Goal: Task Accomplishment & Management: Manage account settings

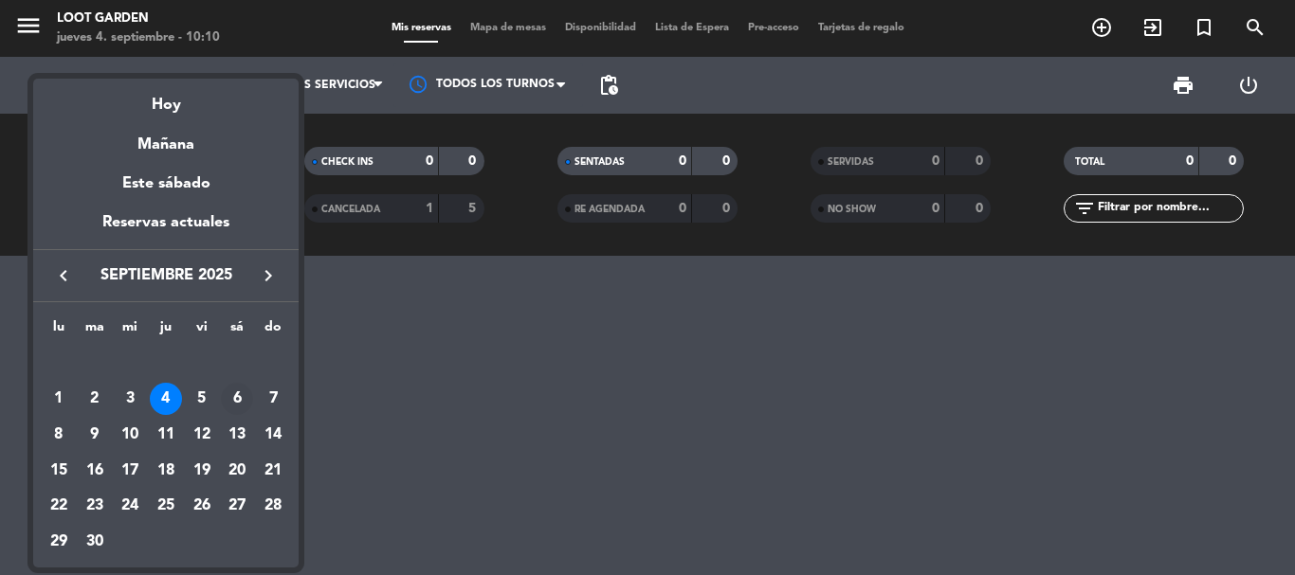
click at [240, 399] on div "6" at bounding box center [237, 399] width 32 height 32
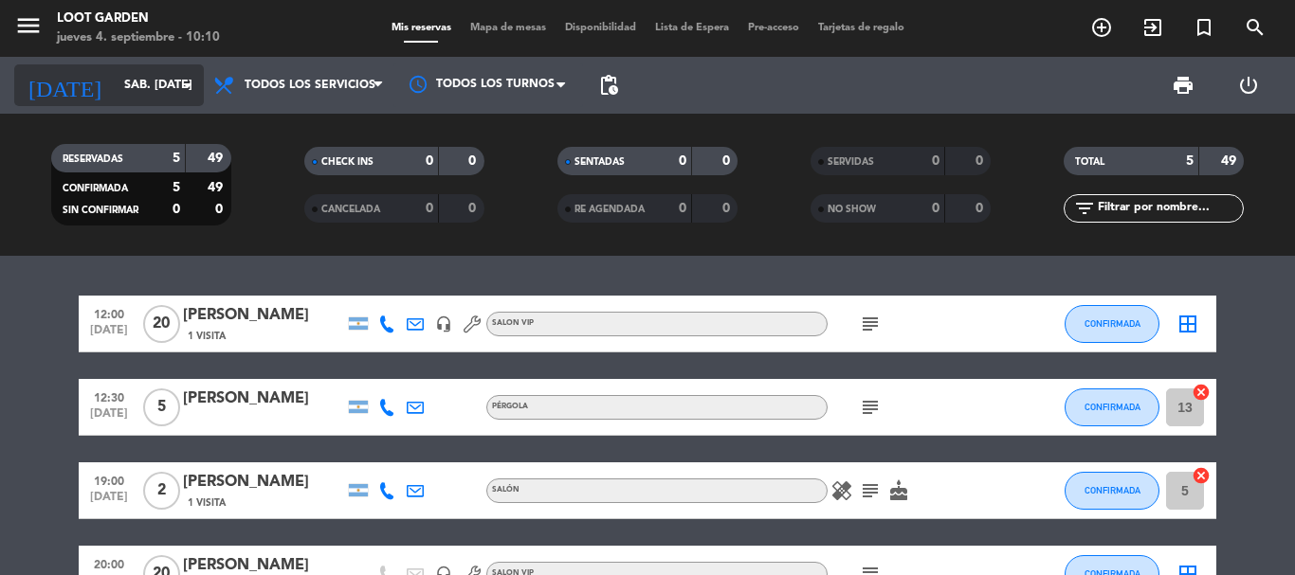
click at [133, 86] on input "sáb. [DATE]" at bounding box center [195, 85] width 160 height 32
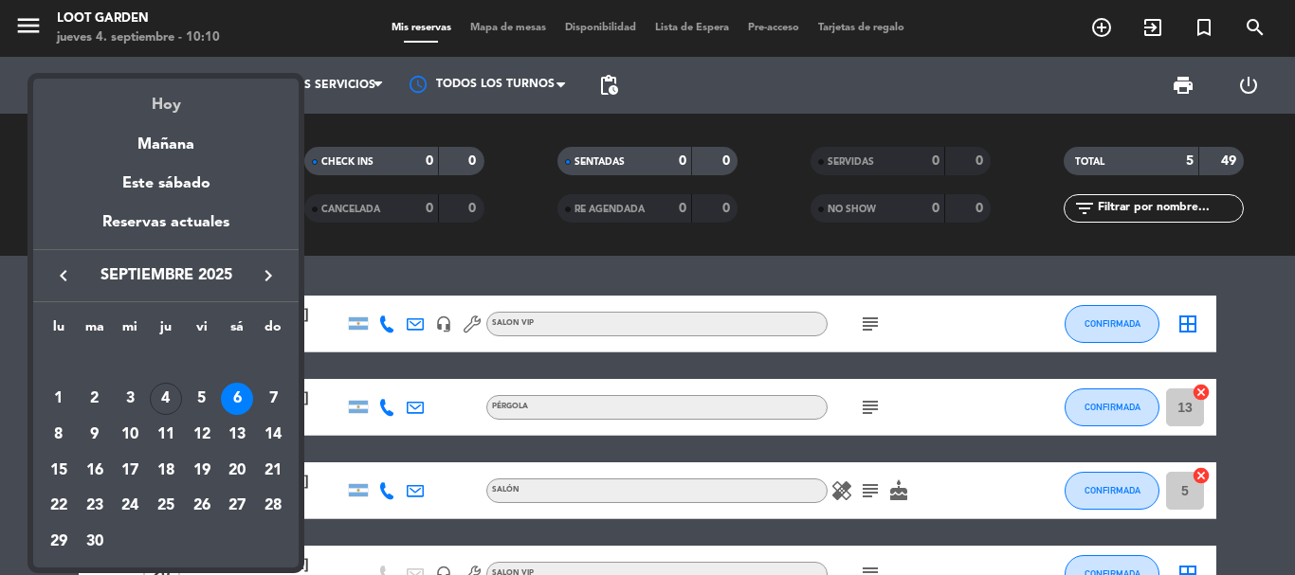
click at [178, 117] on div "Hoy" at bounding box center [165, 98] width 265 height 39
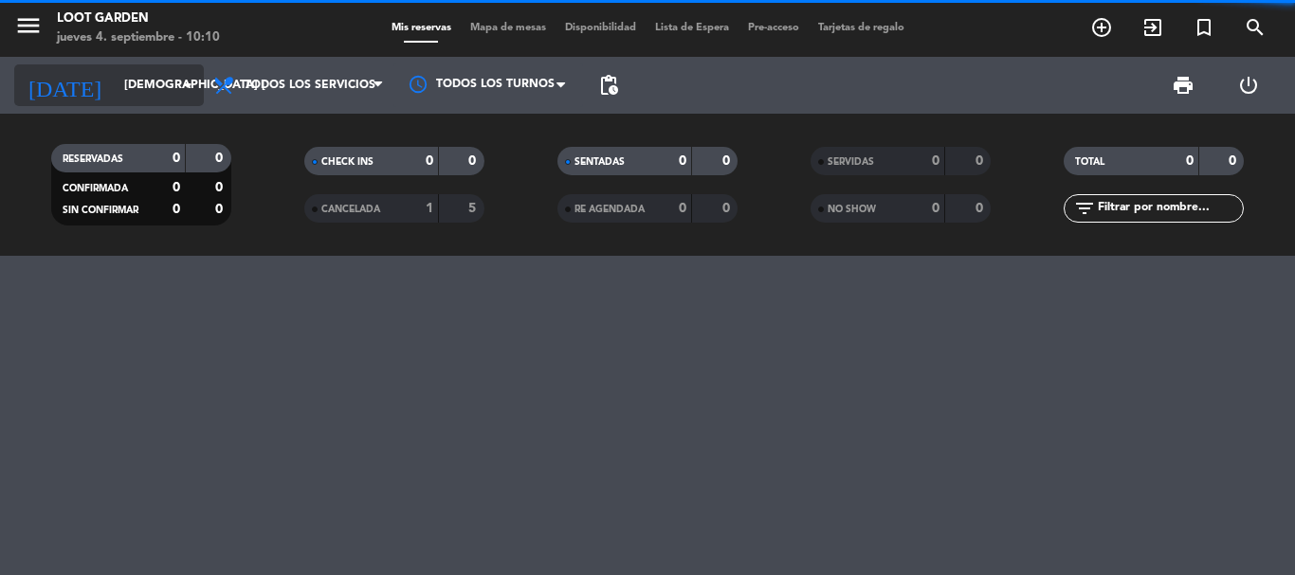
click at [166, 99] on input "[DEMOGRAPHIC_DATA] [DATE]" at bounding box center [195, 85] width 160 height 32
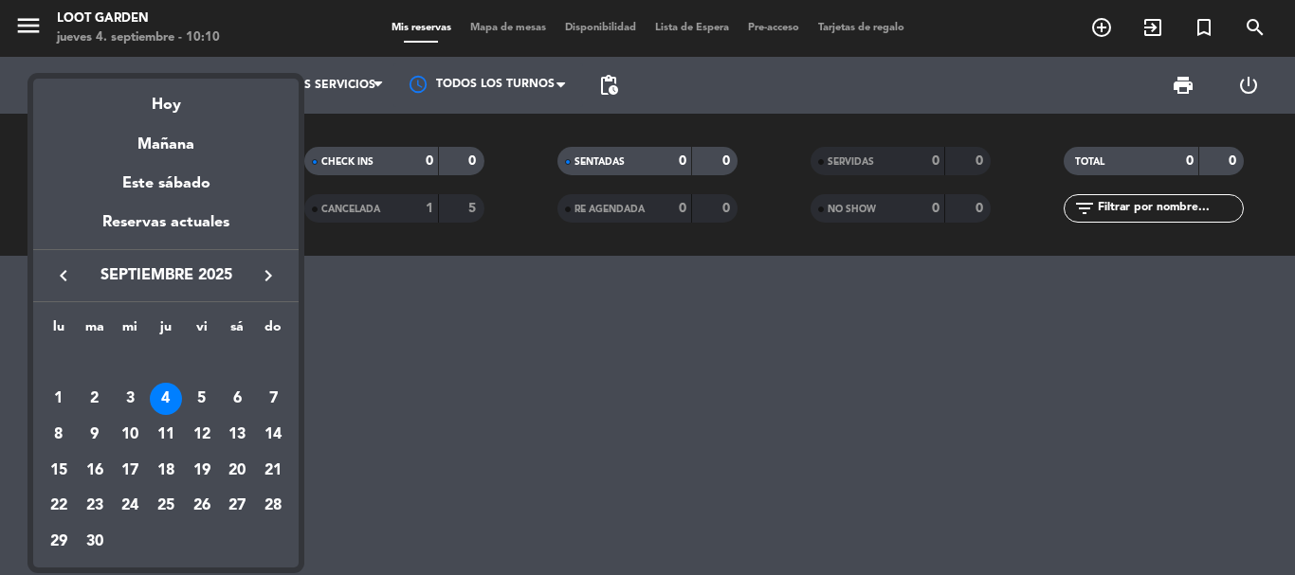
click at [171, 150] on div "Mañana" at bounding box center [165, 137] width 265 height 39
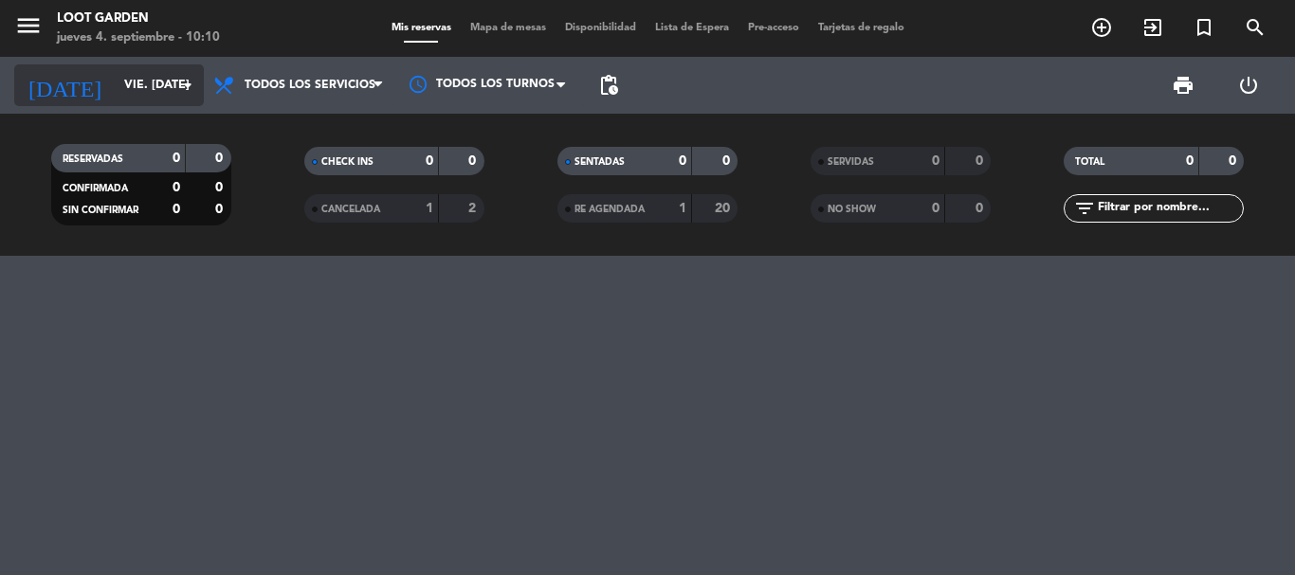
click at [151, 74] on input "vie. [DATE]" at bounding box center [195, 85] width 160 height 32
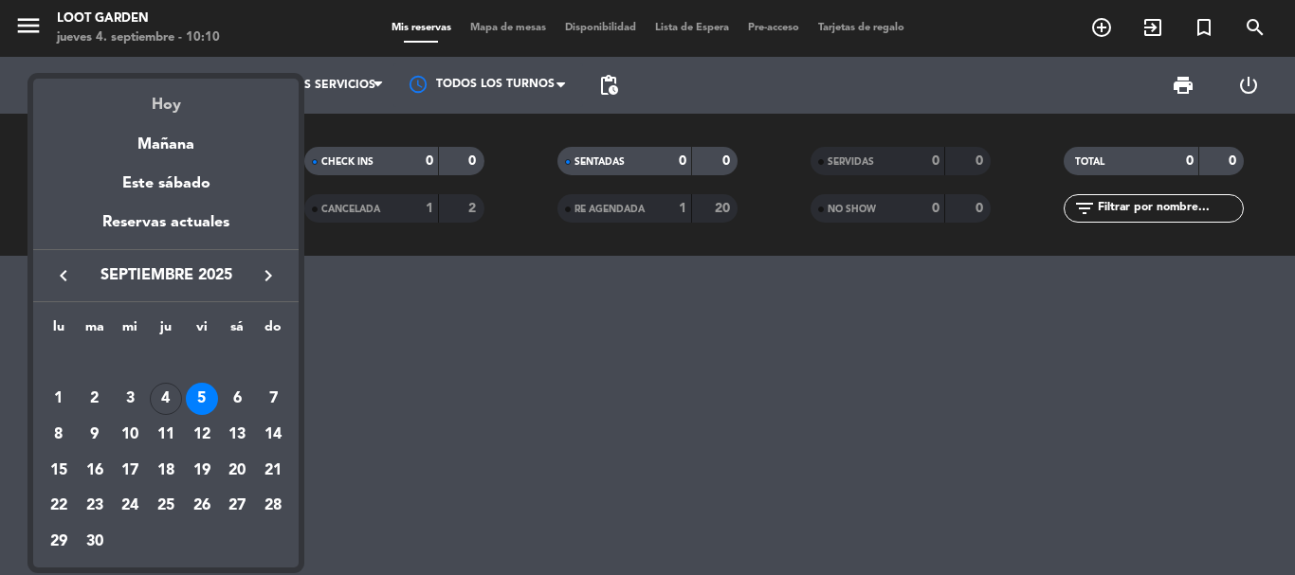
click at [163, 100] on div "Hoy" at bounding box center [165, 98] width 265 height 39
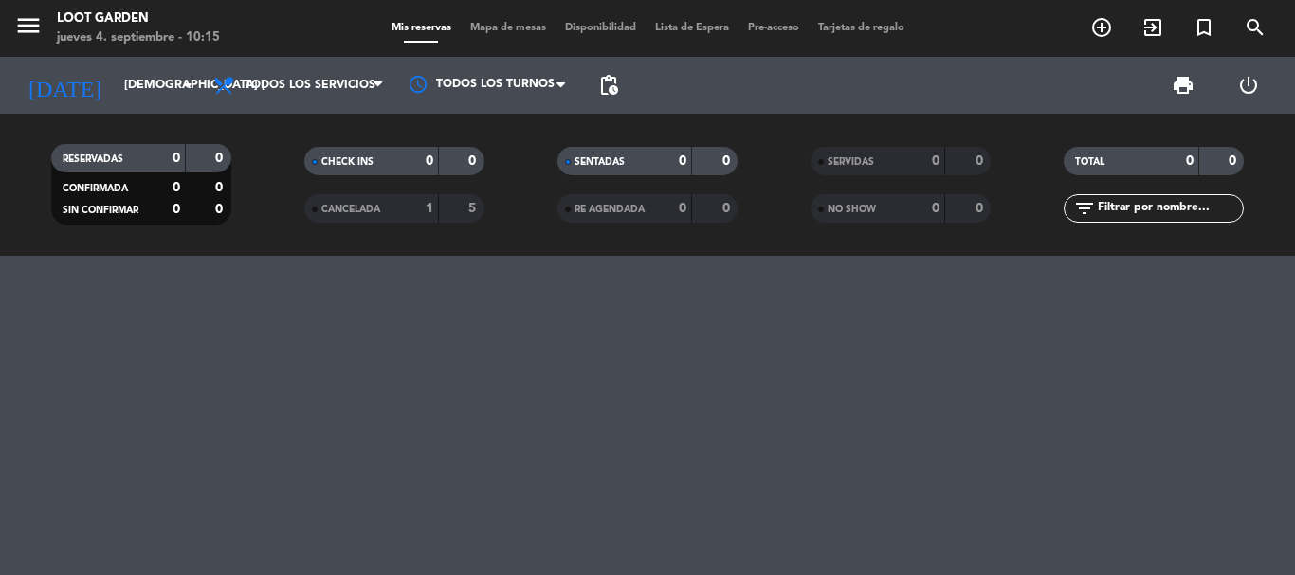
click at [7, 355] on div at bounding box center [647, 415] width 1295 height 319
click at [54, 388] on div at bounding box center [647, 415] width 1295 height 319
click at [151, 92] on input "[DEMOGRAPHIC_DATA] [DATE]" at bounding box center [195, 85] width 160 height 32
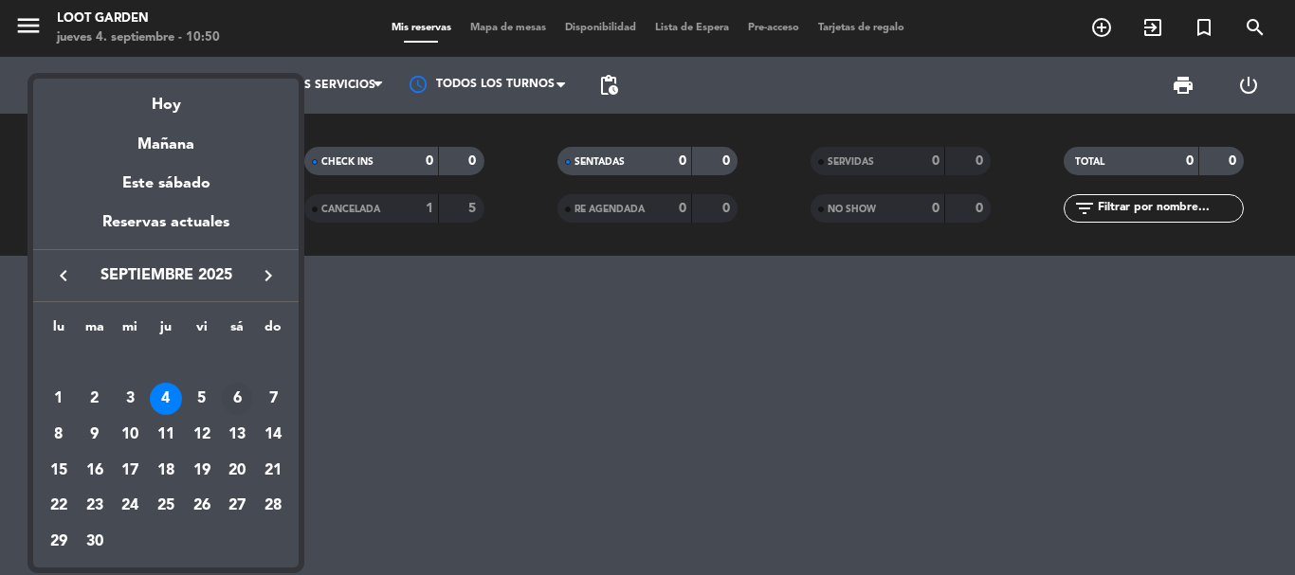
click at [232, 405] on div "6" at bounding box center [237, 399] width 32 height 32
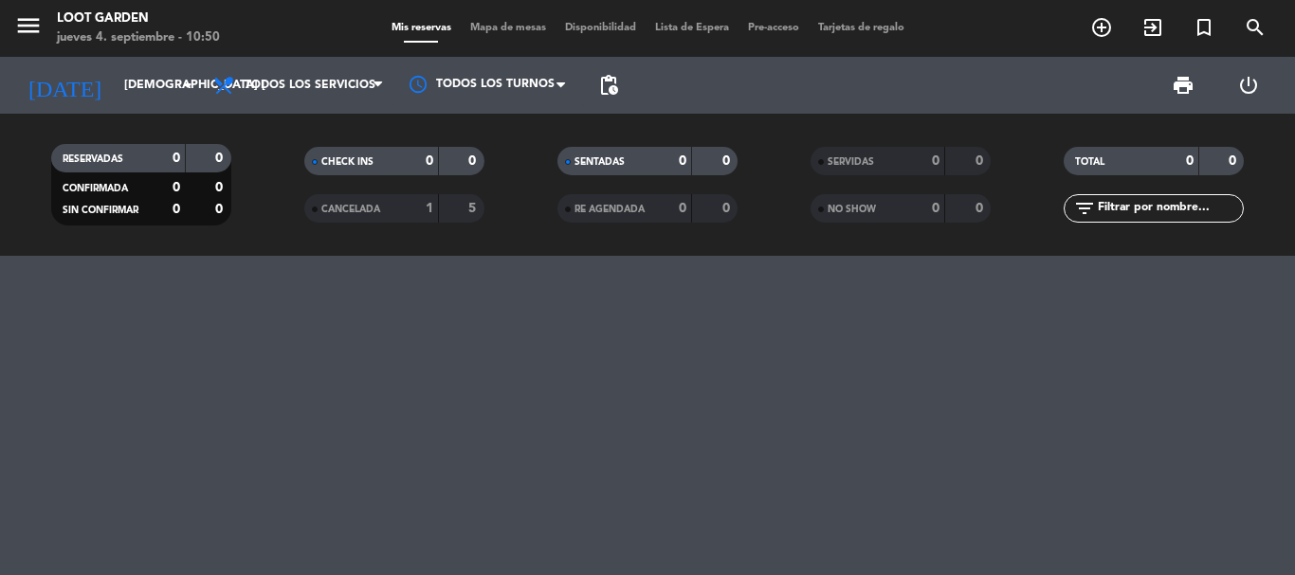
type input "sáb. [DATE]"
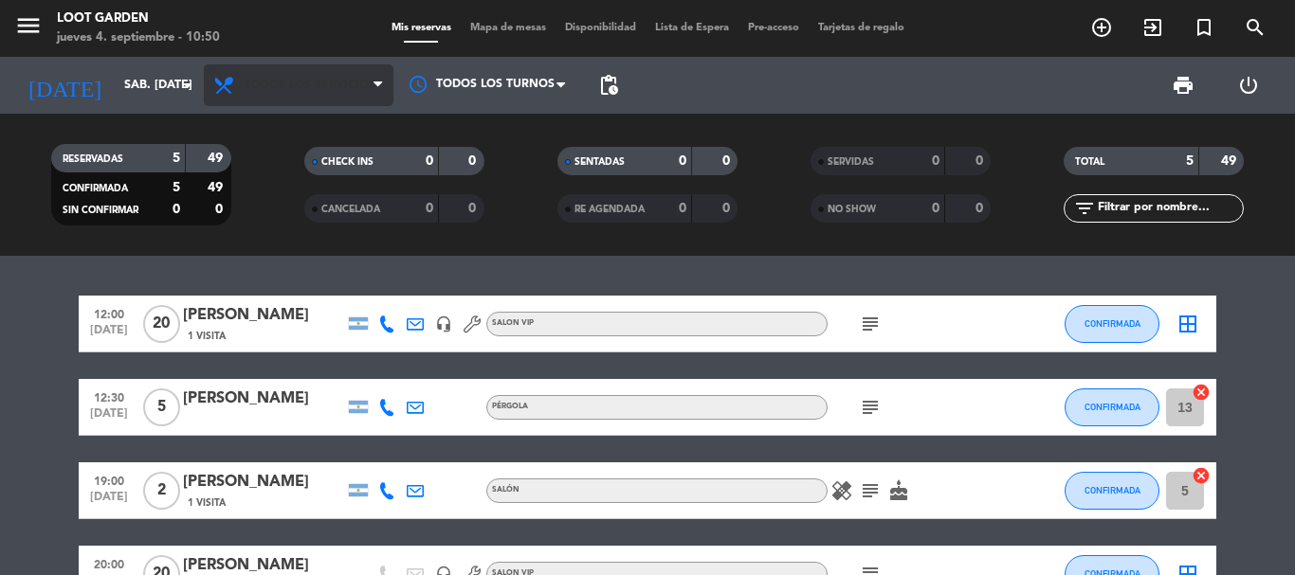
click at [342, 79] on span "Todos los servicios" at bounding box center [310, 85] width 131 height 13
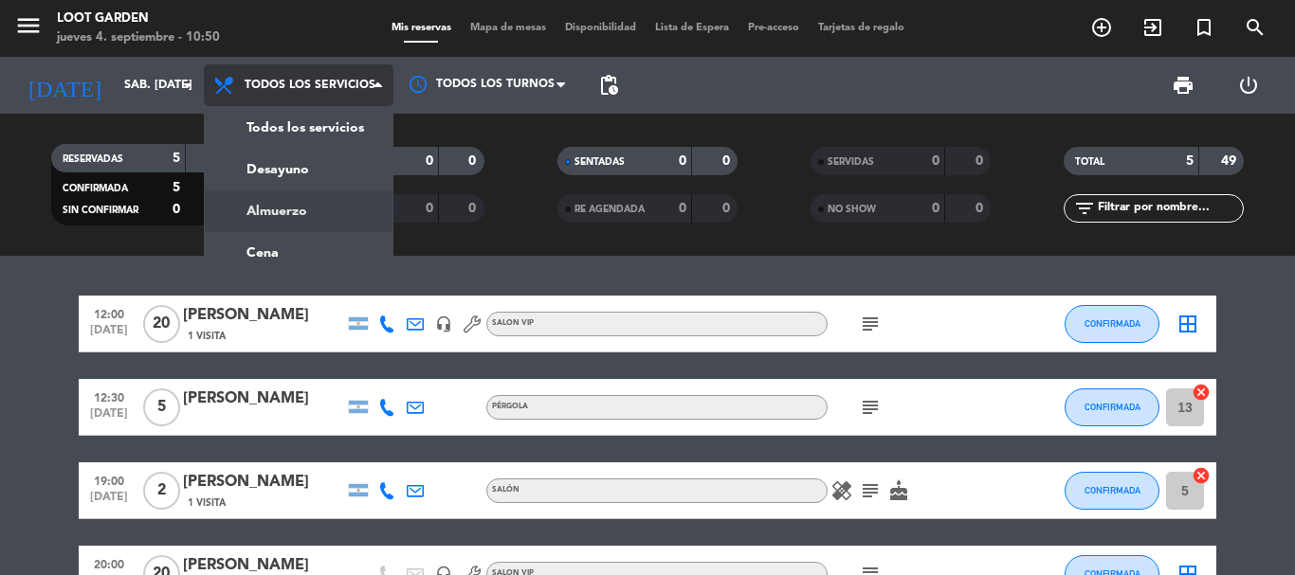
click at [358, 221] on div "menu Loot Garden jueves 4. septiembre - 10:50 Mis reservas Mapa de mesas Dispon…" at bounding box center [647, 128] width 1295 height 256
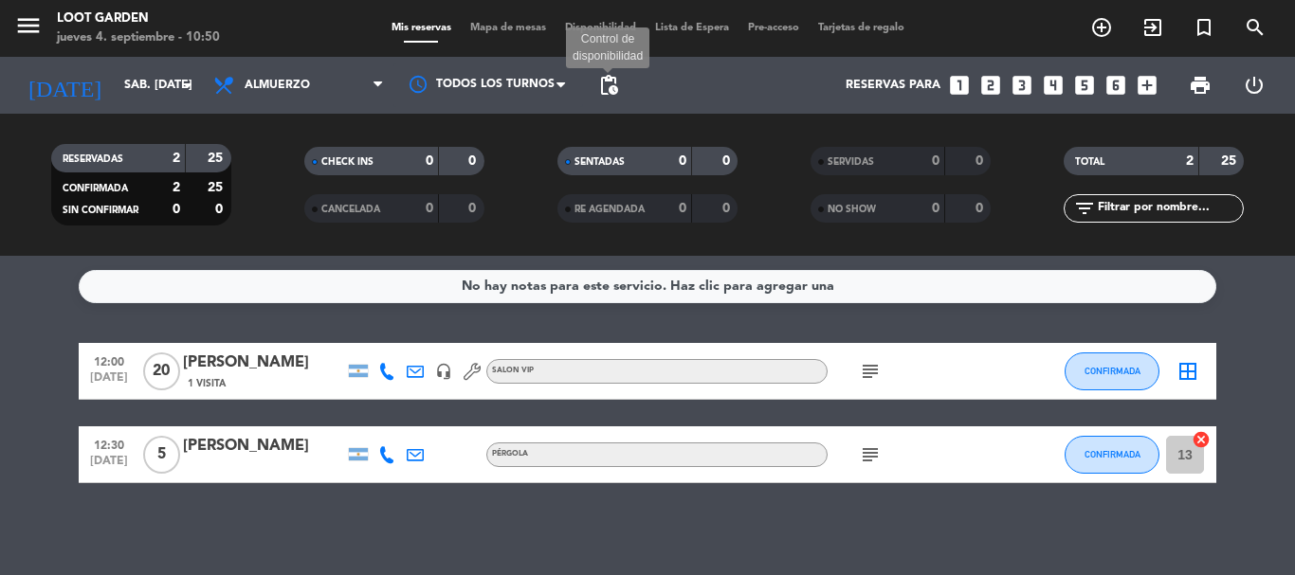
click at [609, 82] on span "pending_actions" at bounding box center [608, 85] width 23 height 23
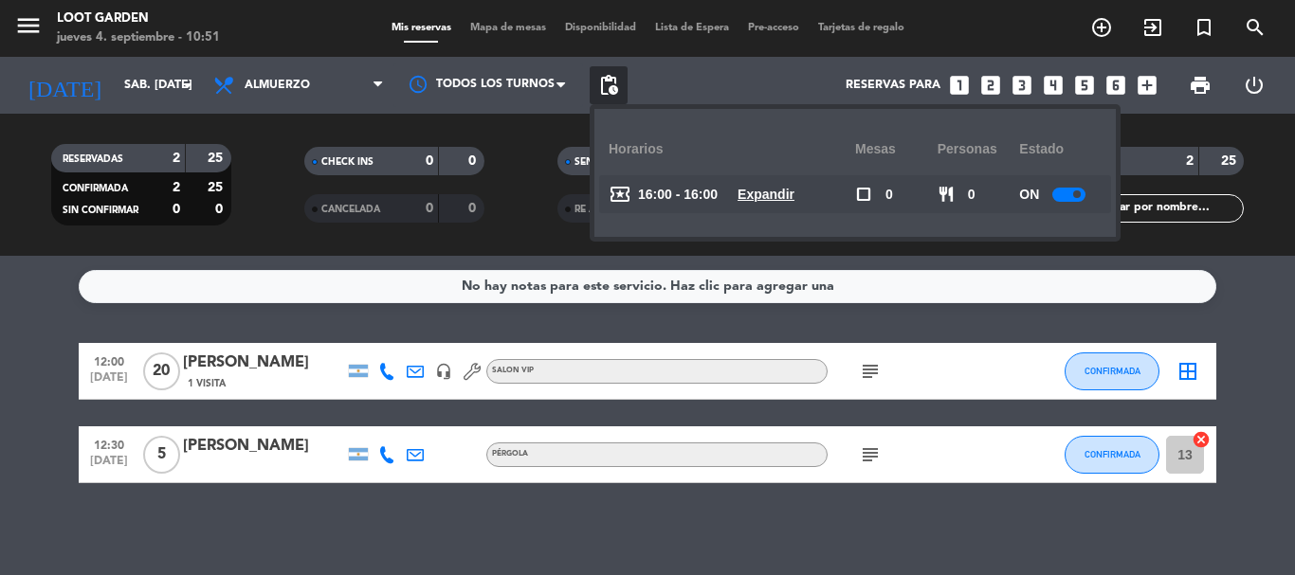
click at [779, 196] on u "Expandir" at bounding box center [765, 194] width 57 height 15
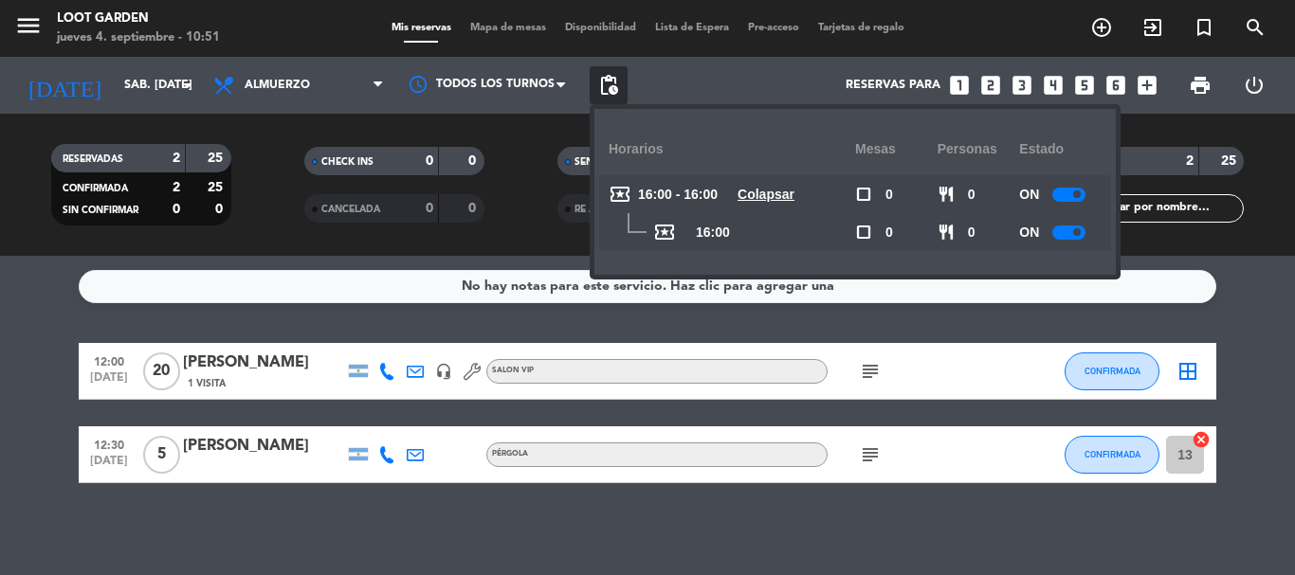
click at [784, 191] on u "Colapsar" at bounding box center [765, 194] width 57 height 15
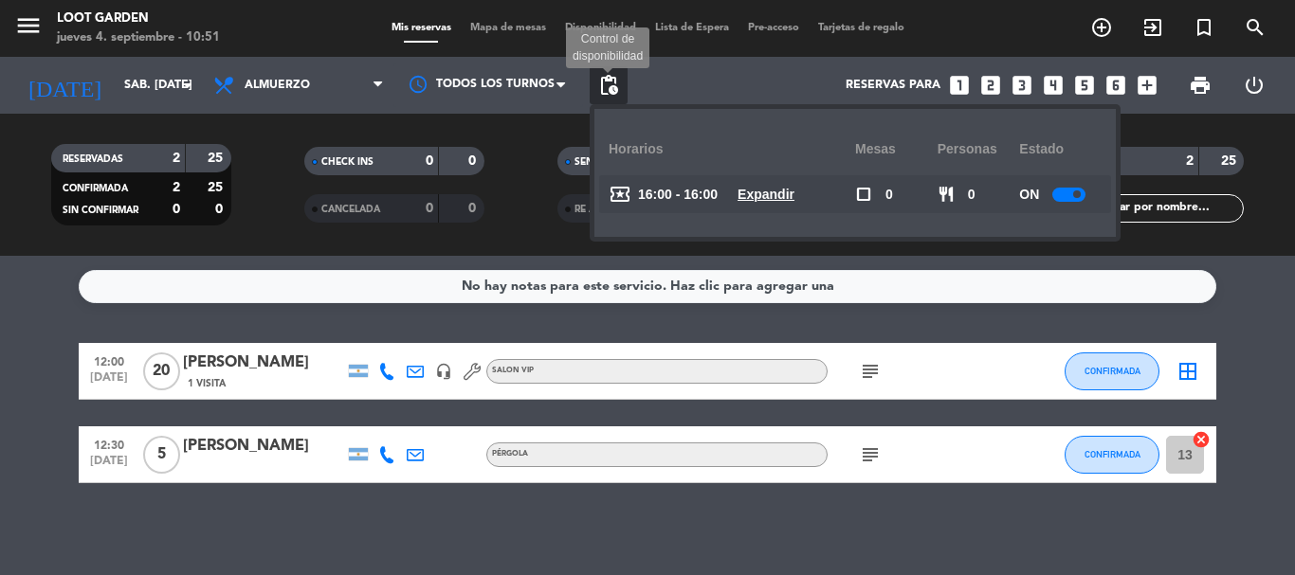
click at [616, 85] on span "pending_actions" at bounding box center [608, 85] width 23 height 23
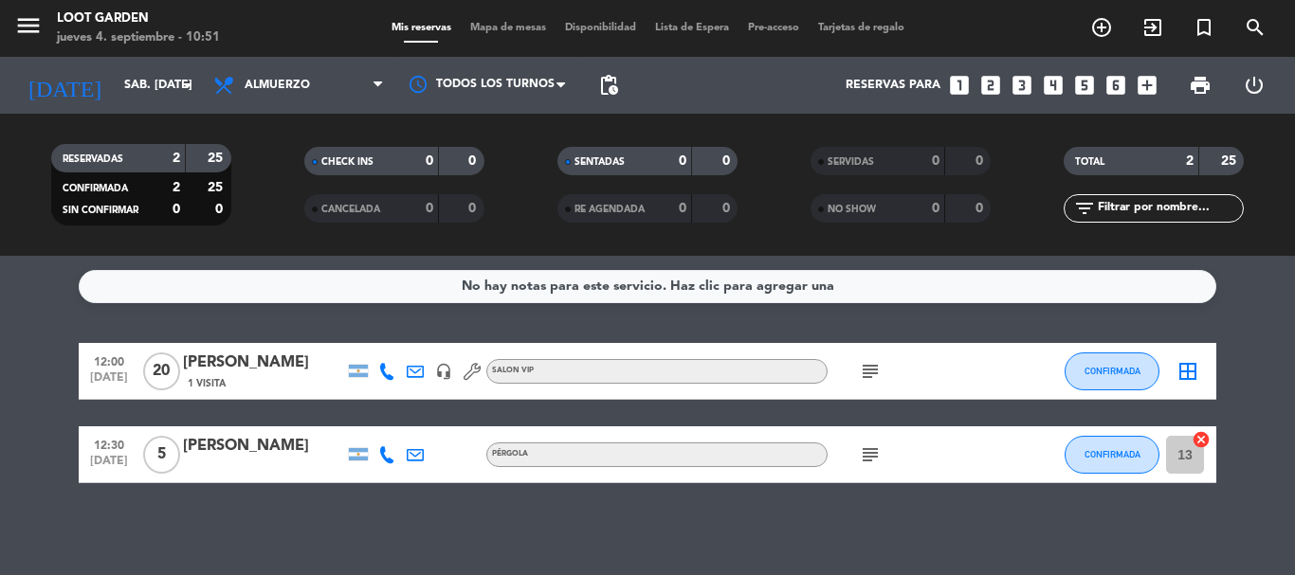
click at [1090, 84] on icon "looks_5" at bounding box center [1084, 85] width 25 height 25
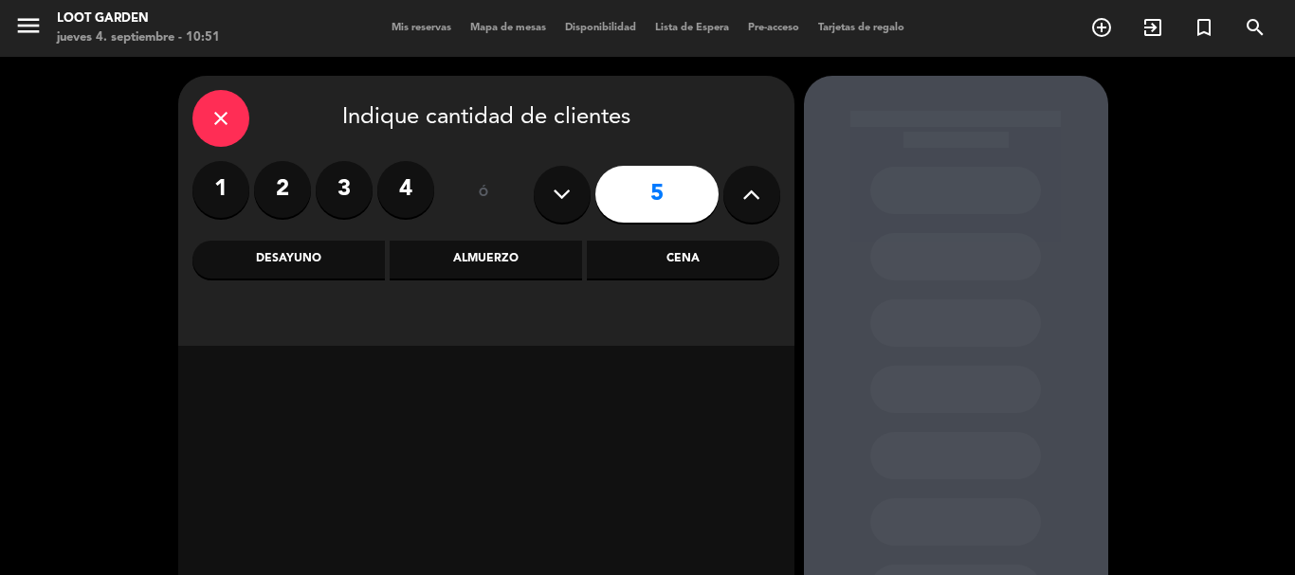
click at [551, 263] on div "Almuerzo" at bounding box center [486, 260] width 192 height 38
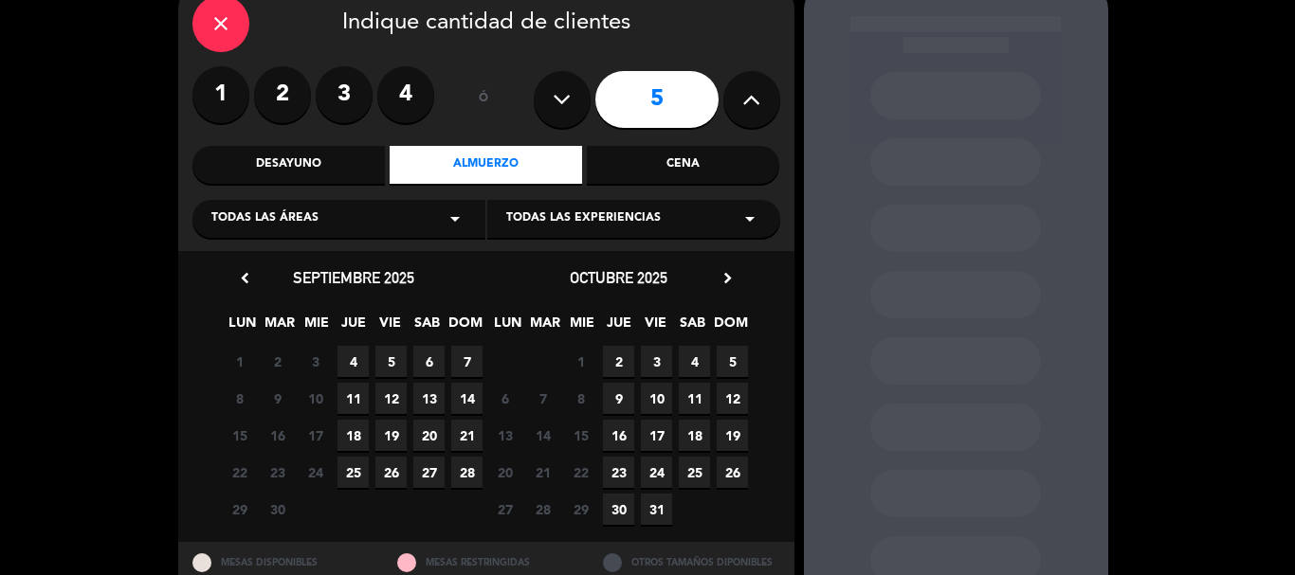
scroll to position [161, 0]
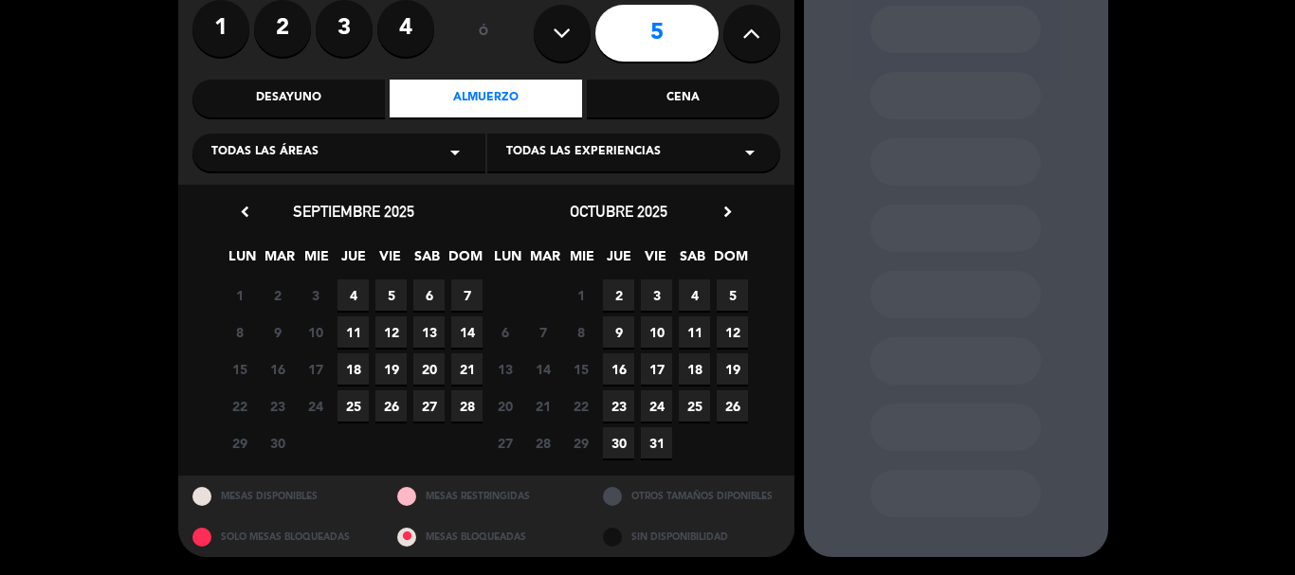
click at [424, 292] on span "6" at bounding box center [428, 295] width 31 height 31
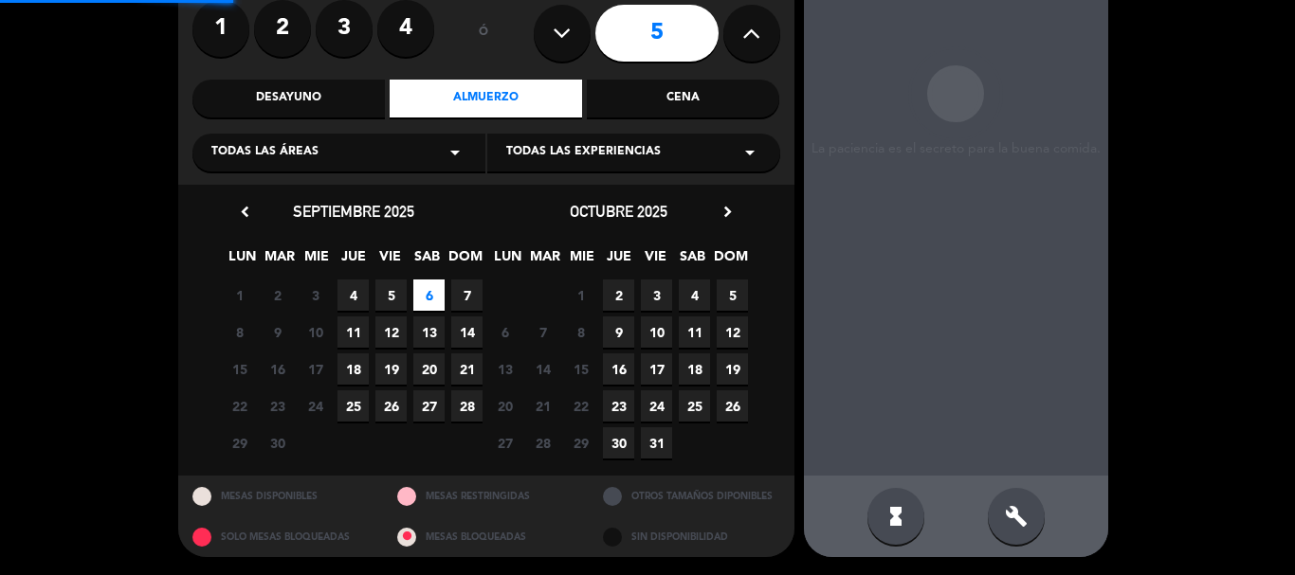
scroll to position [76, 0]
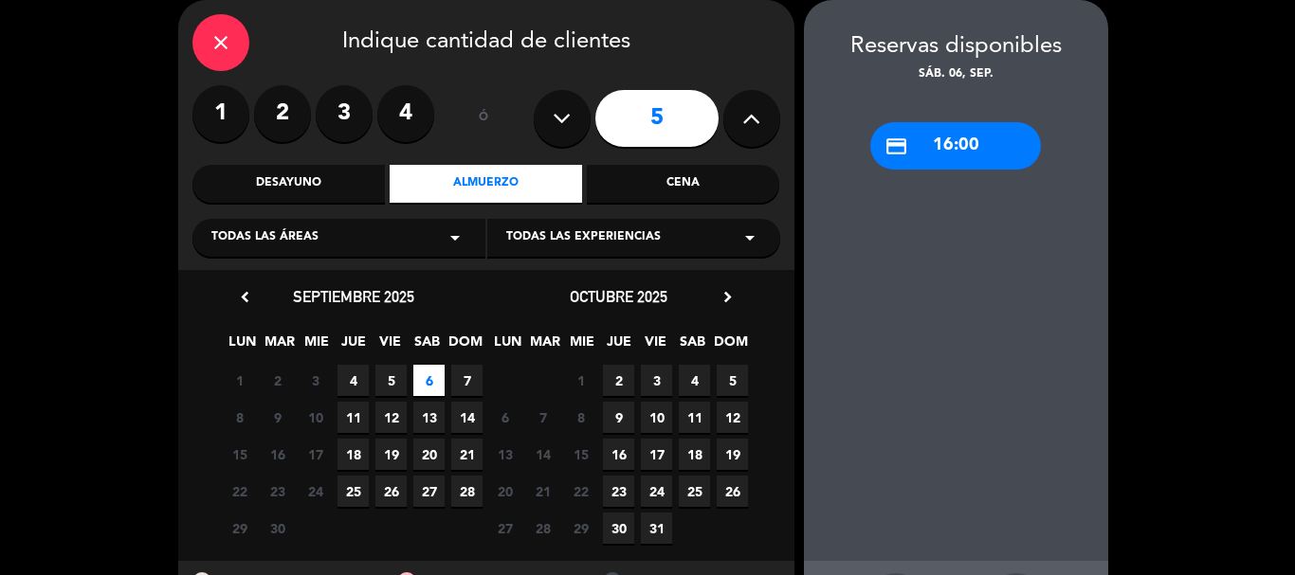
click at [304, 194] on div "Desayuno" at bounding box center [288, 184] width 192 height 38
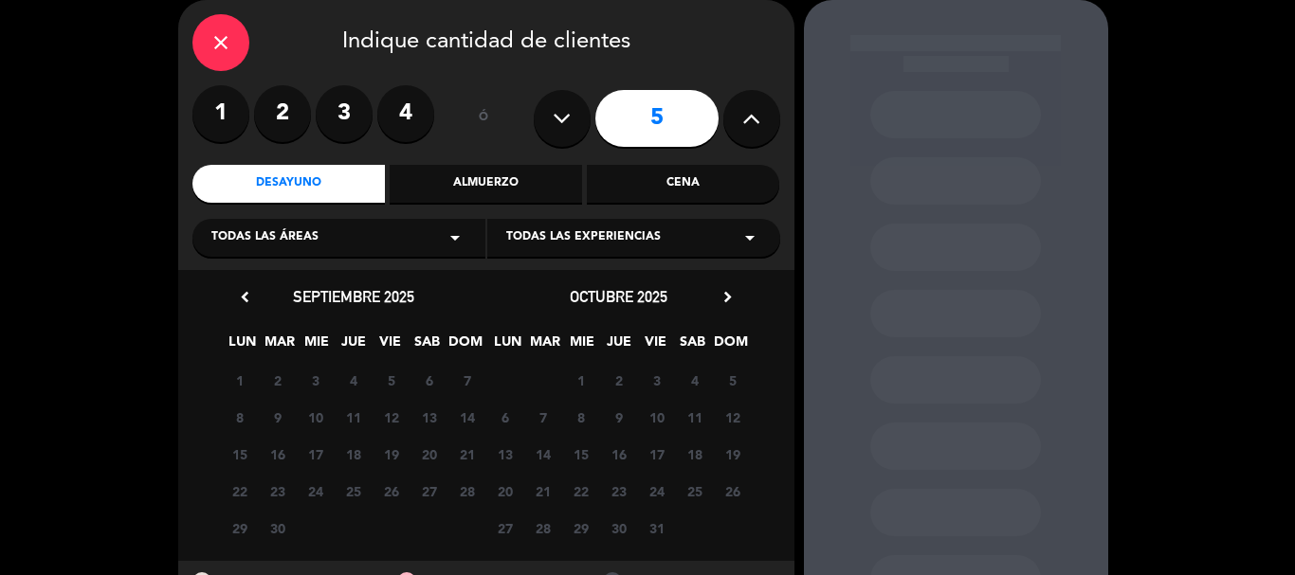
click at [613, 187] on div "Cena" at bounding box center [683, 184] width 192 height 38
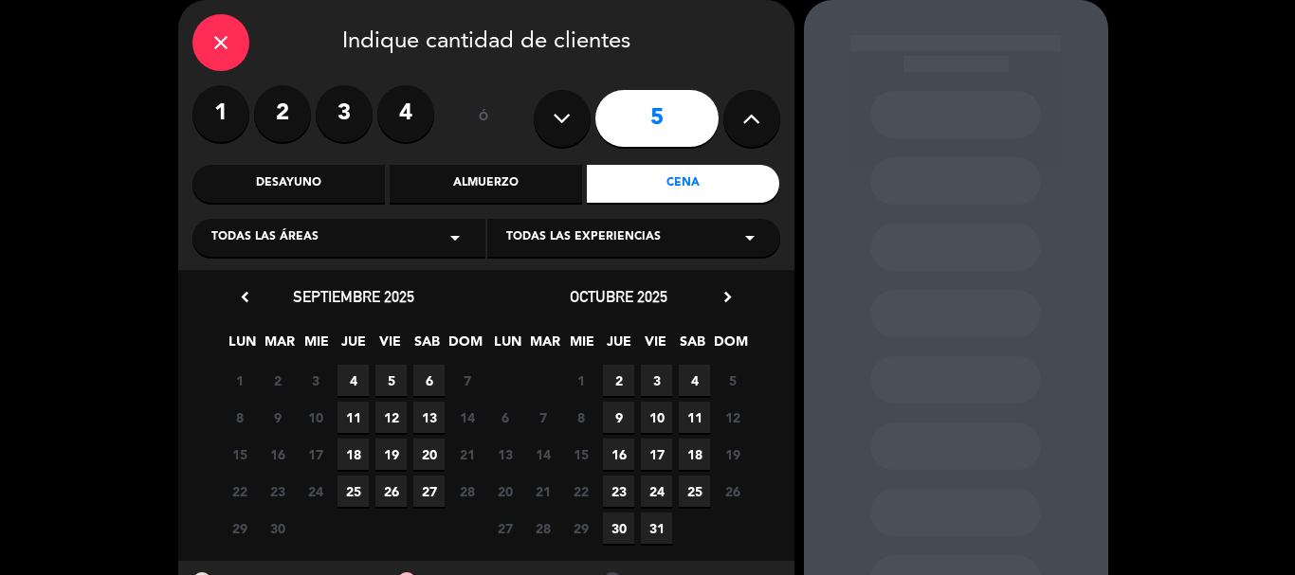
click at [392, 374] on span "5" at bounding box center [390, 380] width 31 height 31
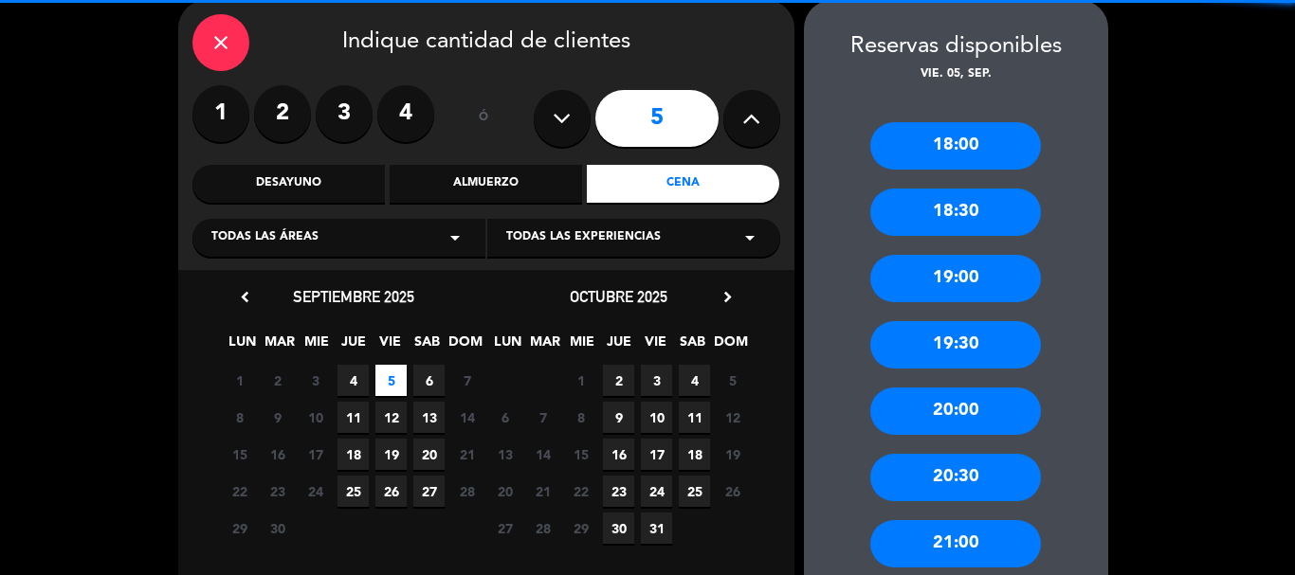
click at [427, 373] on span "6" at bounding box center [428, 380] width 31 height 31
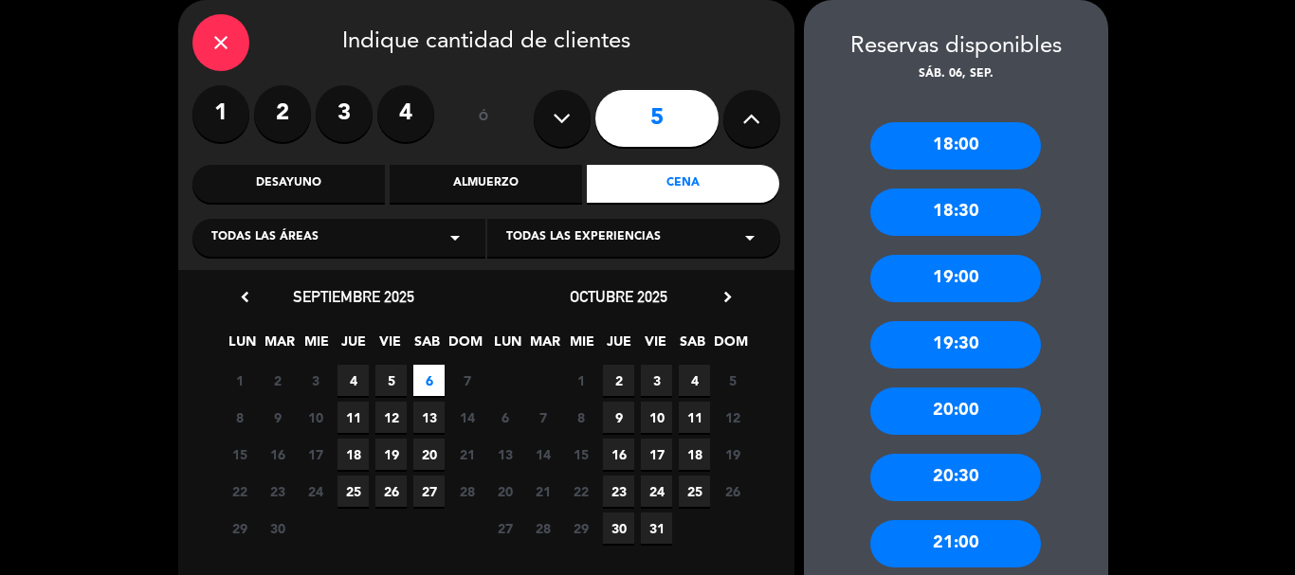
click at [524, 167] on div "Almuerzo" at bounding box center [486, 184] width 192 height 38
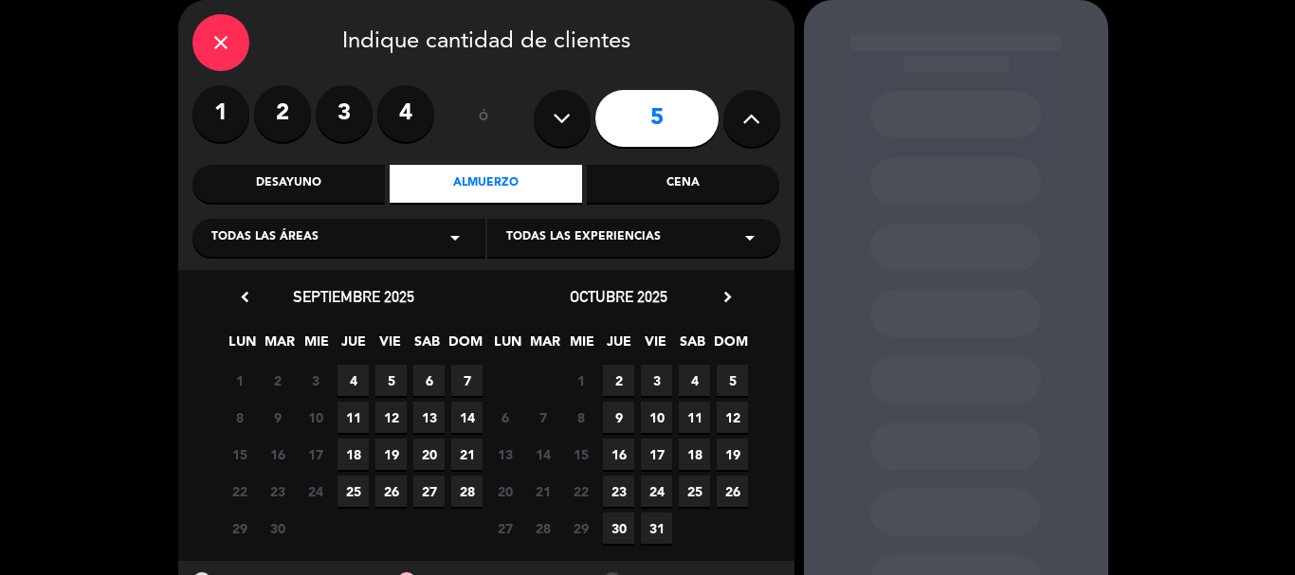
click at [426, 386] on span "6" at bounding box center [428, 380] width 31 height 31
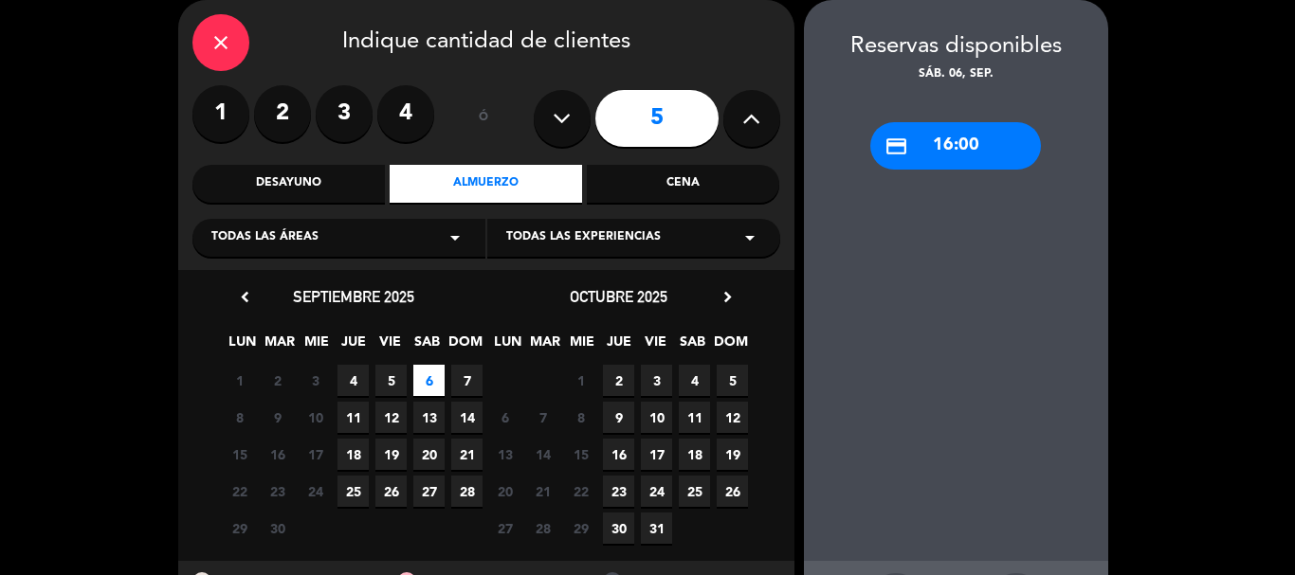
click at [952, 154] on div "credit_card 16:00" at bounding box center [955, 145] width 171 height 47
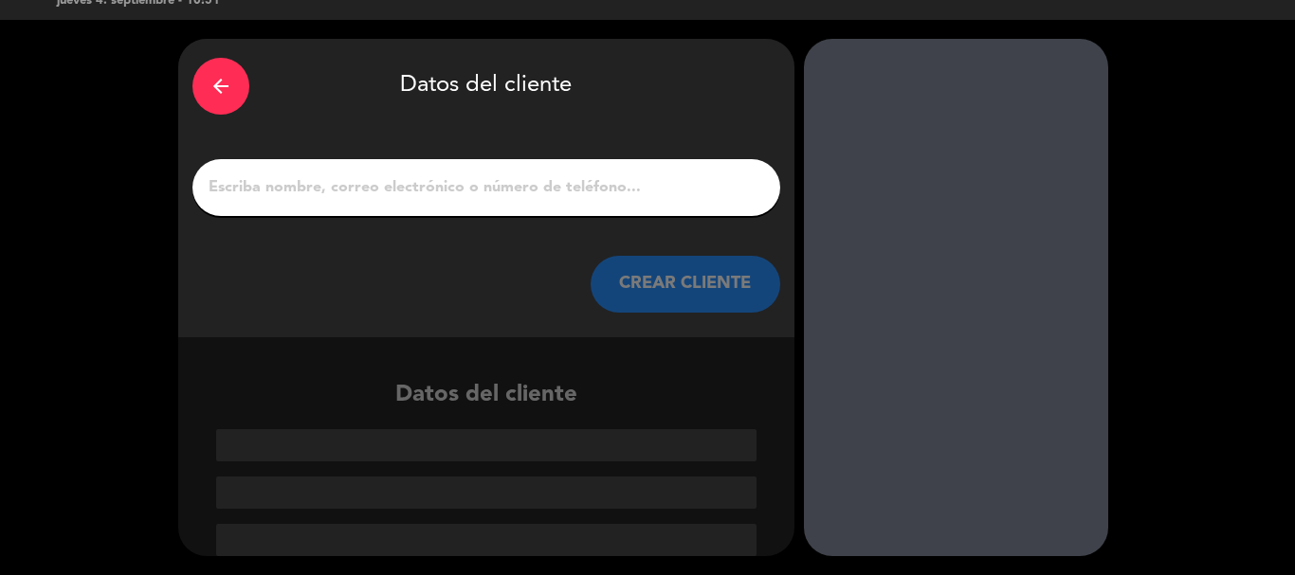
scroll to position [37, 0]
click at [224, 104] on div "arrow_back" at bounding box center [220, 86] width 57 height 57
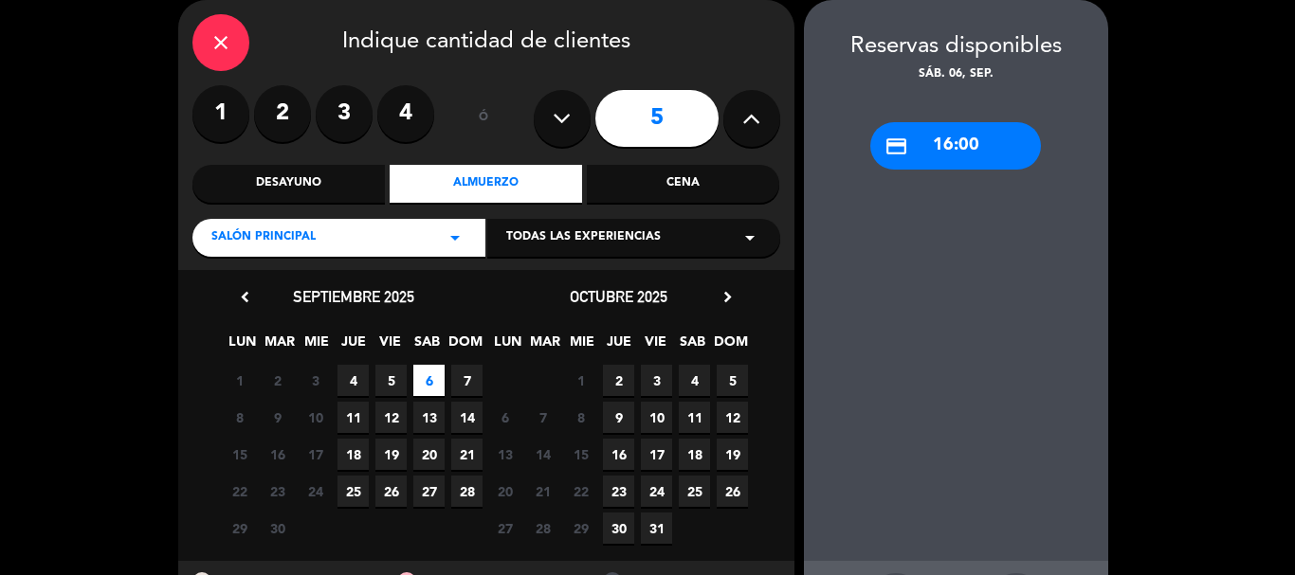
click at [230, 46] on icon "close" at bounding box center [220, 42] width 23 height 23
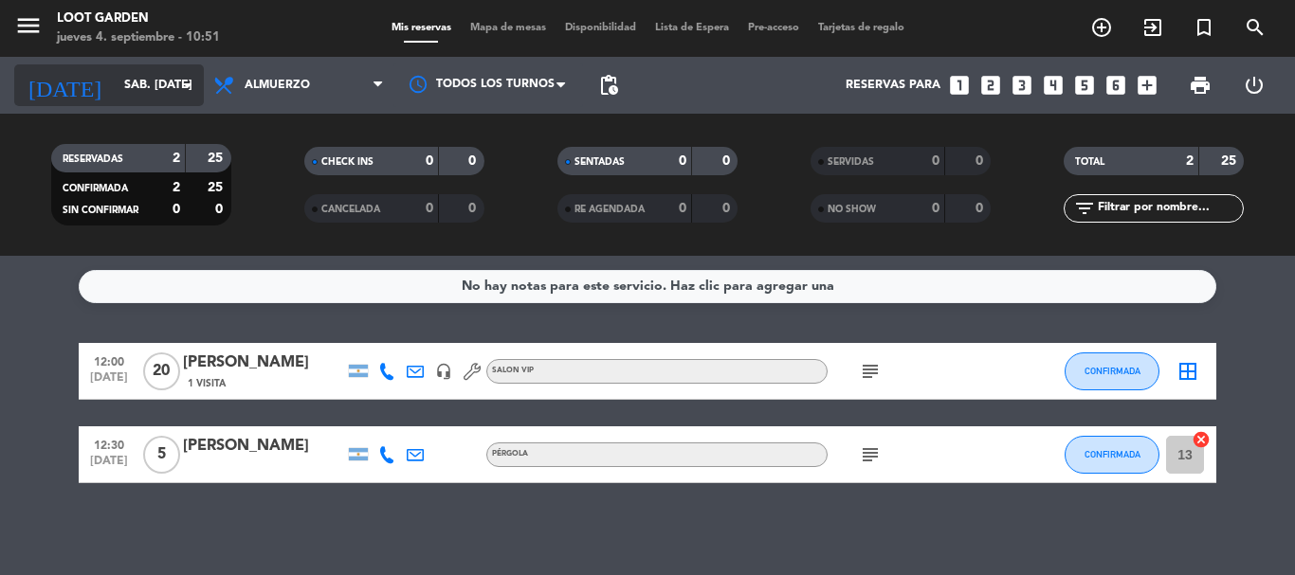
click at [185, 87] on icon "arrow_drop_down" at bounding box center [187, 85] width 23 height 23
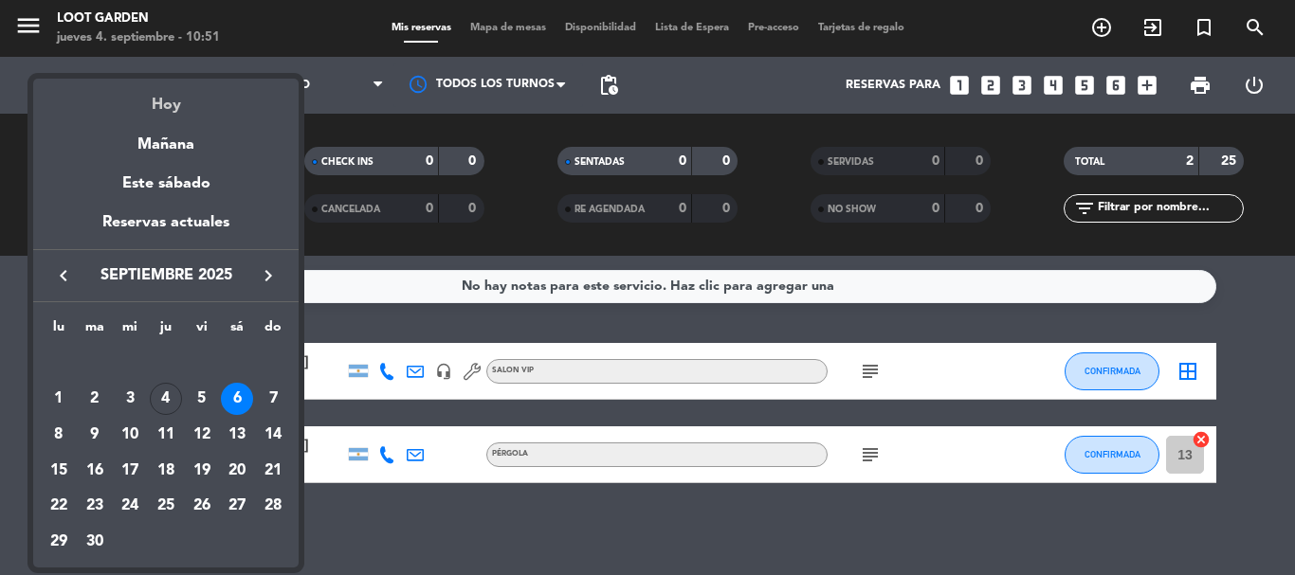
click at [168, 113] on div "Hoy" at bounding box center [165, 98] width 265 height 39
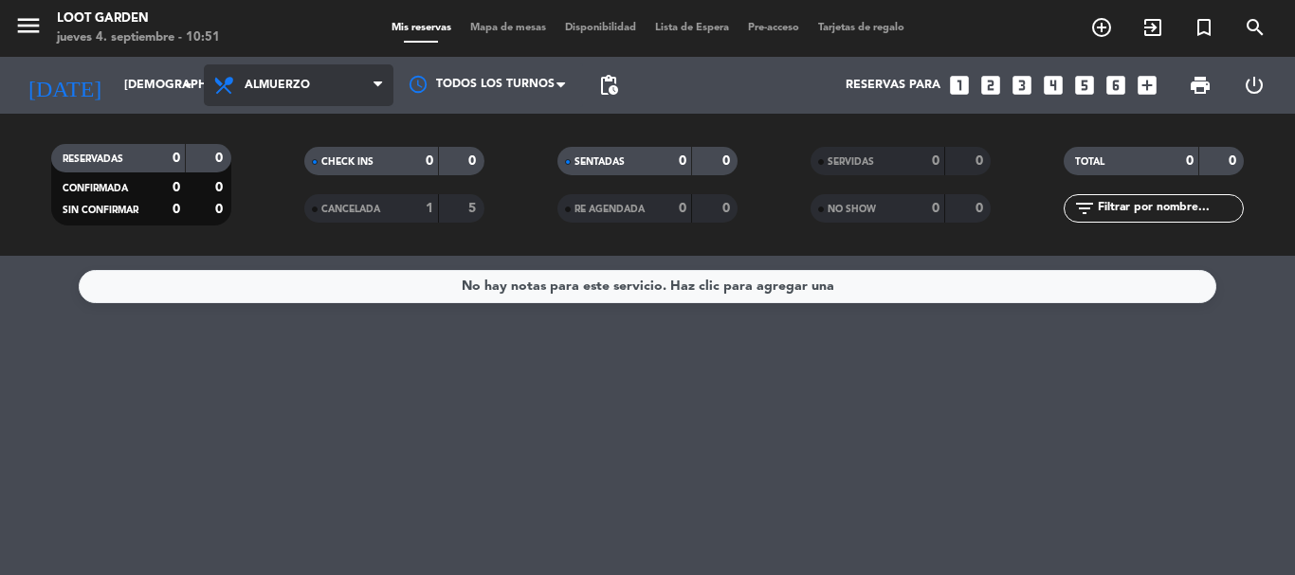
drag, startPoint x: 253, startPoint y: 94, endPoint x: 250, endPoint y: 107, distance: 13.6
click at [254, 94] on span "Almuerzo" at bounding box center [299, 85] width 190 height 42
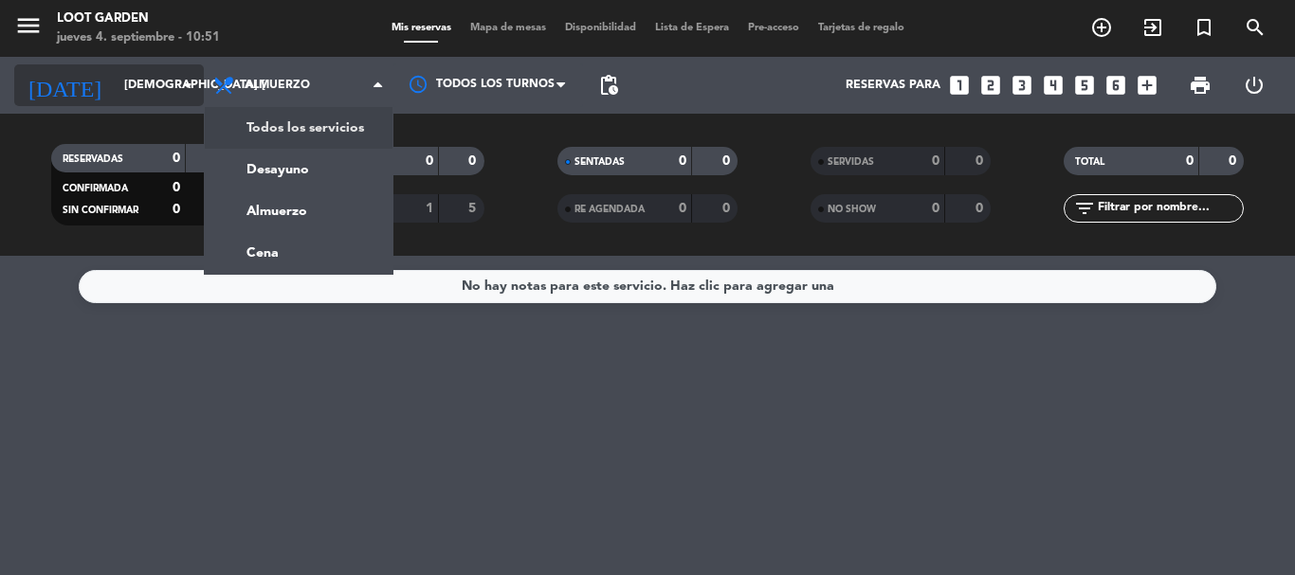
click at [137, 92] on input "[DEMOGRAPHIC_DATA] [DATE]" at bounding box center [195, 85] width 160 height 32
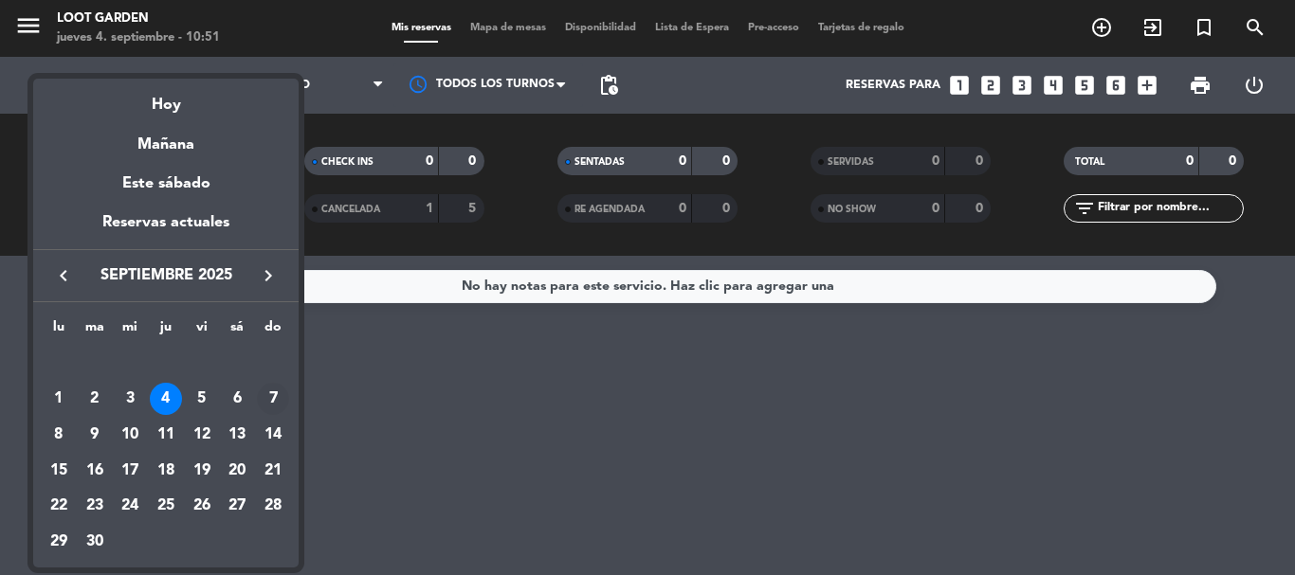
click at [271, 394] on div "7" at bounding box center [273, 399] width 32 height 32
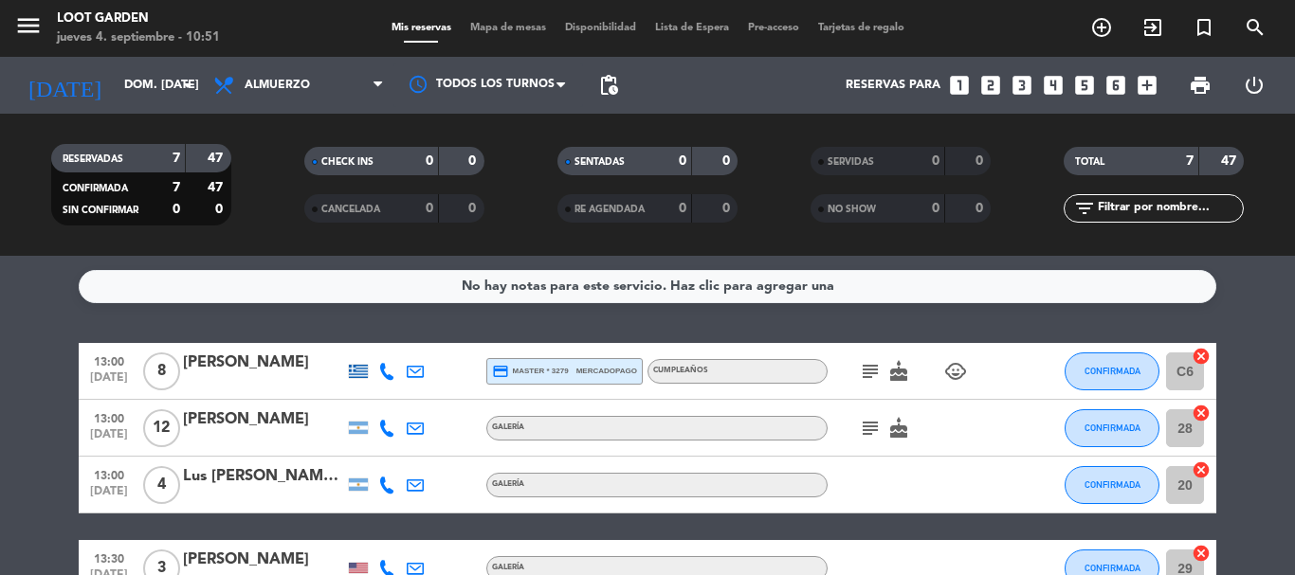
click at [248, 481] on div "Lus [PERSON_NAME][DATE]" at bounding box center [263, 476] width 161 height 25
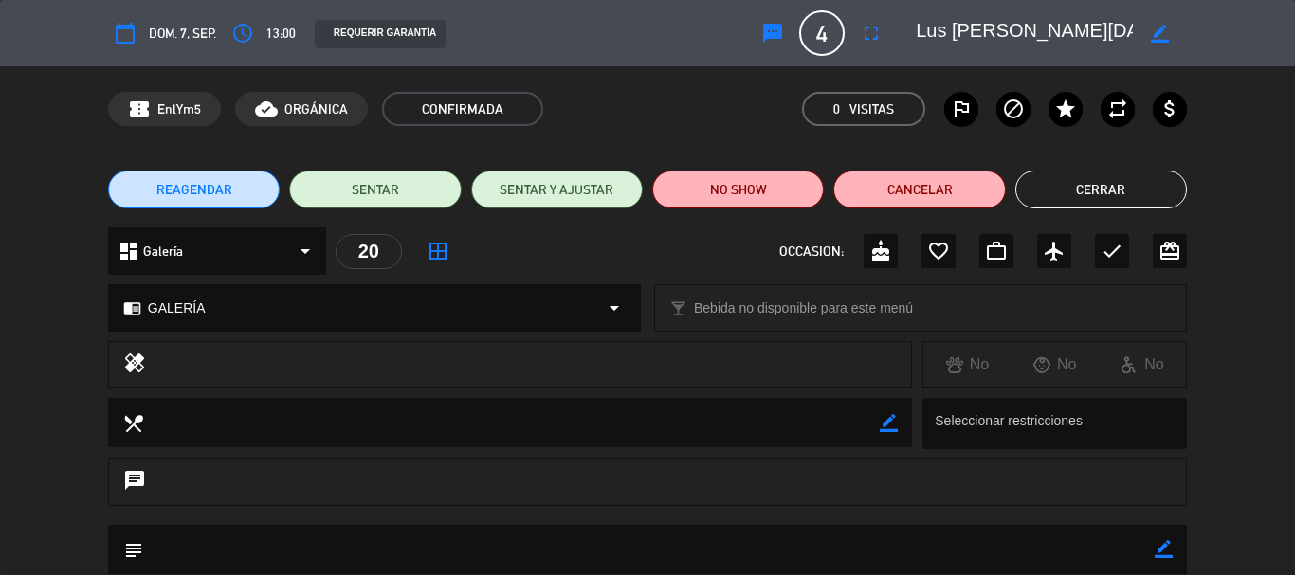
click at [191, 190] on span "REAGENDAR" at bounding box center [194, 190] width 76 height 20
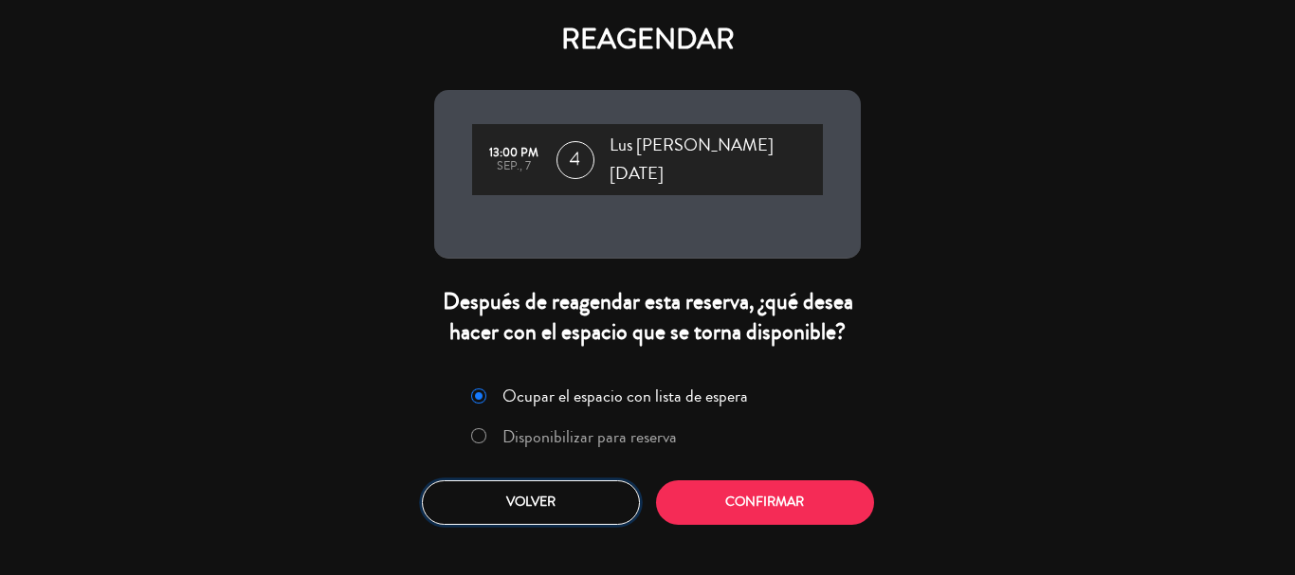
click at [495, 481] on button "Volver" at bounding box center [531, 503] width 218 height 45
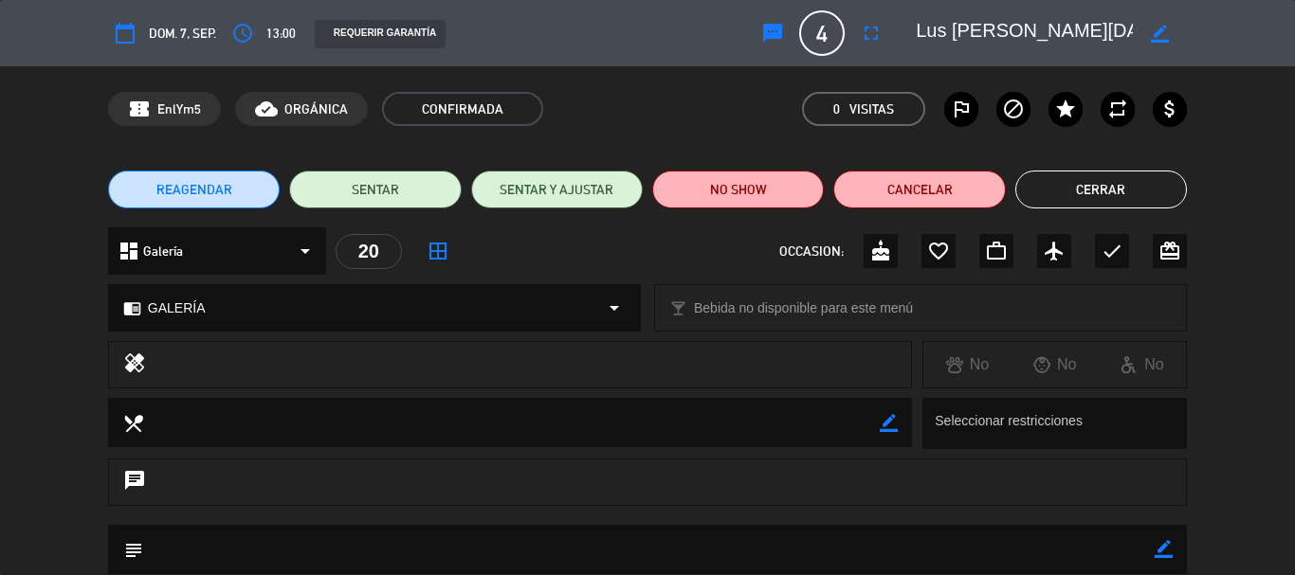
click at [1073, 195] on button "Cerrar" at bounding box center [1101, 190] width 172 height 38
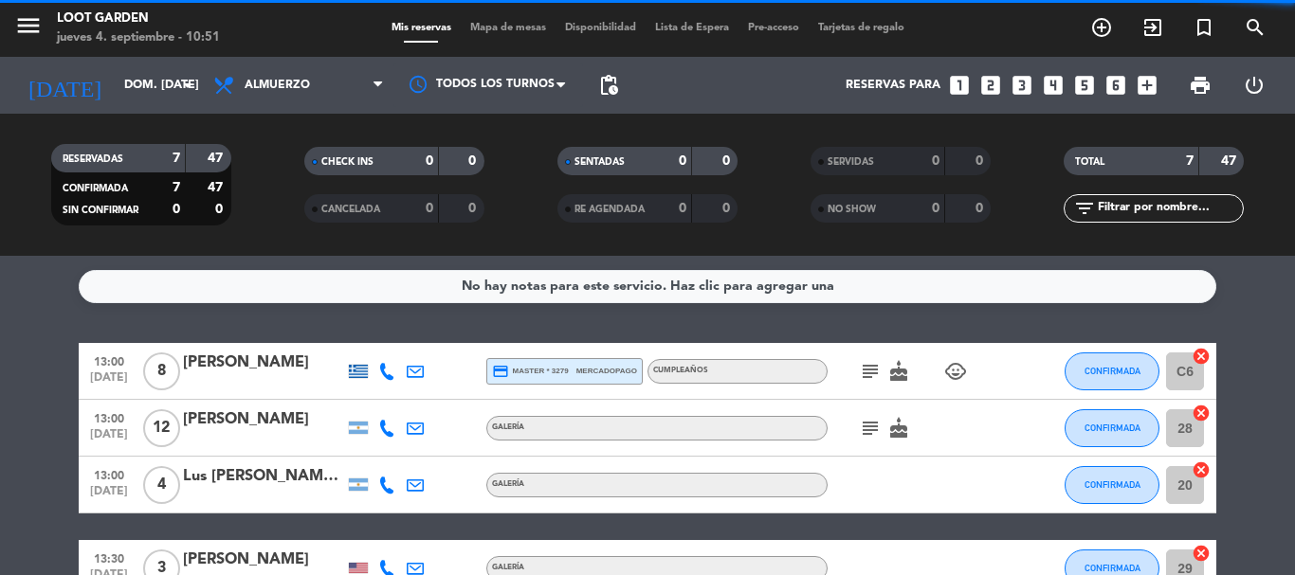
click at [0, 436] on bookings-row "13:00 [DATE] 8 [PERSON_NAME] credit_card master * 3279 mercadopago CUMPLEAÑOS s…" at bounding box center [647, 568] width 1295 height 451
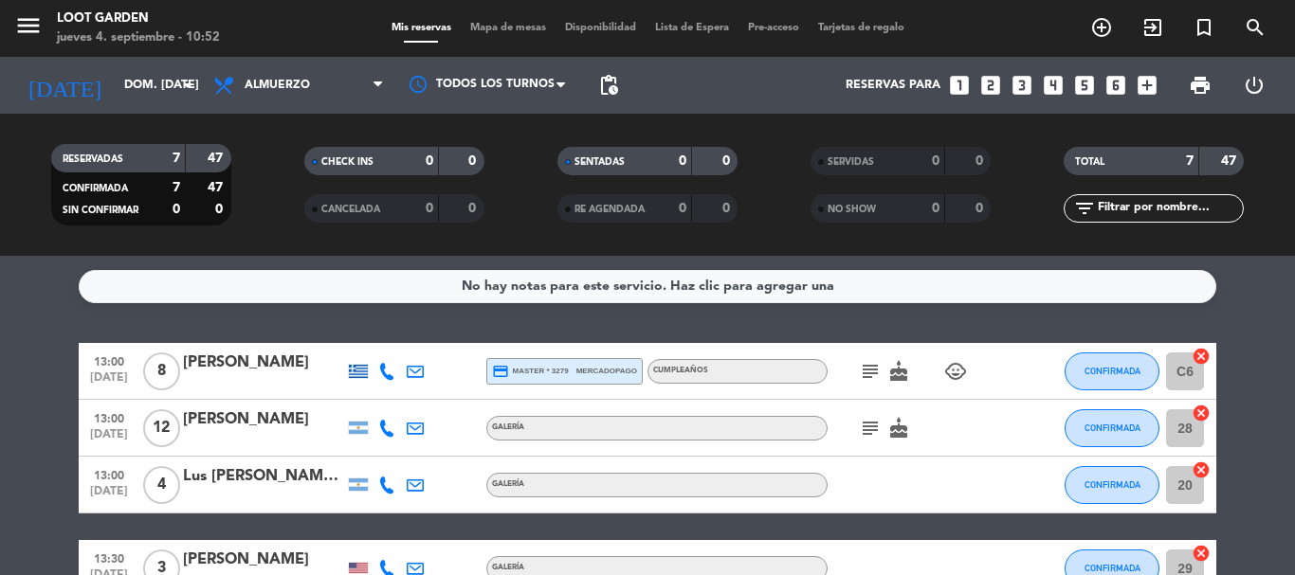
click at [0, 333] on div "No hay notas para este servicio. Haz clic para agregar una 13:00 [DATE] 8 [PERS…" at bounding box center [647, 415] width 1295 height 319
click at [136, 94] on input "dom. [DATE]" at bounding box center [195, 85] width 160 height 32
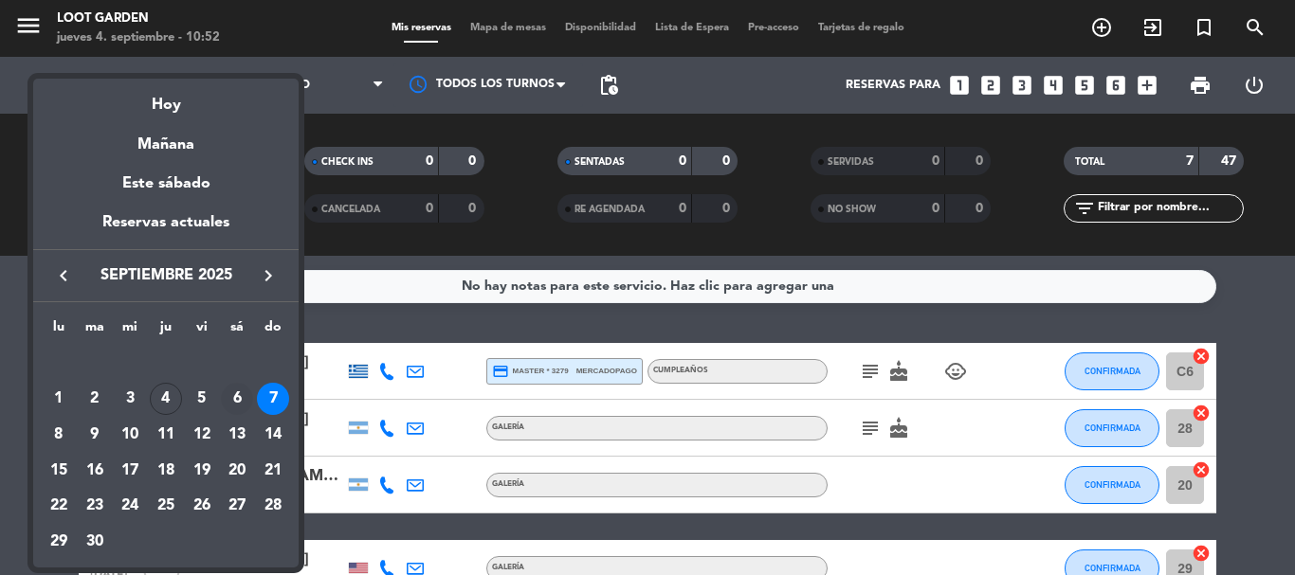
click at [229, 401] on div "6" at bounding box center [237, 399] width 32 height 32
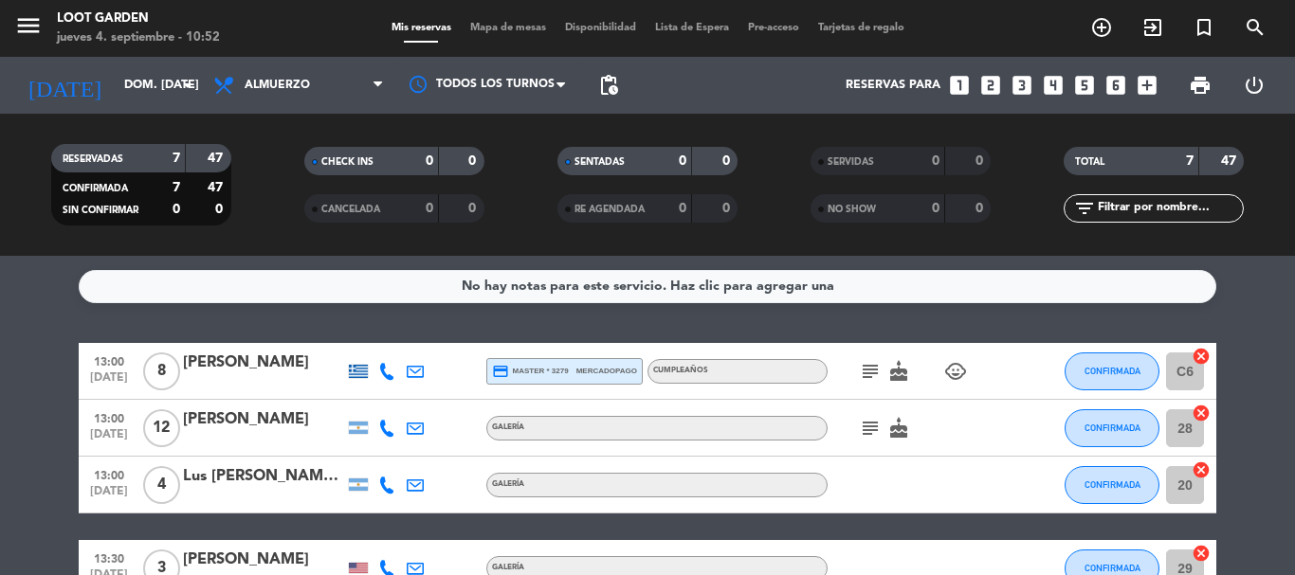
type input "sáb. [DATE]"
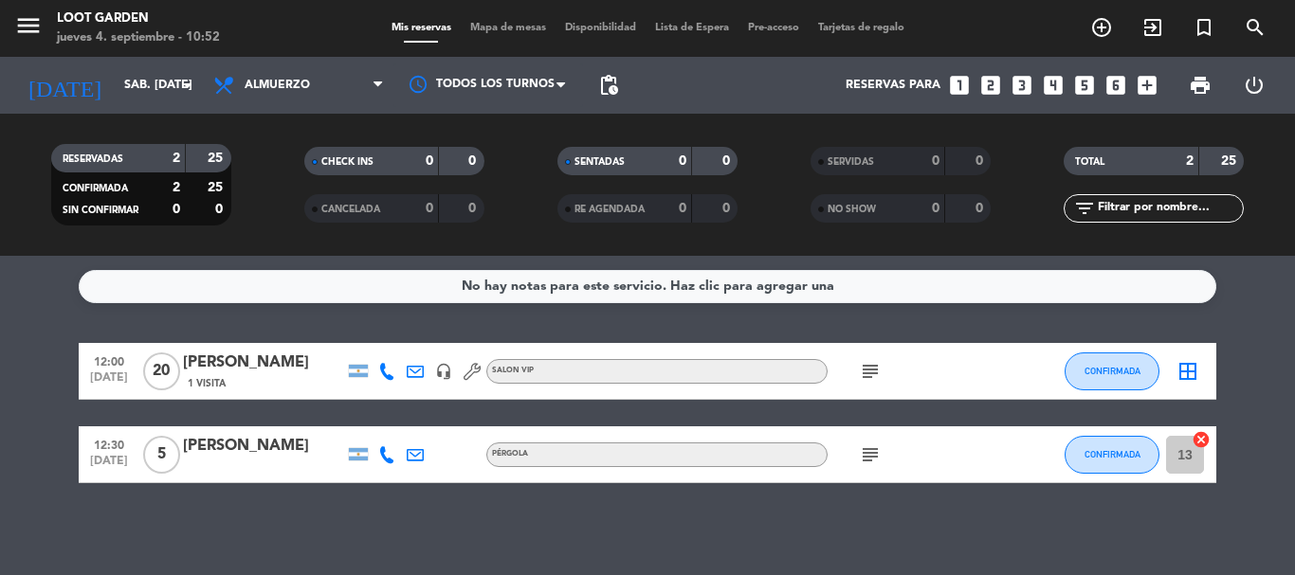
click at [999, 82] on icon "looks_two" at bounding box center [990, 85] width 25 height 25
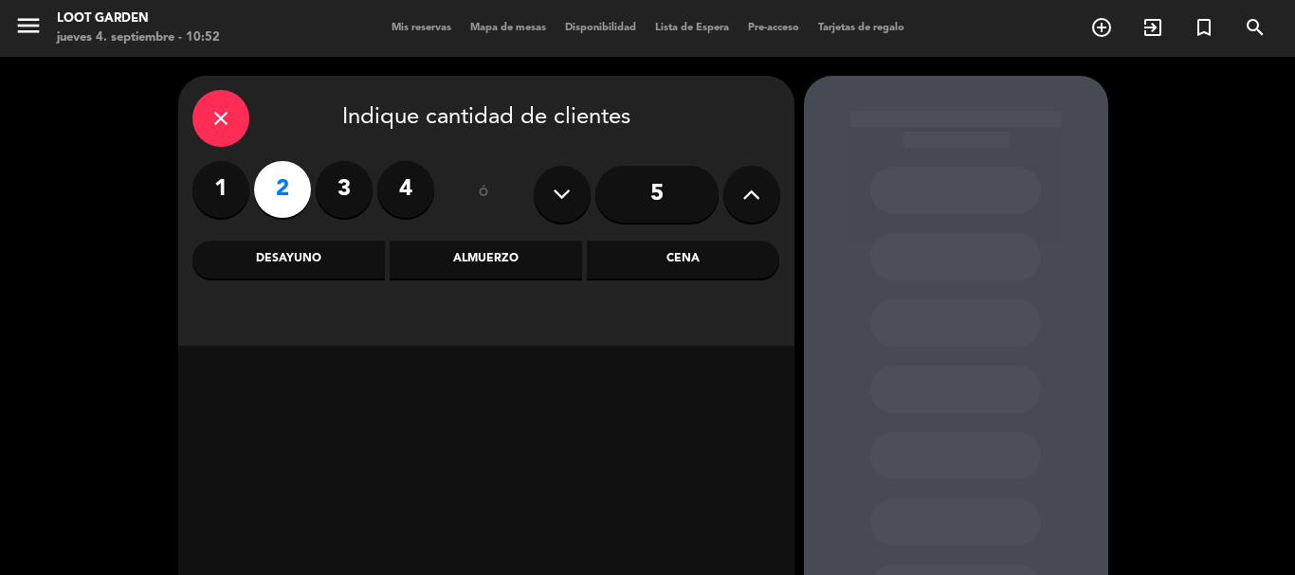
click at [475, 245] on div "Almuerzo" at bounding box center [486, 260] width 192 height 38
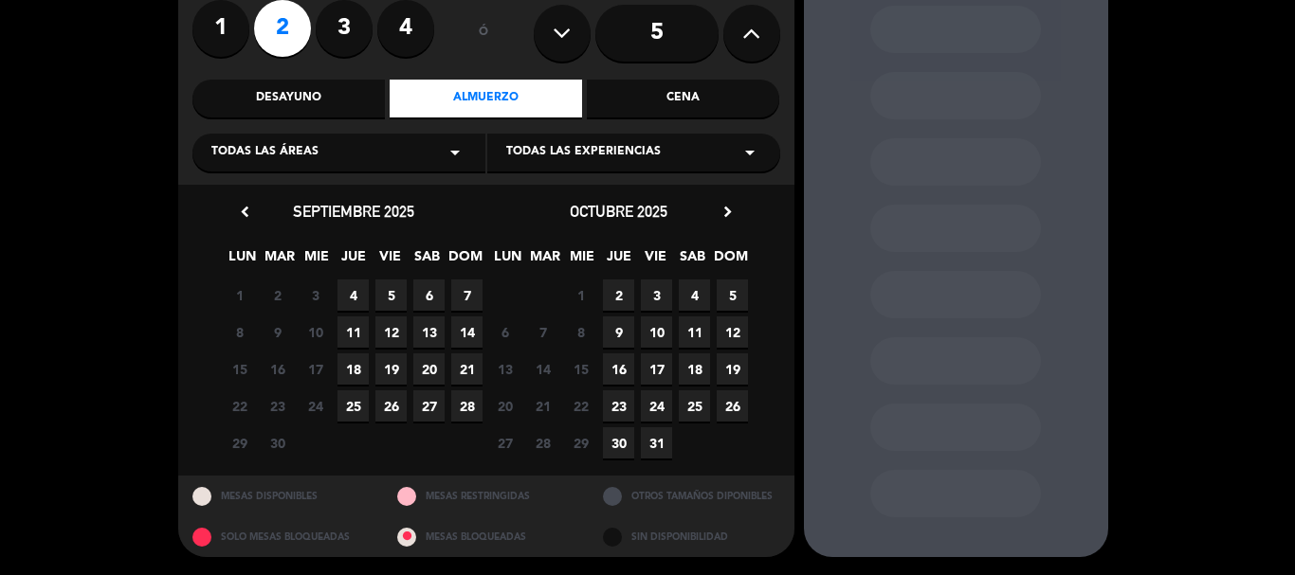
click at [432, 289] on span "6" at bounding box center [428, 295] width 31 height 31
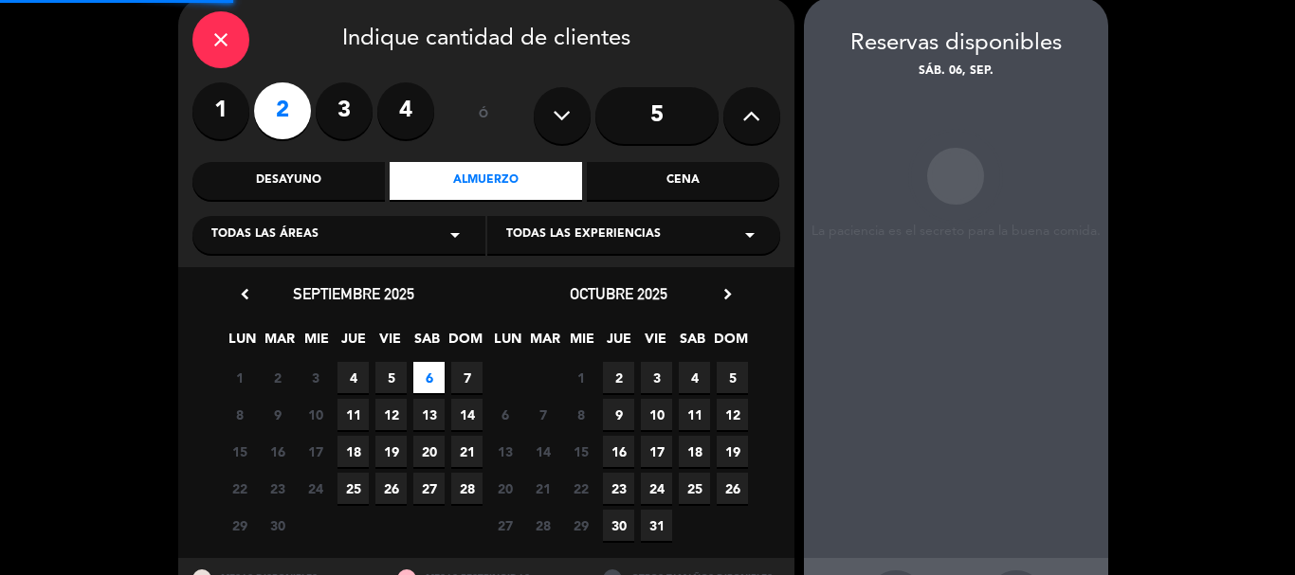
scroll to position [76, 0]
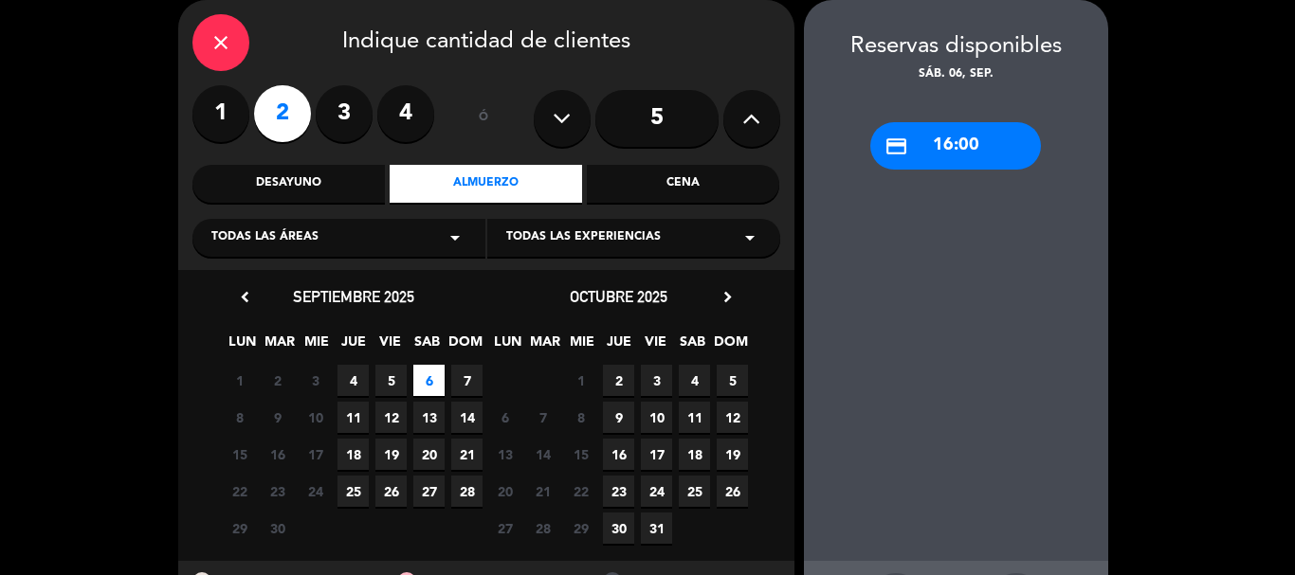
click at [614, 240] on span "Todas las experiencias" at bounding box center [583, 237] width 154 height 19
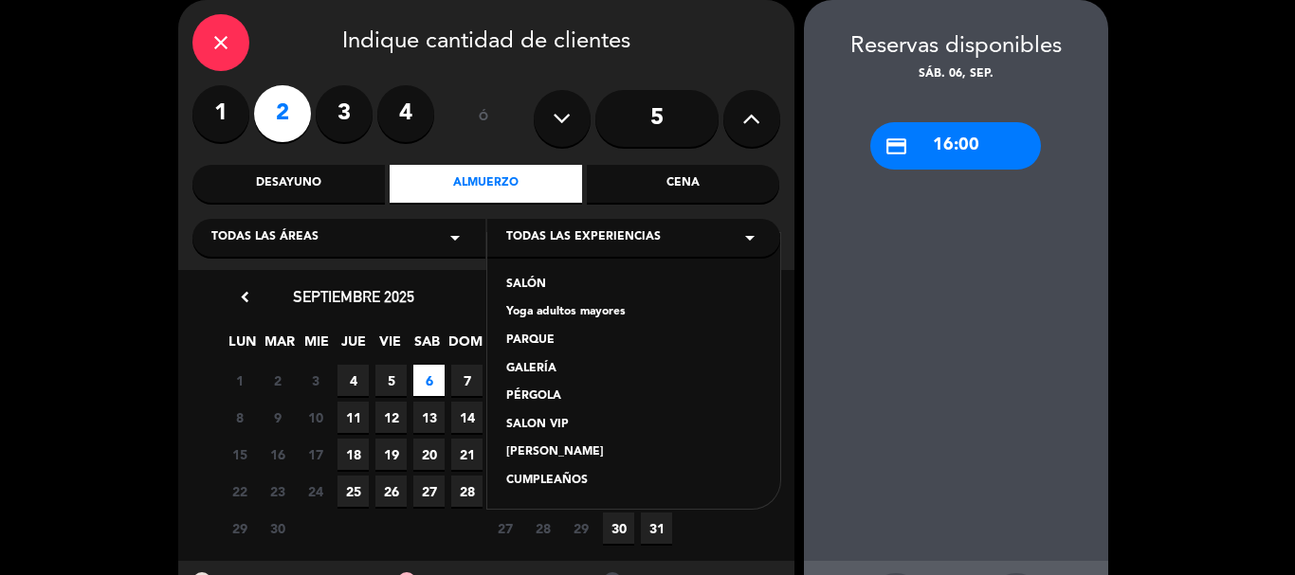
click at [544, 373] on div "GALERÍA" at bounding box center [633, 369] width 255 height 19
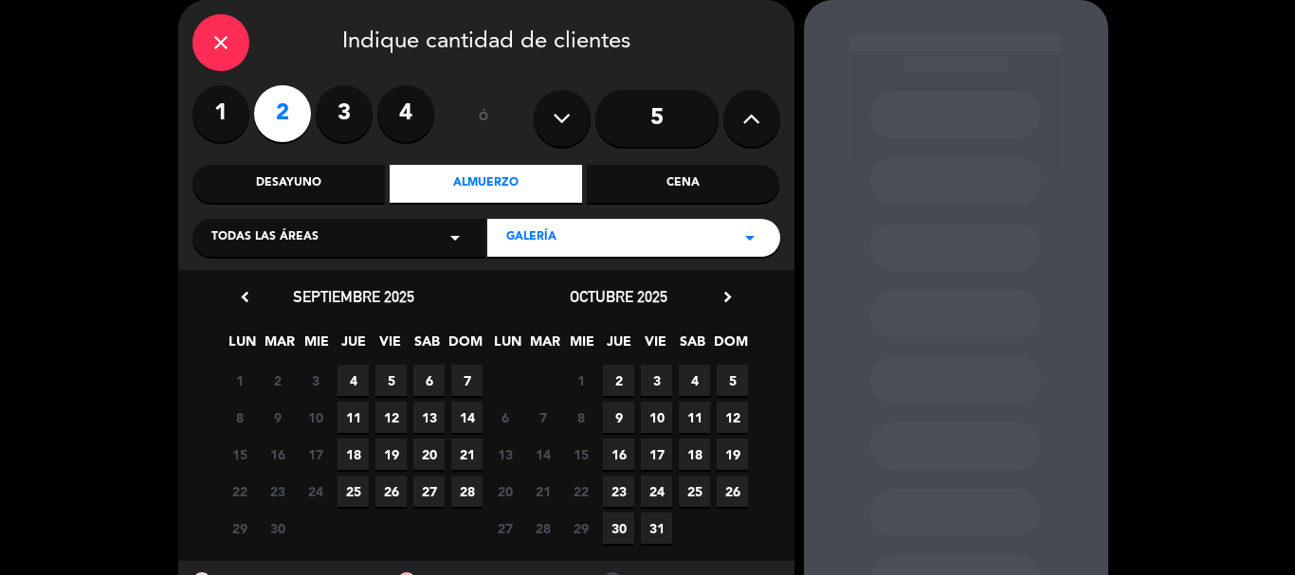
click at [427, 382] on span "6" at bounding box center [428, 380] width 31 height 31
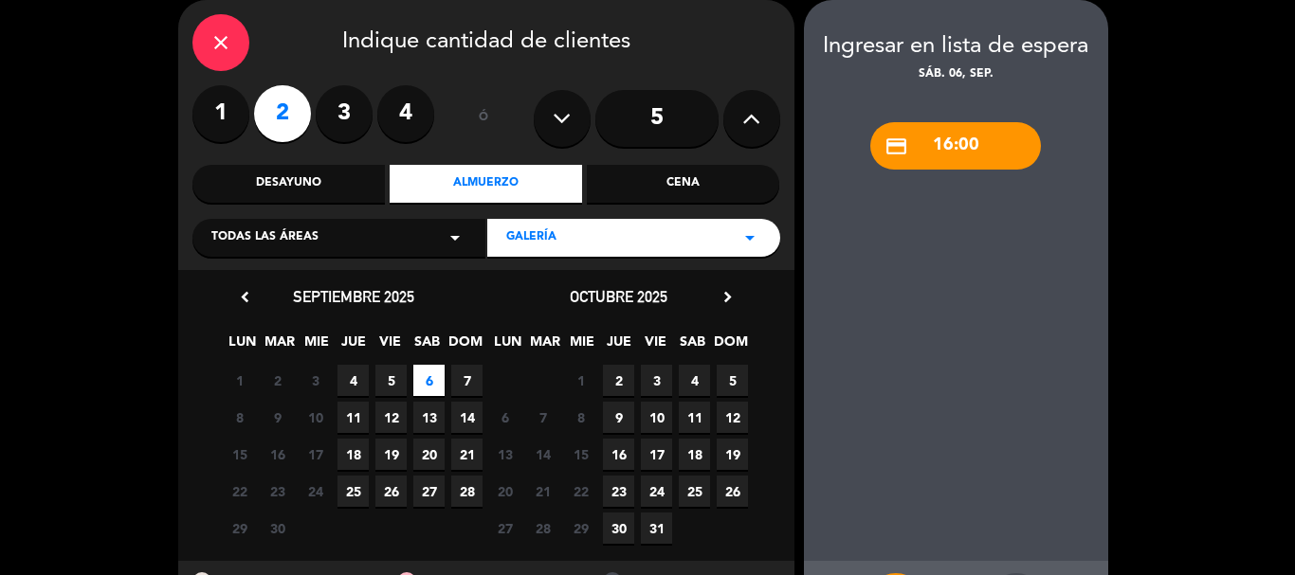
click at [620, 244] on div "GALERÍA arrow_drop_down" at bounding box center [633, 238] width 293 height 38
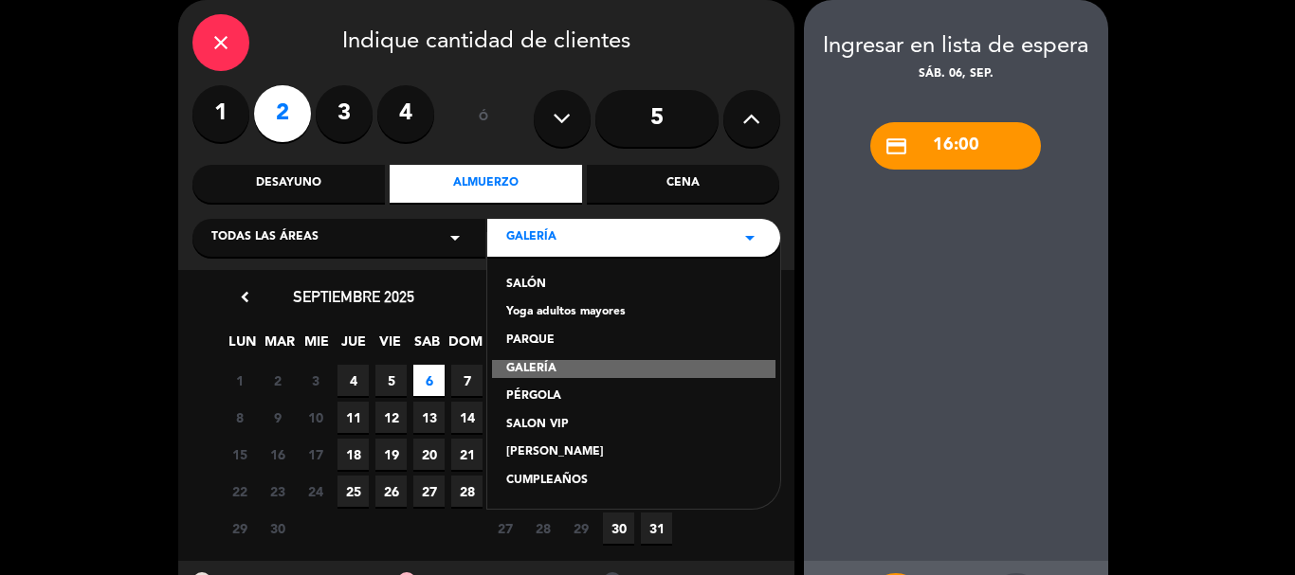
click at [563, 291] on div "SALÓN" at bounding box center [633, 285] width 255 height 19
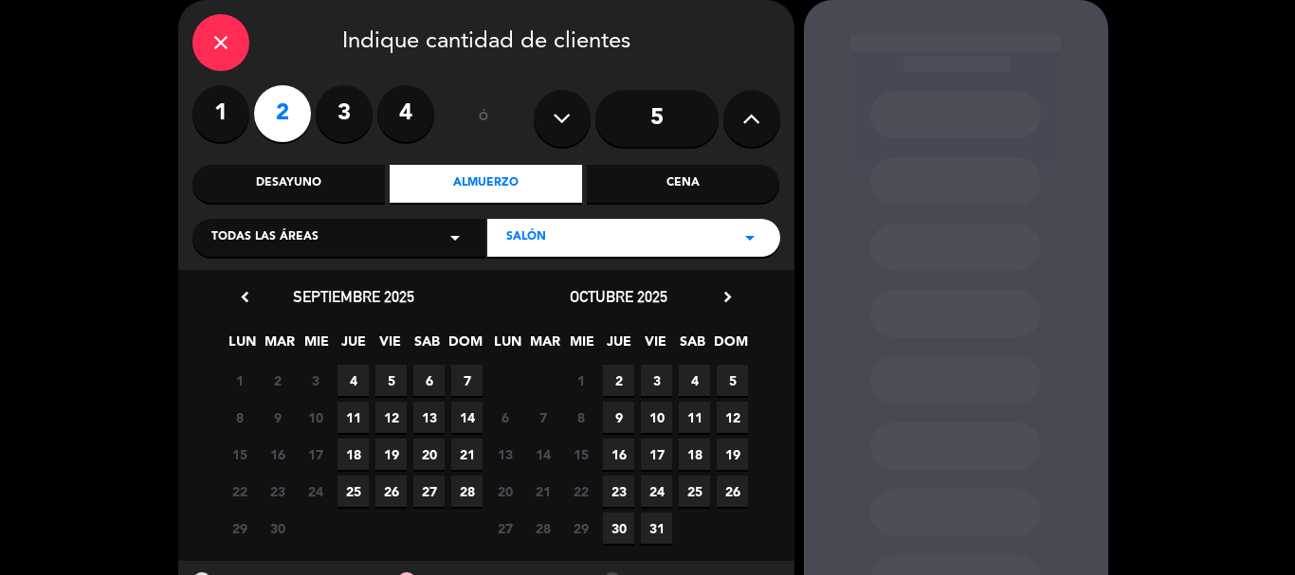
click at [224, 40] on icon "close" at bounding box center [220, 42] width 23 height 23
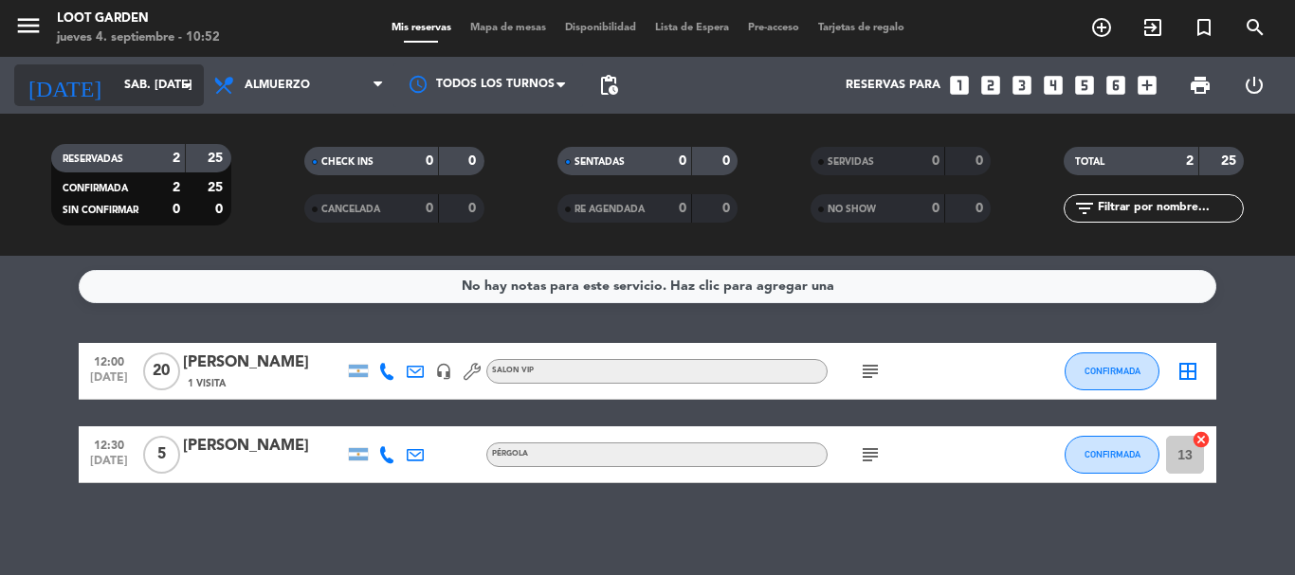
click at [155, 99] on input "sáb. [DATE]" at bounding box center [195, 85] width 160 height 32
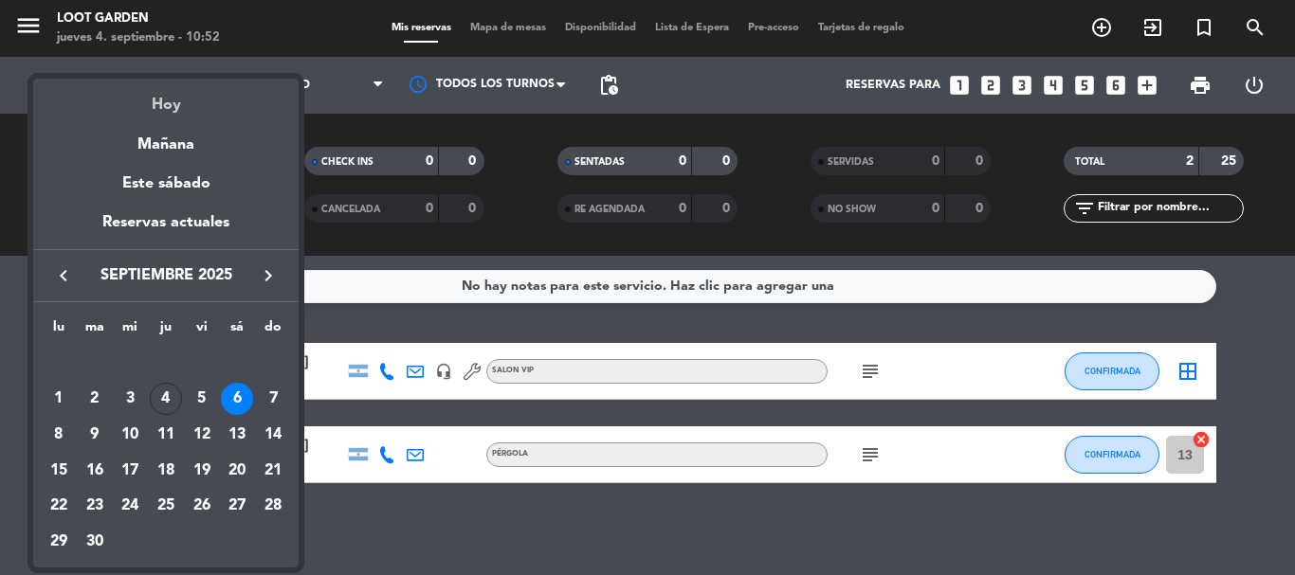
click at [176, 110] on div "Hoy" at bounding box center [165, 98] width 265 height 39
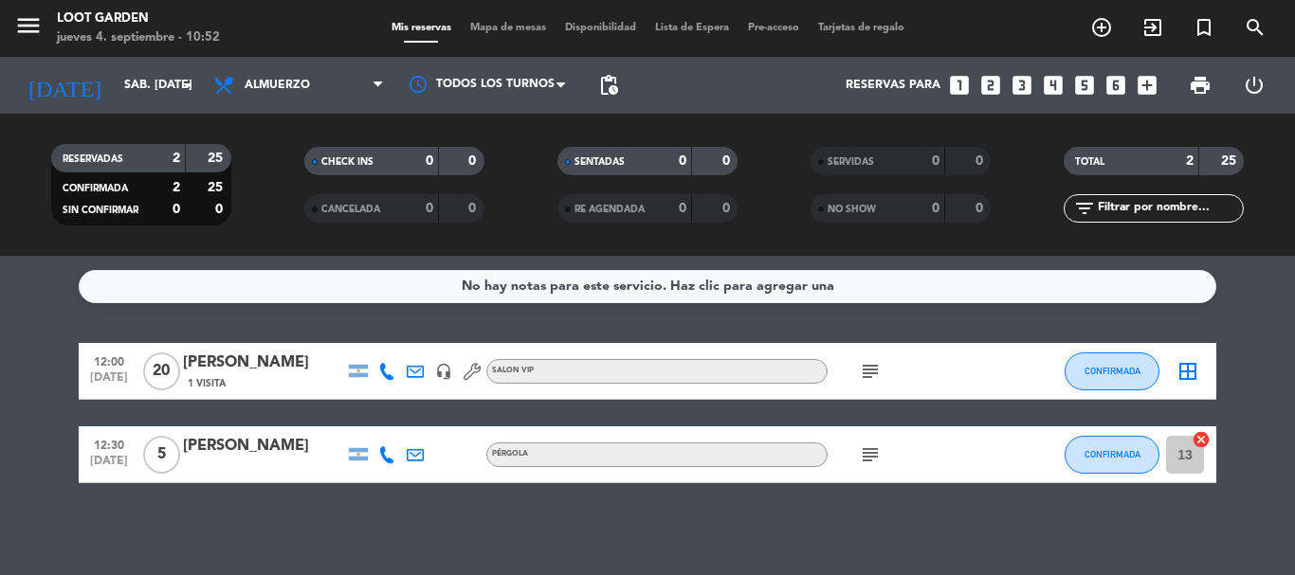
type input "[DEMOGRAPHIC_DATA] [DATE]"
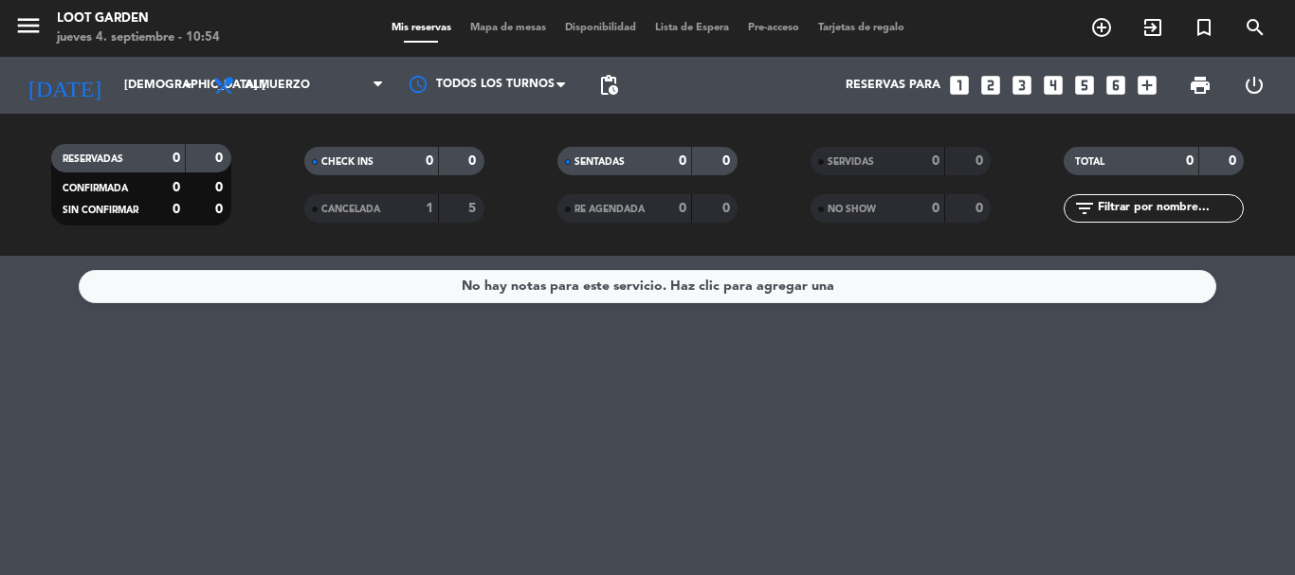
click at [1123, 81] on icon "looks_6" at bounding box center [1115, 85] width 25 height 25
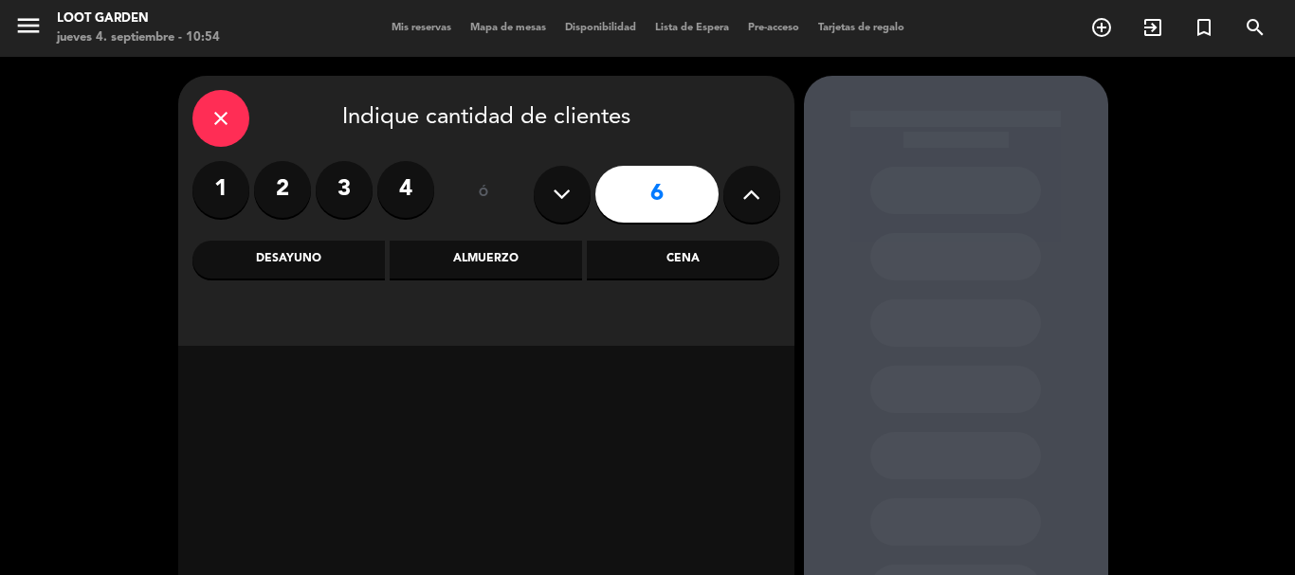
click at [477, 248] on div "Almuerzo" at bounding box center [486, 260] width 192 height 38
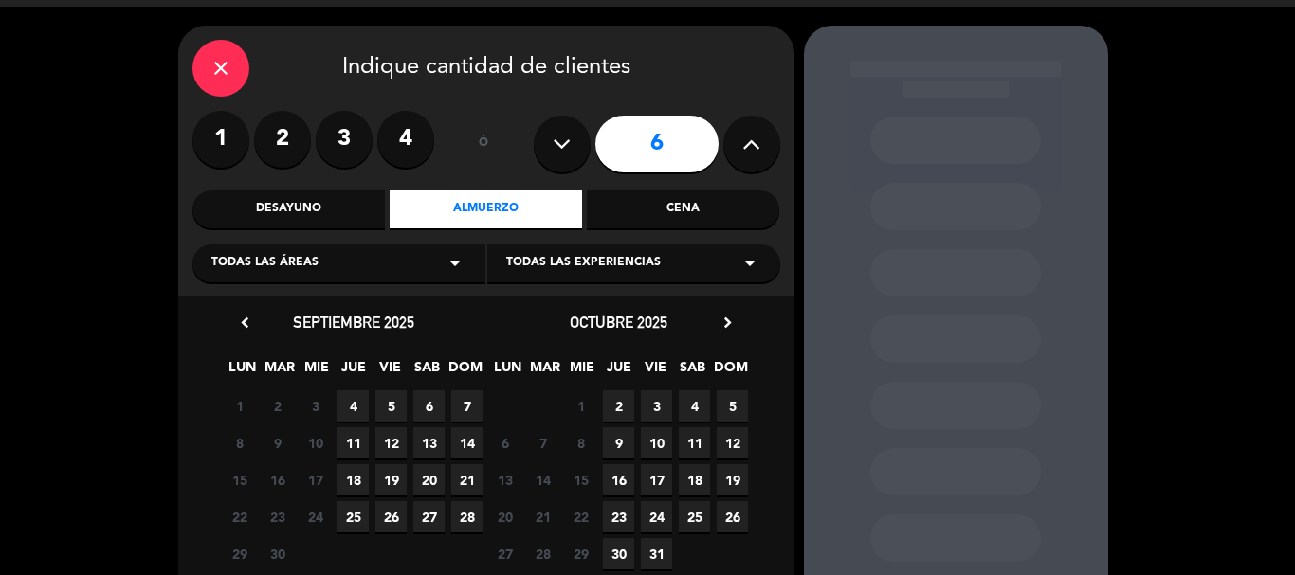
scroll to position [95, 0]
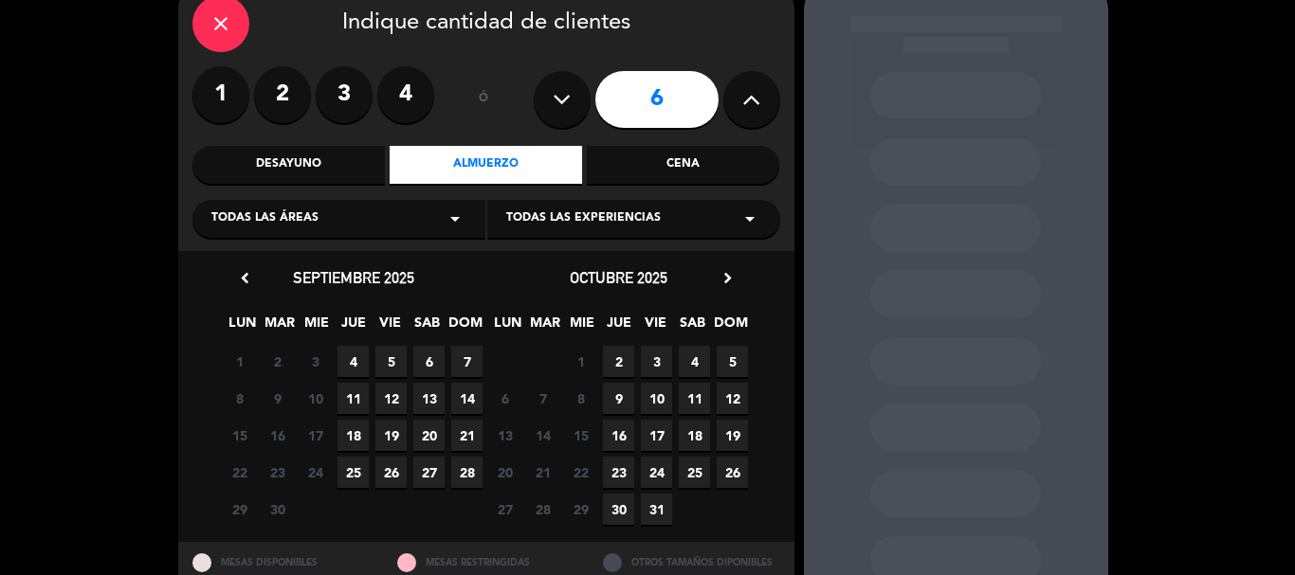
click at [430, 359] on span "6" at bounding box center [428, 361] width 31 height 31
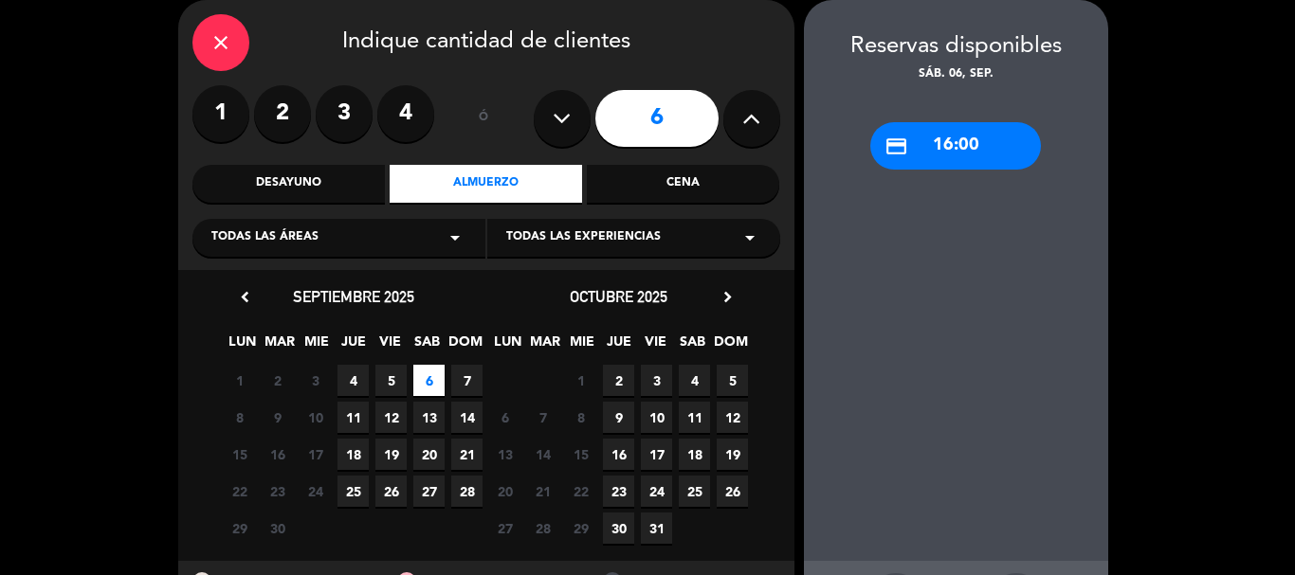
click at [955, 144] on div "credit_card 16:00" at bounding box center [955, 145] width 171 height 47
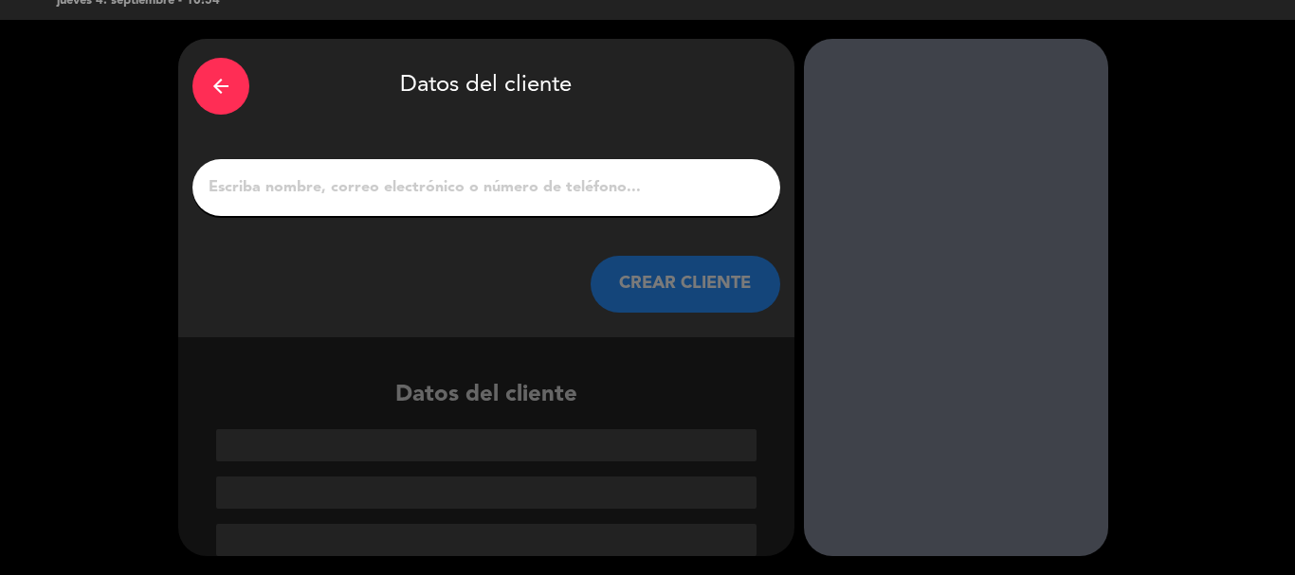
scroll to position [37, 0]
click at [204, 103] on div "arrow_back" at bounding box center [220, 86] width 57 height 57
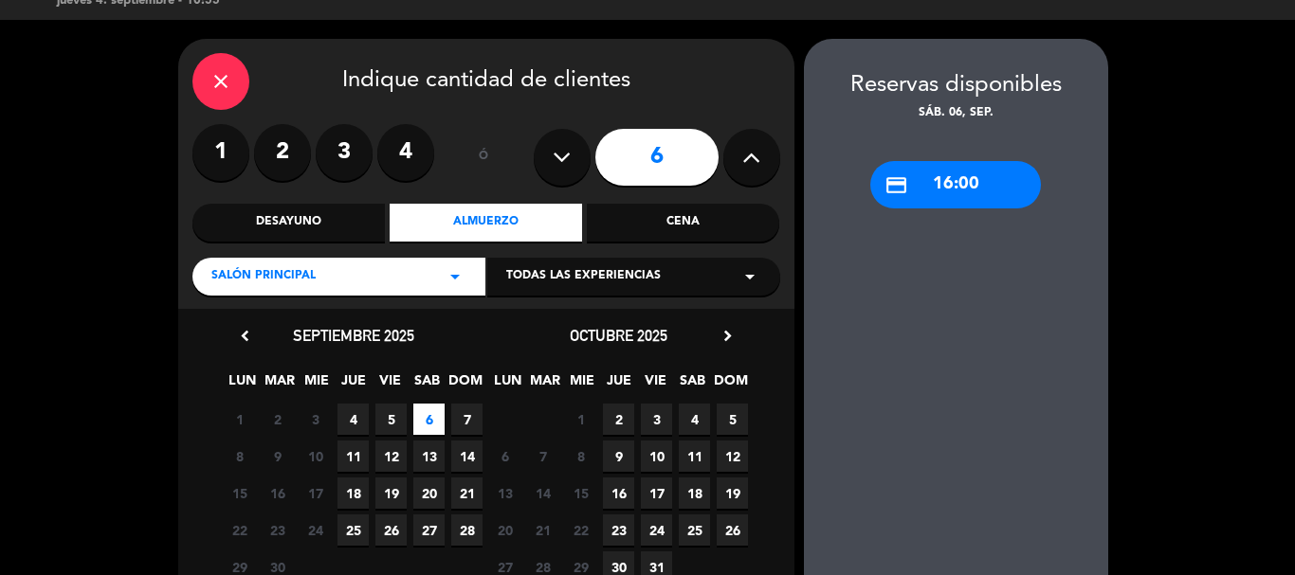
scroll to position [76, 0]
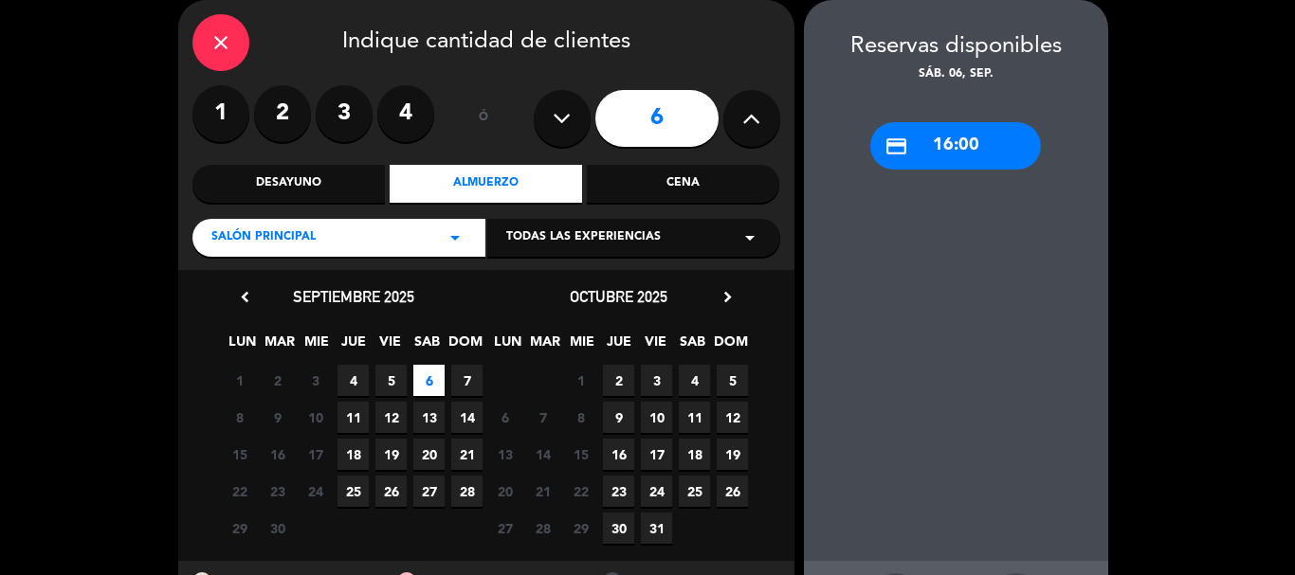
click at [224, 53] on icon "close" at bounding box center [220, 42] width 23 height 23
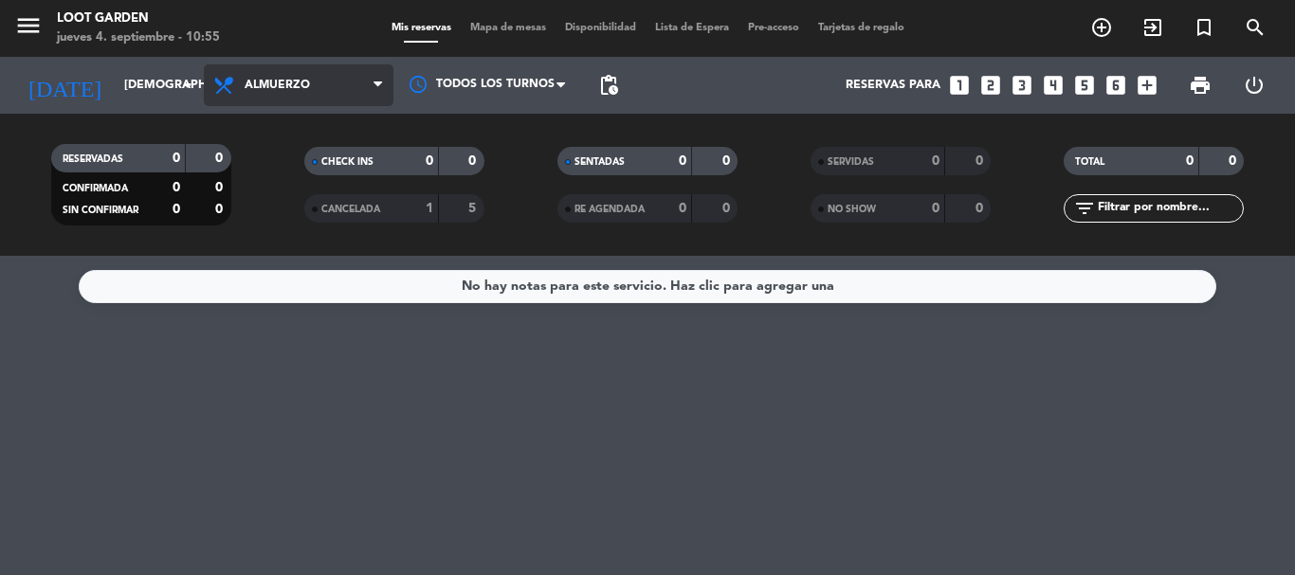
click at [329, 98] on span "Almuerzo" at bounding box center [299, 85] width 190 height 42
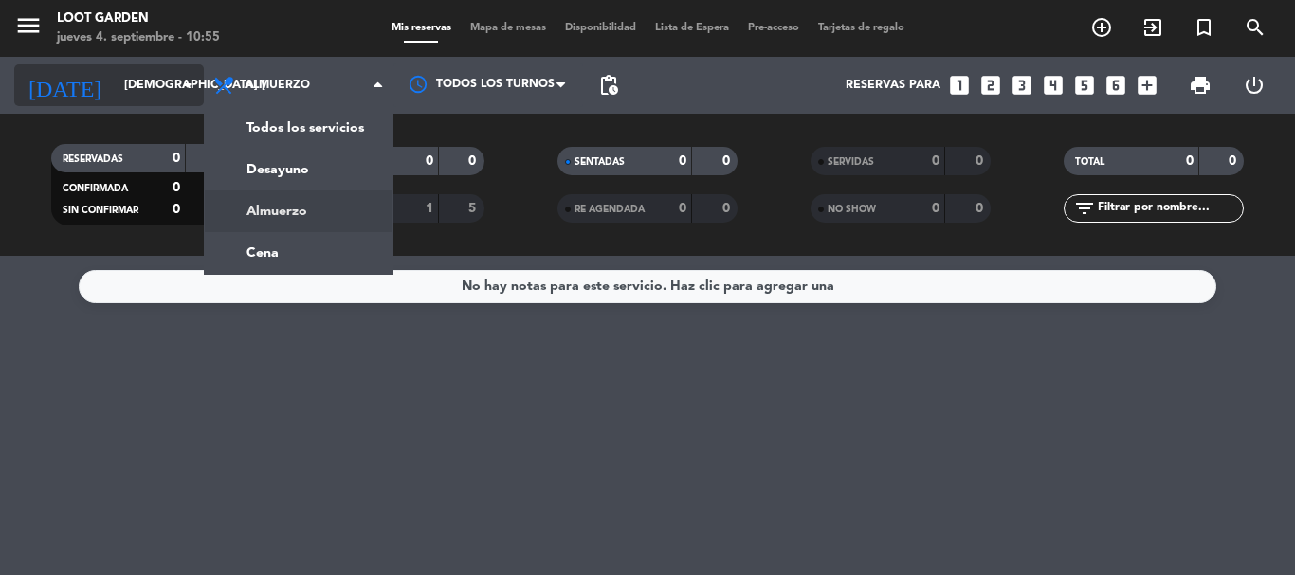
click at [145, 101] on input "[DEMOGRAPHIC_DATA] [DATE]" at bounding box center [195, 85] width 160 height 32
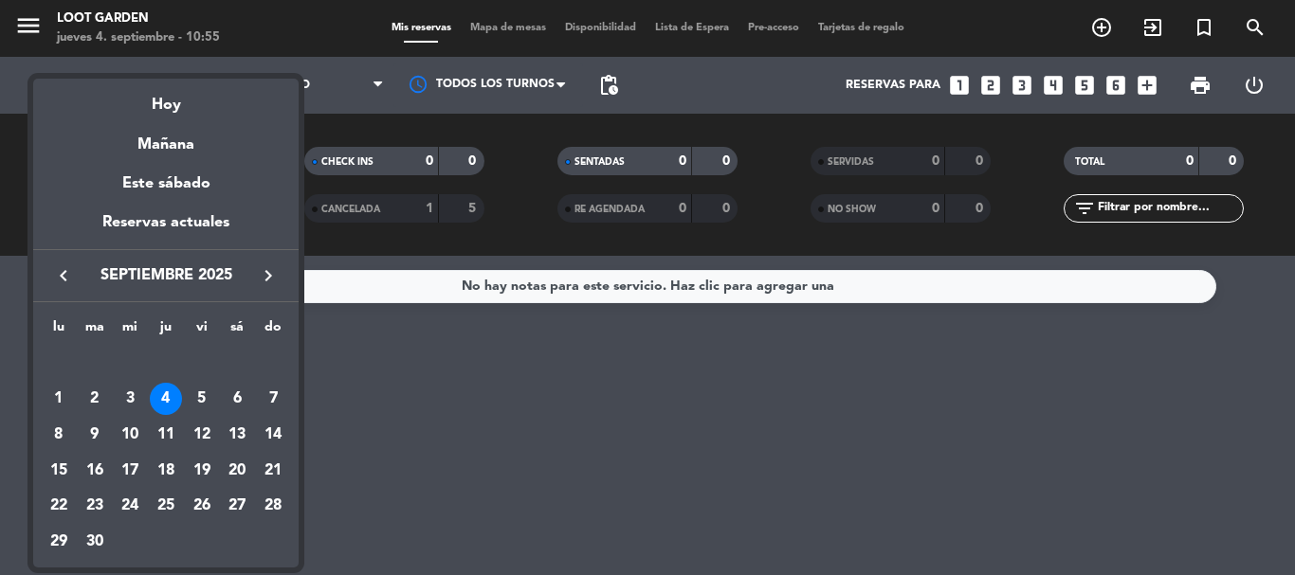
click at [230, 393] on div "6" at bounding box center [237, 399] width 32 height 32
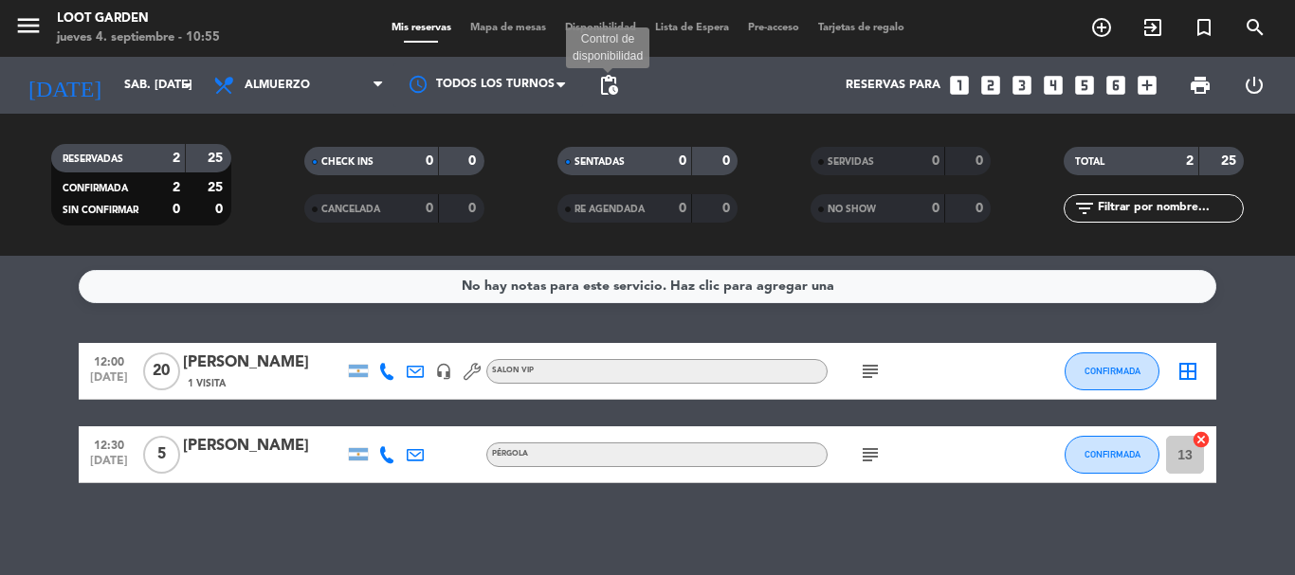
click at [603, 85] on span "pending_actions" at bounding box center [608, 85] width 23 height 23
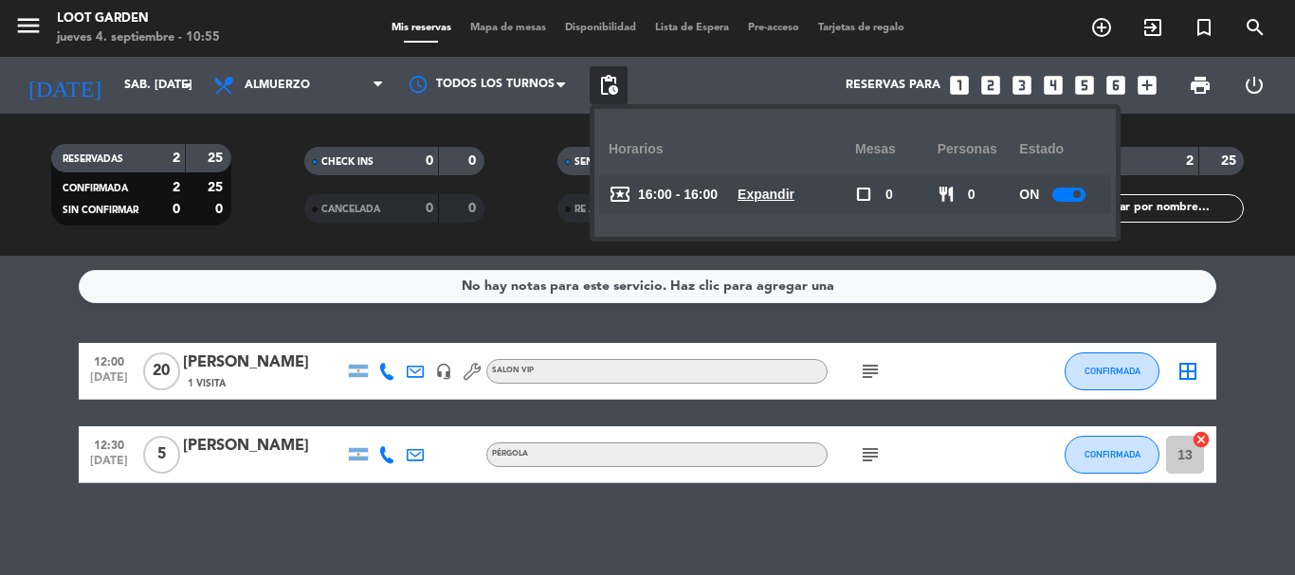
click at [779, 192] on u "Expandir" at bounding box center [765, 194] width 57 height 15
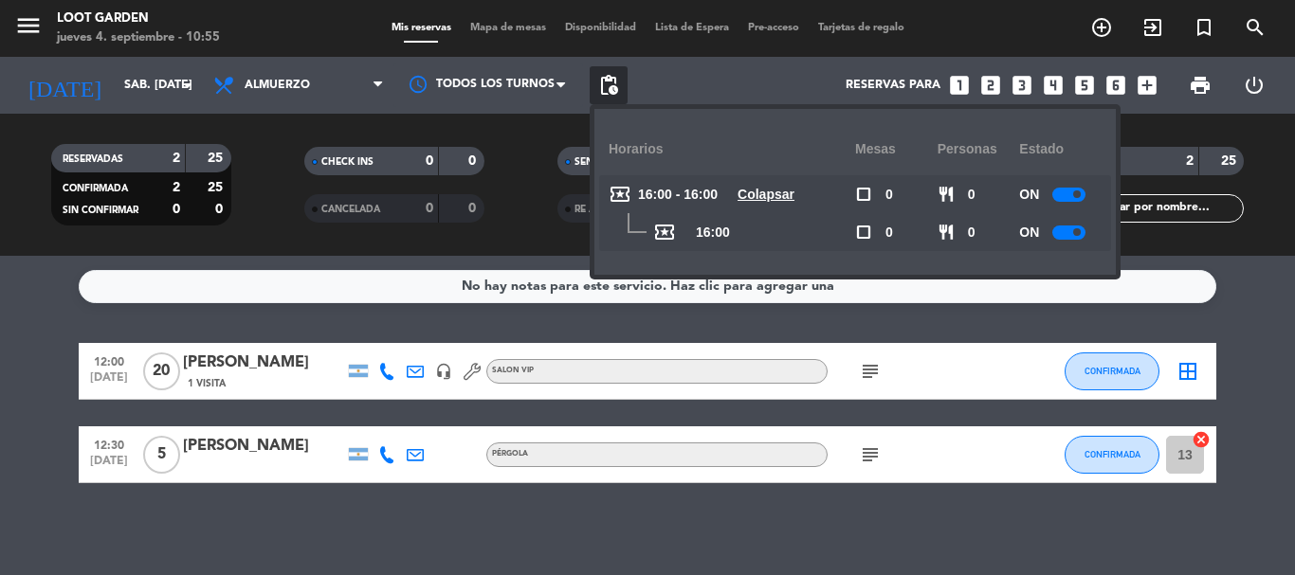
click at [124, 365] on span "12:00" at bounding box center [108, 361] width 47 height 22
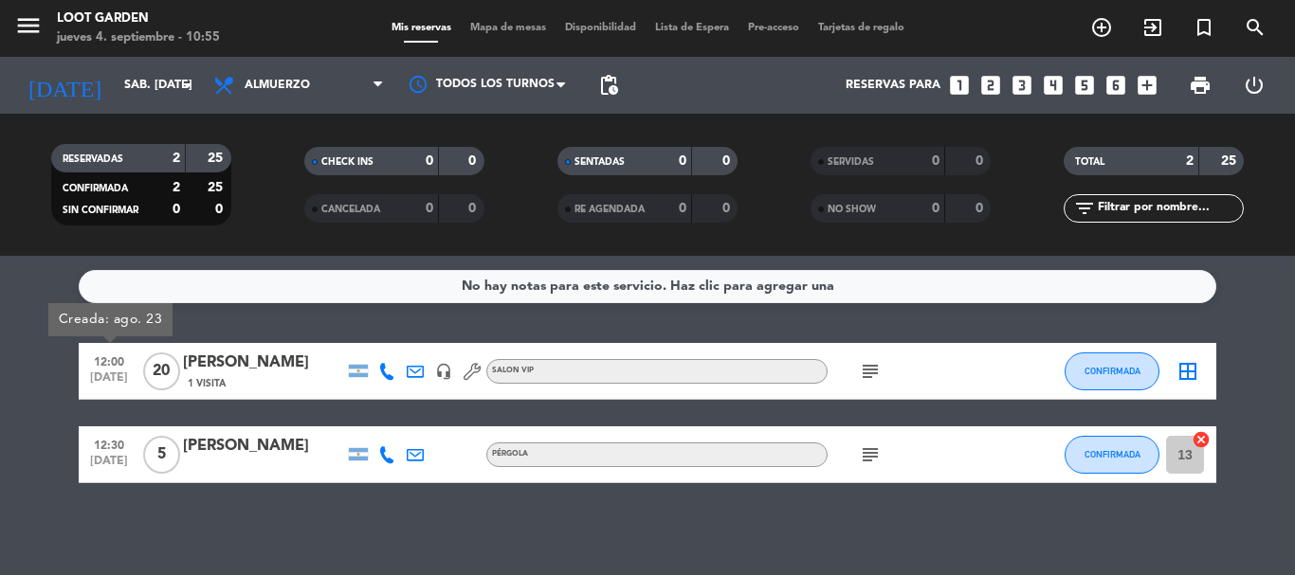
click at [122, 464] on span "[DATE]" at bounding box center [108, 466] width 47 height 22
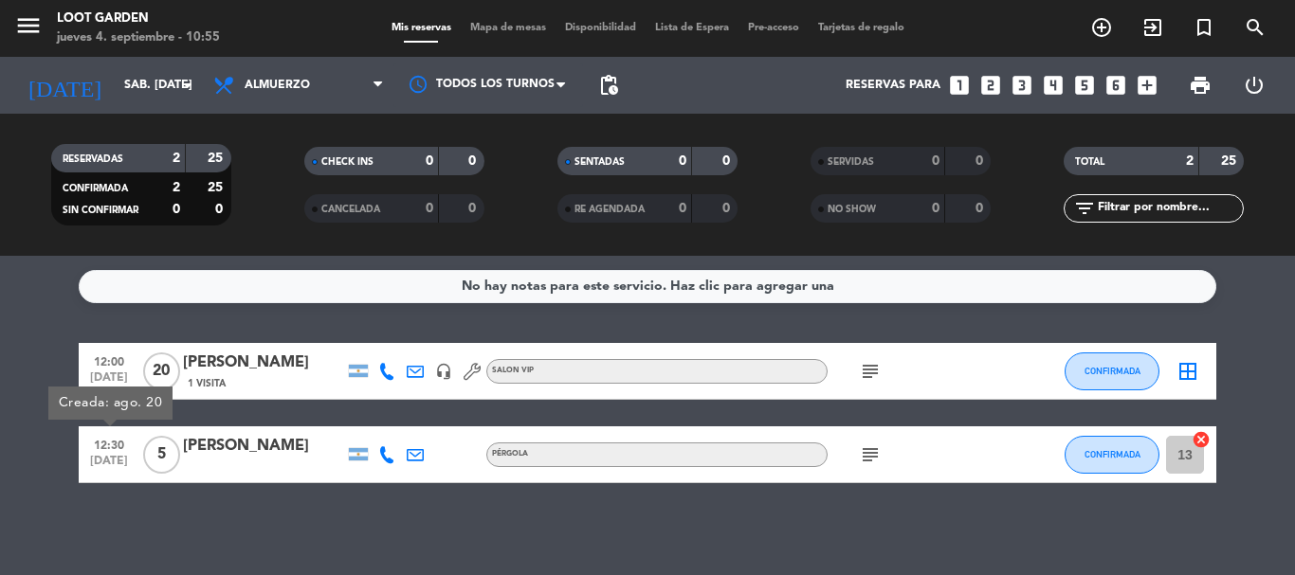
click at [0, 478] on bookings-row "12:00 [DATE] [PERSON_NAME] 1 Visita headset_mic SALON VIP subject CONFIRMADA bo…" at bounding box center [647, 413] width 1295 height 140
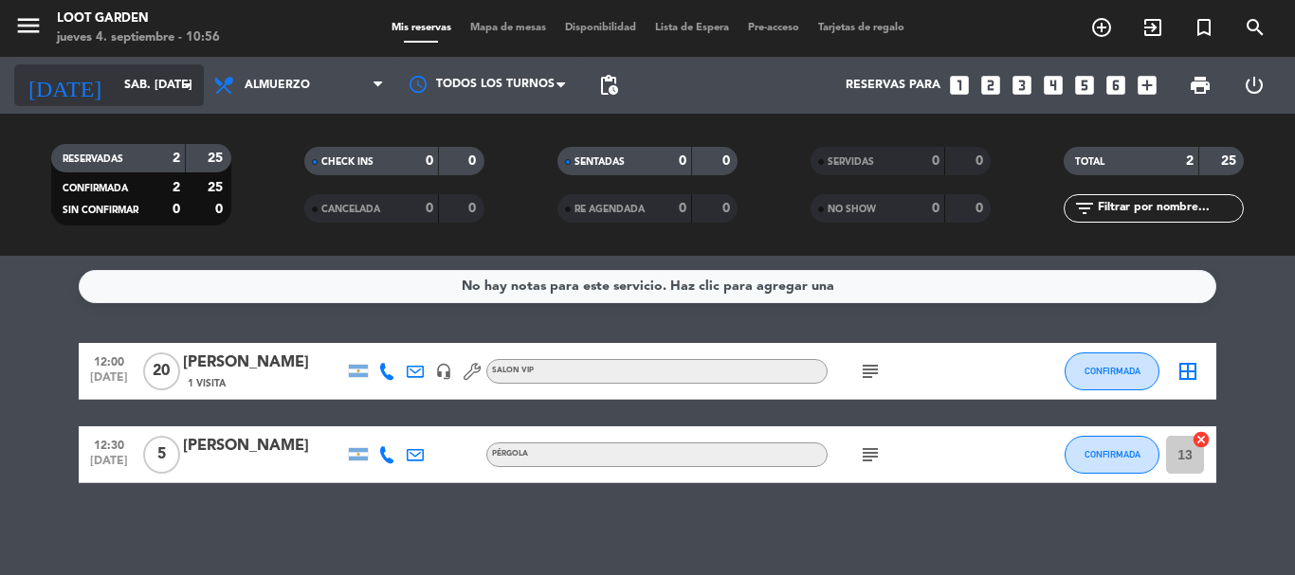
click at [120, 82] on input "sáb. [DATE]" at bounding box center [195, 85] width 160 height 32
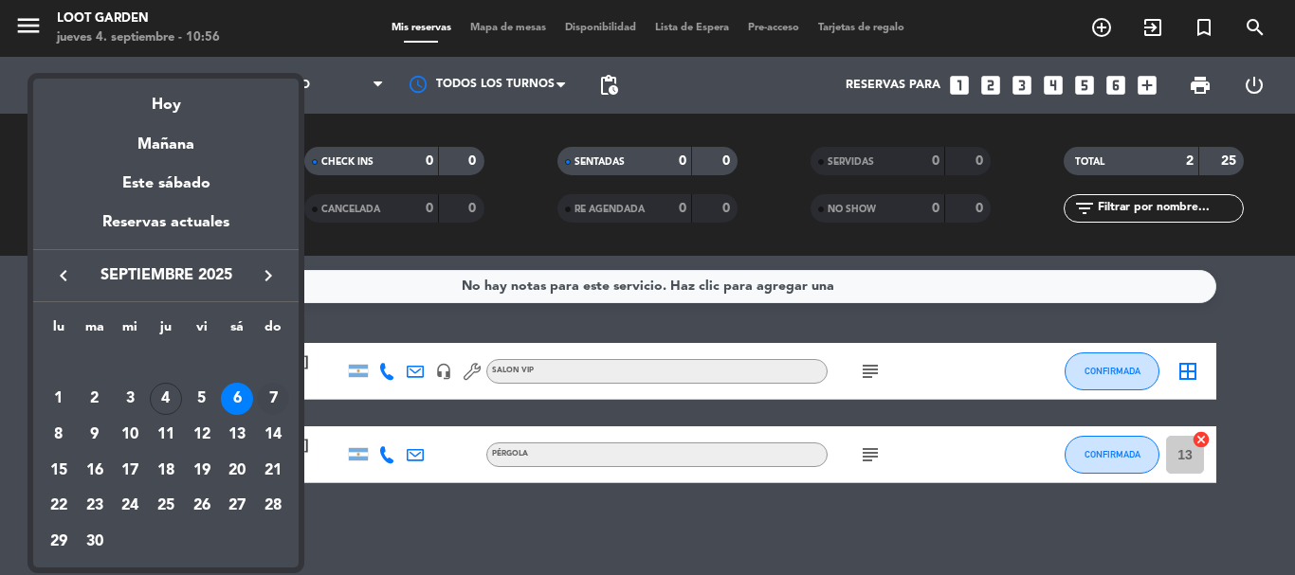
click at [265, 391] on div "7" at bounding box center [273, 399] width 32 height 32
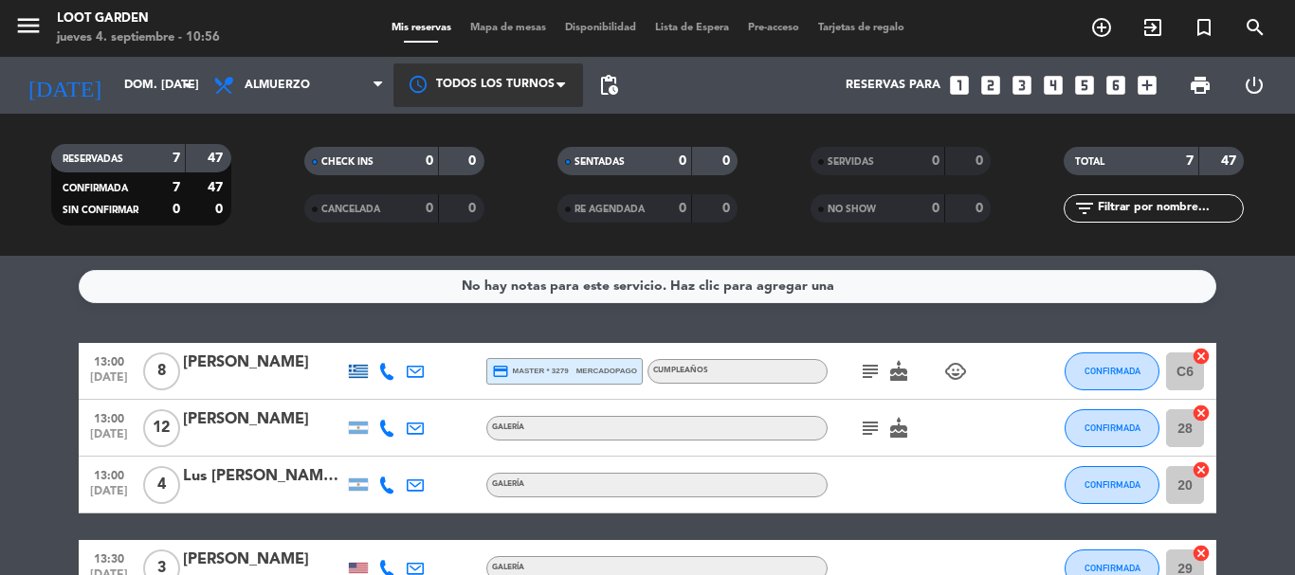
click at [582, 87] on div at bounding box center [488, 85] width 190 height 43
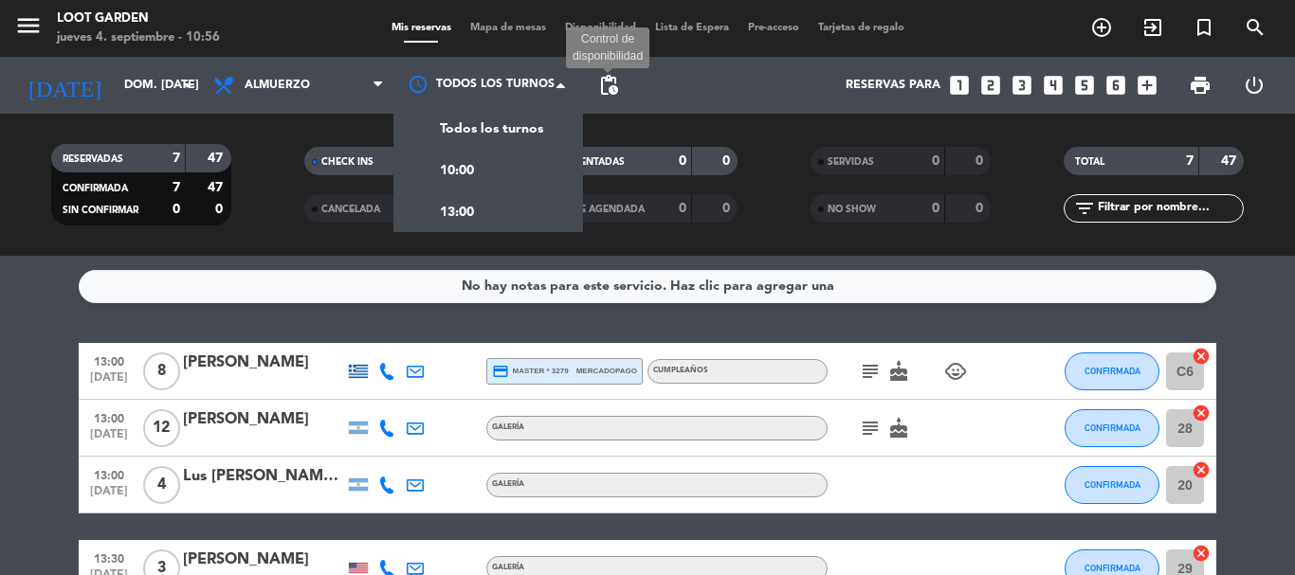
click at [611, 84] on span "pending_actions" at bounding box center [608, 85] width 23 height 23
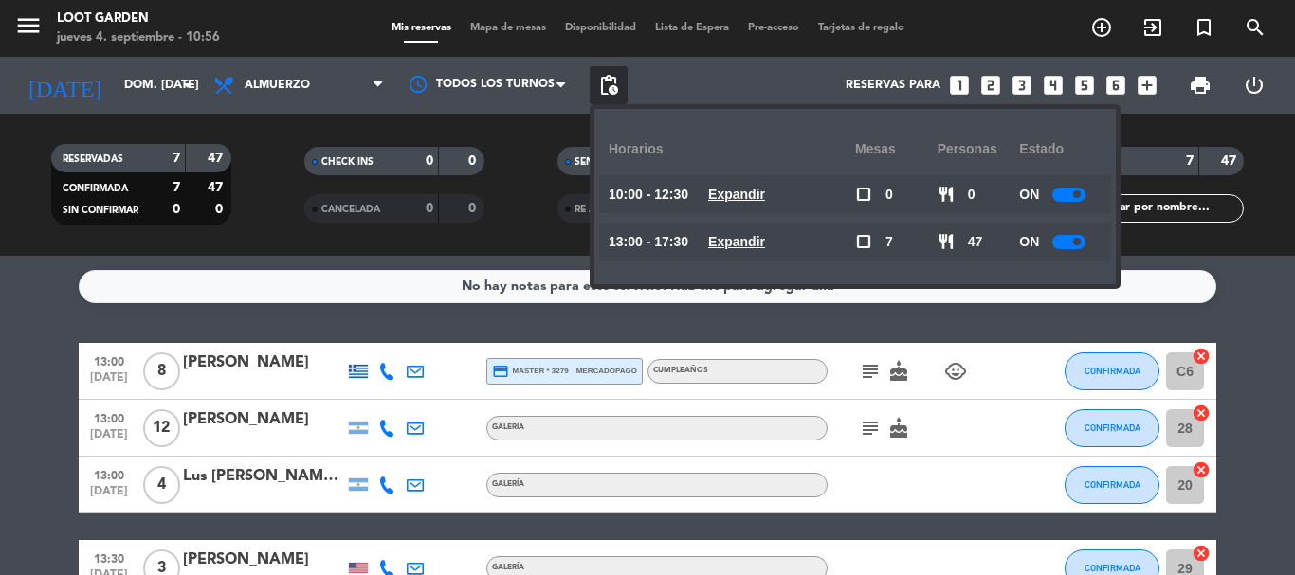
click at [759, 196] on u "Expandir" at bounding box center [736, 194] width 57 height 15
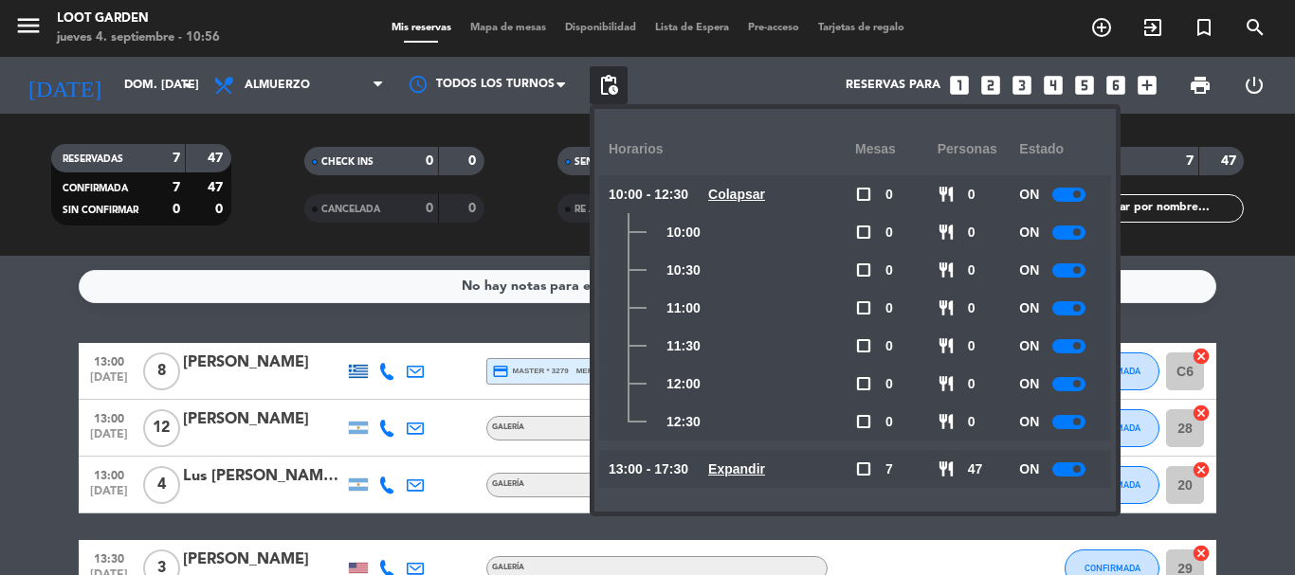
click at [1077, 238] on div at bounding box center [1068, 233] width 33 height 14
click at [1066, 340] on div at bounding box center [1068, 346] width 33 height 14
click at [1066, 305] on div at bounding box center [1068, 308] width 33 height 14
click at [1065, 274] on div at bounding box center [1068, 270] width 33 height 14
click at [0, 367] on bookings-row "13:00 [DATE] 8 [PERSON_NAME] credit_card master * 3279 mercadopago CUMPLEAÑOS s…" at bounding box center [647, 568] width 1295 height 451
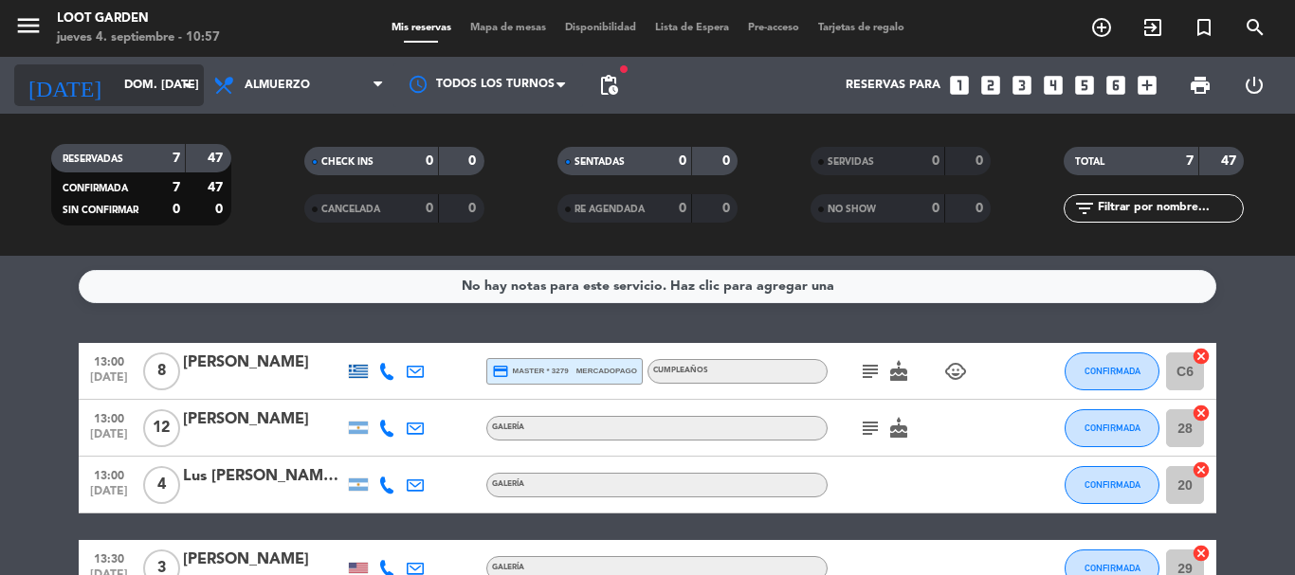
click at [129, 80] on input "dom. [DATE]" at bounding box center [195, 85] width 160 height 32
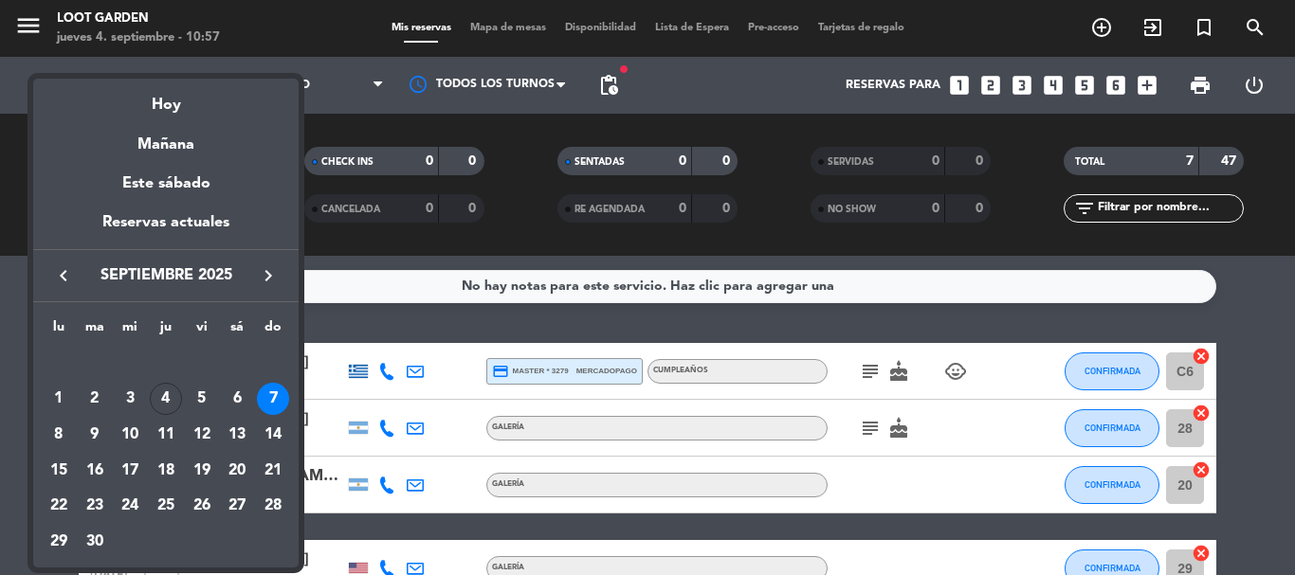
click at [0, 347] on div at bounding box center [647, 287] width 1295 height 575
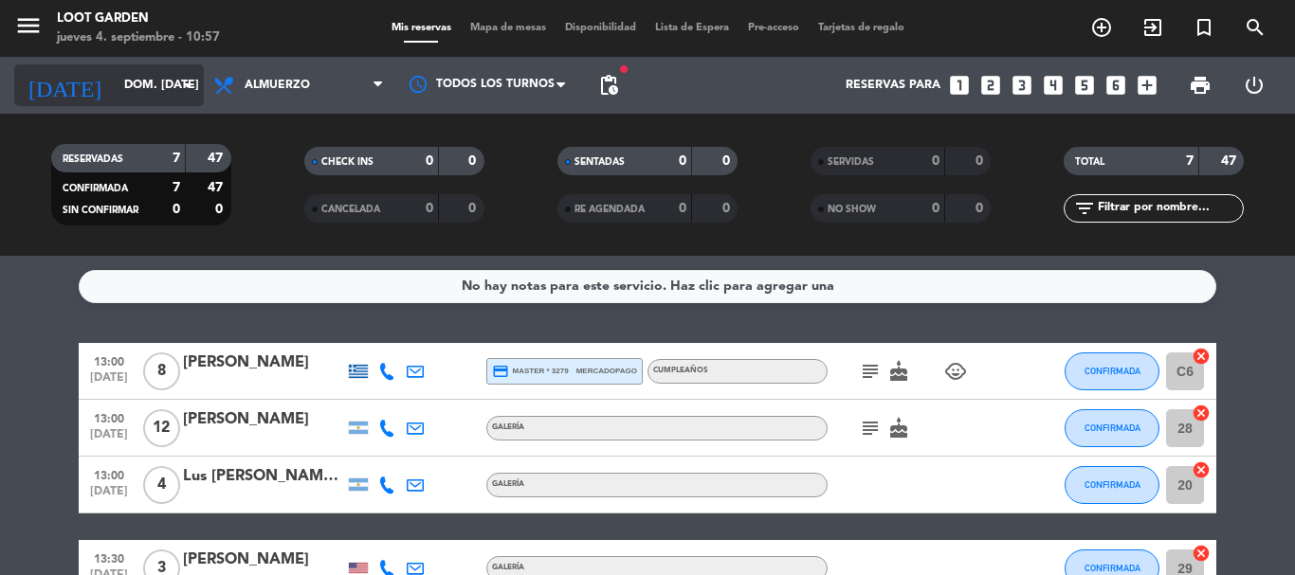
click at [132, 92] on input "dom. [DATE]" at bounding box center [195, 85] width 160 height 32
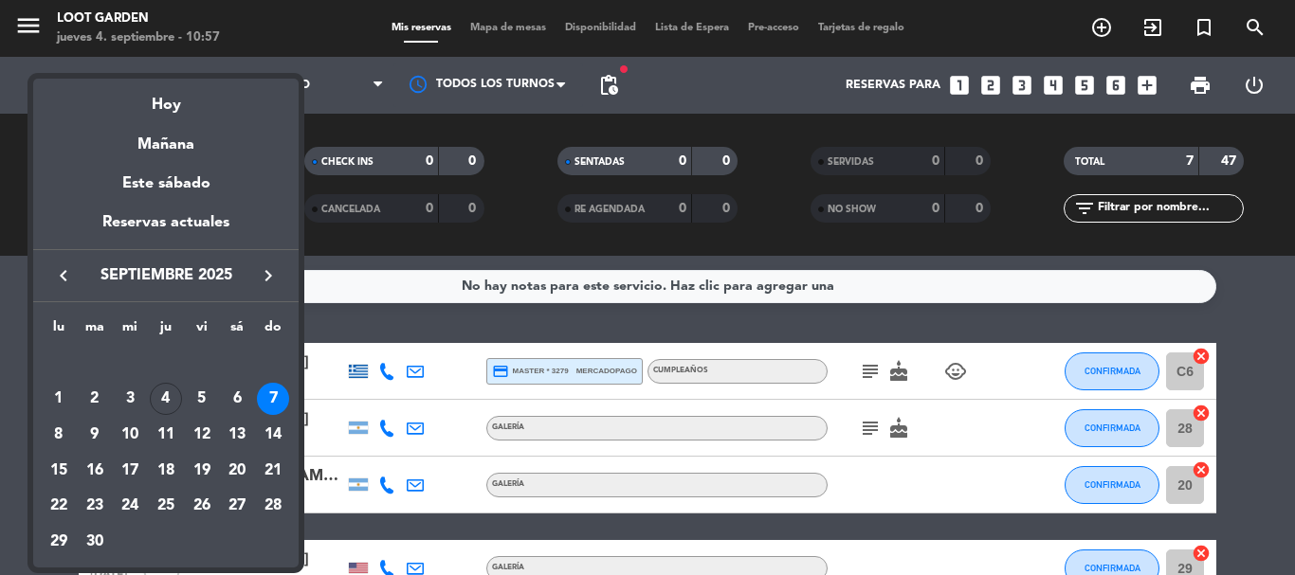
click at [183, 109] on div "Hoy" at bounding box center [165, 98] width 265 height 39
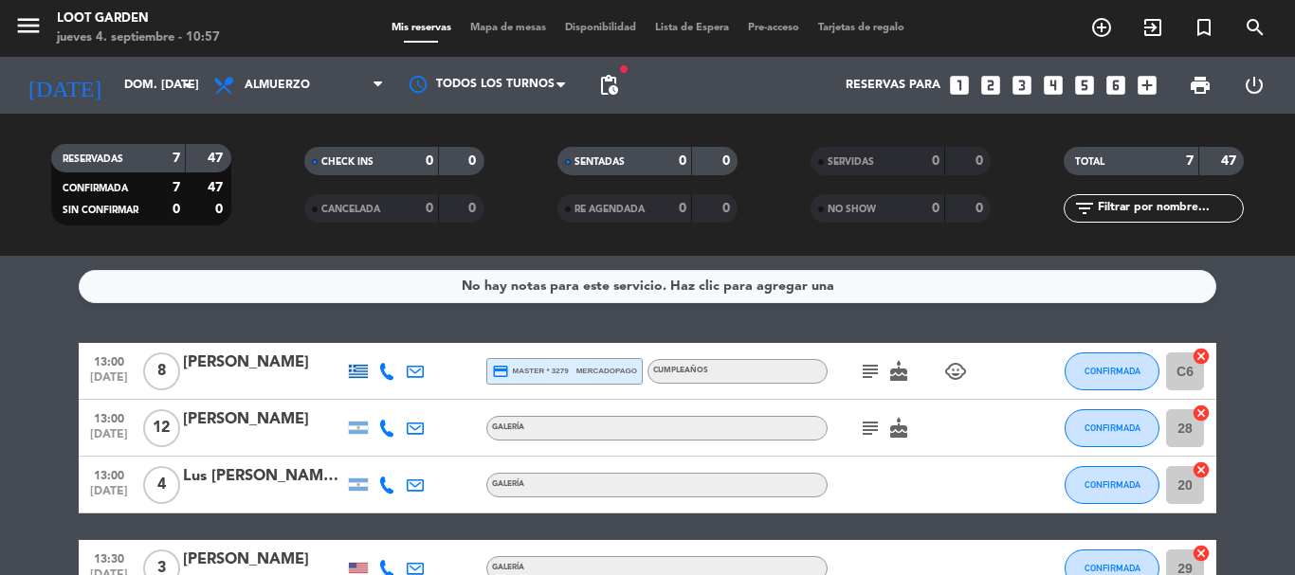
type input "[DEMOGRAPHIC_DATA] [DATE]"
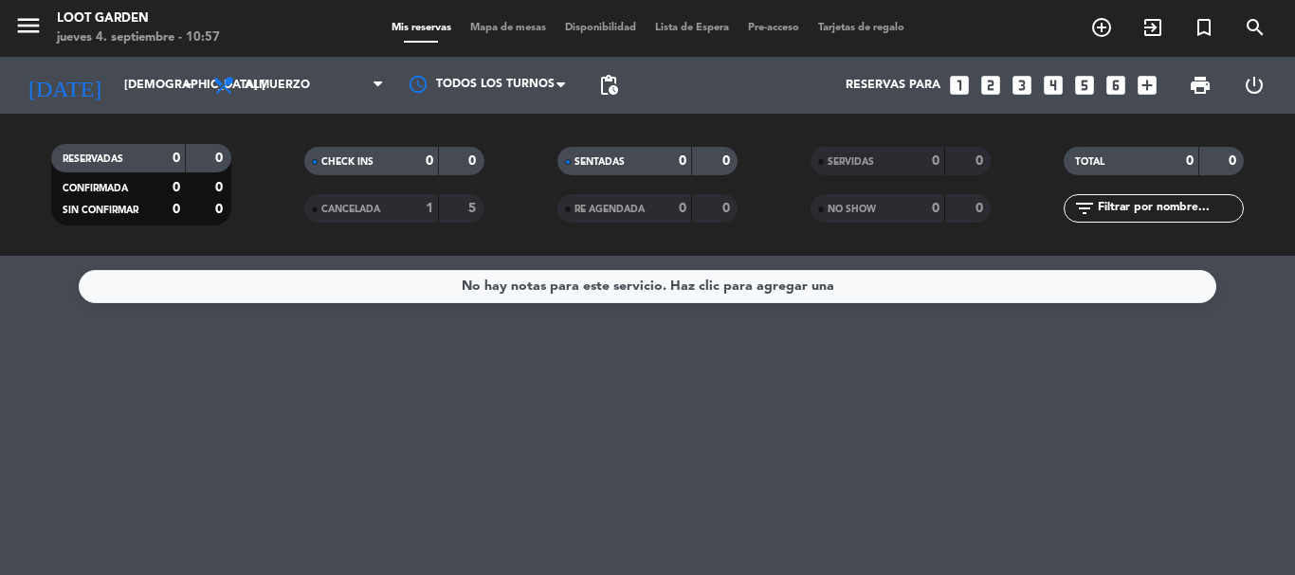
click at [1110, 82] on icon "looks_6" at bounding box center [1115, 85] width 25 height 25
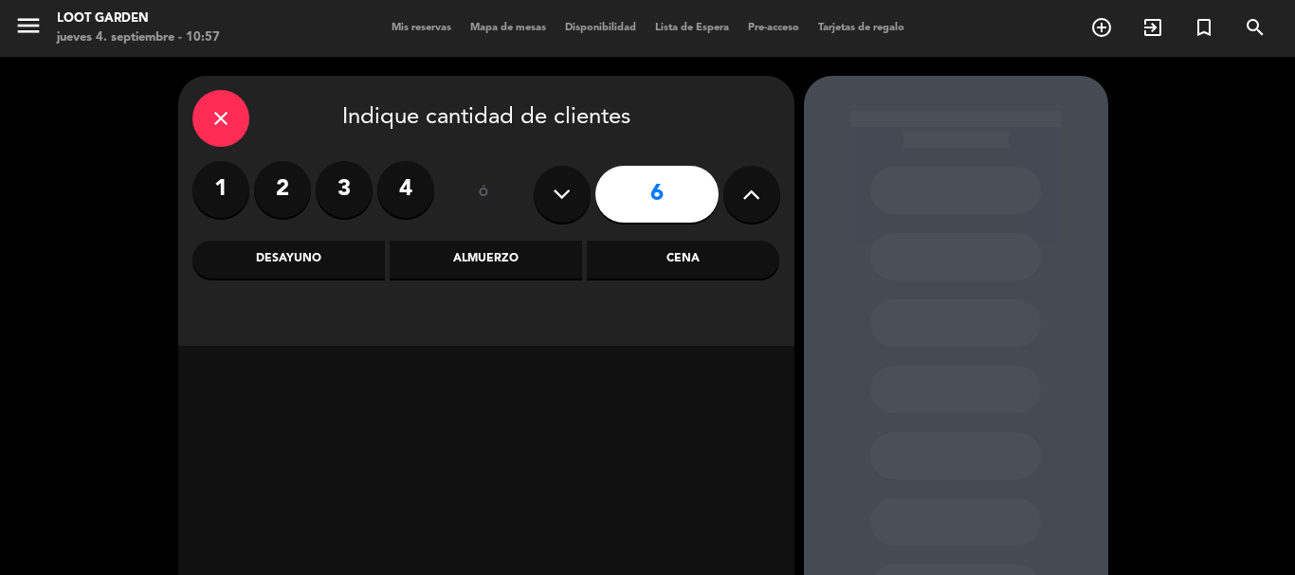
click at [523, 263] on div "Almuerzo" at bounding box center [486, 260] width 192 height 38
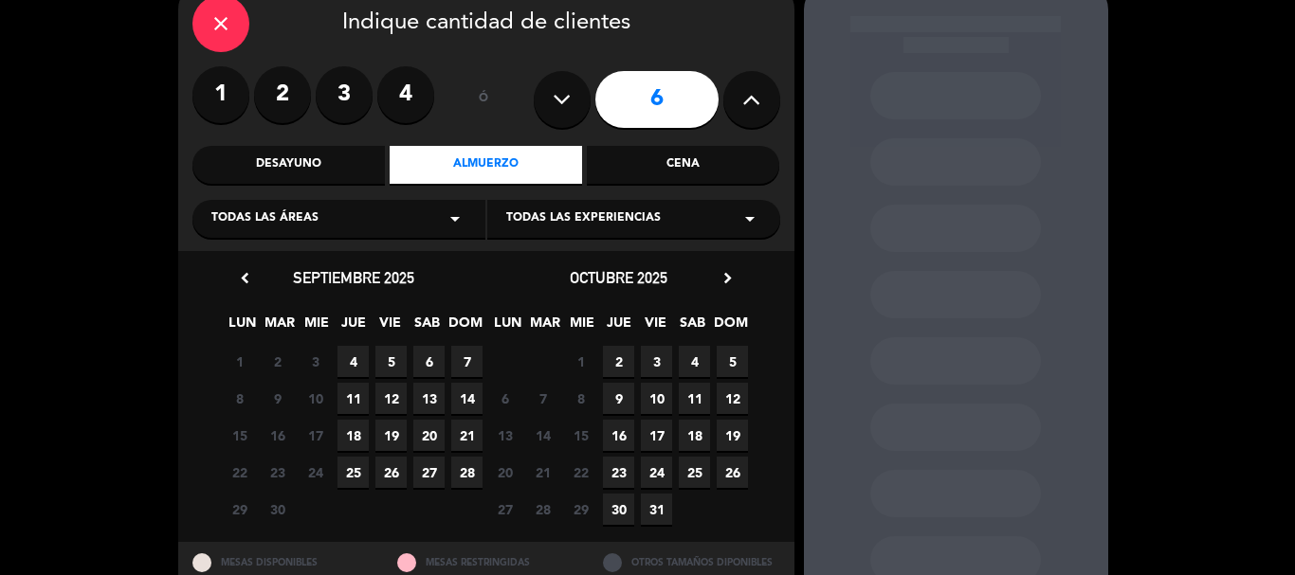
click at [428, 364] on span "6" at bounding box center [428, 361] width 31 height 31
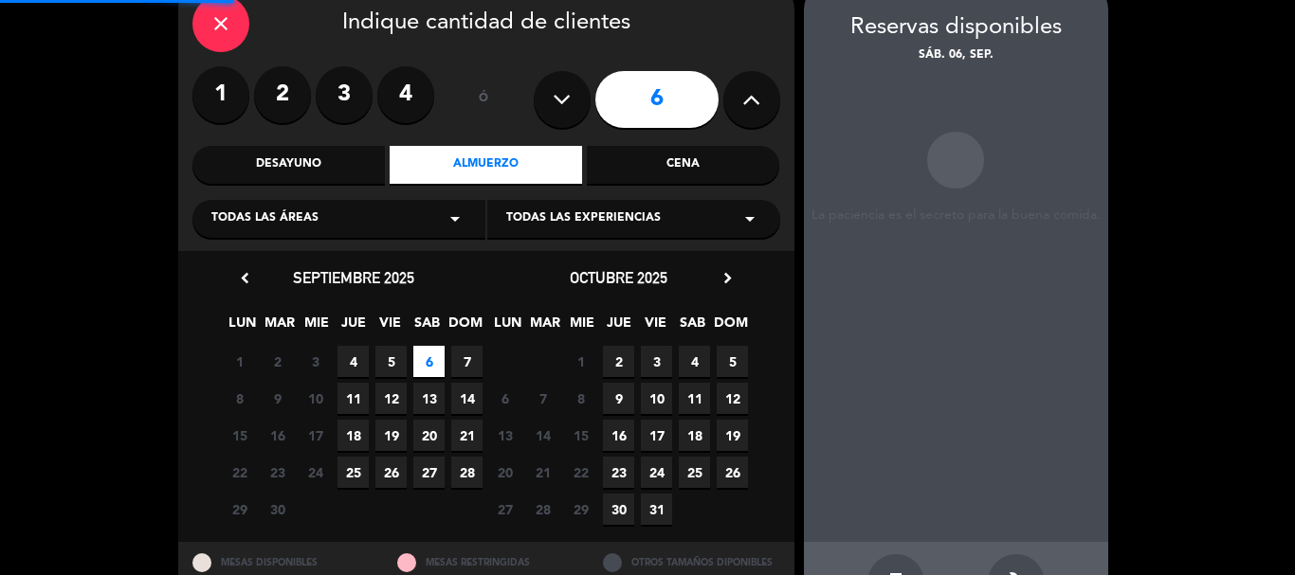
scroll to position [76, 0]
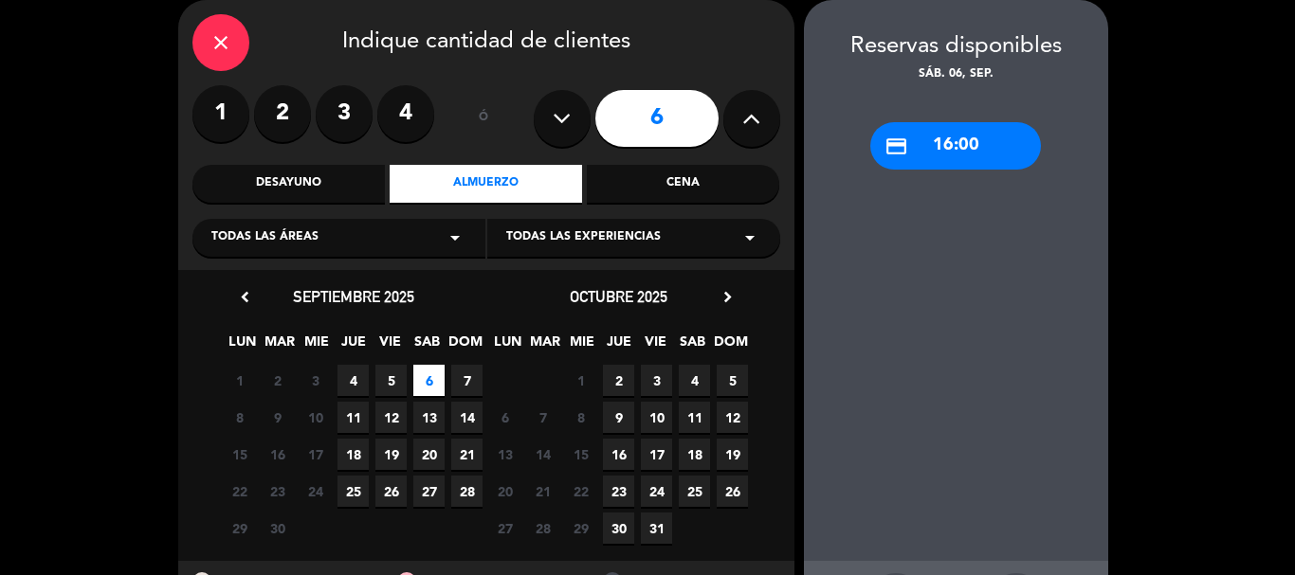
click at [963, 155] on div "credit_card 16:00" at bounding box center [955, 145] width 171 height 47
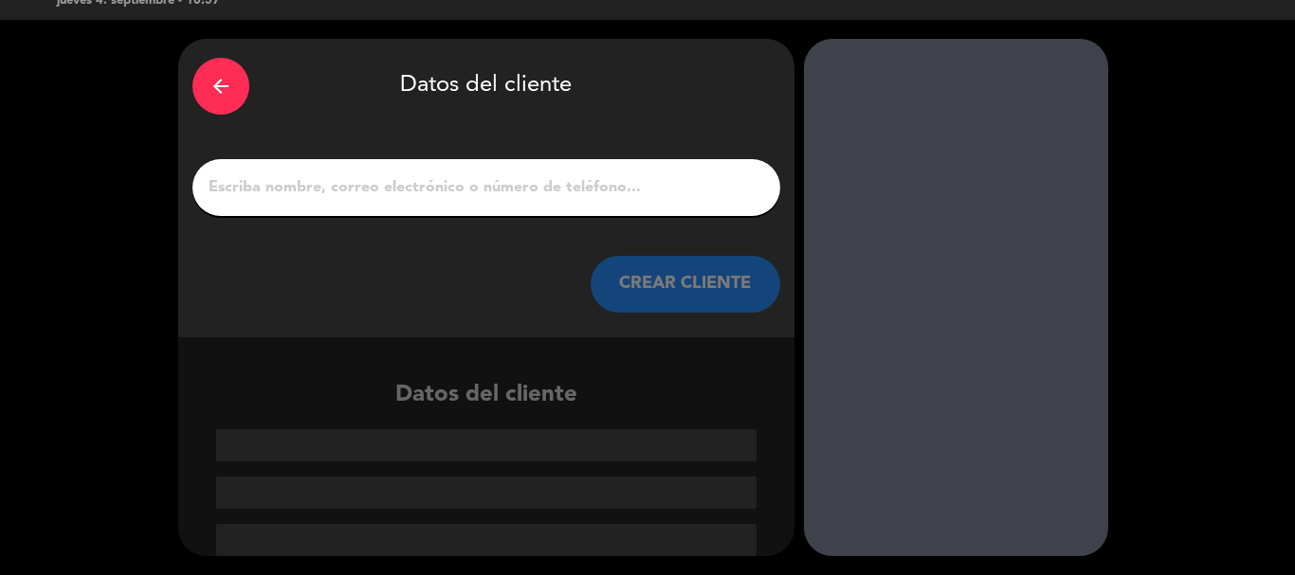
paste input "[PERSON_NAME]"
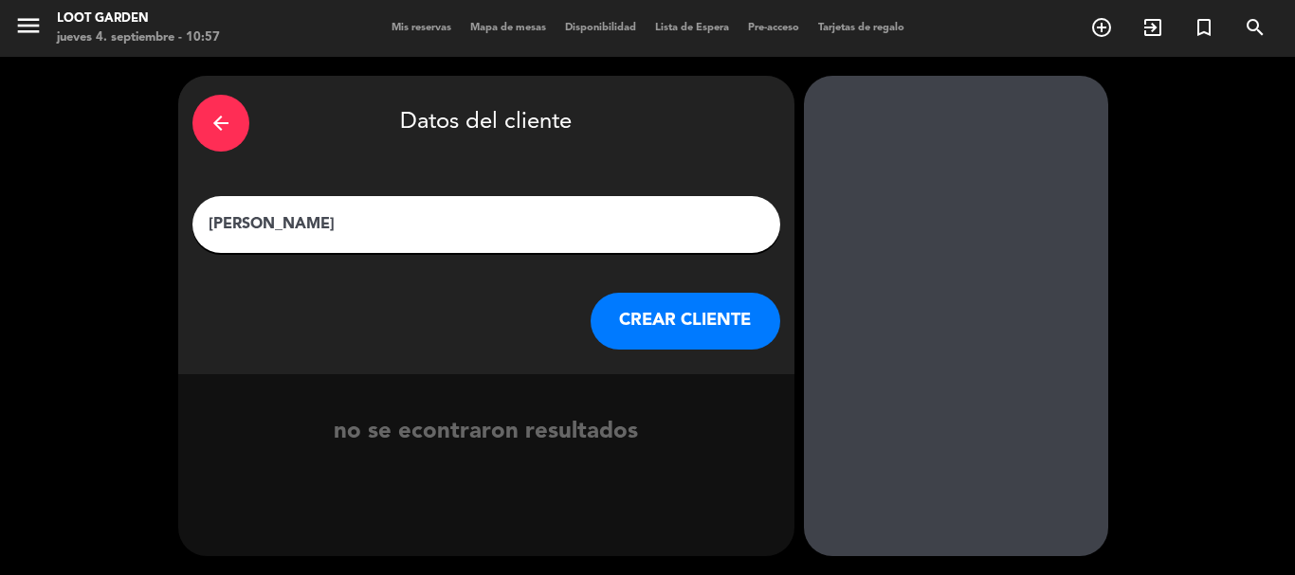
type input "[PERSON_NAME]"
click at [633, 307] on button "CREAR CLIENTE" at bounding box center [686, 321] width 190 height 57
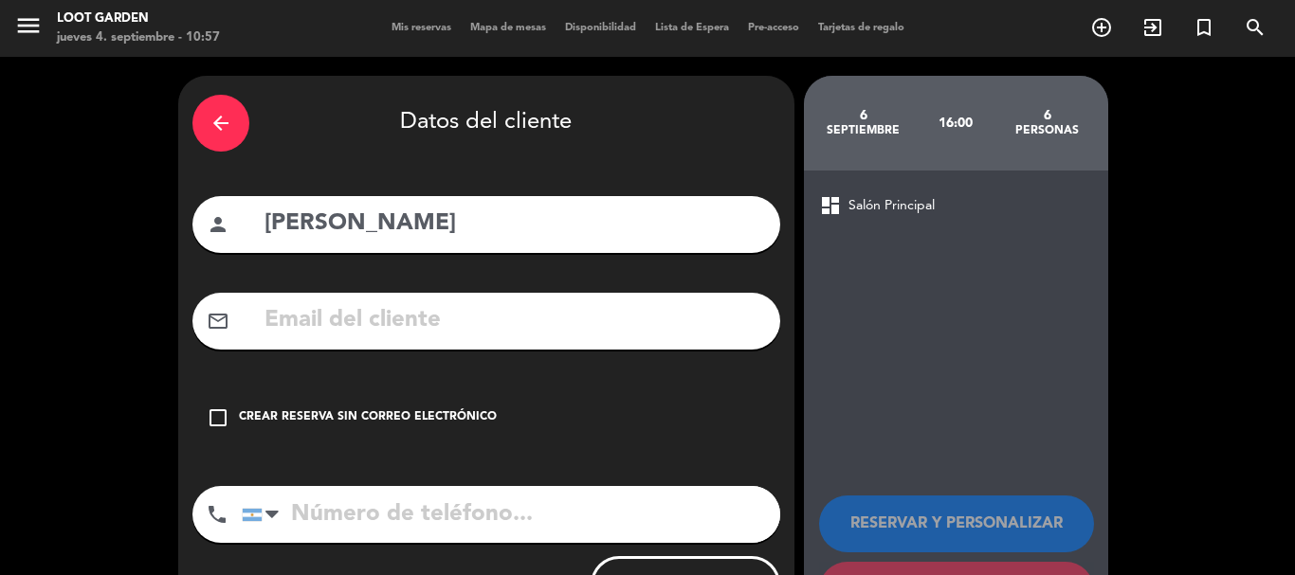
paste input "[EMAIL_ADDRESS][DOMAIN_NAME]"
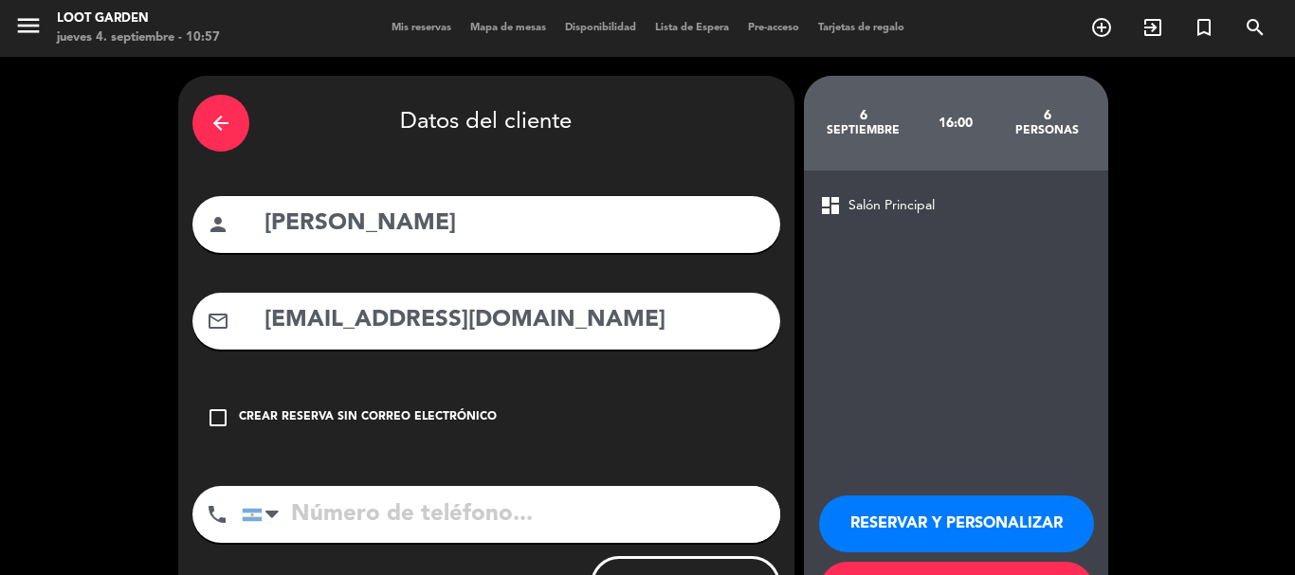
type input "[EMAIL_ADDRESS][DOMAIN_NAME]"
paste input "[PHONE_NUMBER]"
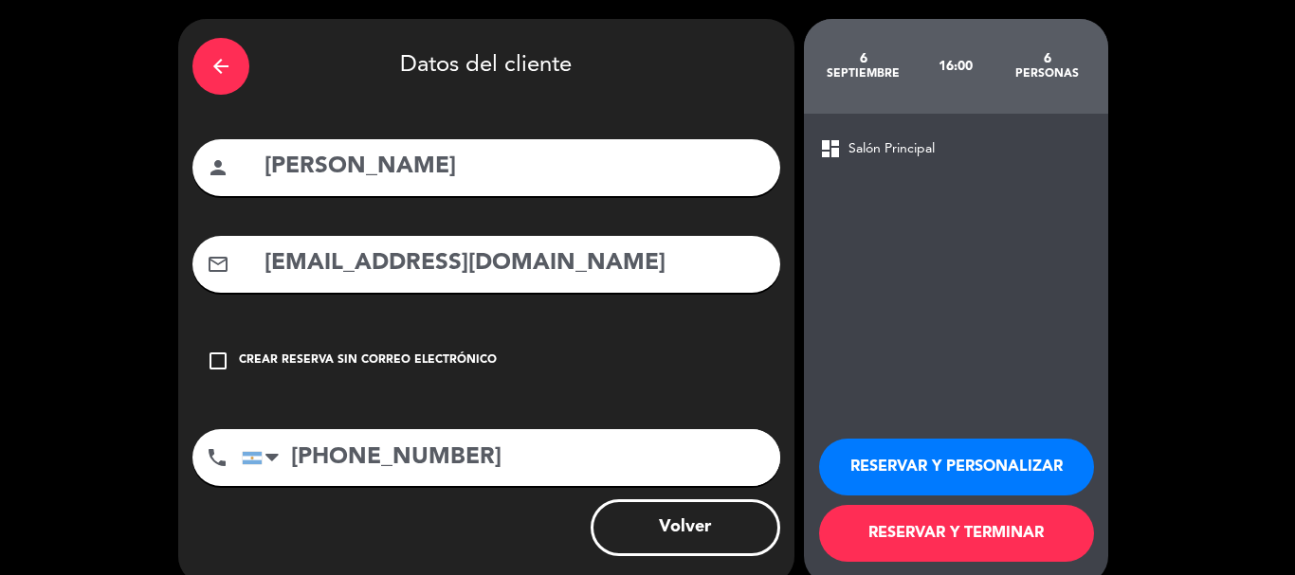
scroll to position [85, 0]
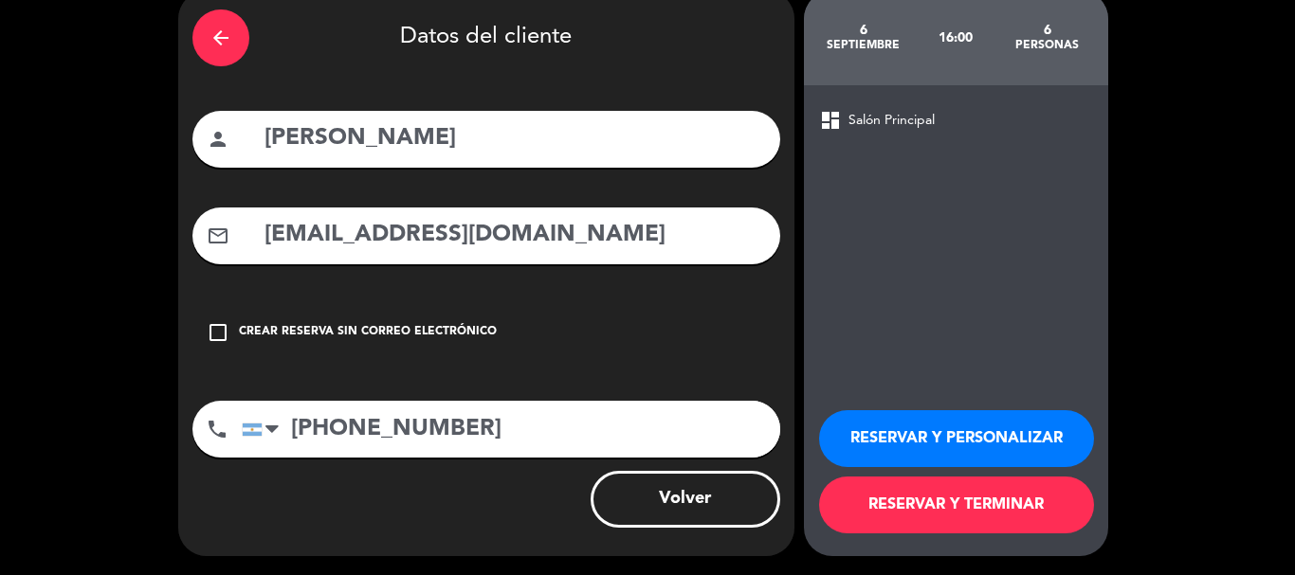
type input "[PHONE_NUMBER]"
click at [970, 435] on button "RESERVAR Y PERSONALIZAR" at bounding box center [956, 438] width 275 height 57
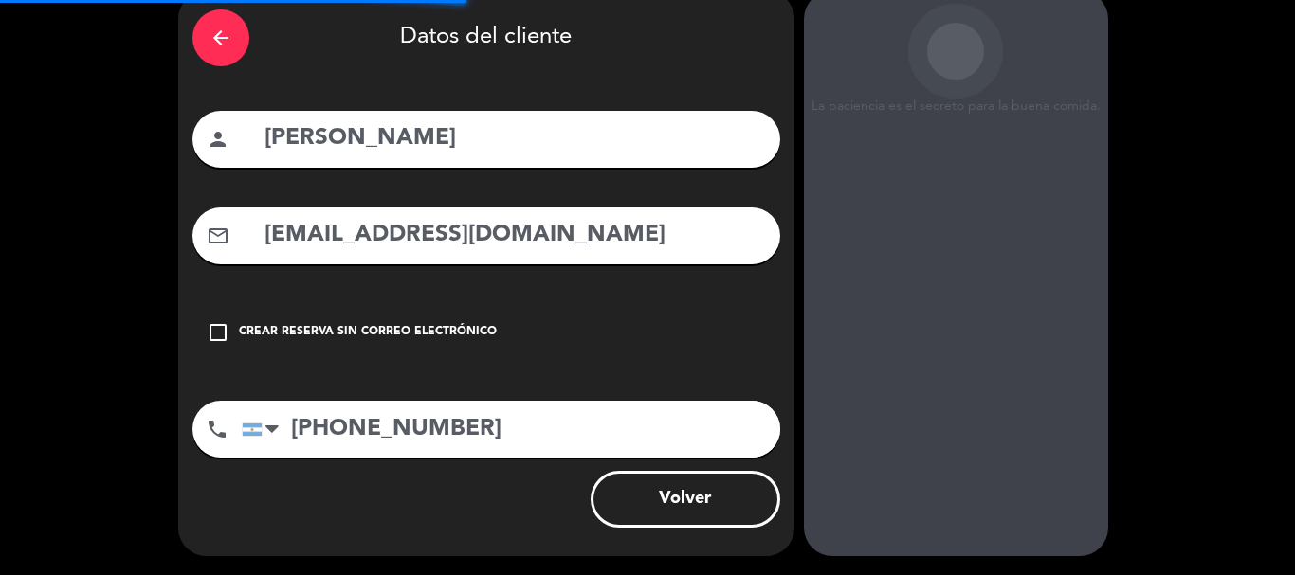
scroll to position [76, 0]
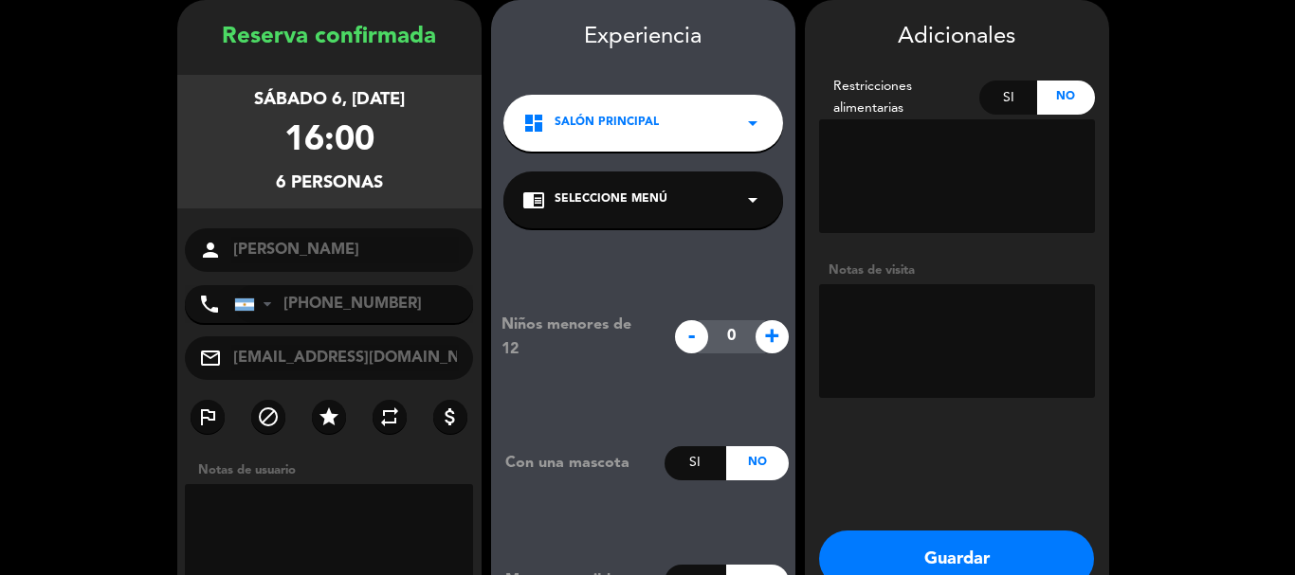
click at [647, 118] on span "Salón Principal" at bounding box center [606, 123] width 104 height 19
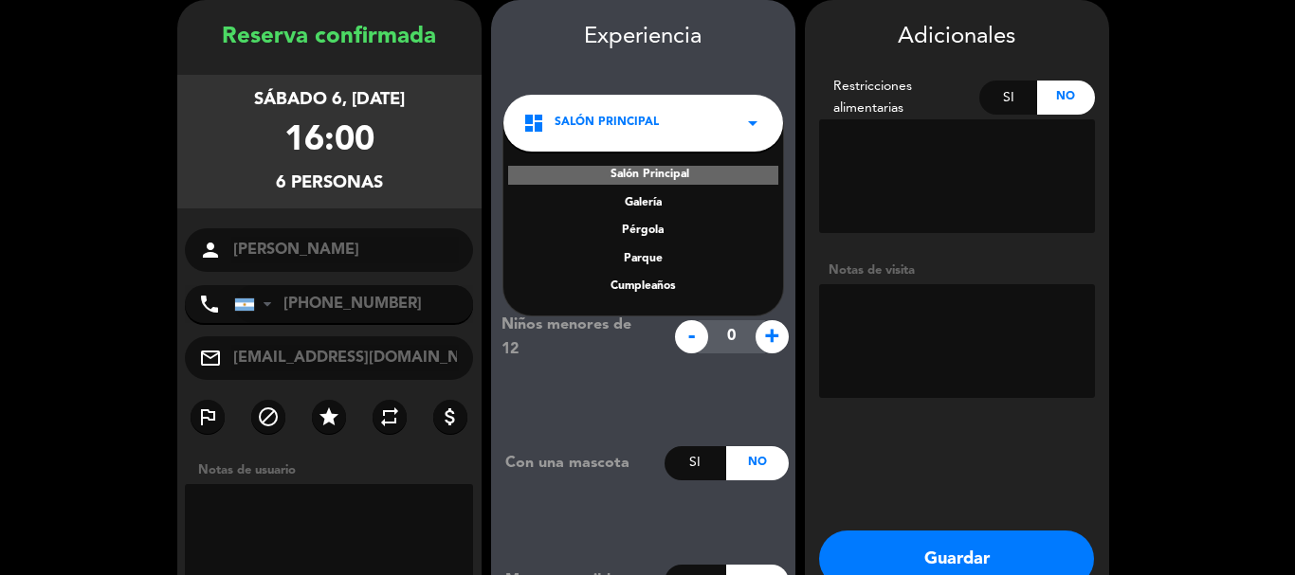
click at [632, 204] on div "Galería" at bounding box center [643, 203] width 242 height 19
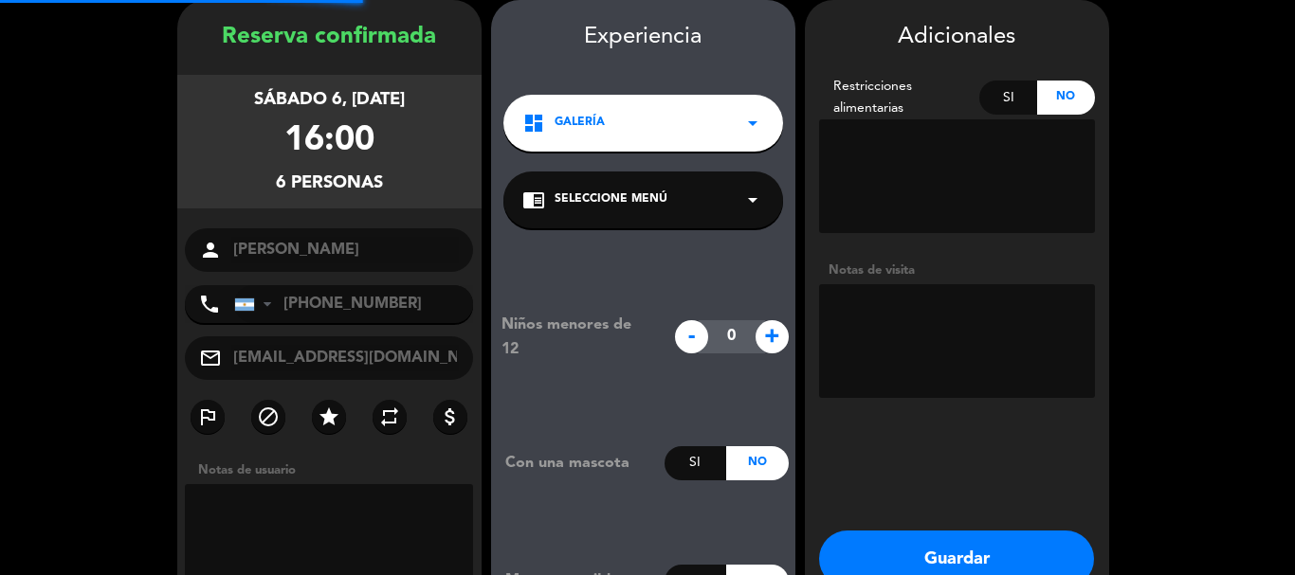
click at [636, 216] on div "chrome_reader_mode Seleccione Menú arrow_drop_down" at bounding box center [643, 200] width 280 height 57
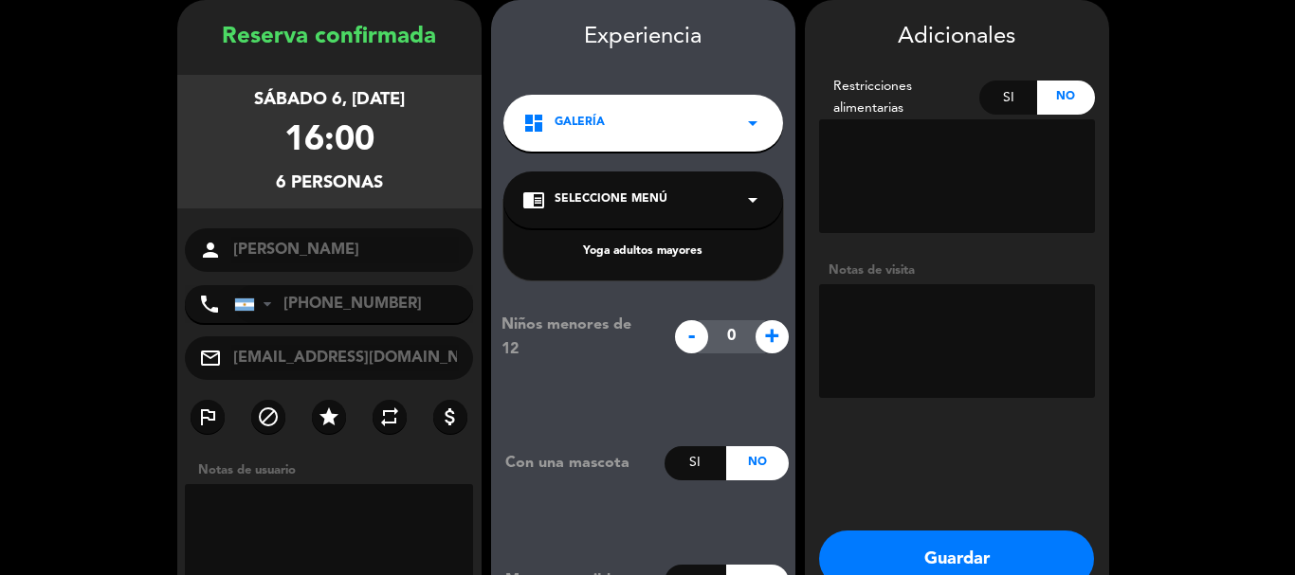
click at [687, 193] on div "chrome_reader_mode Seleccione Menú arrow_drop_down" at bounding box center [643, 200] width 280 height 57
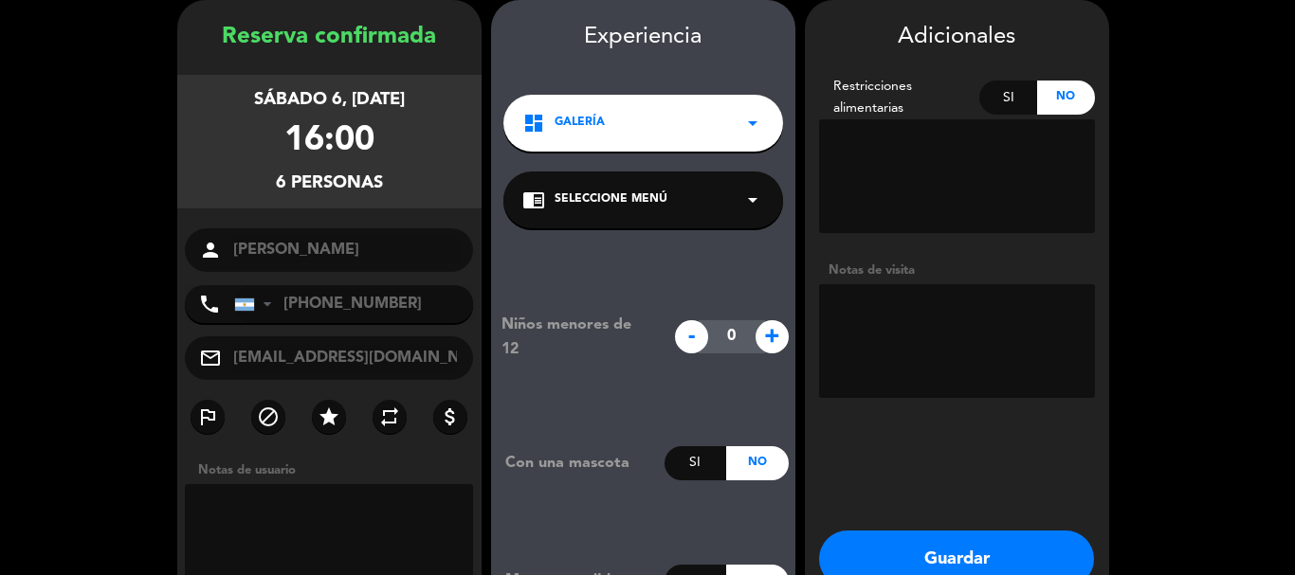
click at [726, 185] on div "chrome_reader_mode Seleccione Menú arrow_drop_down" at bounding box center [643, 200] width 280 height 57
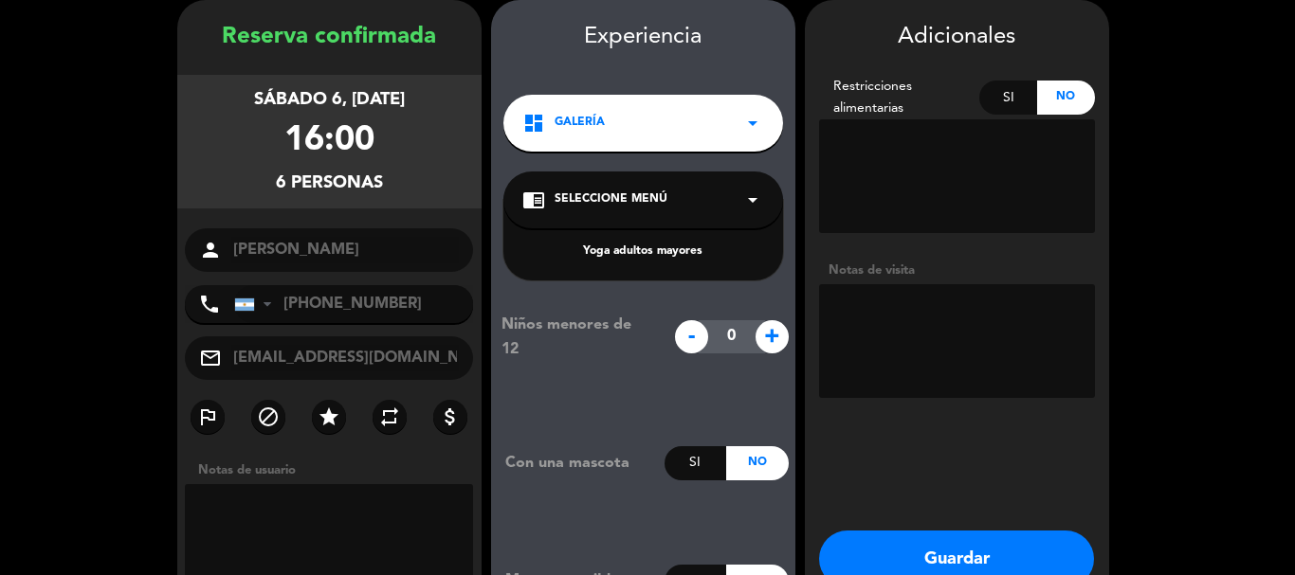
click at [728, 202] on div "chrome_reader_mode Seleccione Menú arrow_drop_down" at bounding box center [643, 200] width 280 height 57
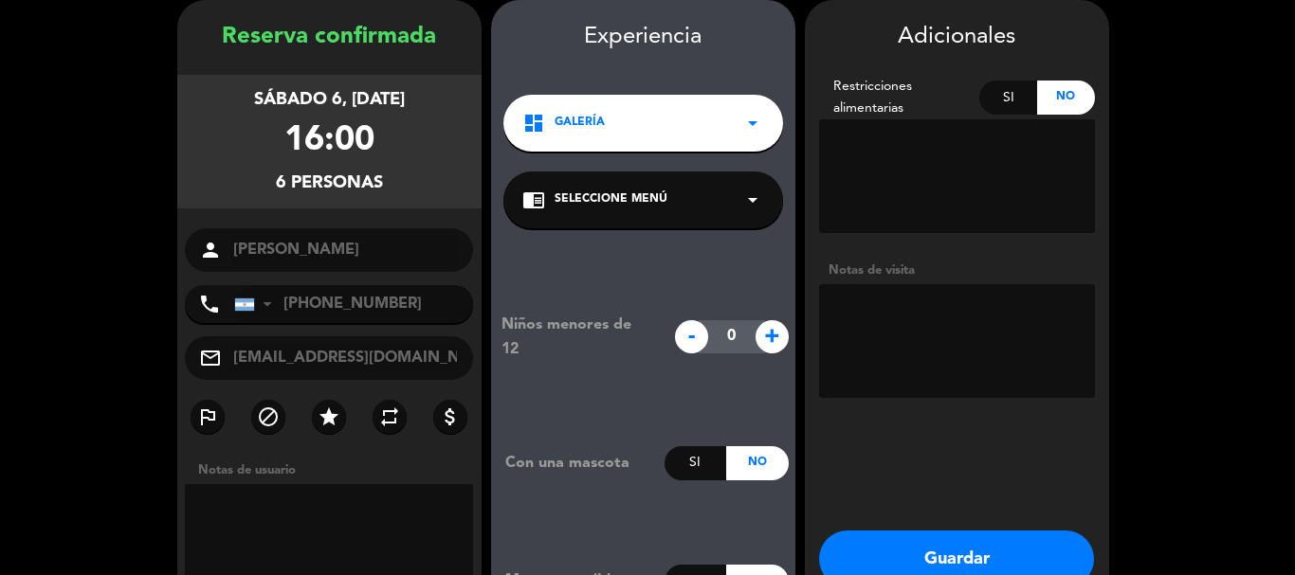
click at [737, 111] on div "dashboard Galería arrow_drop_down" at bounding box center [643, 123] width 280 height 57
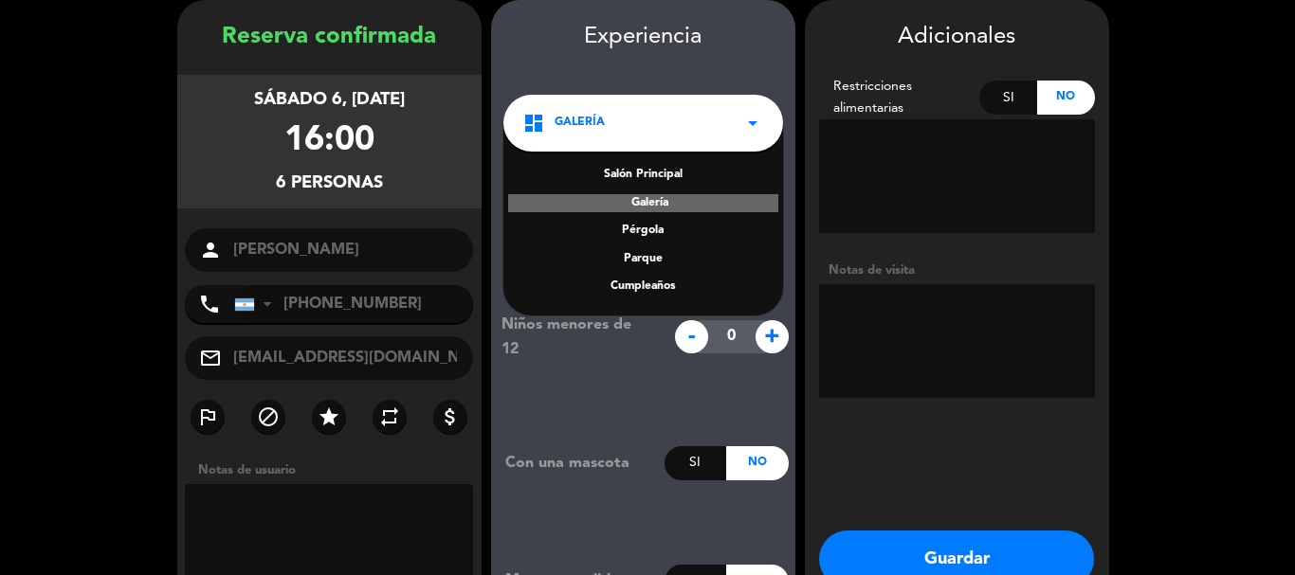
click at [737, 121] on div "dashboard Galería arrow_drop_down" at bounding box center [643, 123] width 280 height 57
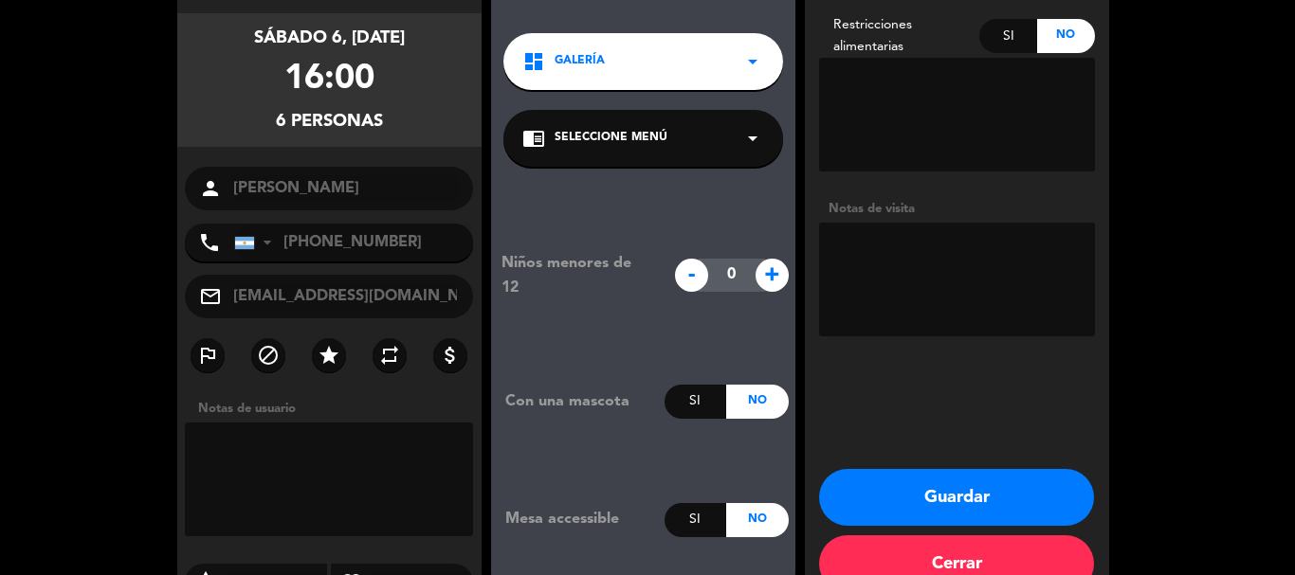
scroll to position [171, 0]
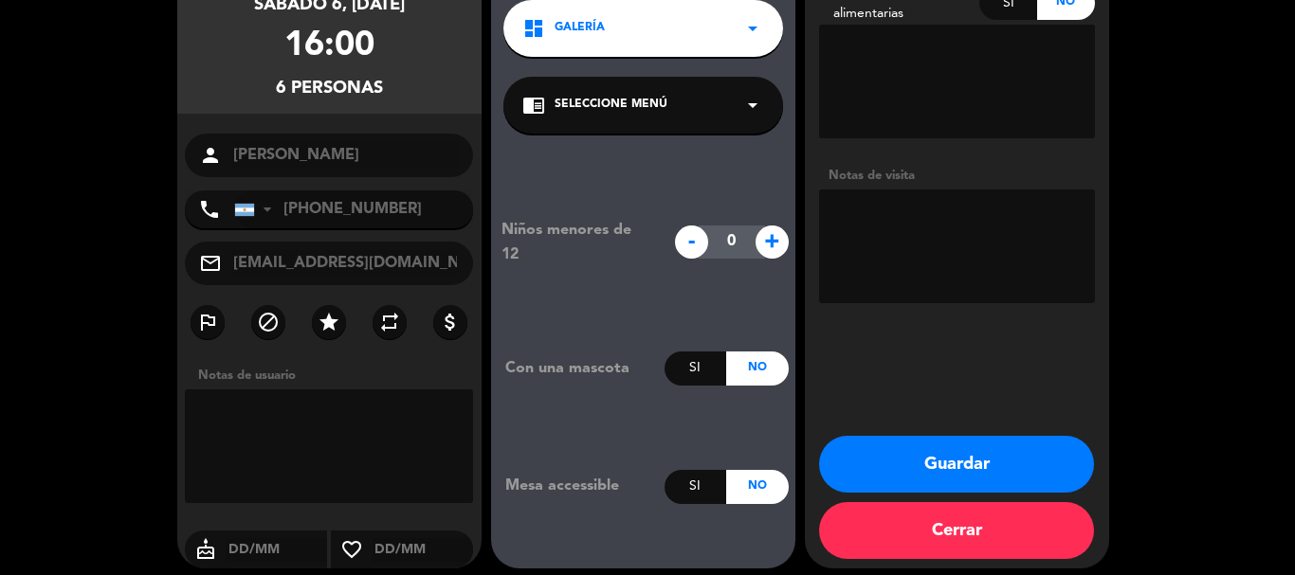
click at [874, 461] on button "Guardar" at bounding box center [956, 464] width 275 height 57
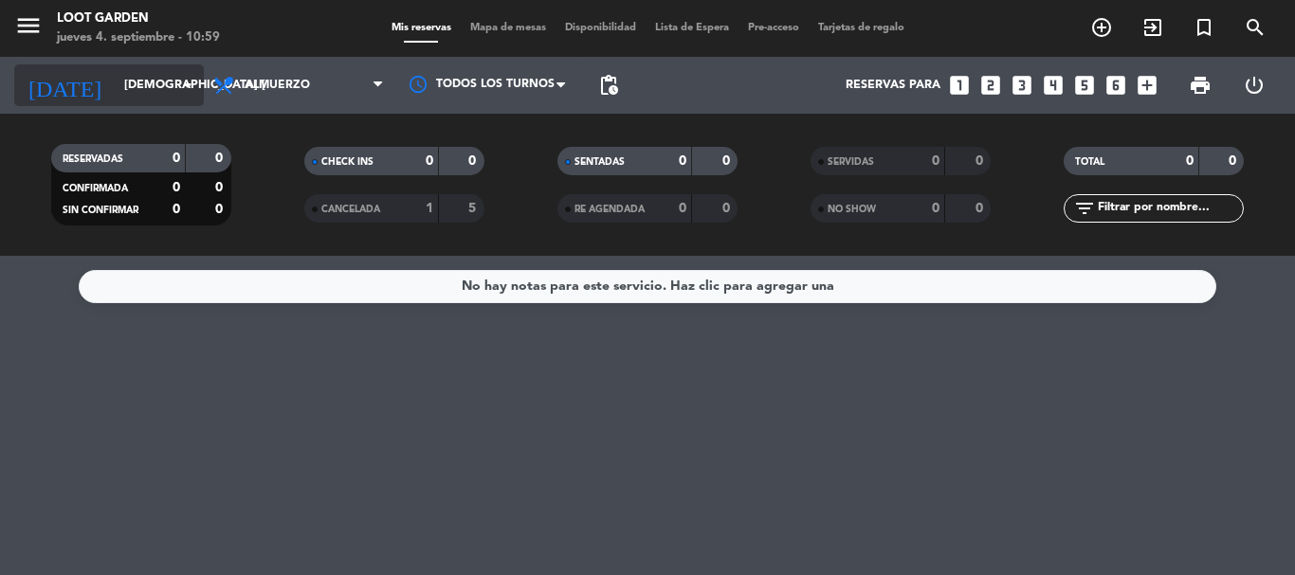
click at [139, 81] on input "[DEMOGRAPHIC_DATA] [DATE]" at bounding box center [195, 85] width 160 height 32
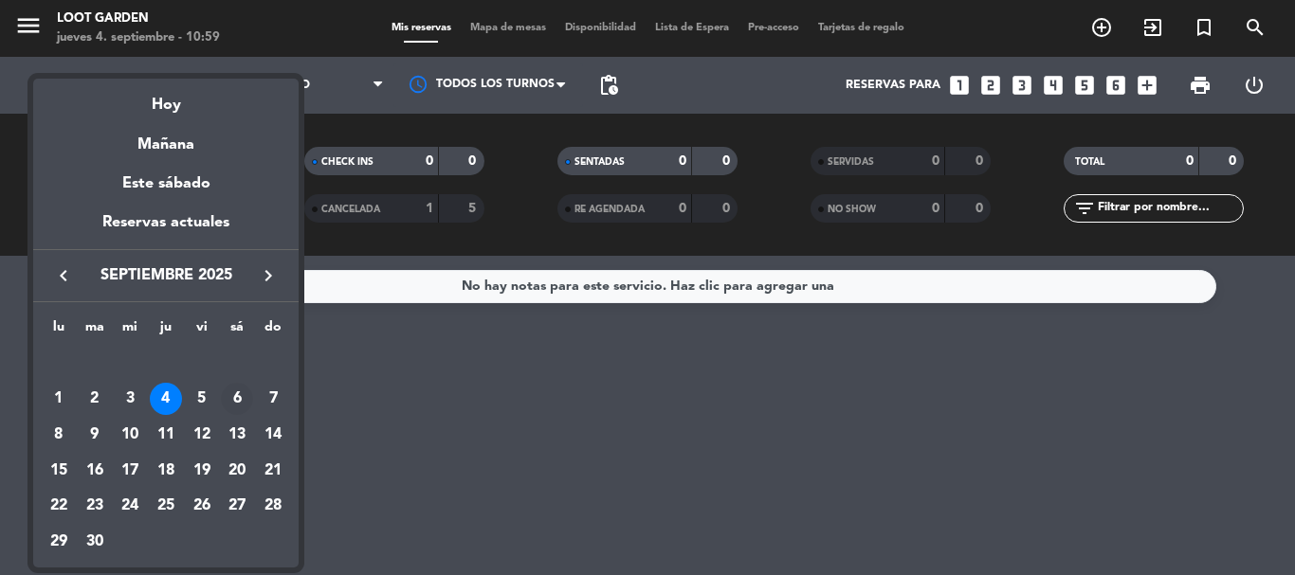
click at [231, 395] on div "6" at bounding box center [237, 399] width 32 height 32
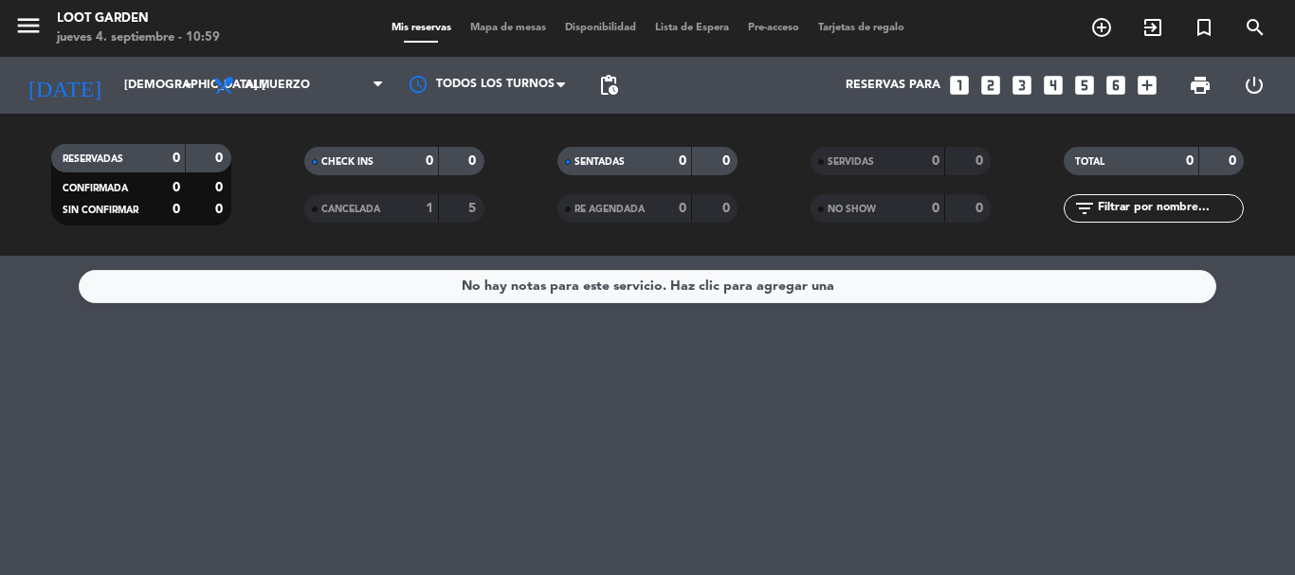
type input "sáb. [DATE]"
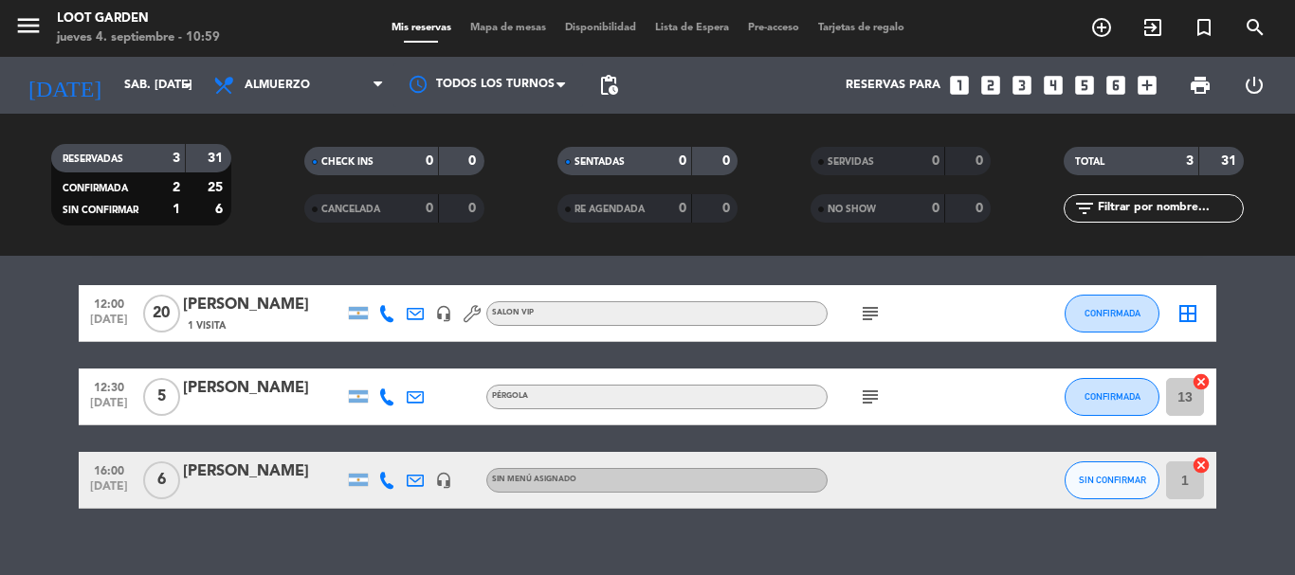
scroll to position [86, 0]
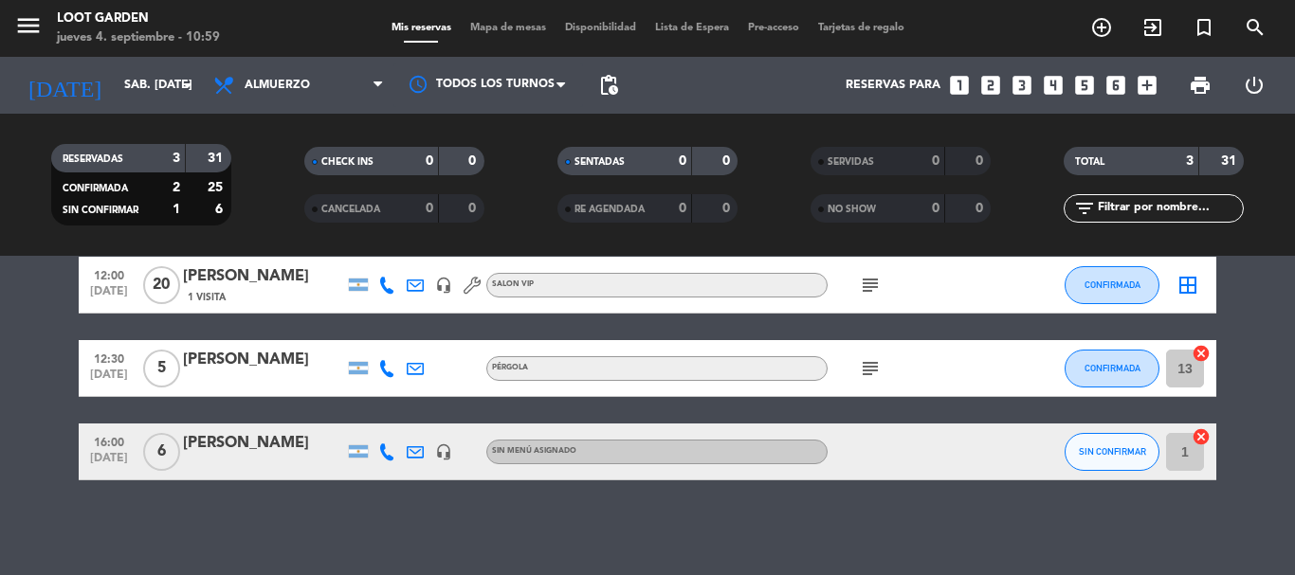
click at [245, 442] on div "[PERSON_NAME]" at bounding box center [263, 443] width 161 height 25
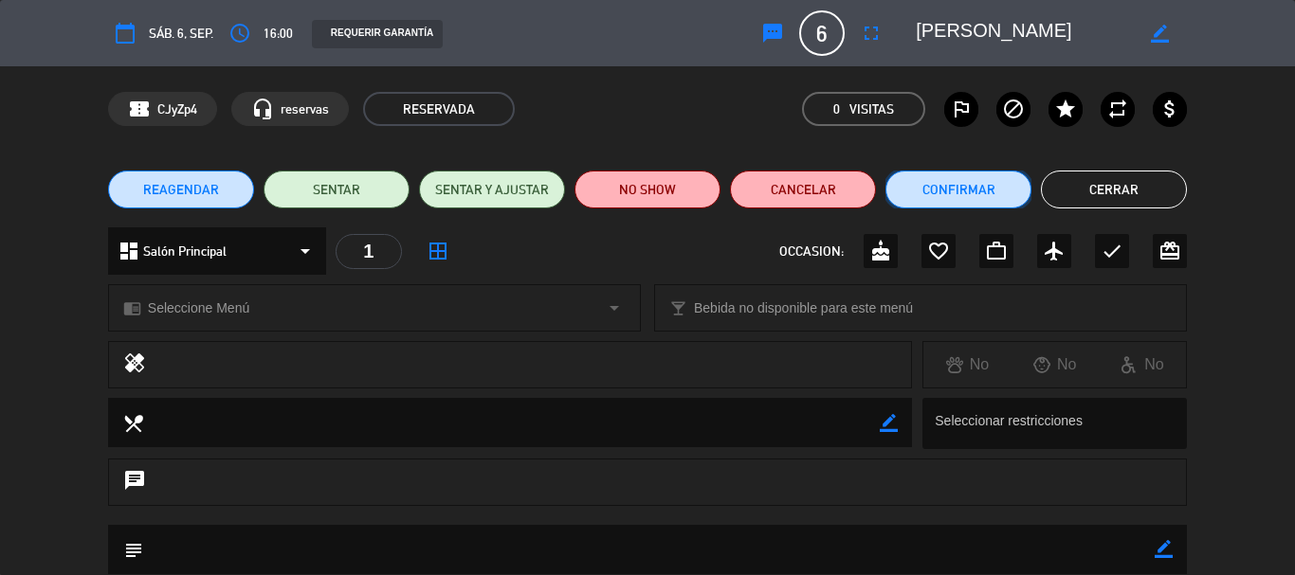
click at [918, 195] on button "Confirmar" at bounding box center [958, 190] width 146 height 38
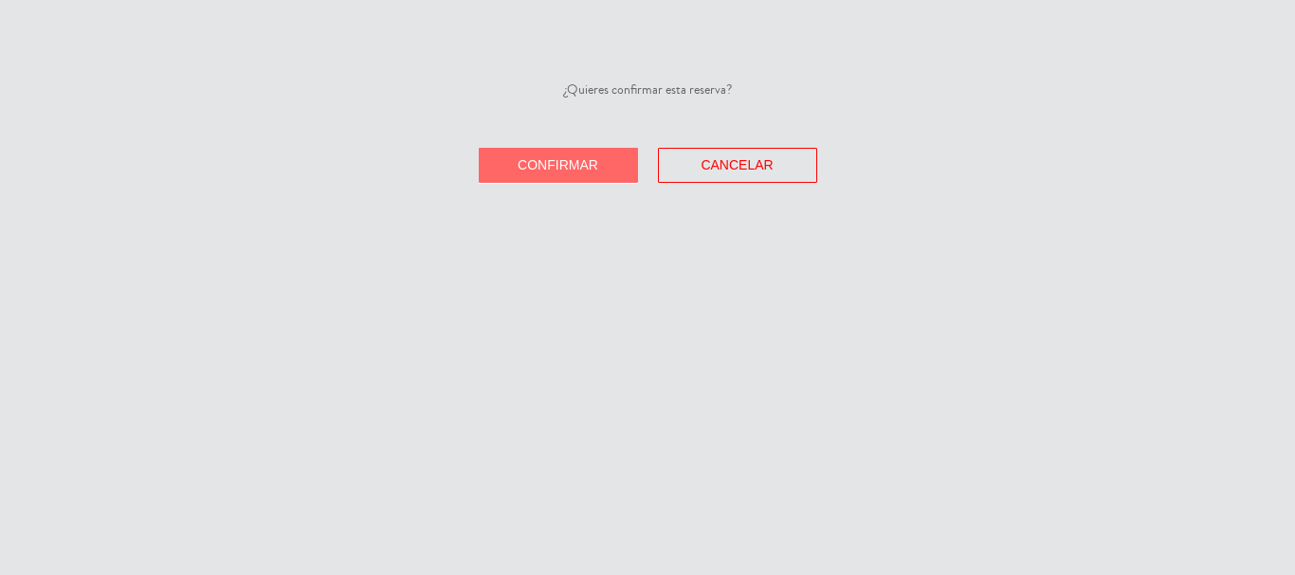
click at [554, 172] on span "Confirmar" at bounding box center [558, 164] width 81 height 15
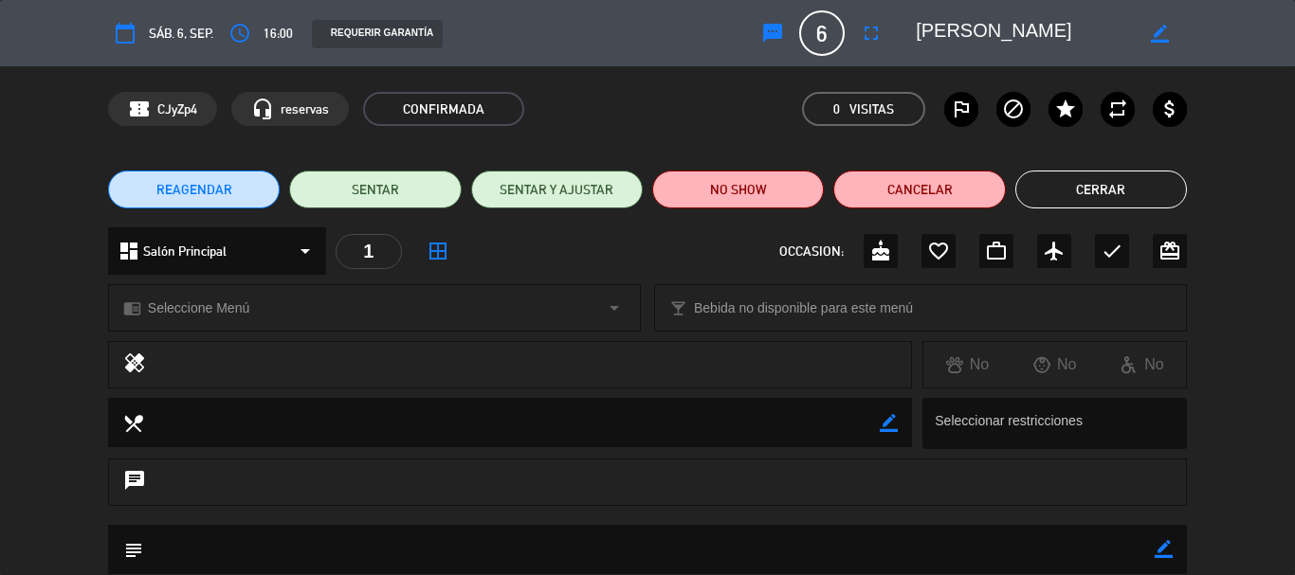
click at [236, 312] on span "Seleccione Menú" at bounding box center [198, 309] width 101 height 22
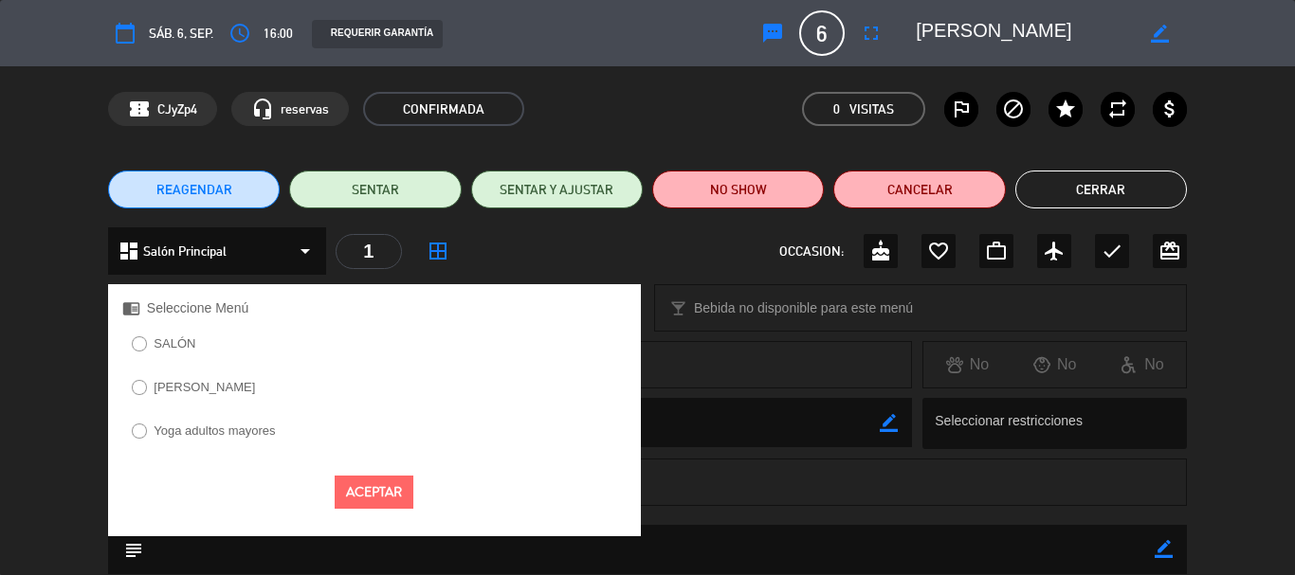
click at [191, 356] on label "SALÓN" at bounding box center [163, 347] width 83 height 30
click at [360, 478] on button "Aceptar" at bounding box center [374, 492] width 79 height 33
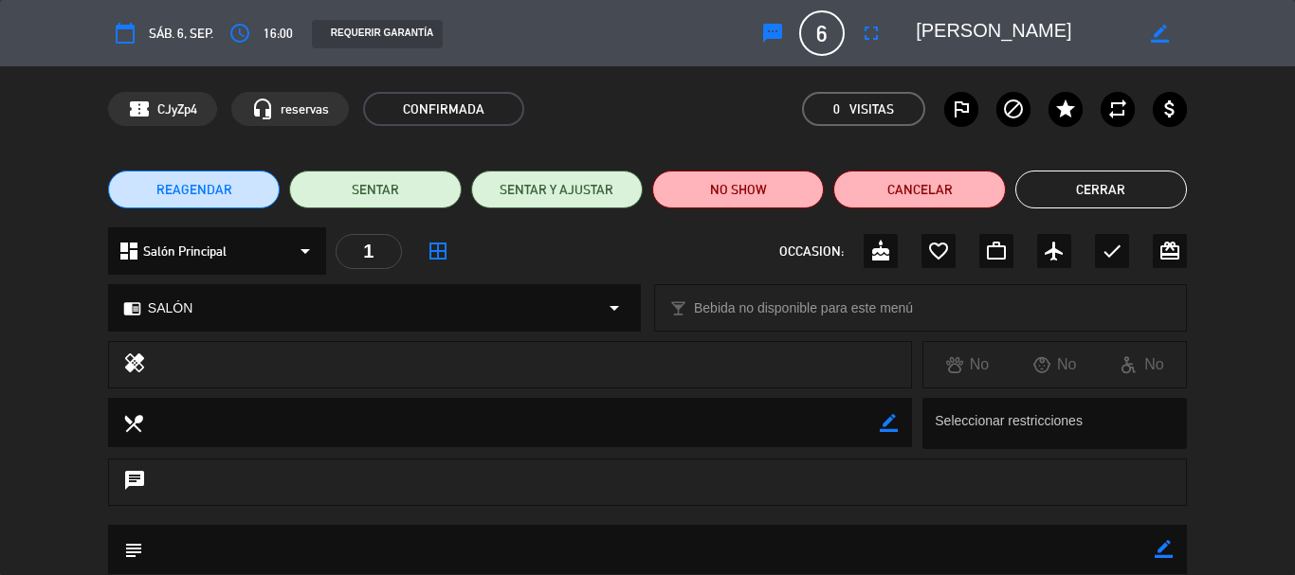
click at [291, 254] on div "dashboard Salón Principal arrow_drop_down" at bounding box center [217, 250] width 218 height 47
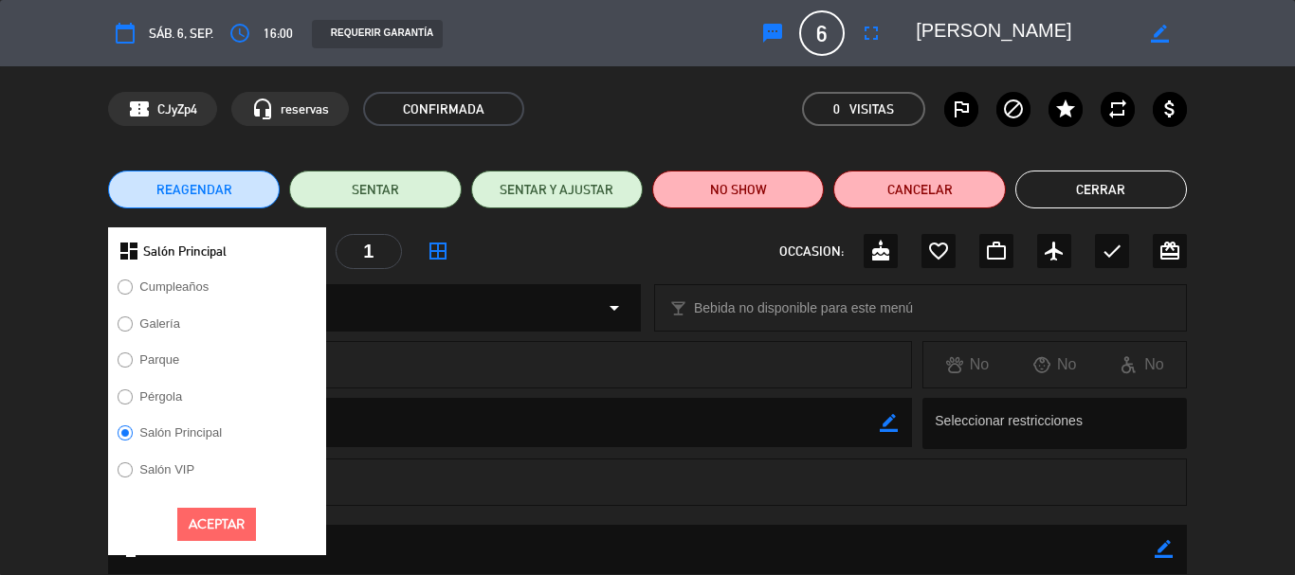
click at [178, 320] on label "Galería" at bounding box center [159, 324] width 41 height 12
click at [217, 532] on button "Aceptar" at bounding box center [216, 524] width 79 height 33
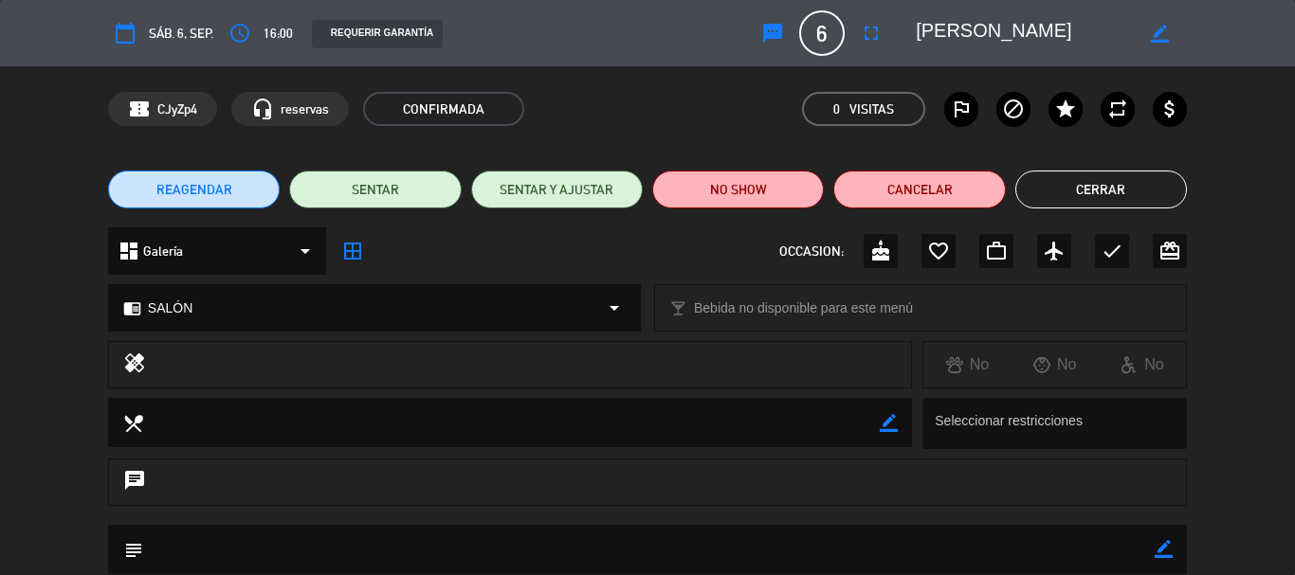
click at [338, 302] on div "chrome_reader_mode SALÓN arrow_drop_down" at bounding box center [374, 307] width 531 height 45
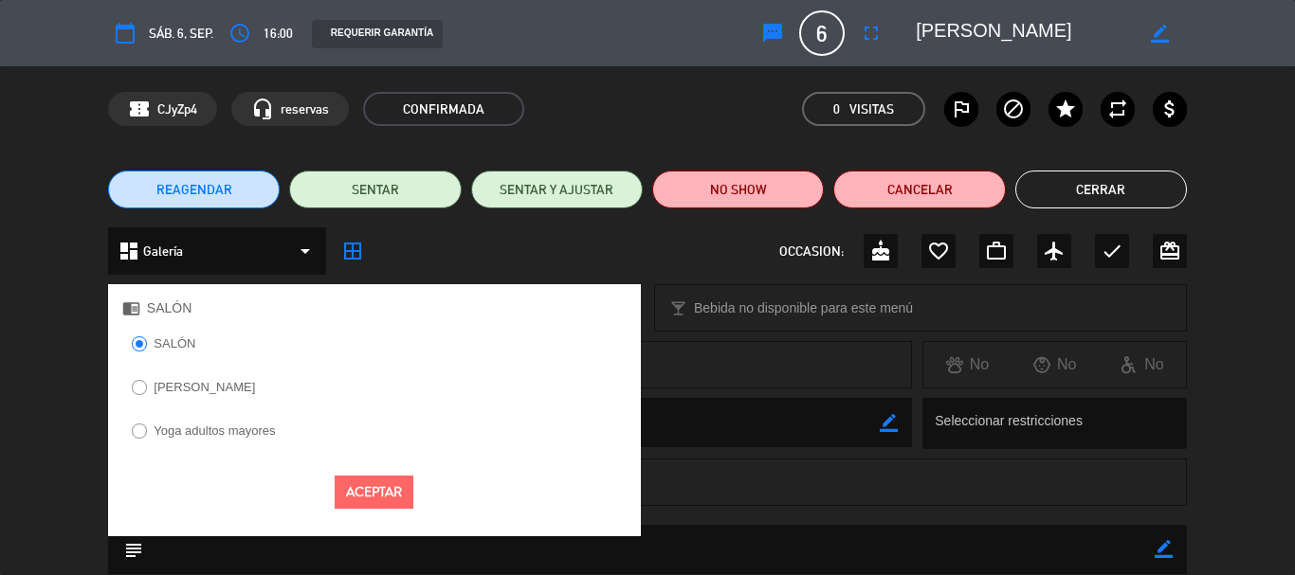
click at [0, 352] on div "healing No No No" at bounding box center [647, 369] width 1295 height 57
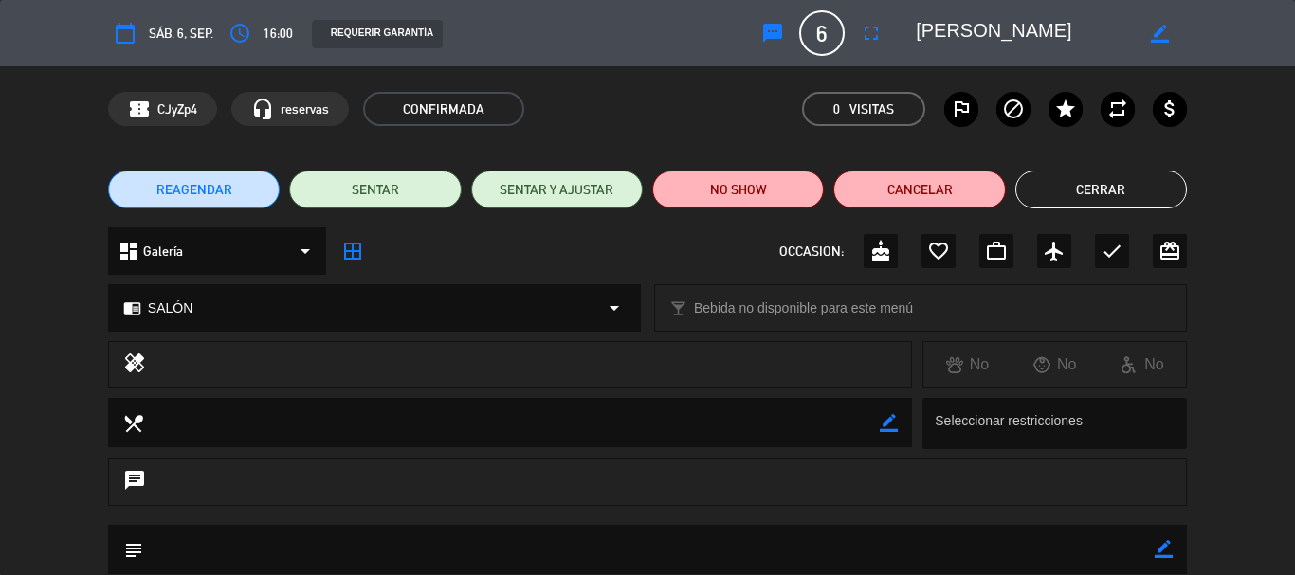
scroll to position [95, 0]
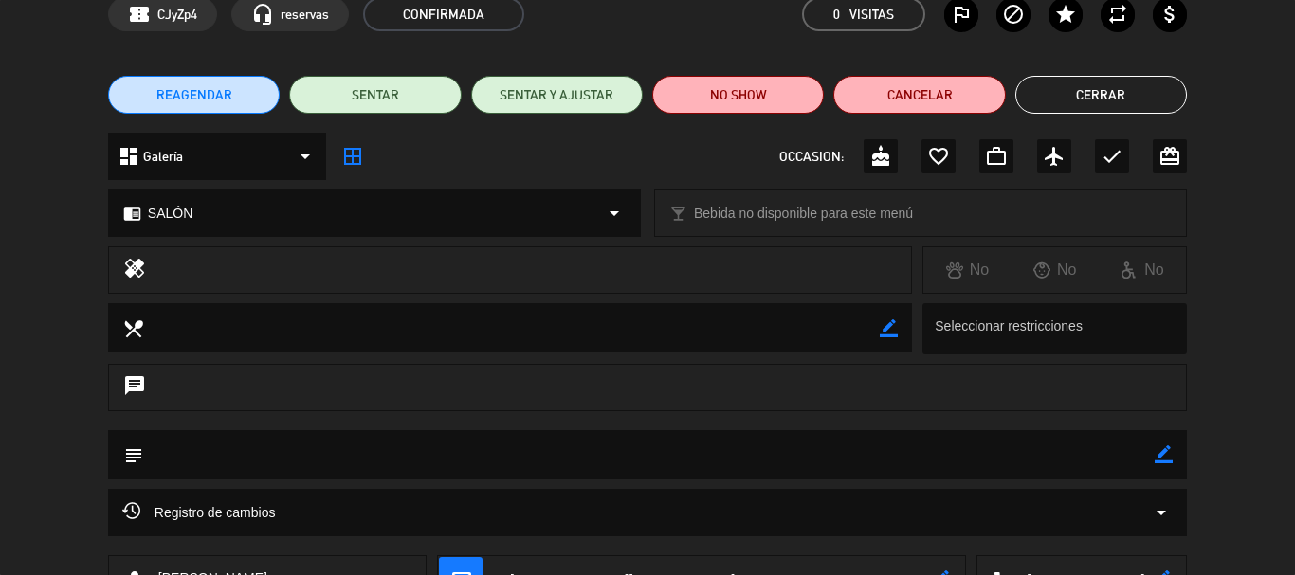
click at [1160, 448] on icon "border_color" at bounding box center [1163, 454] width 18 height 18
click at [1166, 450] on icon at bounding box center [1163, 454] width 18 height 18
click at [1166, 449] on icon "border_color" at bounding box center [1163, 454] width 18 height 18
click at [1084, 451] on textarea at bounding box center [648, 454] width 1011 height 48
type textarea "Merienda"
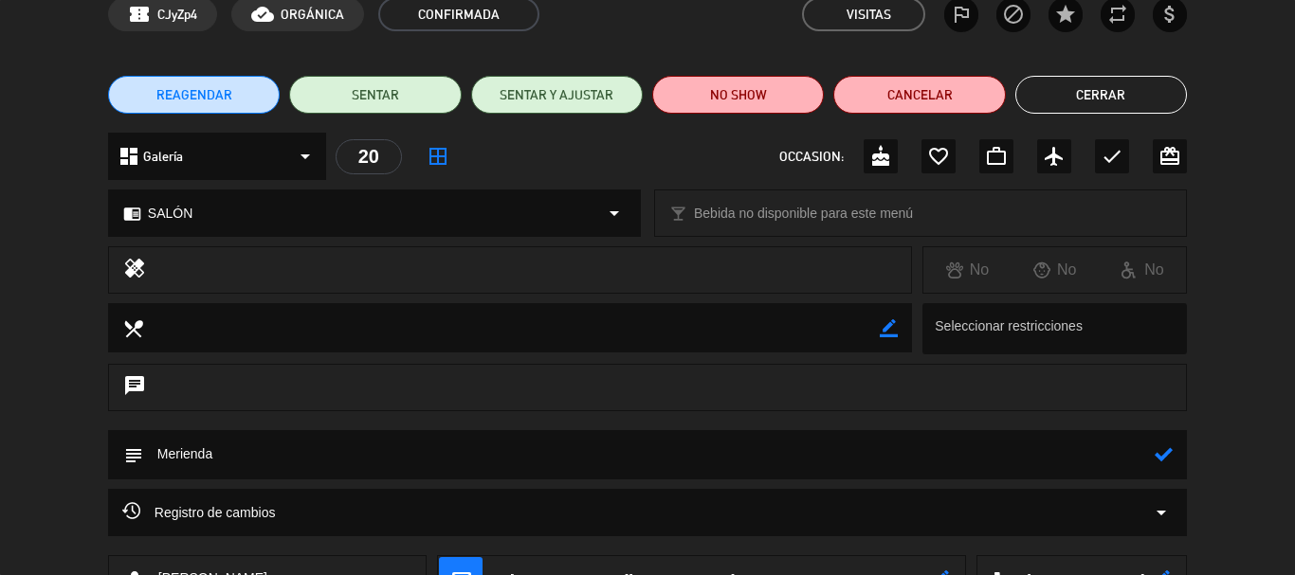
click at [1162, 457] on icon at bounding box center [1163, 454] width 18 height 18
click at [1068, 82] on button "Cerrar" at bounding box center [1101, 95] width 172 height 38
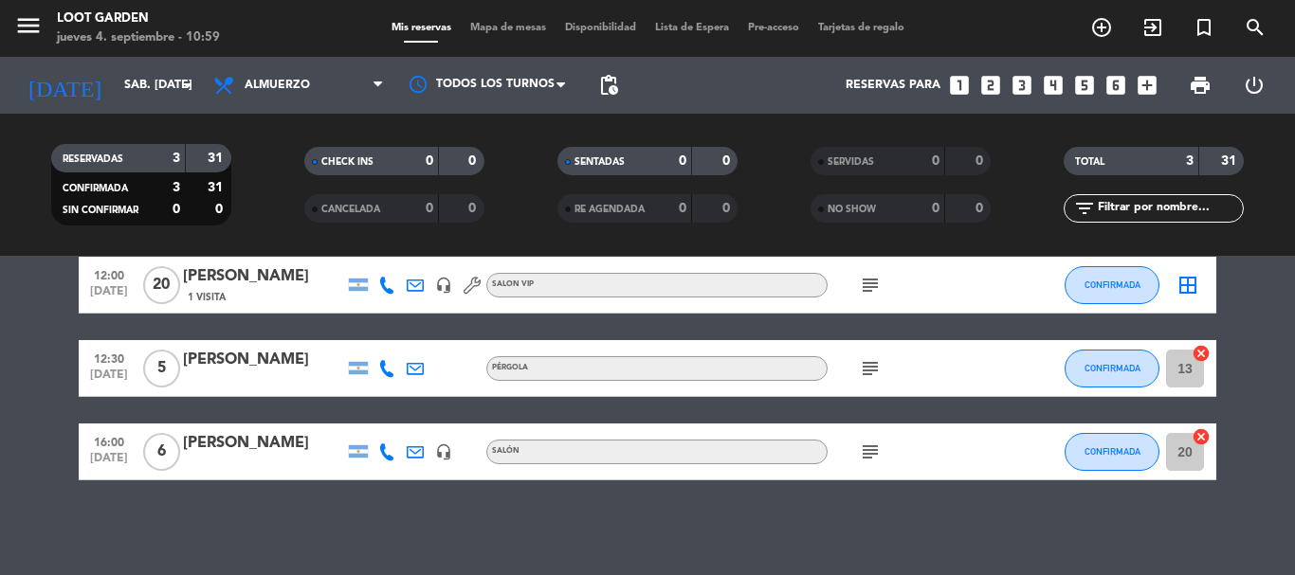
click at [866, 445] on icon "subject" at bounding box center [870, 452] width 23 height 23
click at [735, 543] on div "No hay notas para este servicio. Haz clic para agregar una 12:00 [DATE] [PERSON…" at bounding box center [647, 415] width 1295 height 319
click at [232, 450] on div "[PERSON_NAME]" at bounding box center [263, 443] width 161 height 25
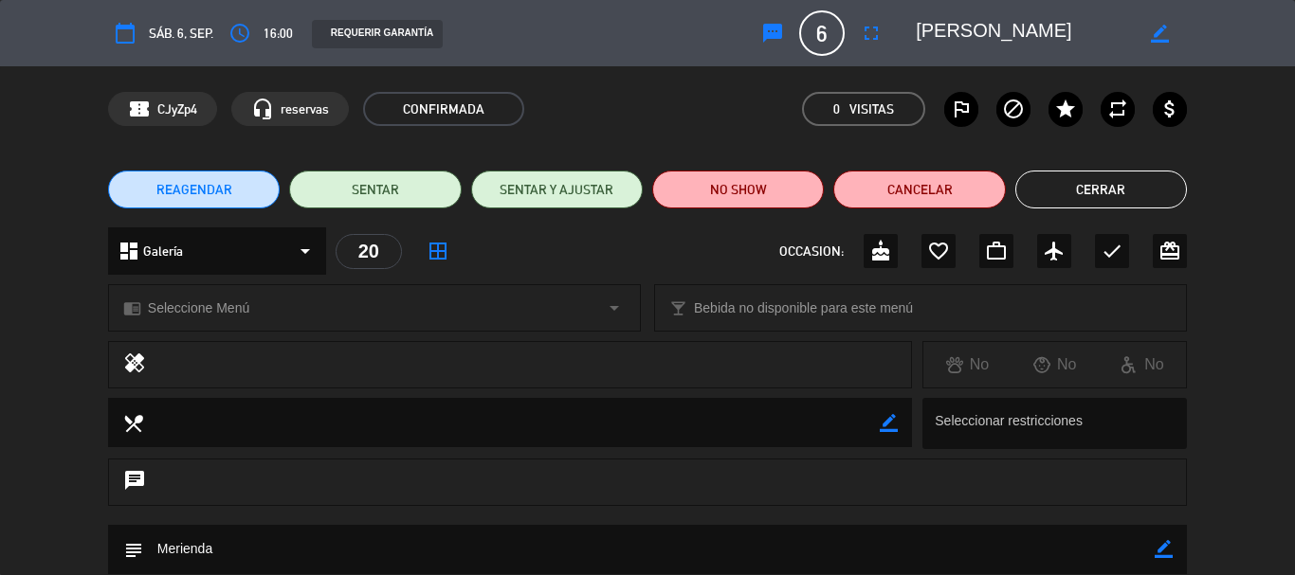
click at [252, 315] on div "chrome_reader_mode Seleccione Menú arrow_drop_down" at bounding box center [374, 307] width 531 height 45
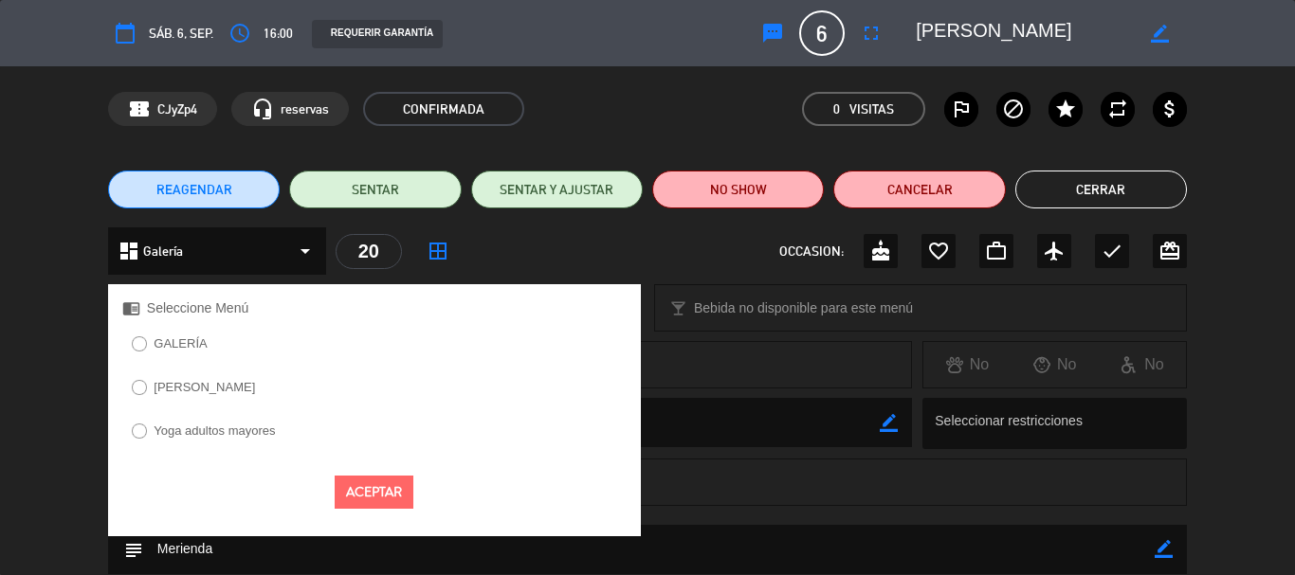
click at [191, 345] on label "GALERÍA" at bounding box center [180, 343] width 53 height 12
click at [375, 485] on button "Aceptar" at bounding box center [374, 492] width 79 height 33
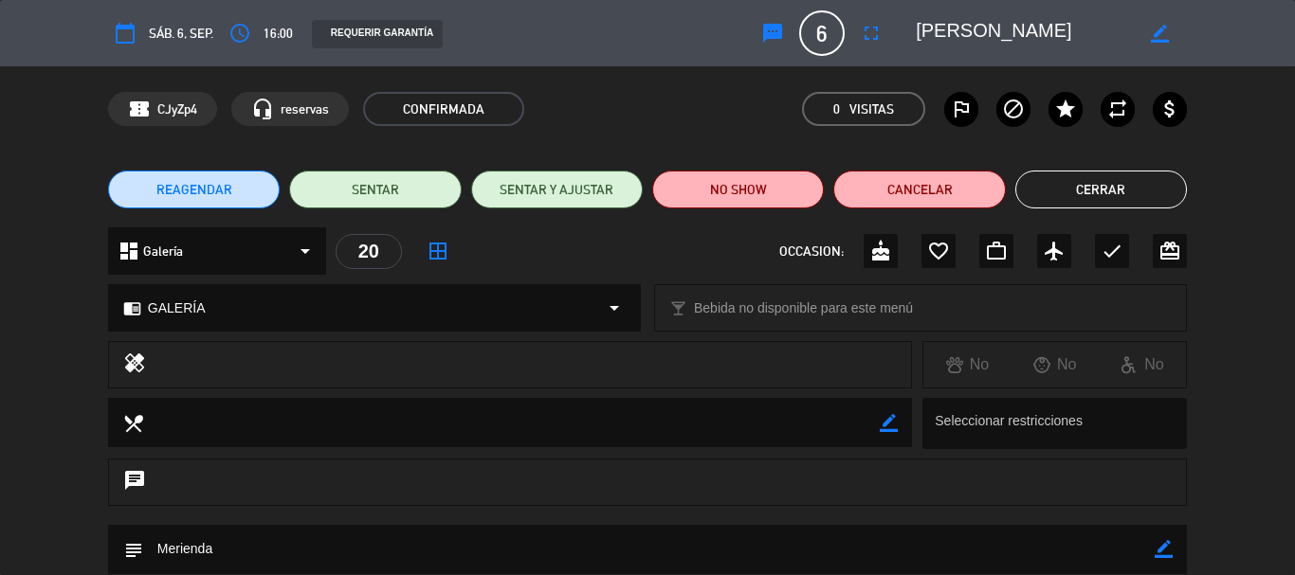
click at [1085, 194] on button "Cerrar" at bounding box center [1101, 190] width 172 height 38
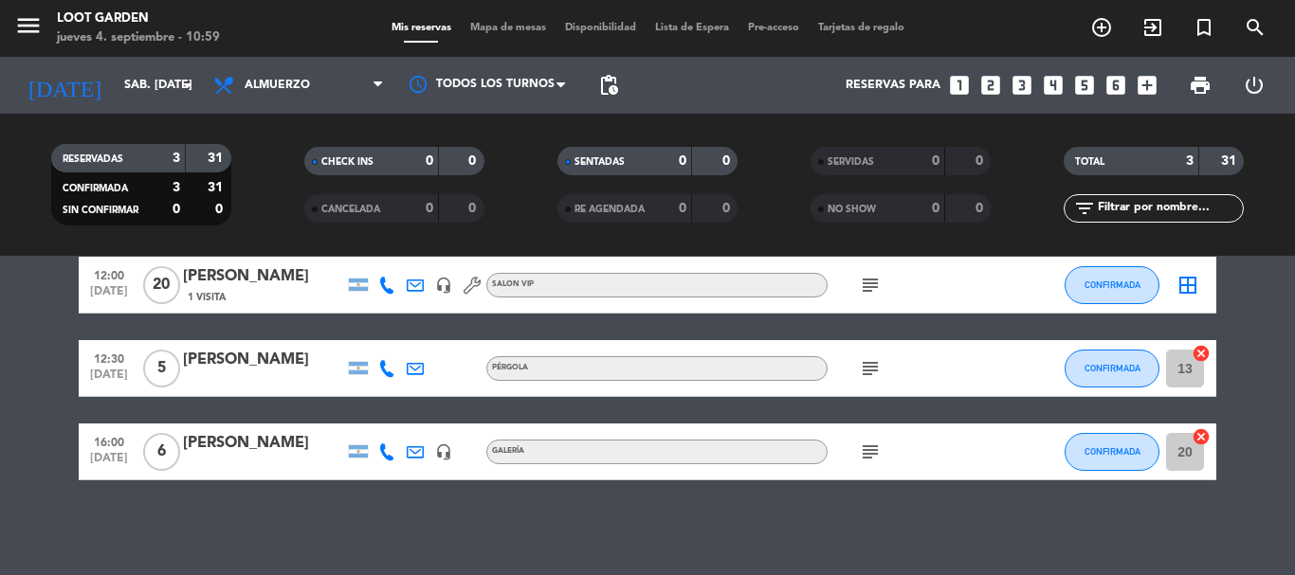
click at [876, 455] on icon "subject" at bounding box center [870, 452] width 23 height 23
click at [0, 421] on bookings-row "12:00 [DATE] [PERSON_NAME] 1 Visita headset_mic SALON VIP subject CONFIRMADA bo…" at bounding box center [647, 369] width 1295 height 224
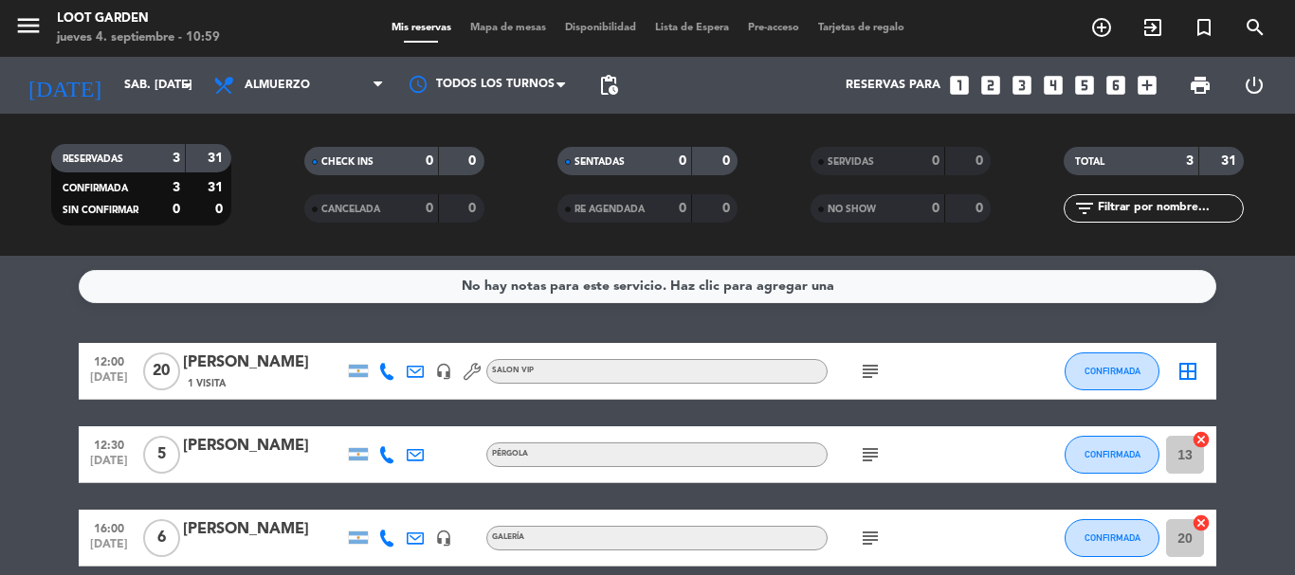
scroll to position [86, 0]
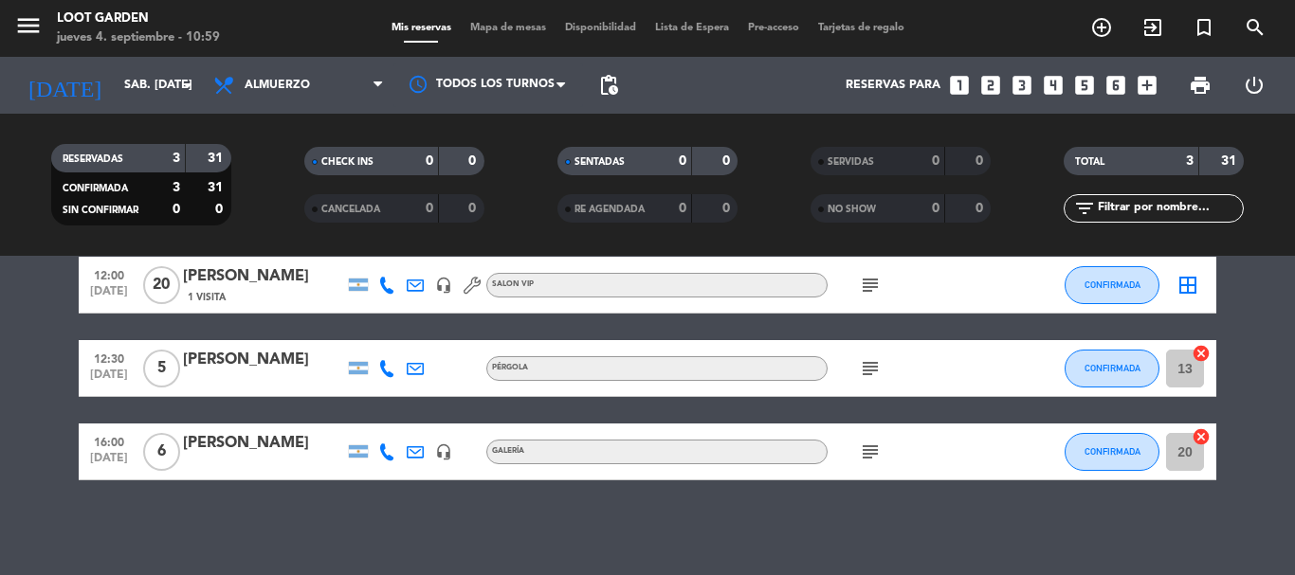
click at [273, 461] on div at bounding box center [263, 464] width 161 height 15
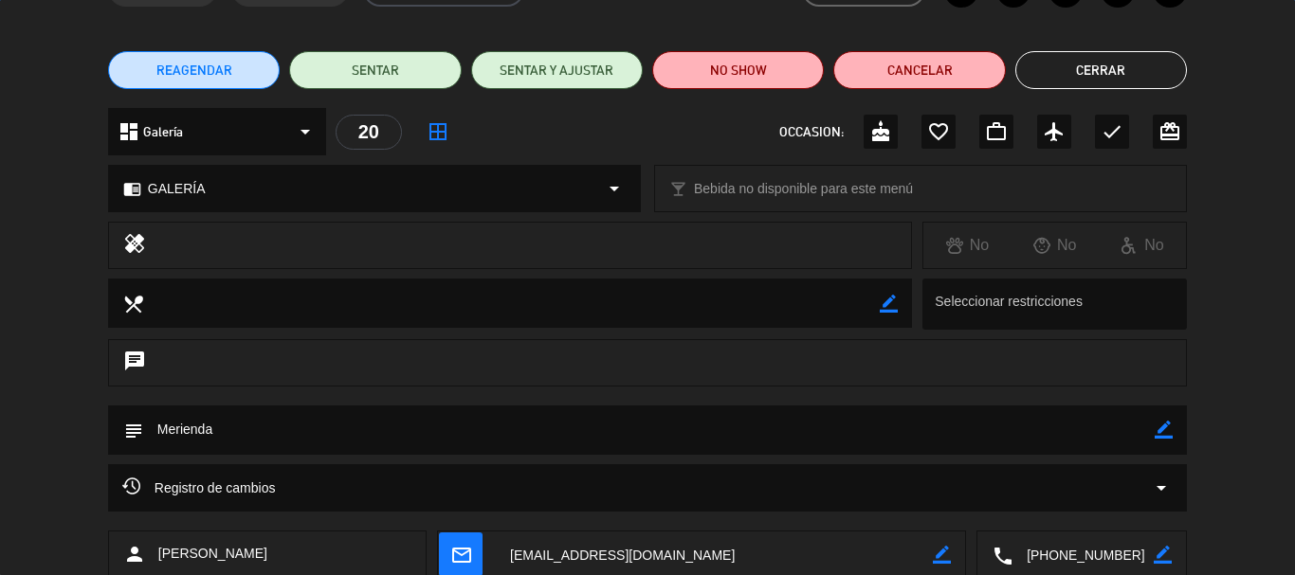
scroll to position [237, 0]
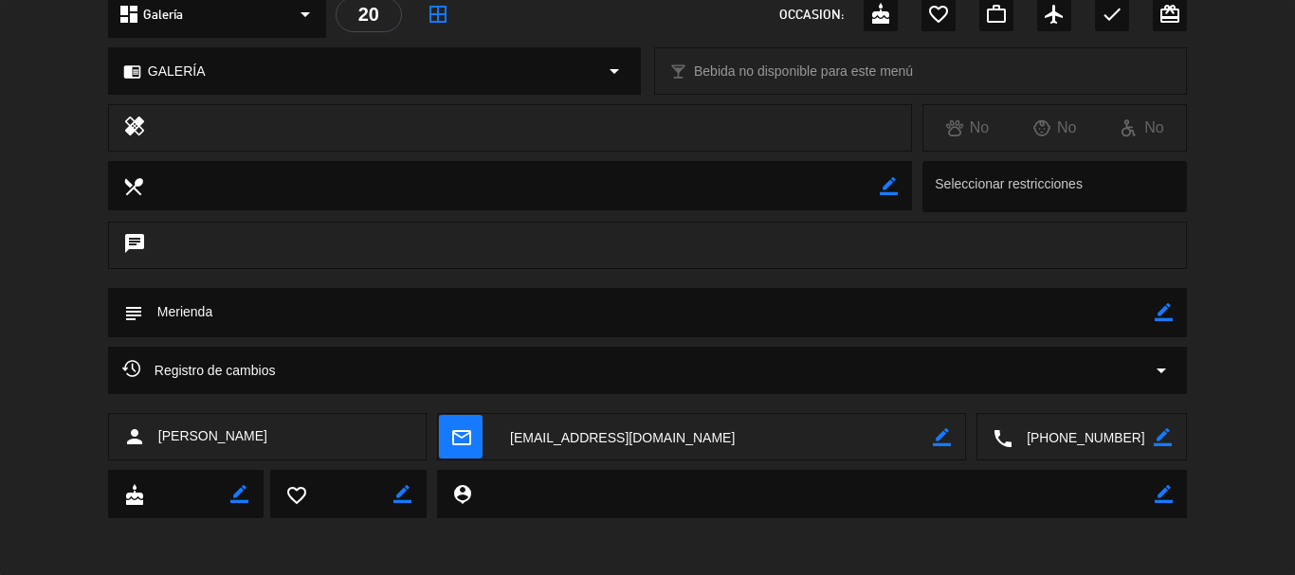
click at [1166, 310] on icon "border_color" at bounding box center [1163, 312] width 18 height 18
click at [972, 316] on textarea at bounding box center [648, 312] width 1011 height 48
type textarea "Merienda, vienen a las 15:00"
click at [1166, 308] on icon at bounding box center [1163, 312] width 18 height 18
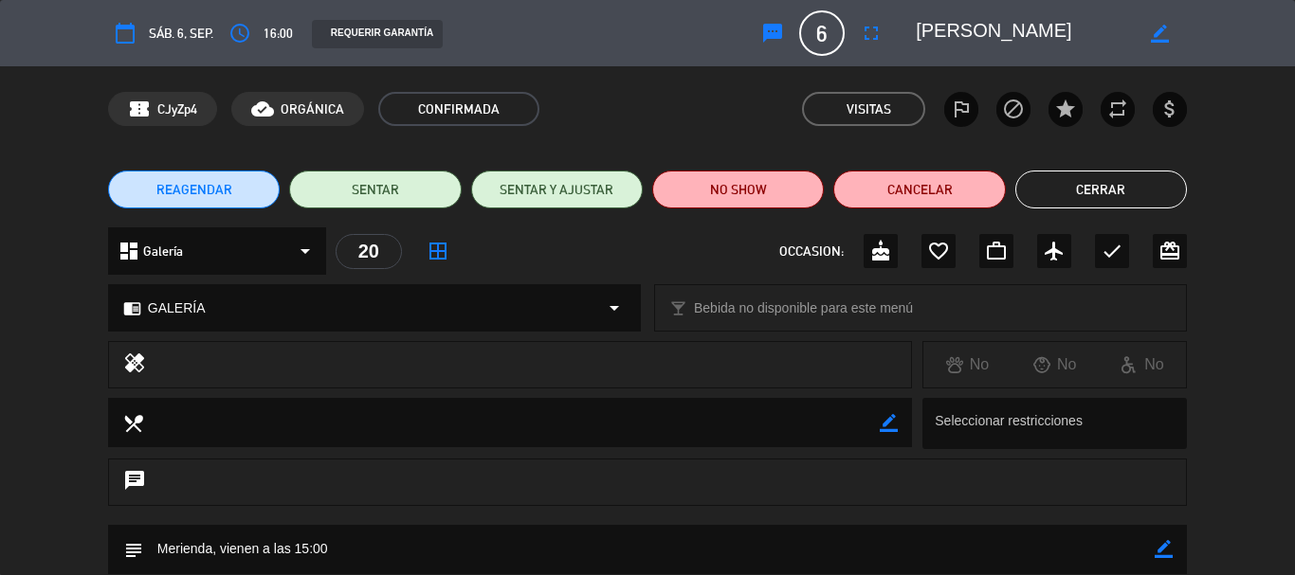
click at [1086, 196] on button "Cerrar" at bounding box center [1101, 190] width 172 height 38
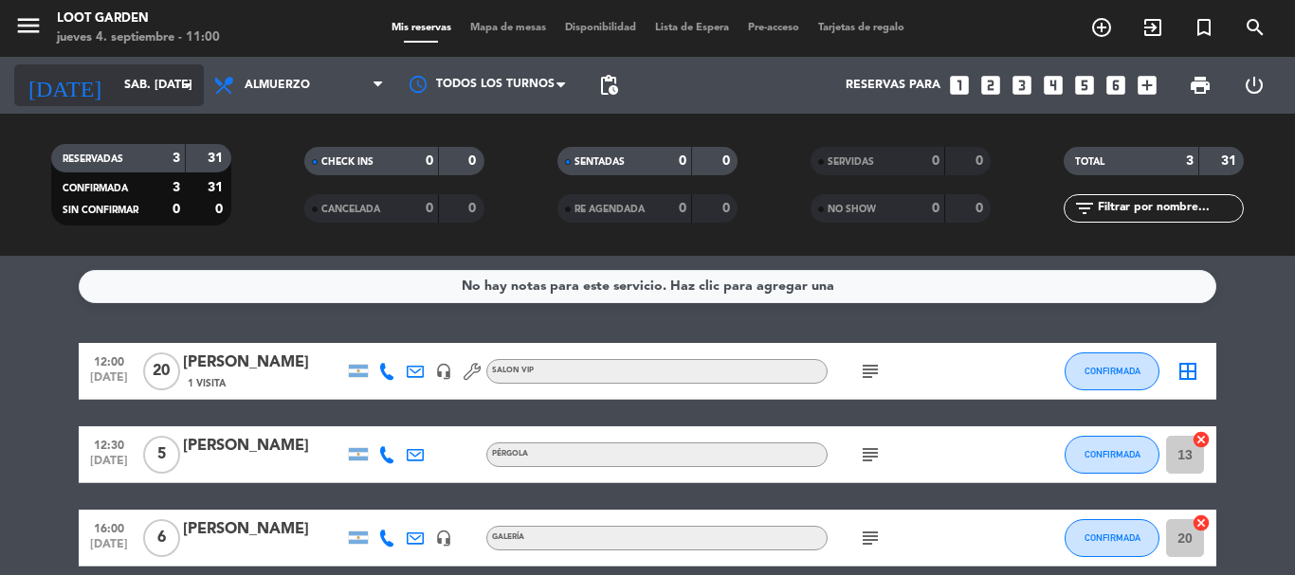
click at [138, 77] on input "sáb. [DATE]" at bounding box center [195, 85] width 160 height 32
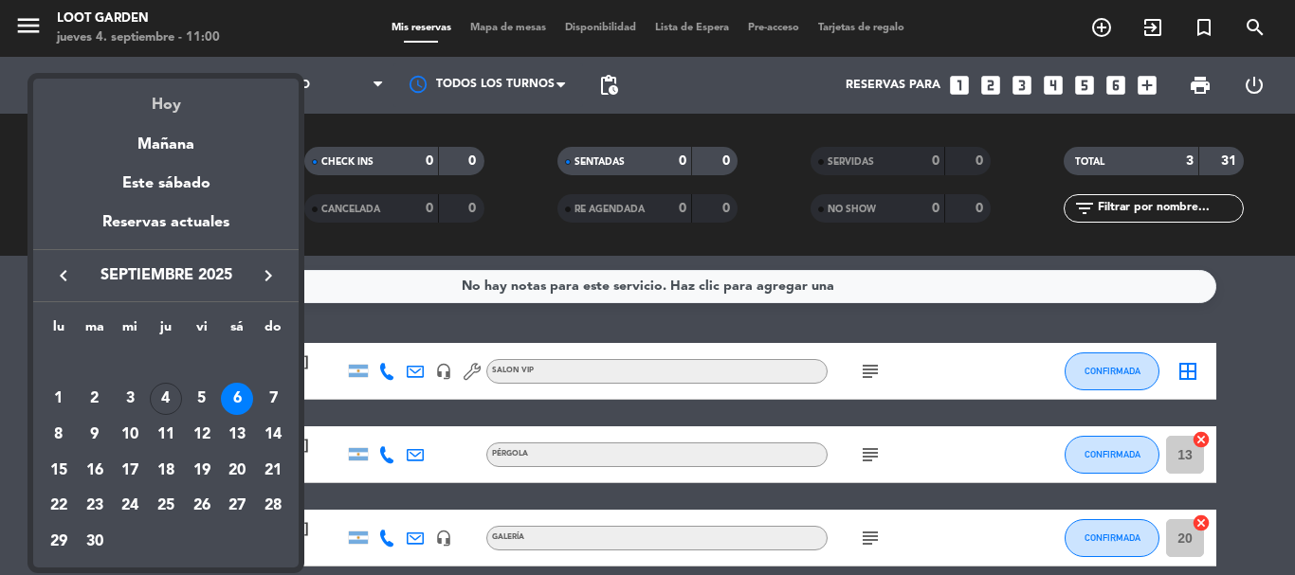
click at [167, 99] on div "Hoy" at bounding box center [165, 98] width 265 height 39
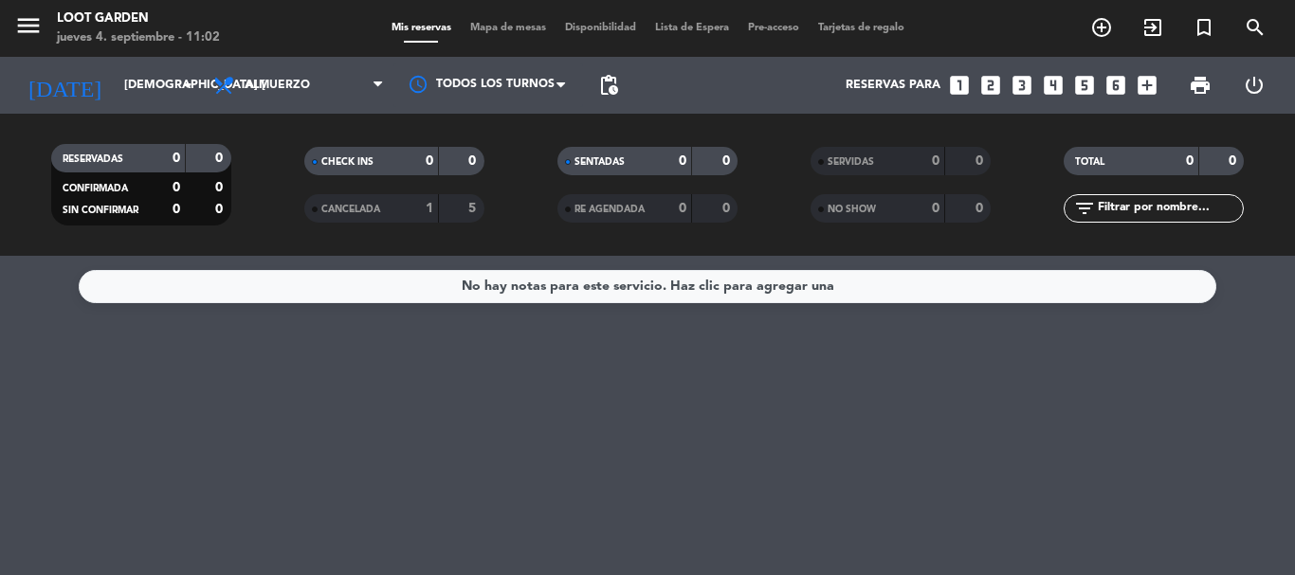
click at [34, 336] on div "No hay notas para este servicio. Haz clic para agregar una" at bounding box center [647, 415] width 1295 height 319
click at [115, 80] on input "[DEMOGRAPHIC_DATA] [DATE]" at bounding box center [195, 85] width 160 height 32
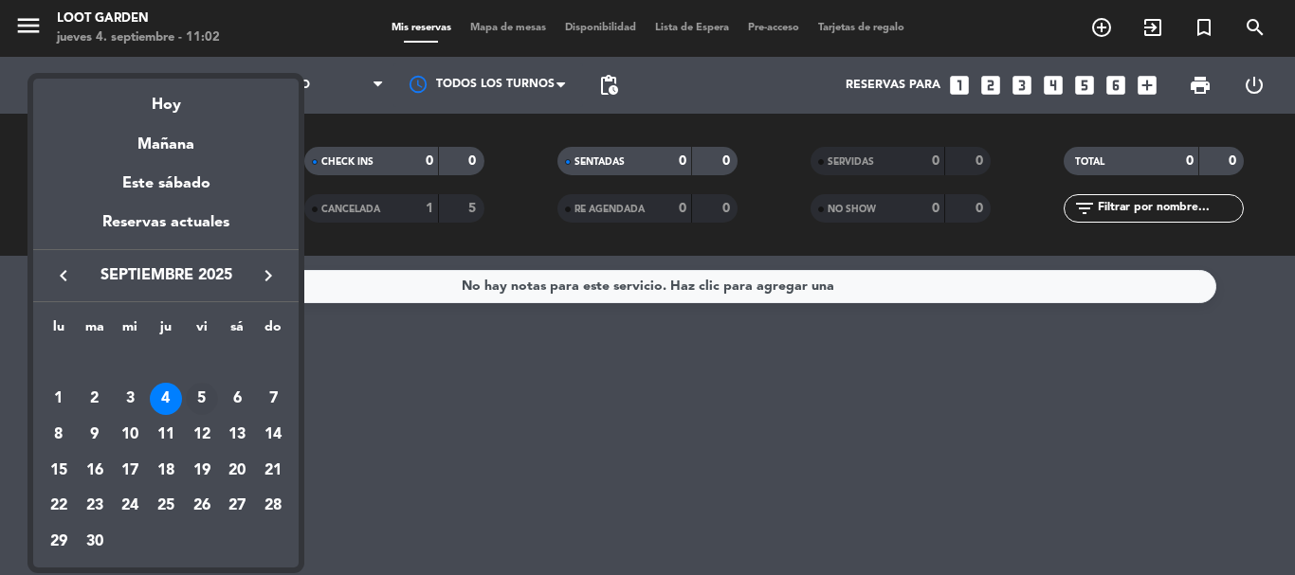
click at [198, 391] on div "5" at bounding box center [202, 399] width 32 height 32
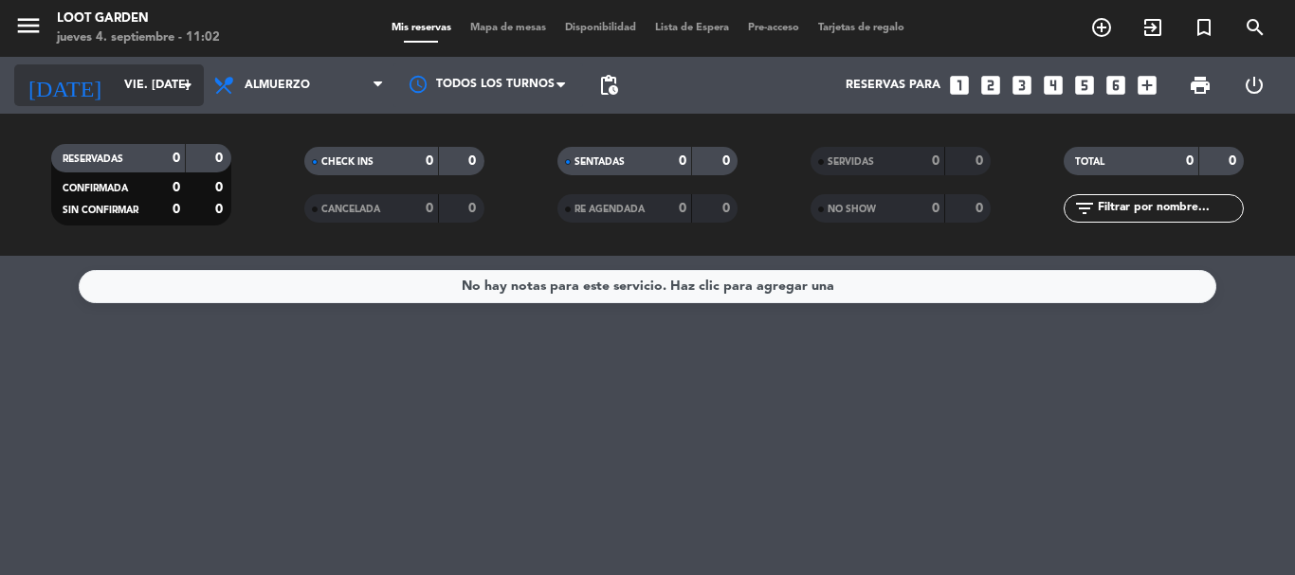
click at [143, 84] on input "vie. [DATE]" at bounding box center [195, 85] width 160 height 32
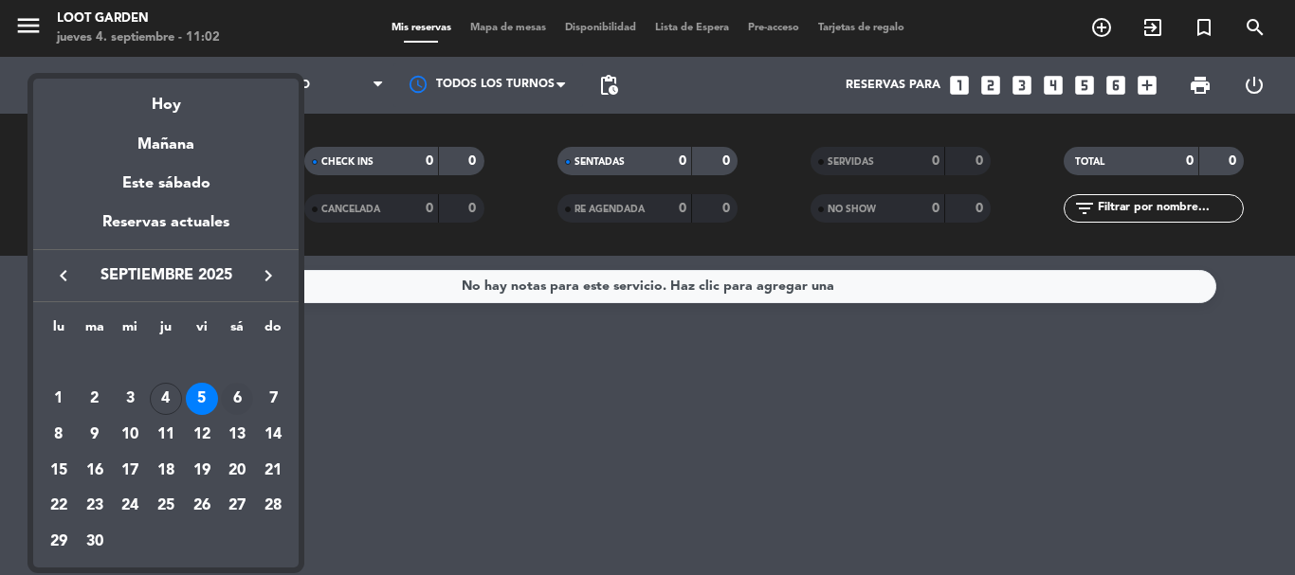
click at [233, 404] on div "6" at bounding box center [237, 399] width 32 height 32
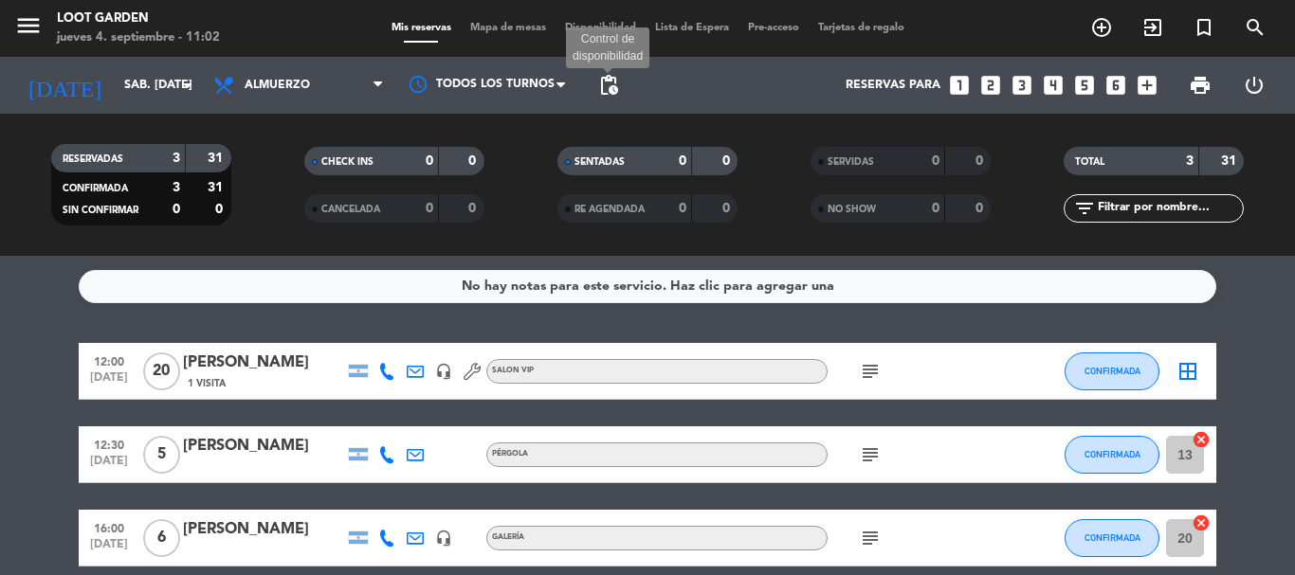
click at [610, 86] on span "pending_actions" at bounding box center [608, 85] width 23 height 23
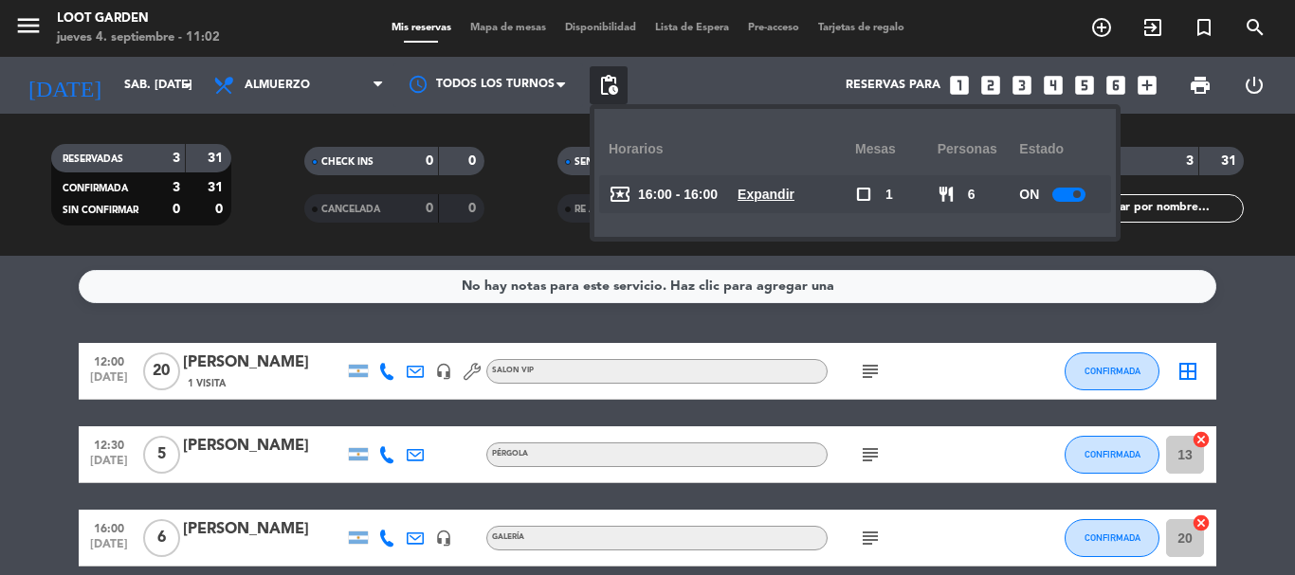
click at [780, 196] on u "Expandir" at bounding box center [765, 194] width 57 height 15
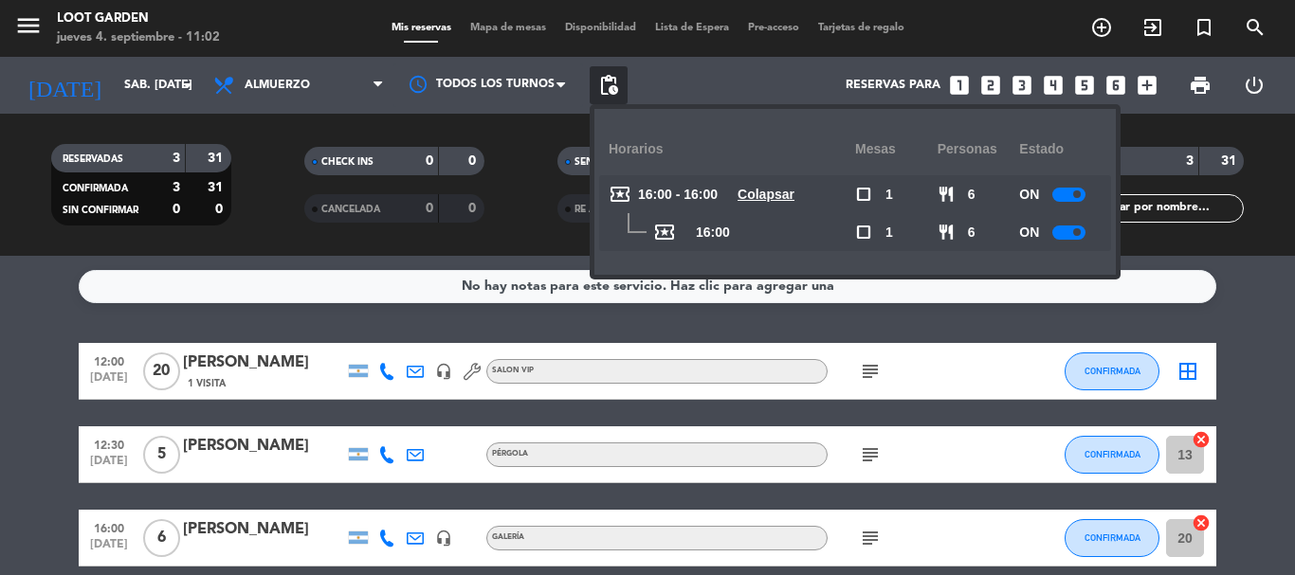
click at [781, 195] on u "Colapsar" at bounding box center [765, 194] width 57 height 15
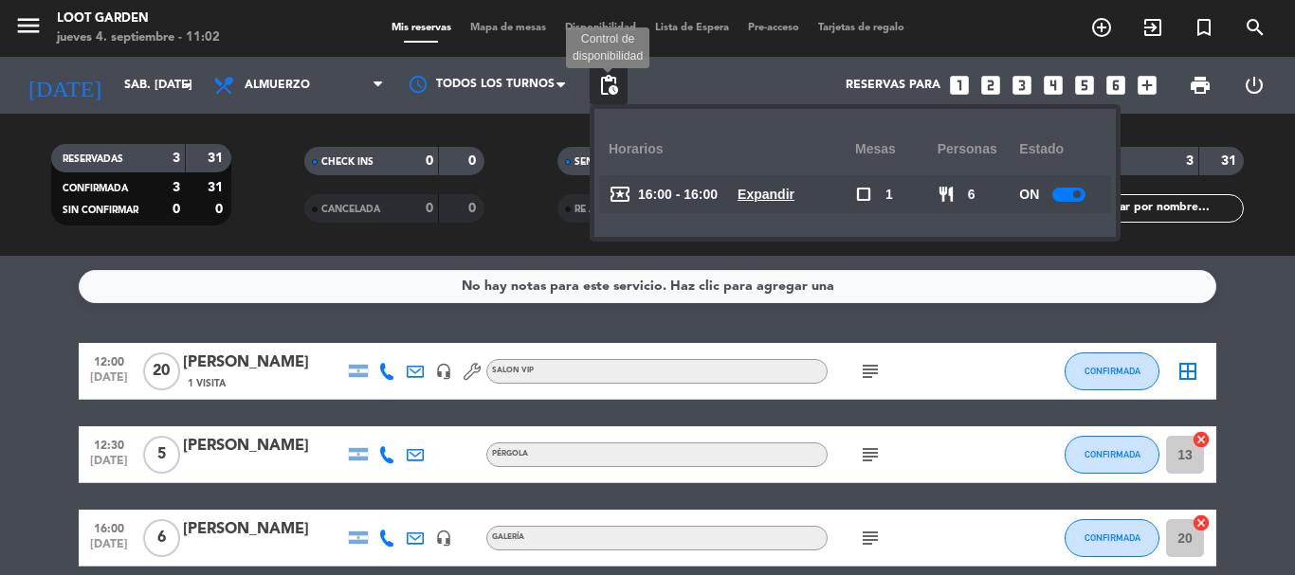
click at [613, 80] on span "pending_actions" at bounding box center [608, 85] width 23 height 23
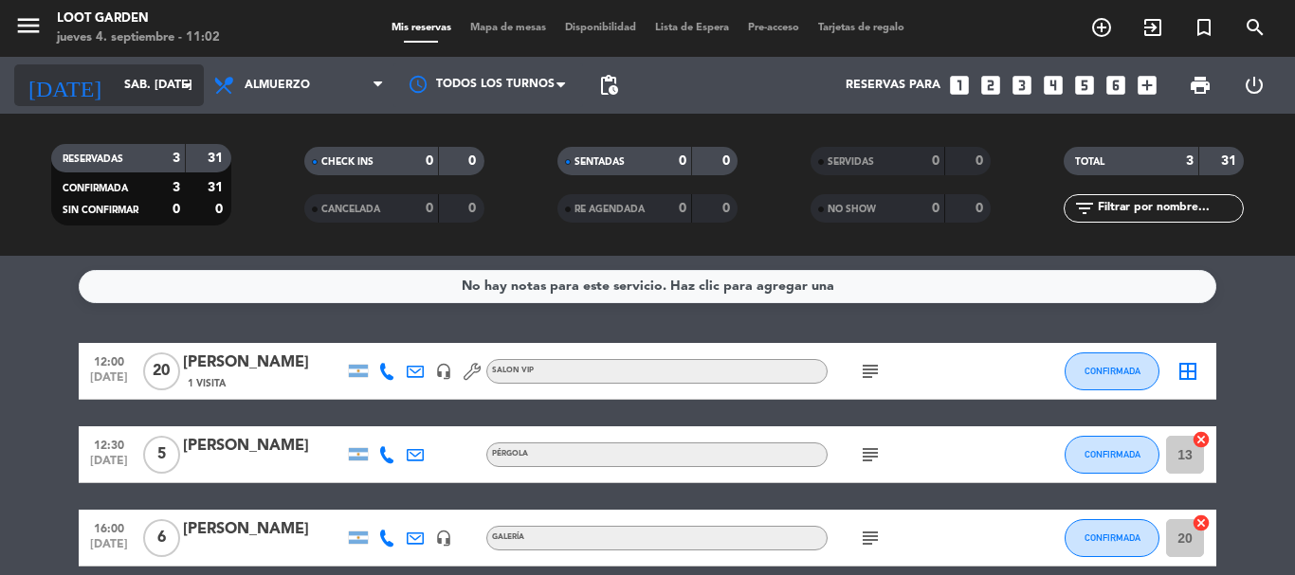
click at [161, 84] on input "sáb. [DATE]" at bounding box center [195, 85] width 160 height 32
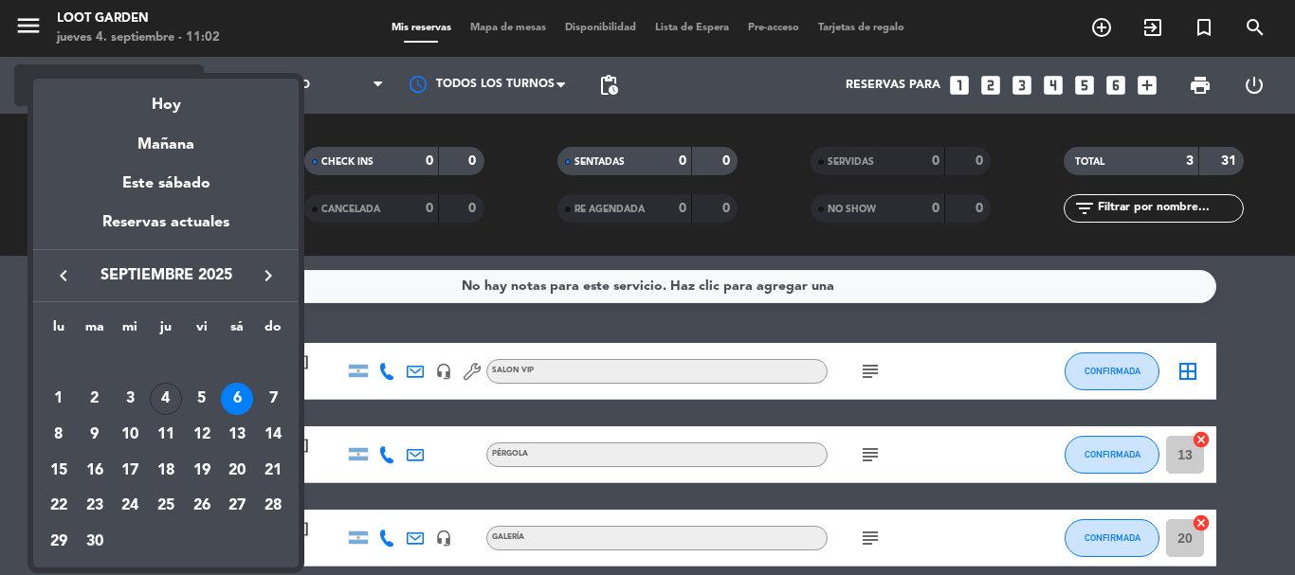
click at [192, 105] on div "Hoy" at bounding box center [165, 98] width 265 height 39
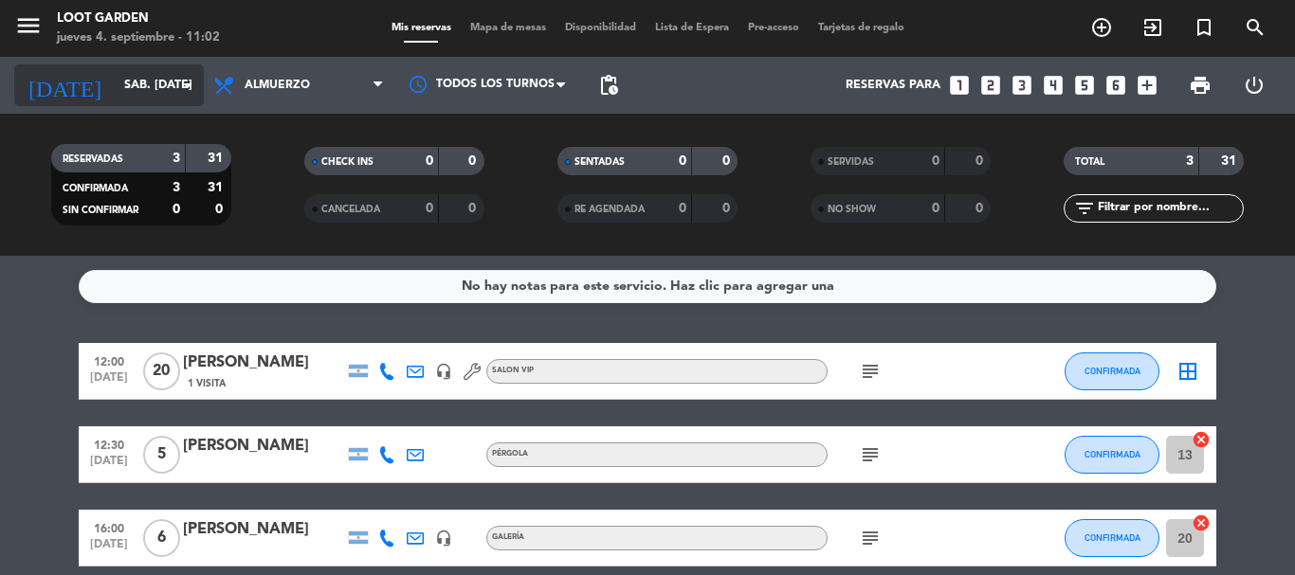
type input "[DEMOGRAPHIC_DATA] [DATE]"
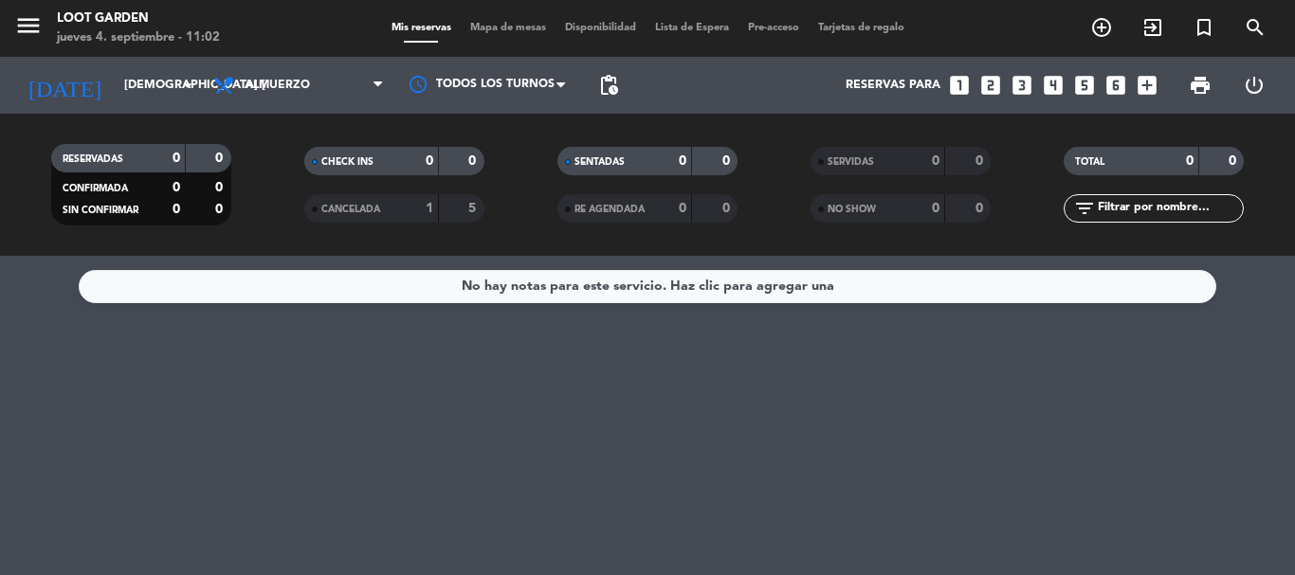
click at [61, 420] on div "No hay notas para este servicio. Haz clic para agregar una" at bounding box center [647, 415] width 1295 height 319
click at [23, 22] on icon "menu" at bounding box center [28, 25] width 28 height 28
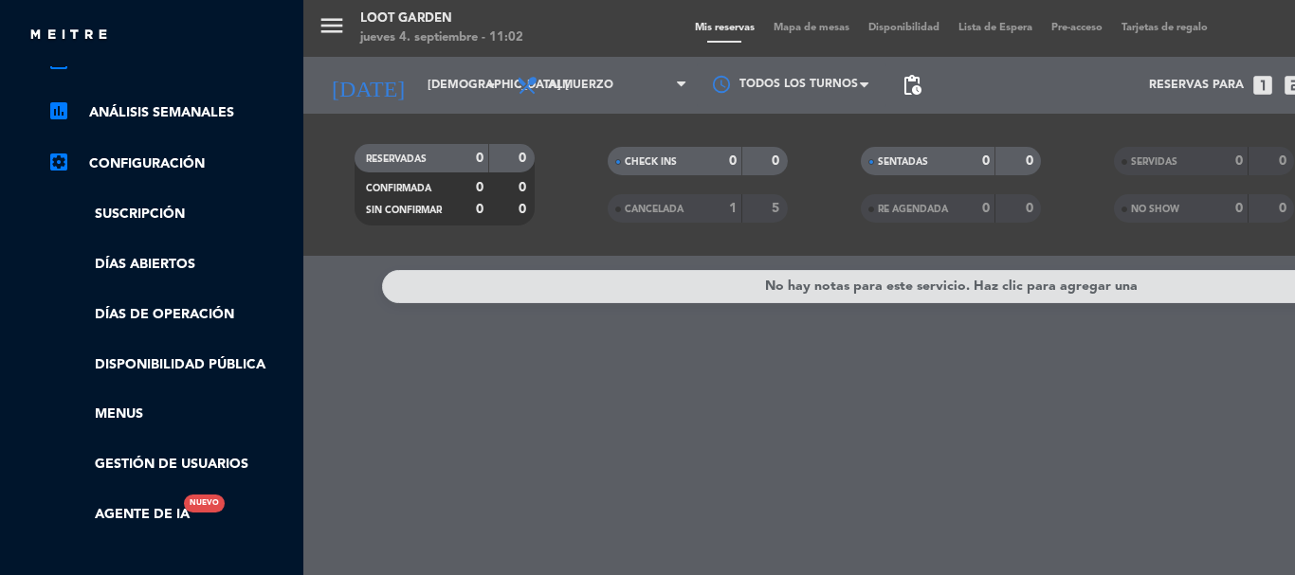
scroll to position [379, 0]
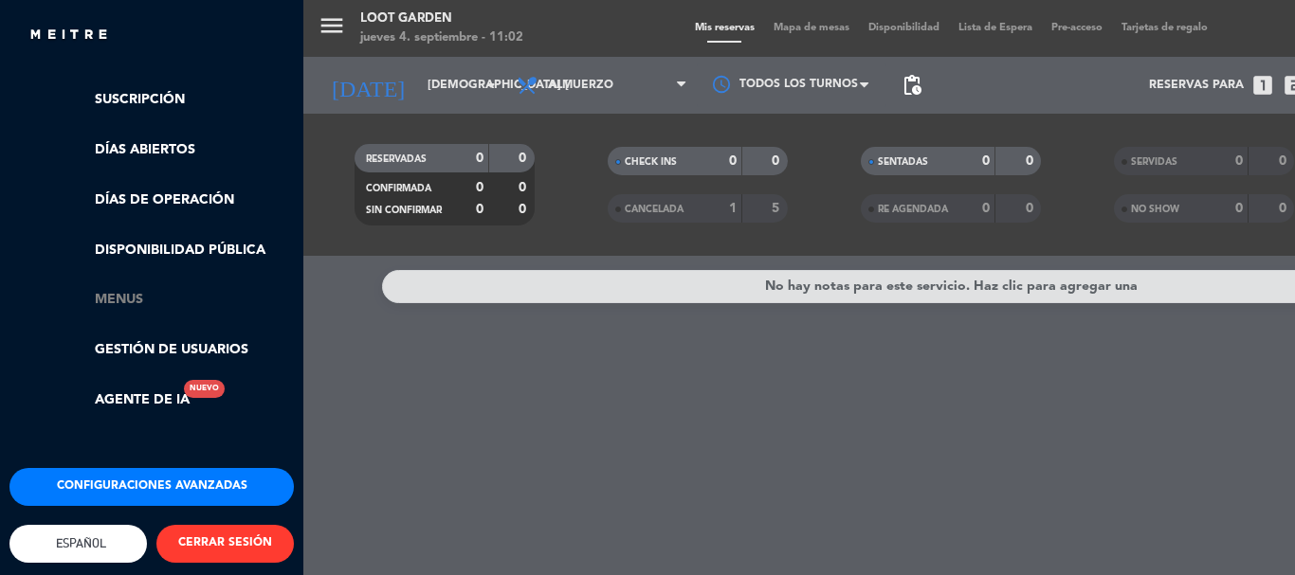
click at [154, 300] on link "Menus" at bounding box center [170, 300] width 246 height 22
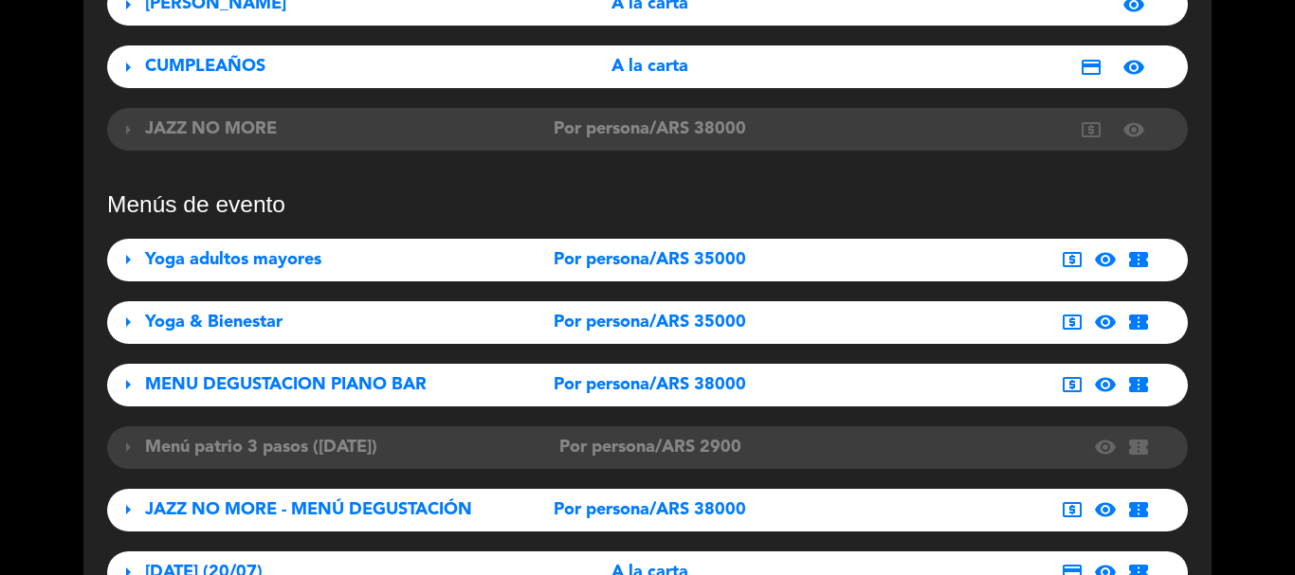
scroll to position [569, 0]
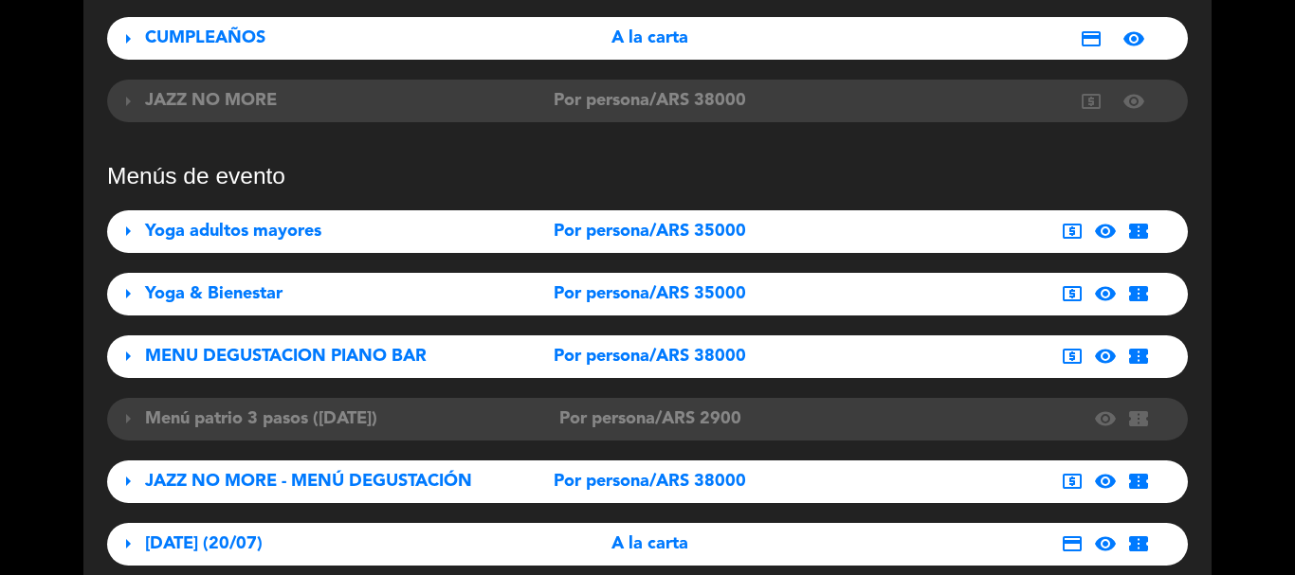
click at [128, 231] on span "arrow_right" at bounding box center [128, 231] width 23 height 23
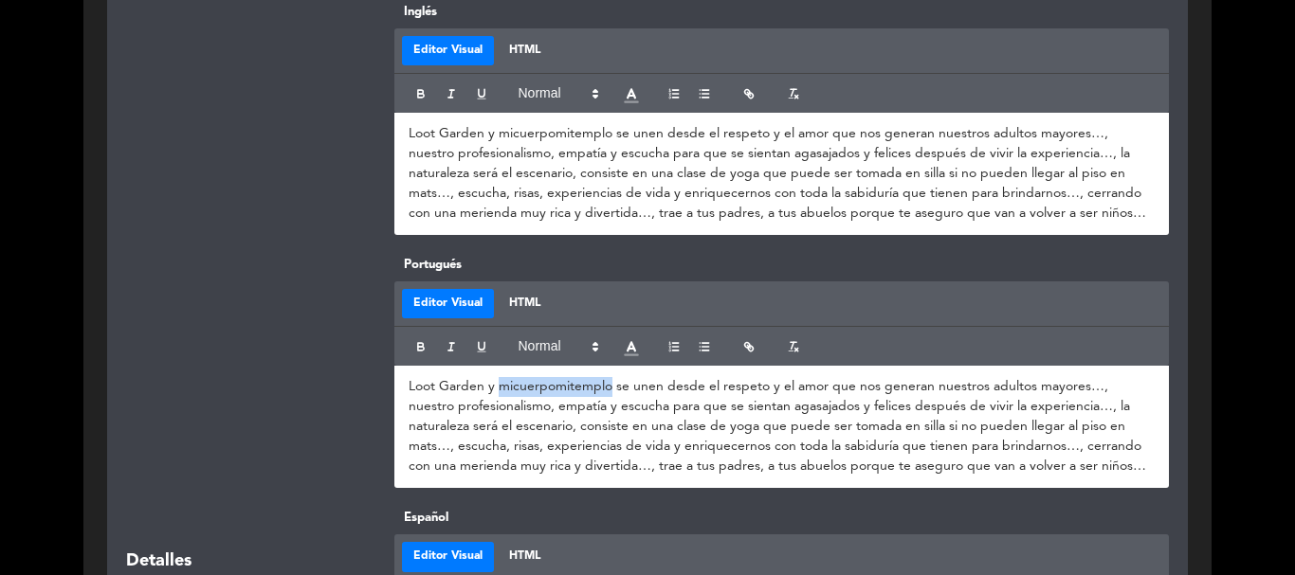
scroll to position [1422, 0]
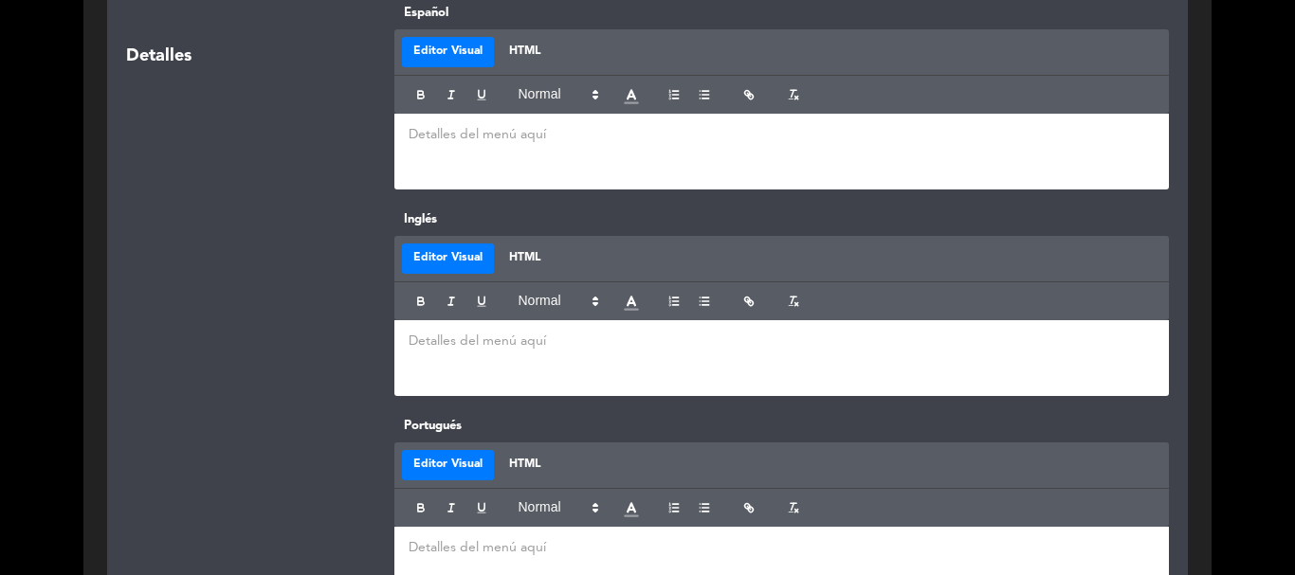
click at [300, 341] on div at bounding box center [246, 302] width 268 height 187
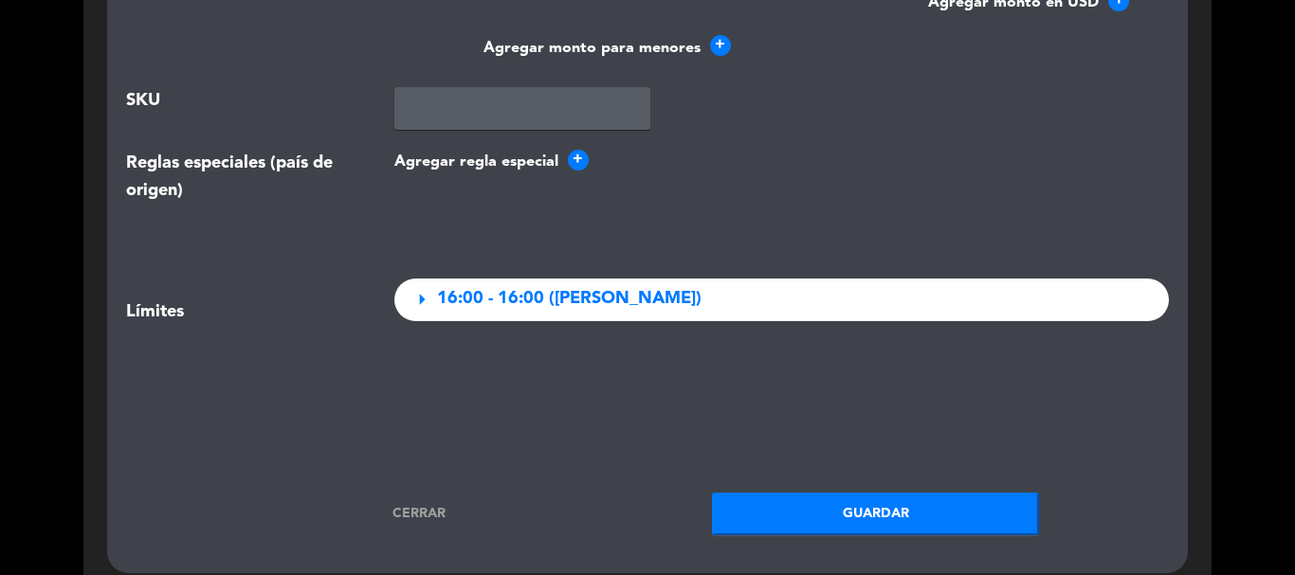
scroll to position [3128, 0]
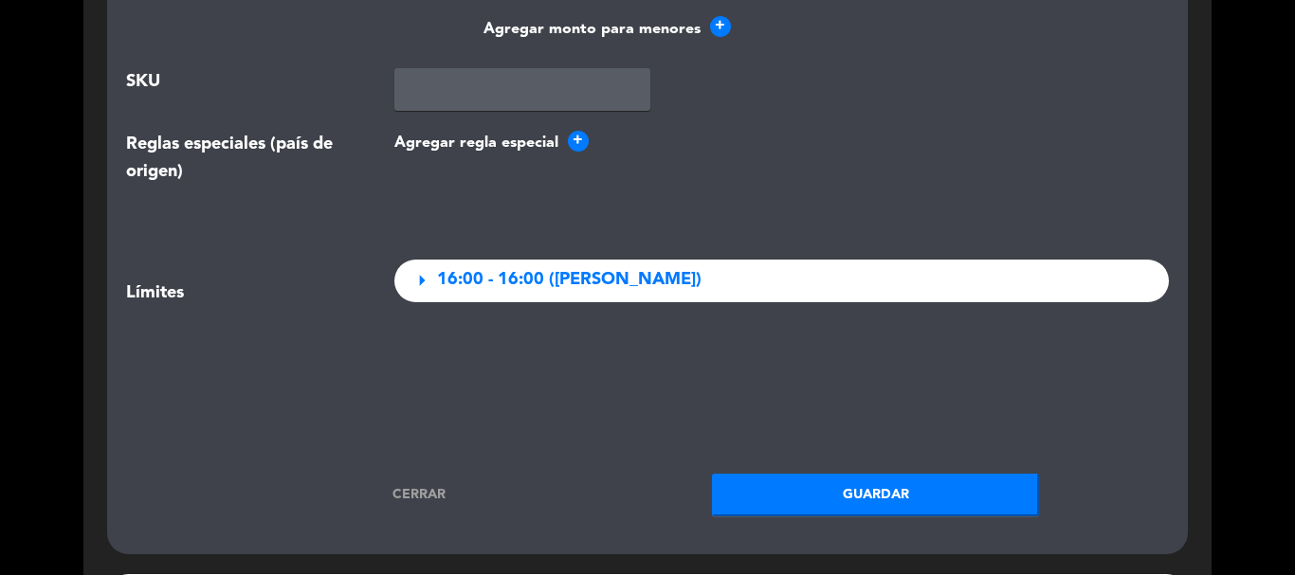
click at [433, 493] on link "Cerrar" at bounding box center [419, 495] width 327 height 22
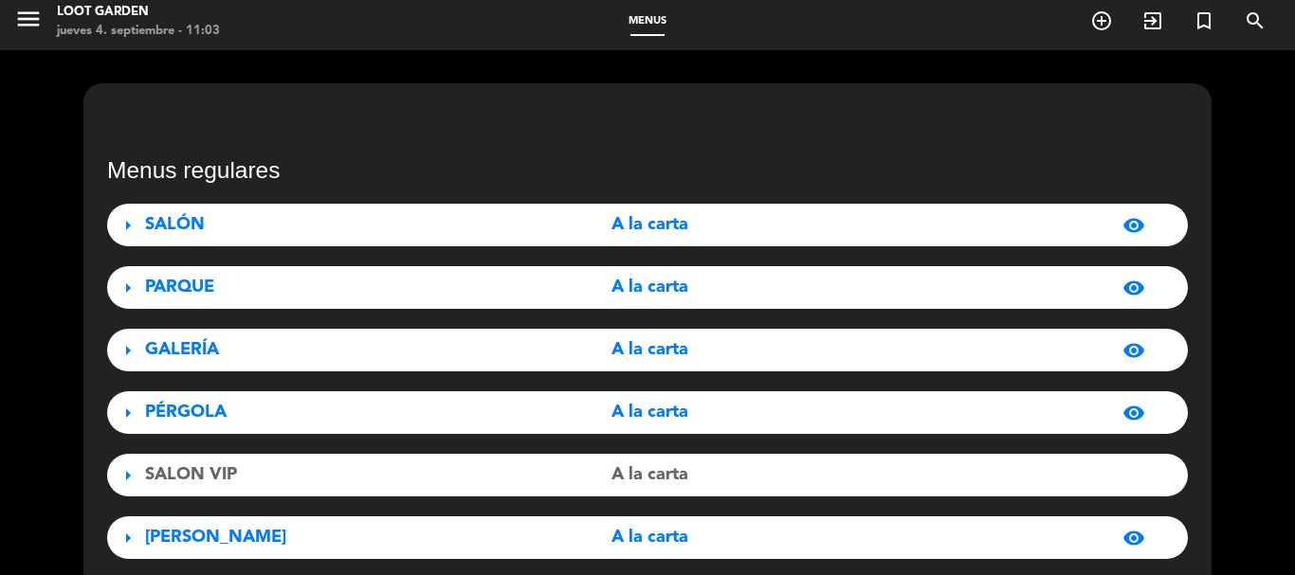
scroll to position [0, 0]
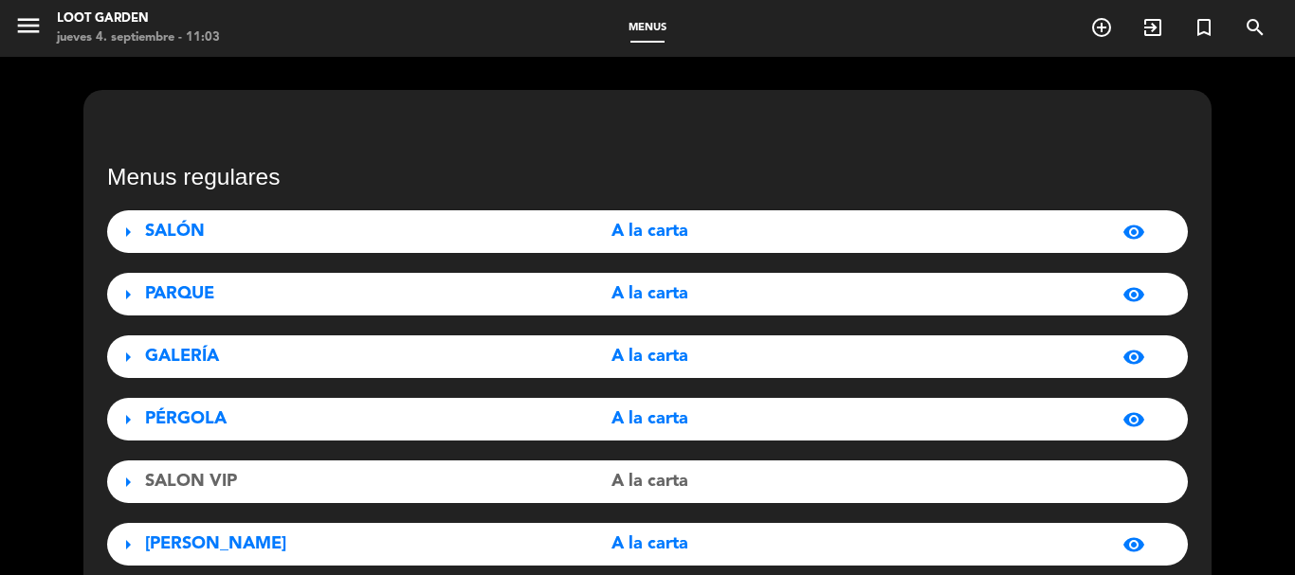
click at [27, 40] on icon "menu" at bounding box center [28, 25] width 28 height 28
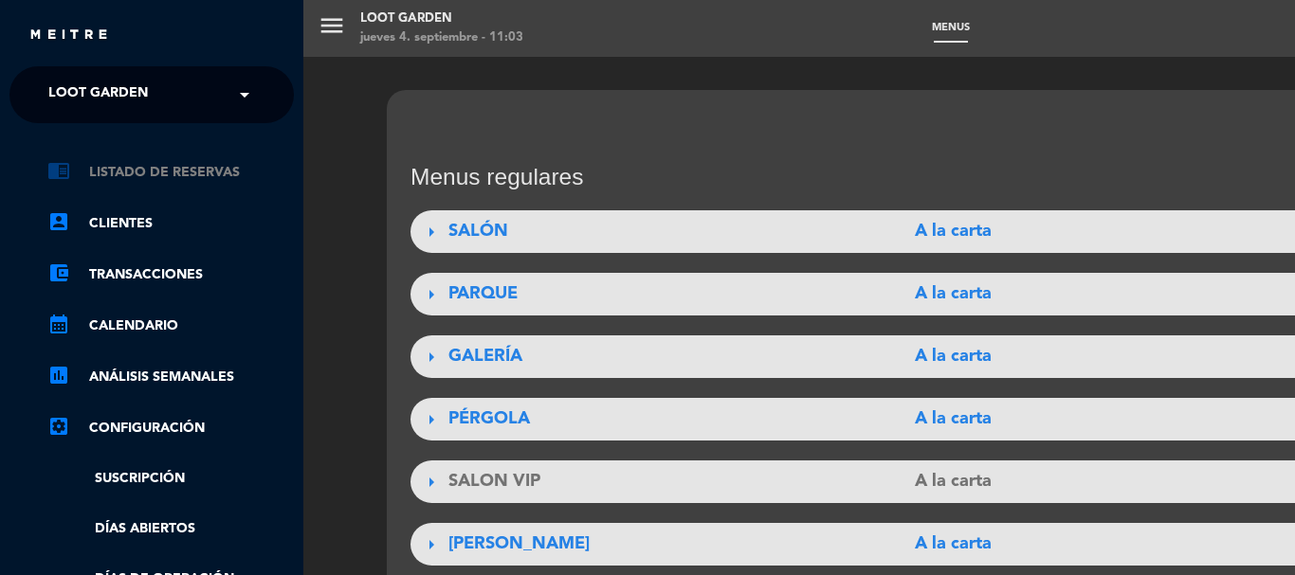
click at [146, 171] on link "chrome_reader_mode Listado de Reservas" at bounding box center [170, 172] width 246 height 23
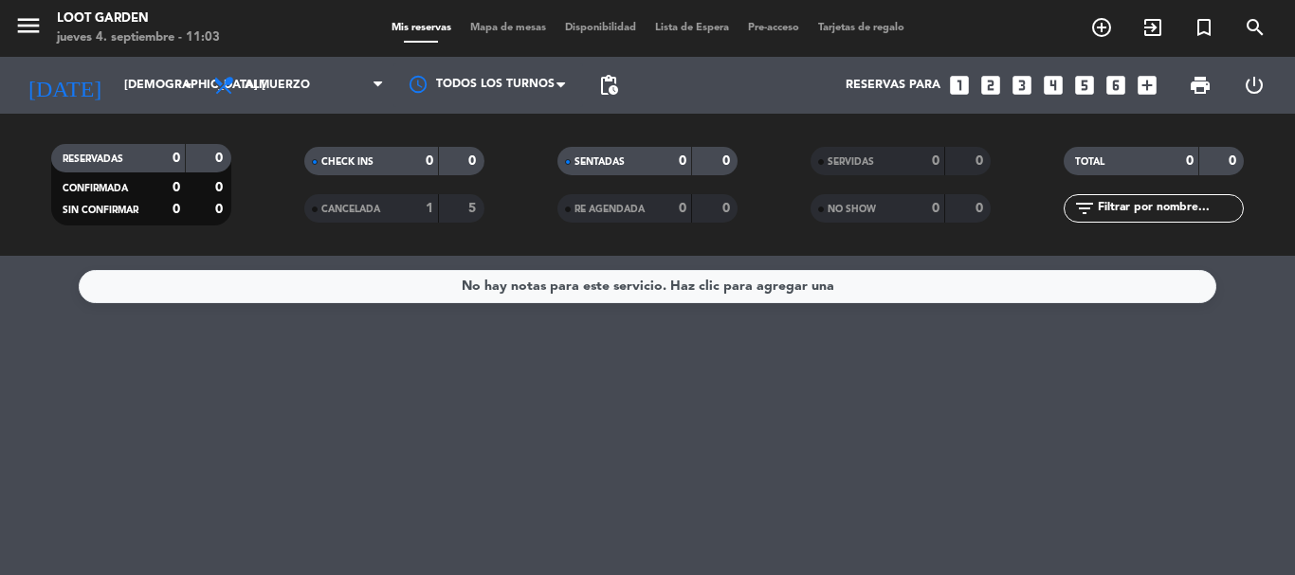
click at [0, 388] on div "No hay notas para este servicio. Haz clic para agregar una" at bounding box center [647, 415] width 1295 height 319
click at [129, 82] on input "[DEMOGRAPHIC_DATA] [DATE]" at bounding box center [195, 85] width 160 height 32
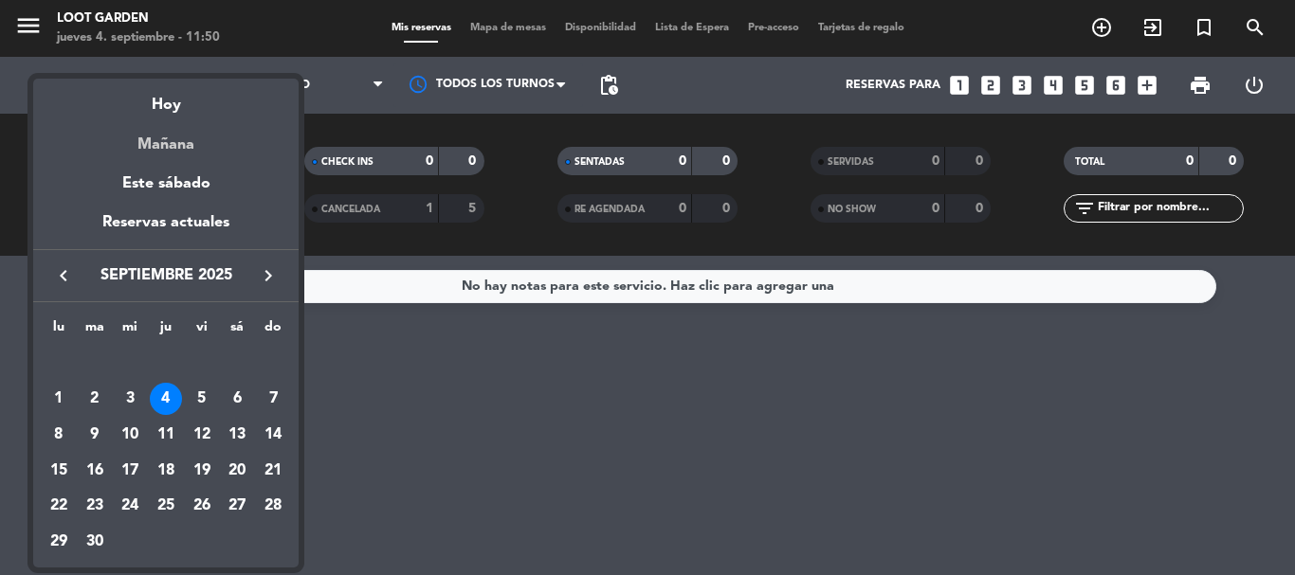
click at [144, 138] on div "Mañana" at bounding box center [165, 137] width 265 height 39
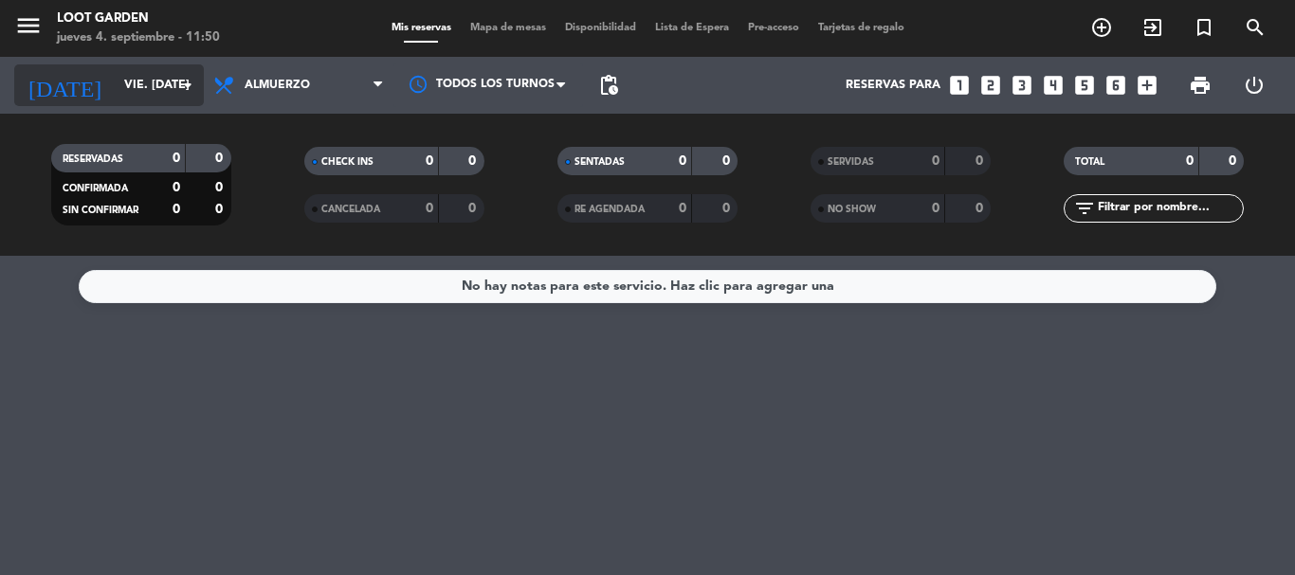
click at [127, 80] on input "vie. [DATE]" at bounding box center [195, 85] width 160 height 32
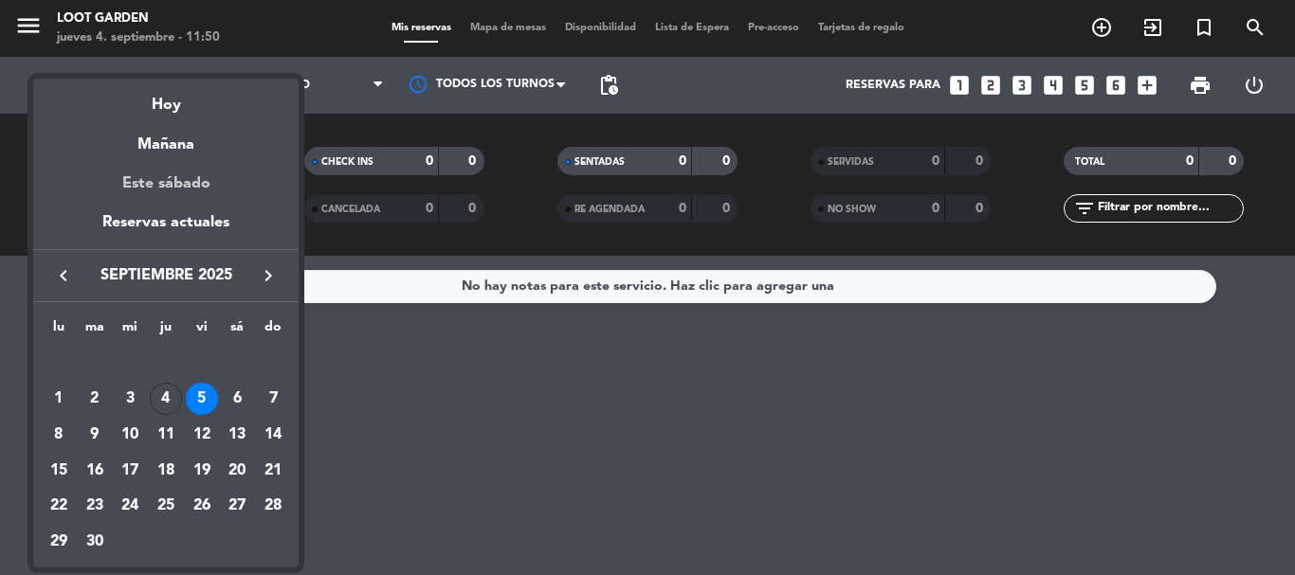
click at [197, 183] on div "Este sábado" at bounding box center [165, 183] width 265 height 53
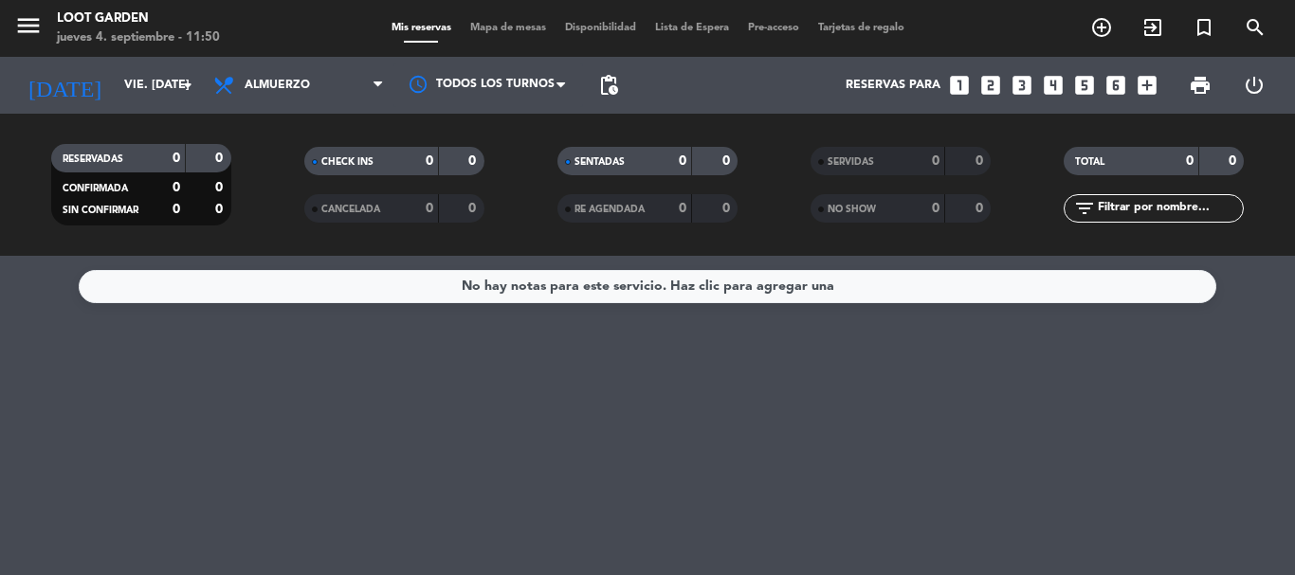
type input "sáb. [DATE]"
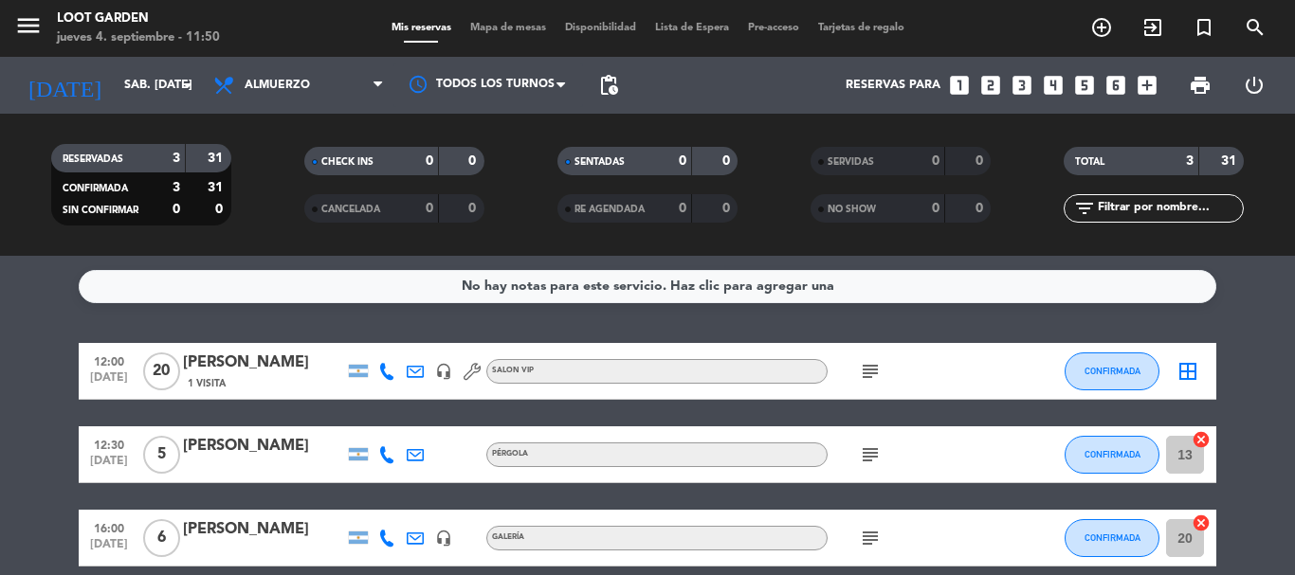
click at [1018, 87] on icon "looks_3" at bounding box center [1021, 85] width 25 height 25
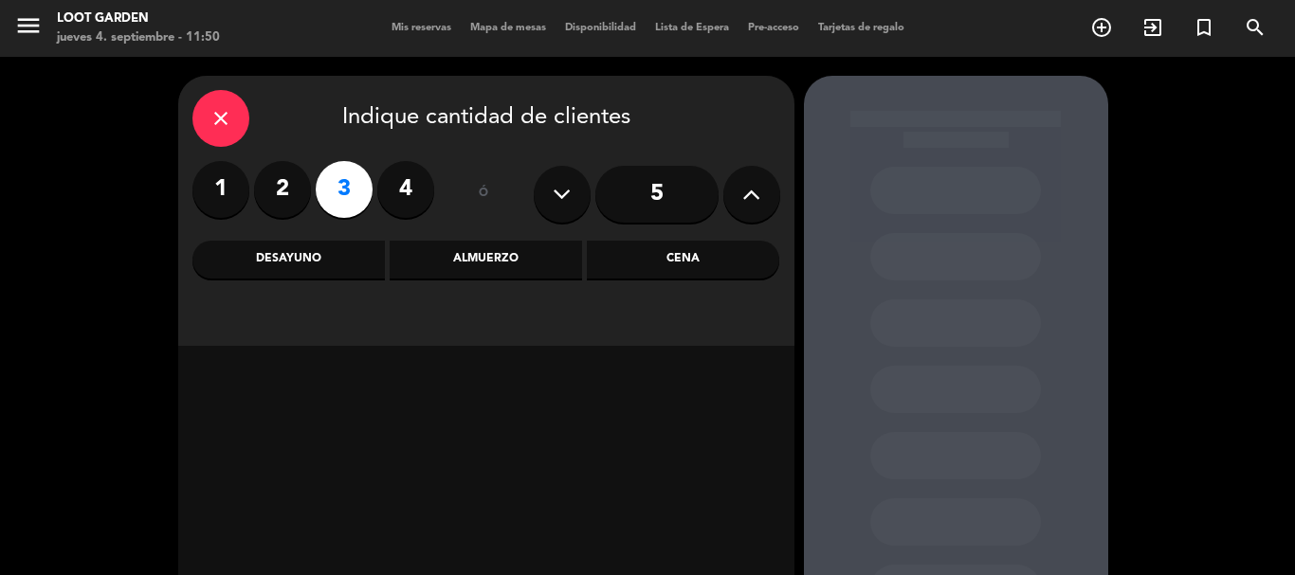
click at [478, 263] on div "Almuerzo" at bounding box center [486, 260] width 192 height 38
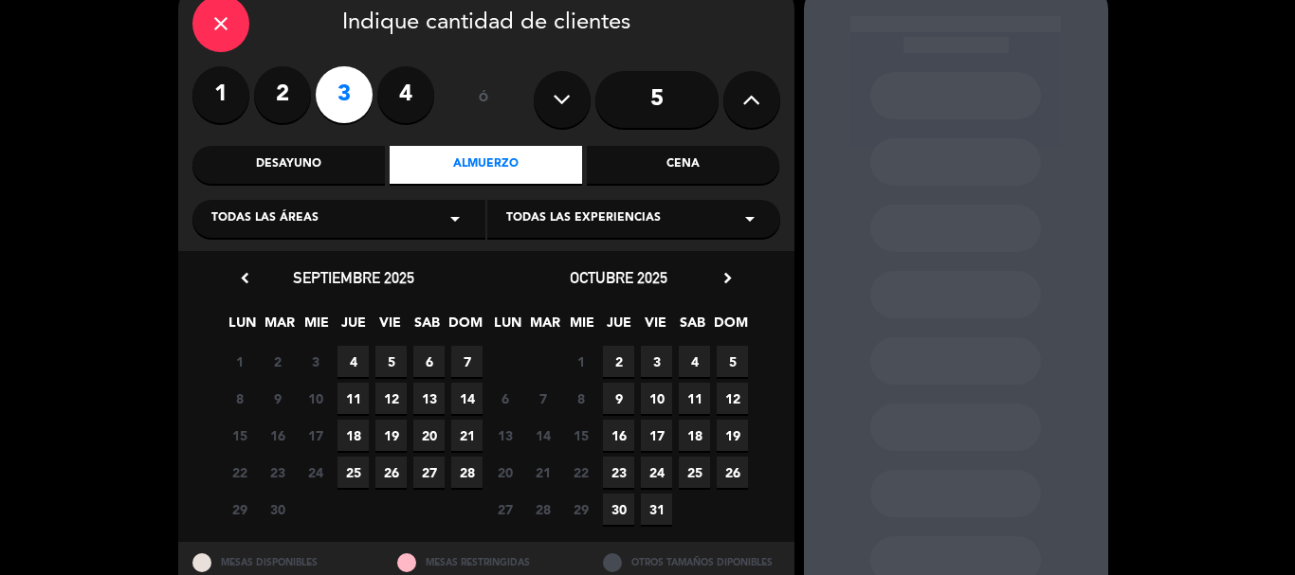
click at [434, 369] on span "6" at bounding box center [428, 361] width 31 height 31
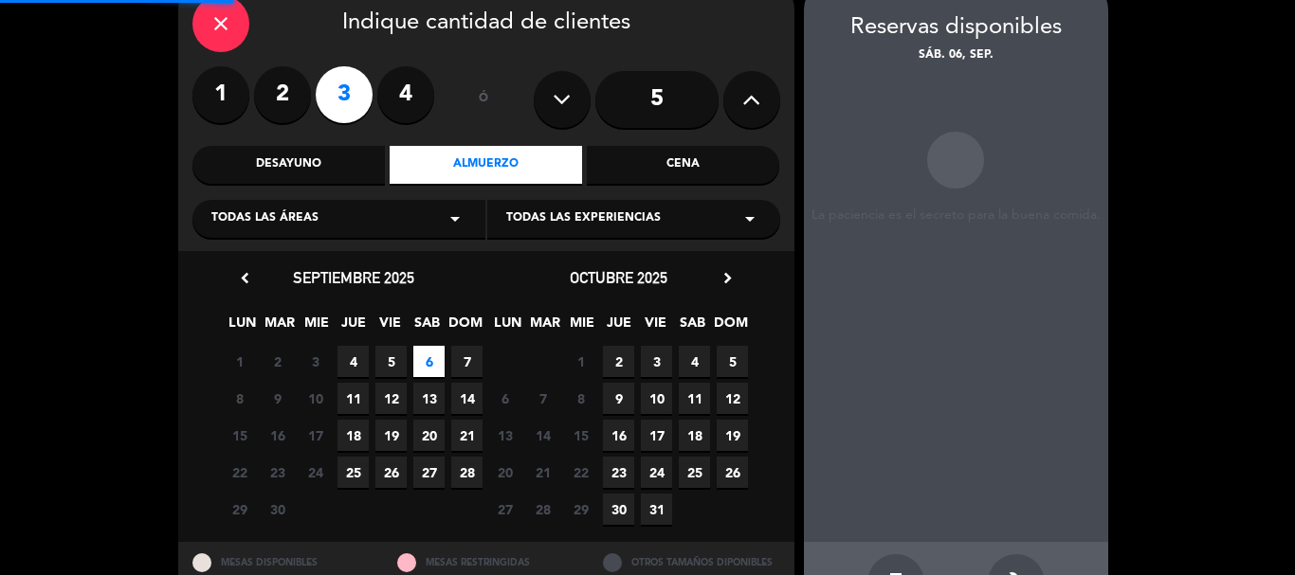
scroll to position [76, 0]
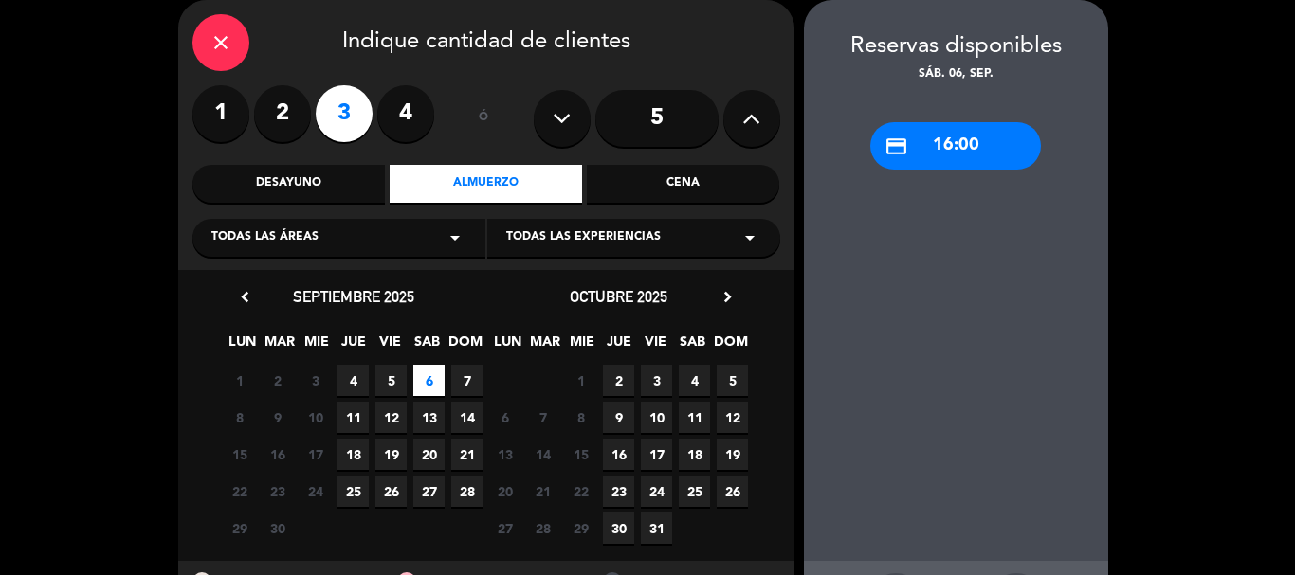
click at [197, 12] on div "close Indique cantidad de clientes 1 2 3 4 ó 5 Desayuno Almuerzo Cena Todas las…" at bounding box center [486, 135] width 616 height 270
click at [203, 27] on div "close" at bounding box center [220, 42] width 57 height 57
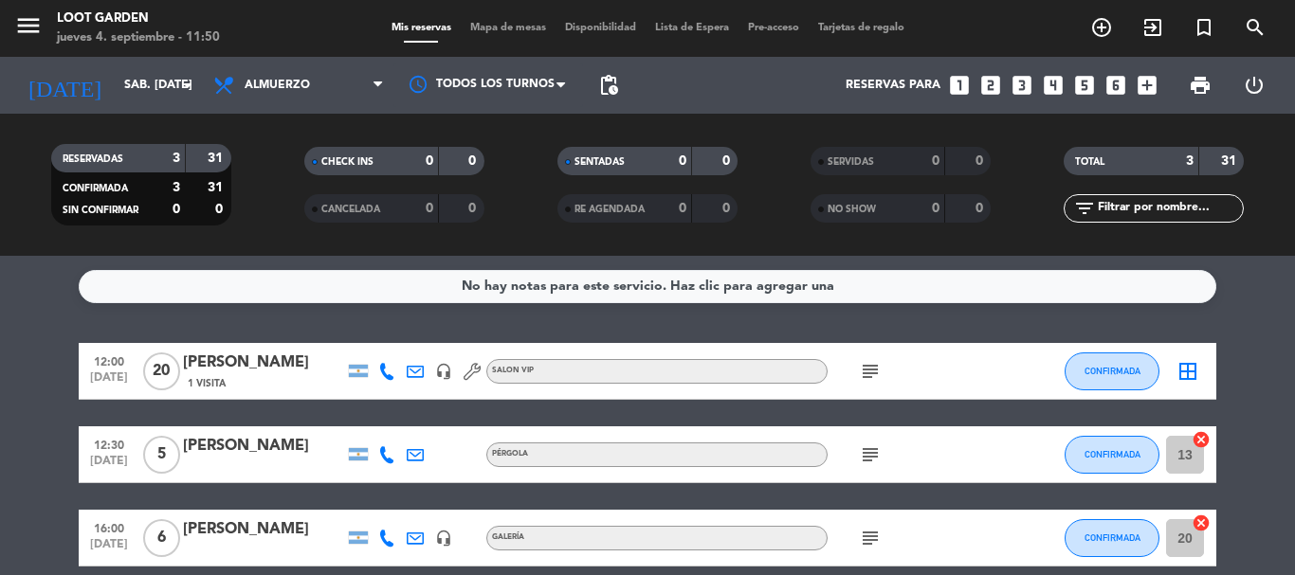
scroll to position [86, 0]
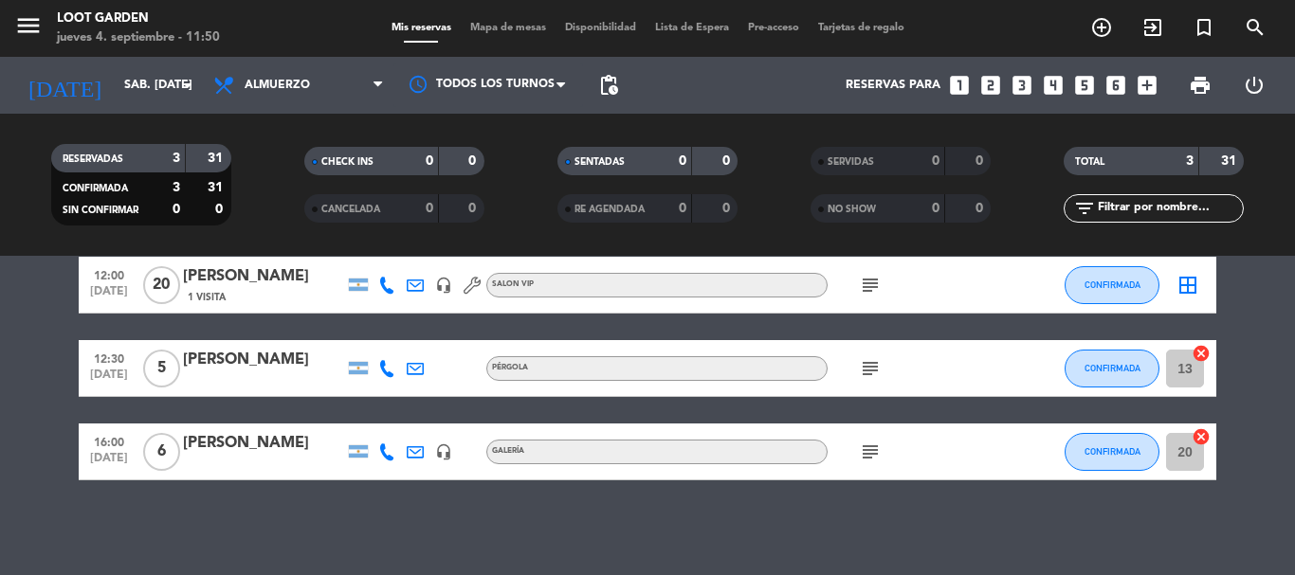
click at [863, 448] on icon "subject" at bounding box center [870, 452] width 23 height 23
click at [722, 490] on div "No hay notas para este servicio. Haz clic para agregar una 12:00 [DATE] [PERSON…" at bounding box center [647, 415] width 1295 height 319
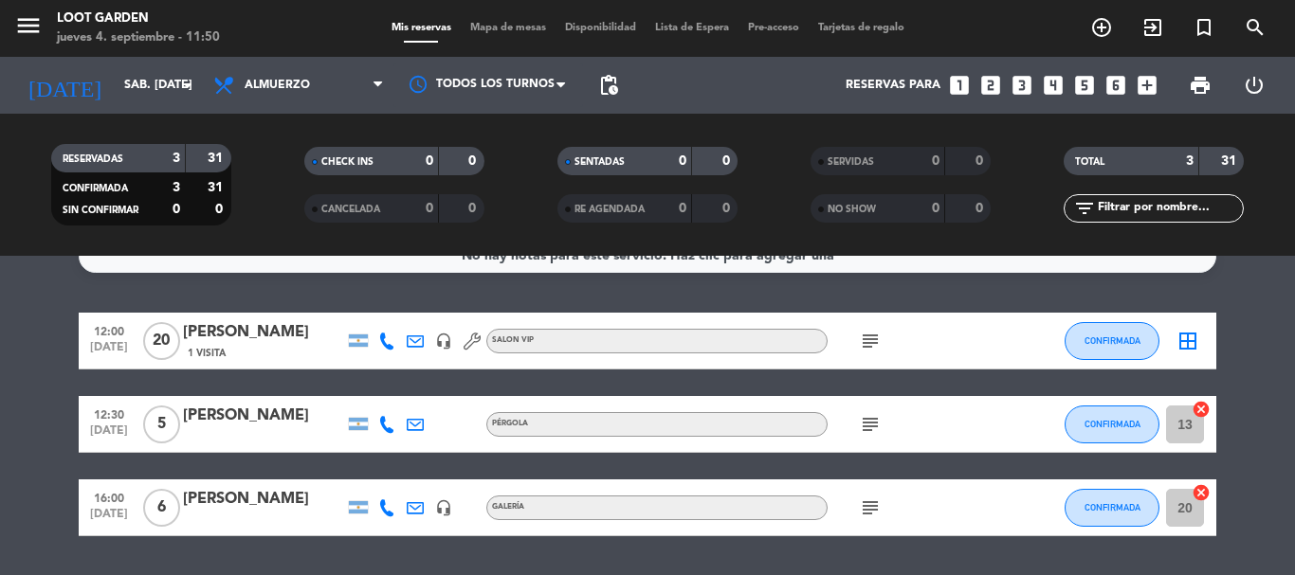
scroll to position [0, 0]
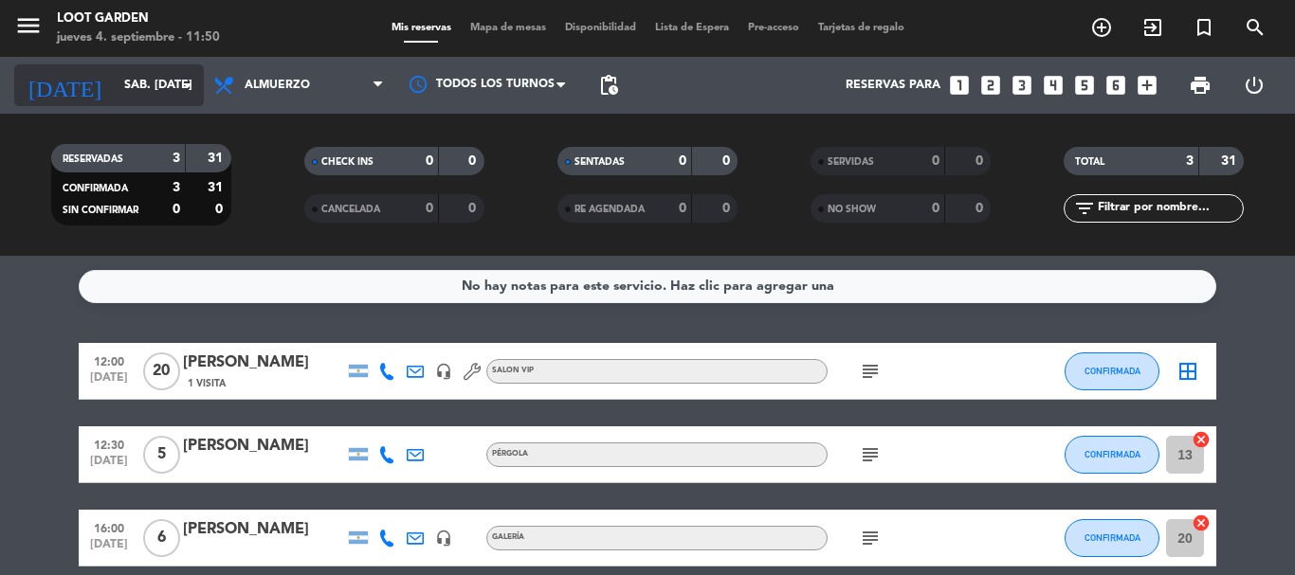
click at [118, 96] on input "sáb. [DATE]" at bounding box center [195, 85] width 160 height 32
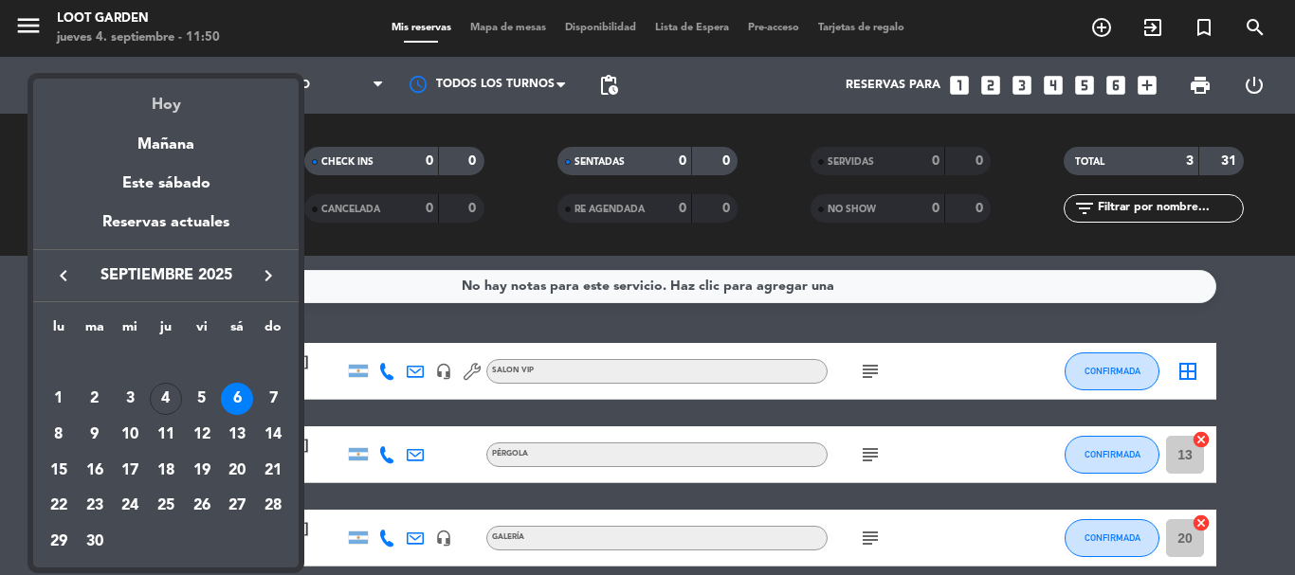
click at [166, 108] on div "Hoy" at bounding box center [165, 98] width 265 height 39
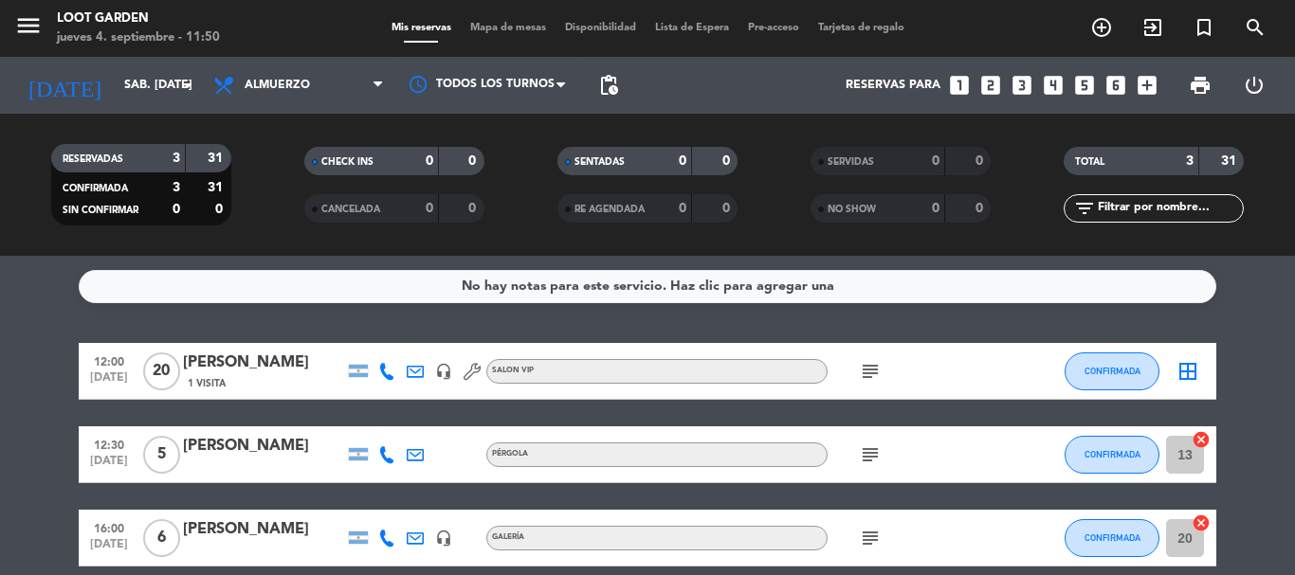
type input "[DEMOGRAPHIC_DATA] [DATE]"
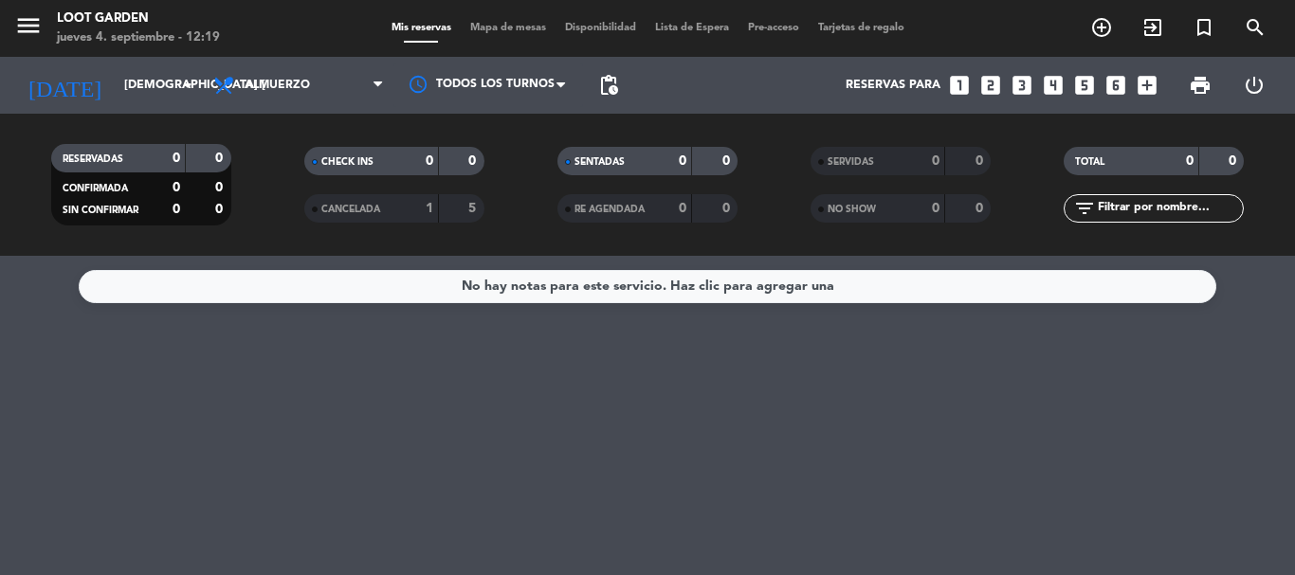
click at [334, 206] on span "CANCELADA" at bounding box center [350, 209] width 59 height 9
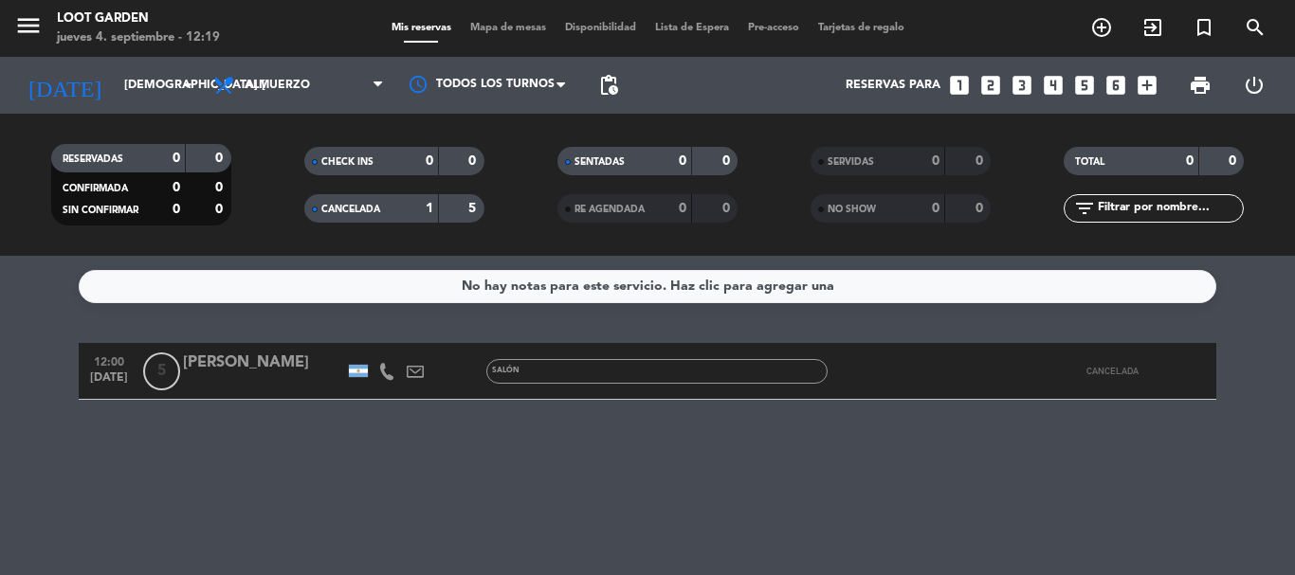
click at [114, 378] on span "[DATE]" at bounding box center [108, 383] width 47 height 22
click at [391, 203] on div "CANCELADA" at bounding box center [352, 209] width 87 height 22
click at [357, 211] on span "CANCELADA" at bounding box center [350, 209] width 59 height 9
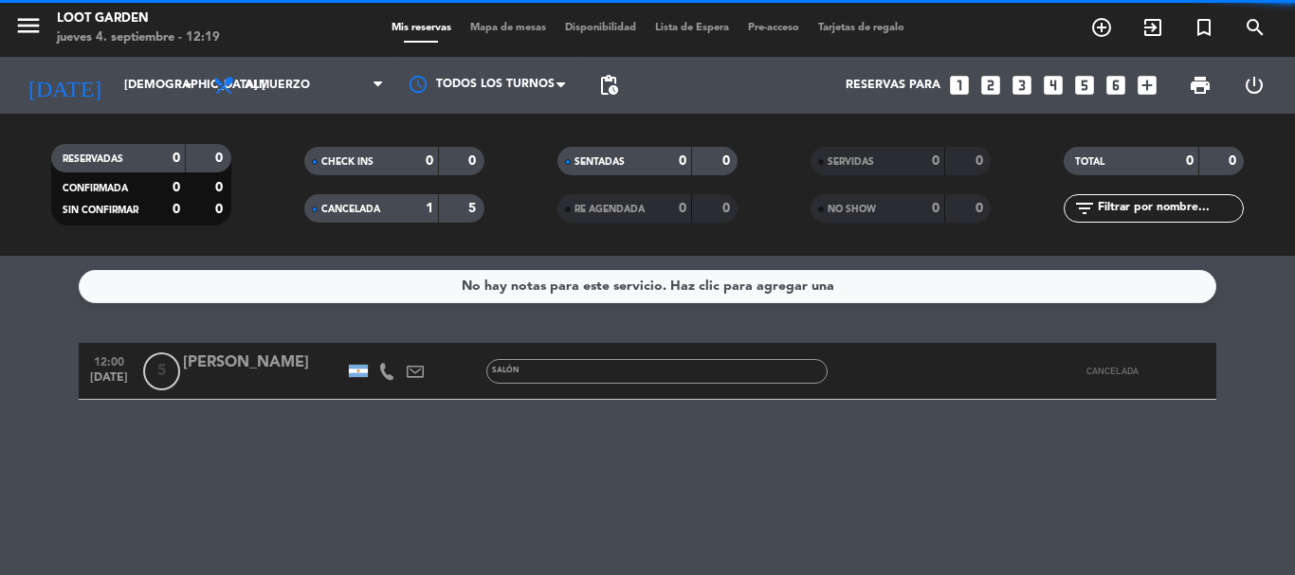
click at [422, 493] on div "No hay notas para este servicio. Haz clic para agregar una 12:00 [DATE] 5 [PERS…" at bounding box center [647, 415] width 1295 height 319
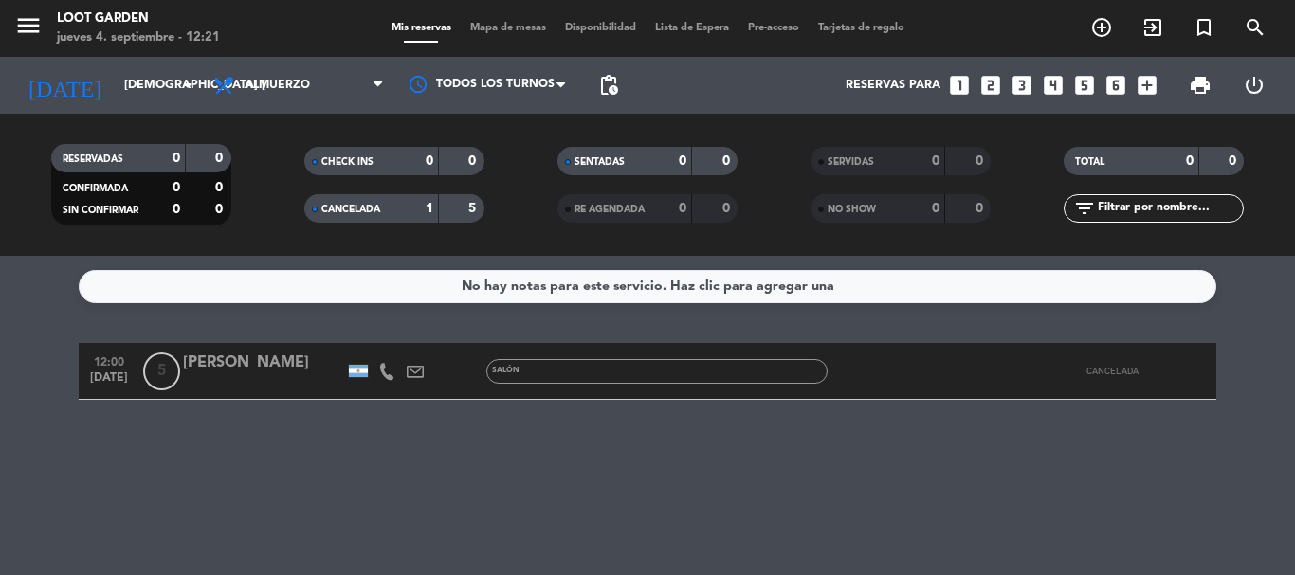
click at [395, 203] on div "1" at bounding box center [414, 209] width 38 height 22
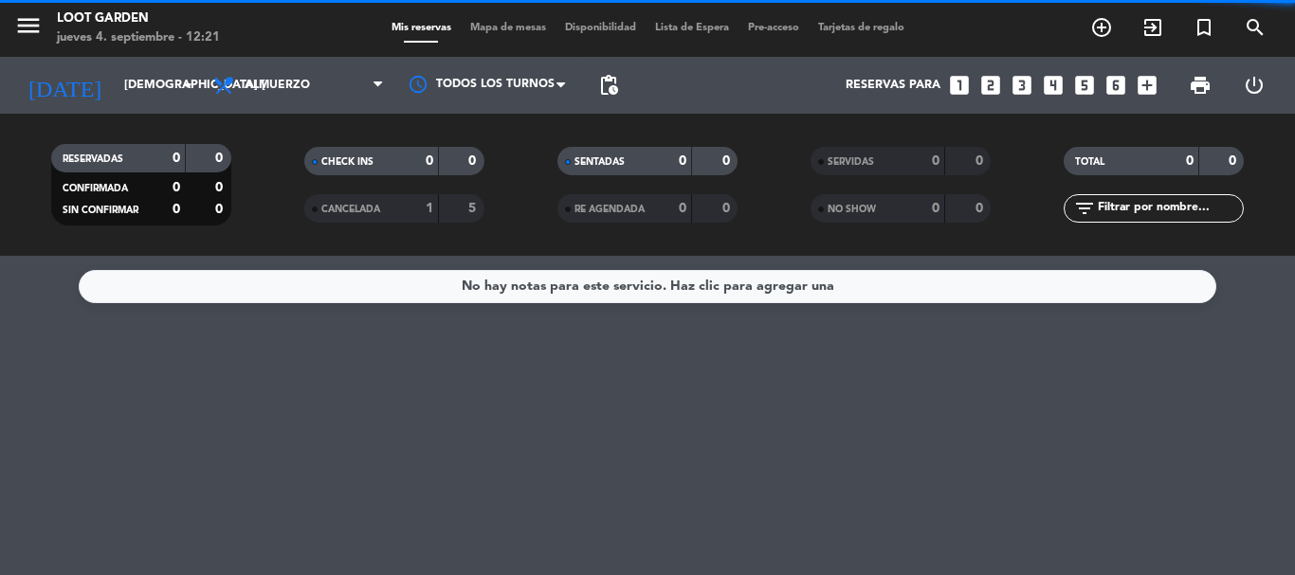
click at [0, 438] on div "No hay notas para este servicio. Haz clic para agregar una" at bounding box center [647, 415] width 1295 height 319
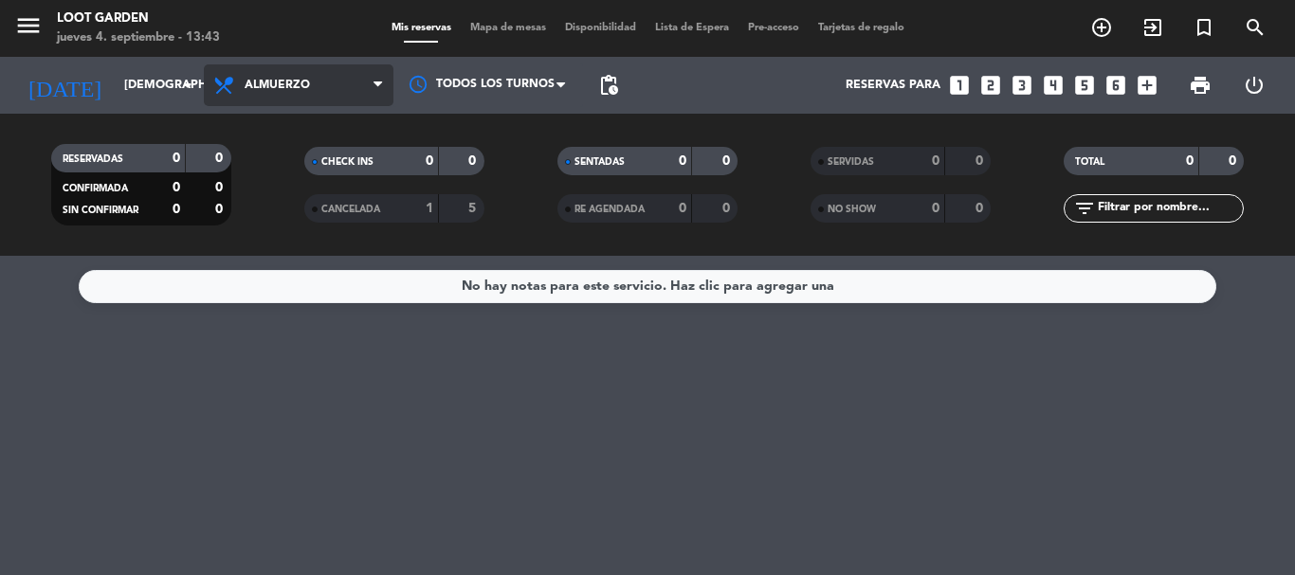
click at [300, 100] on span "Almuerzo" at bounding box center [299, 85] width 190 height 42
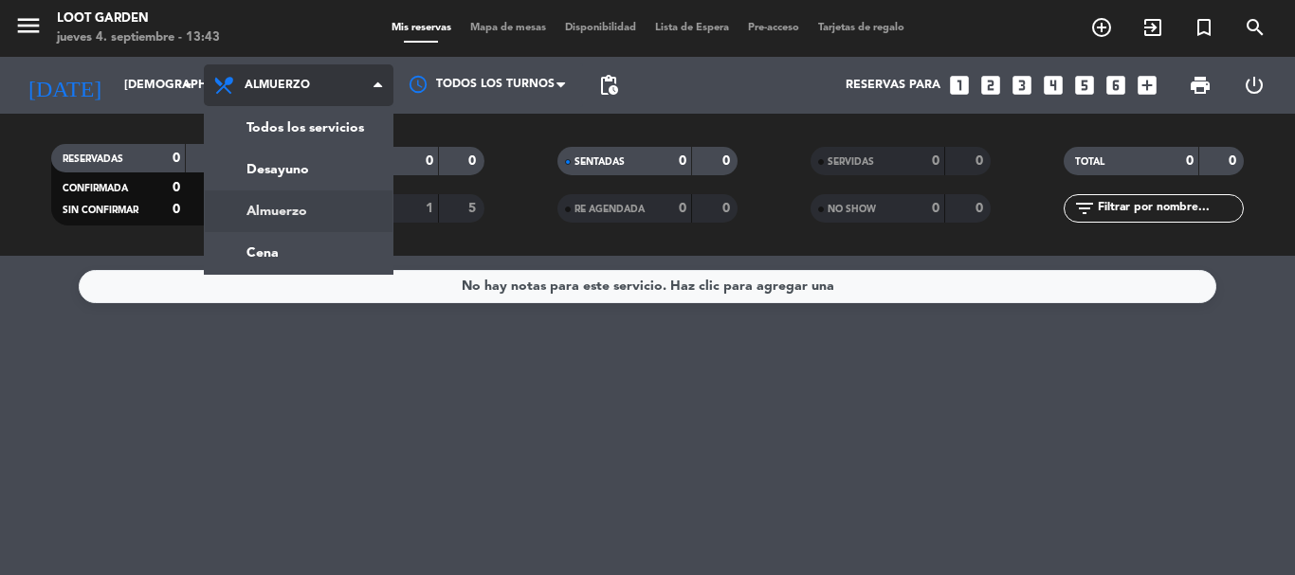
click at [282, 196] on div "menu Loot Garden jueves 4. septiembre - 13:43 Mis reservas Mapa de mesas Dispon…" at bounding box center [647, 128] width 1295 height 256
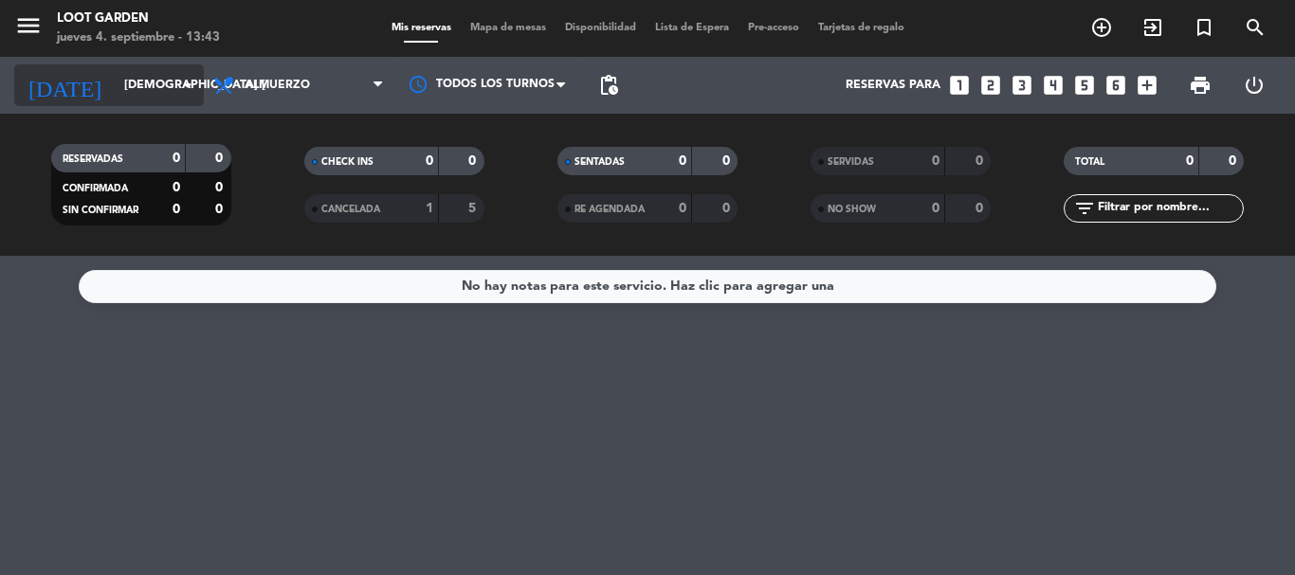
click at [186, 96] on icon "arrow_drop_down" at bounding box center [187, 85] width 23 height 23
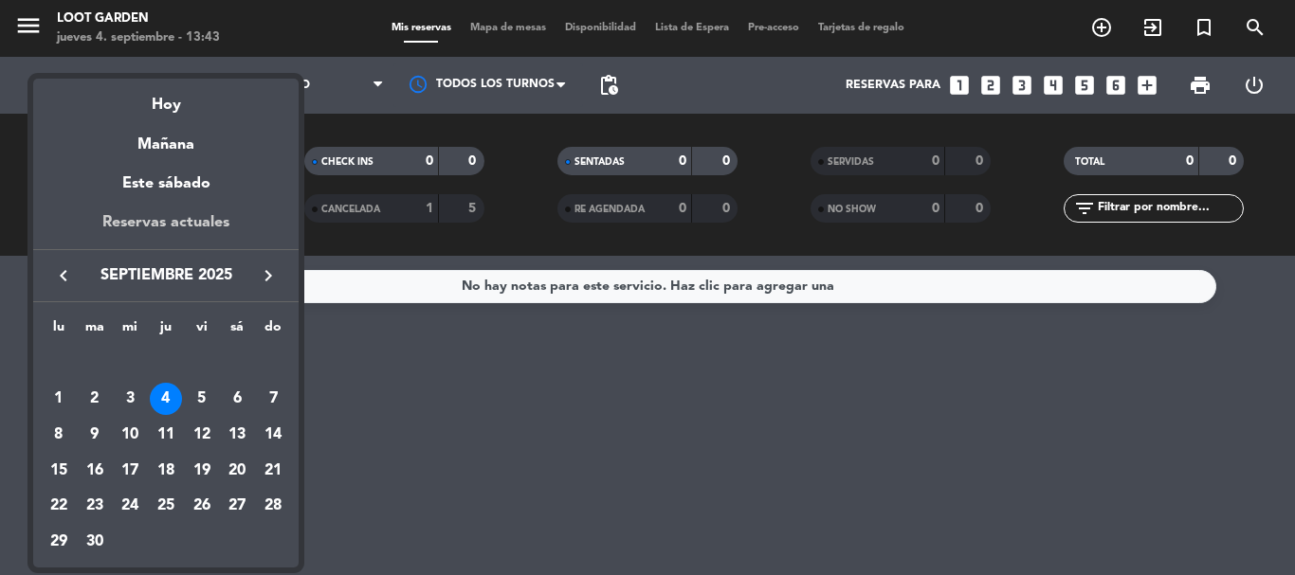
click at [171, 225] on div "Reservas actuales" at bounding box center [165, 229] width 265 height 39
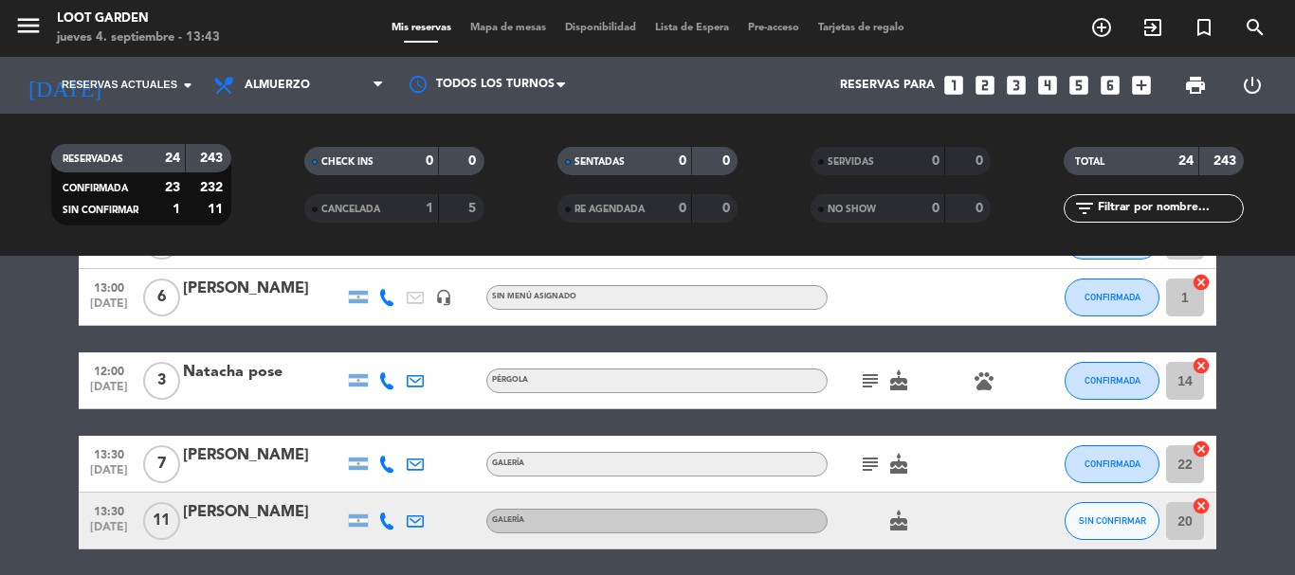
scroll to position [1137, 0]
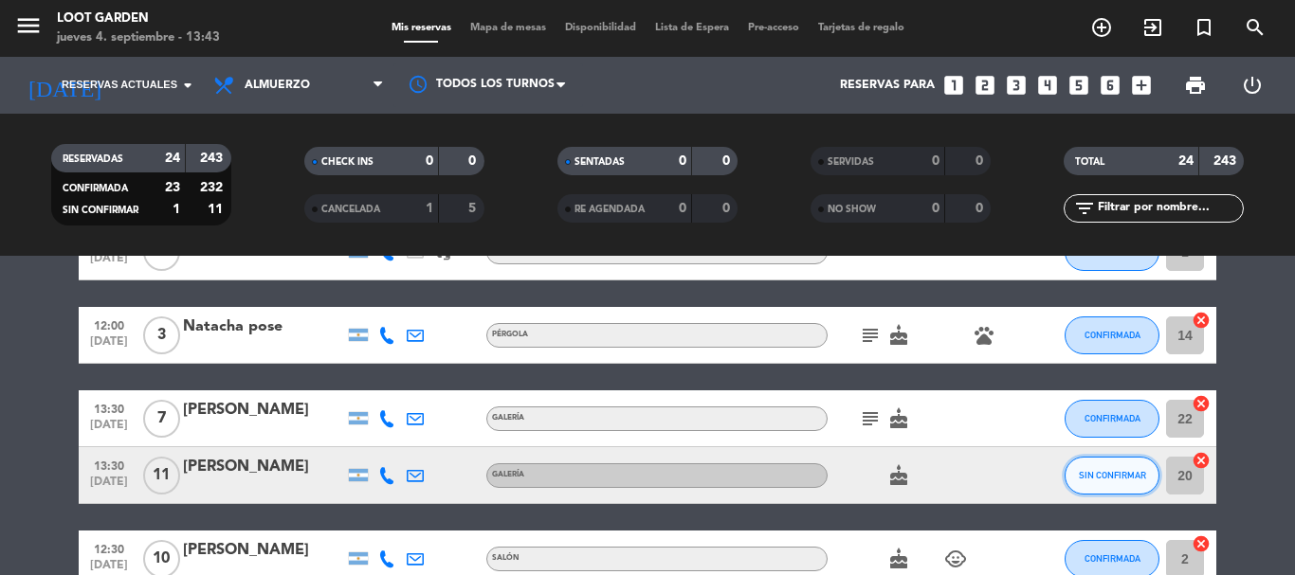
click at [1101, 483] on button "SIN CONFIRMAR" at bounding box center [1111, 476] width 95 height 38
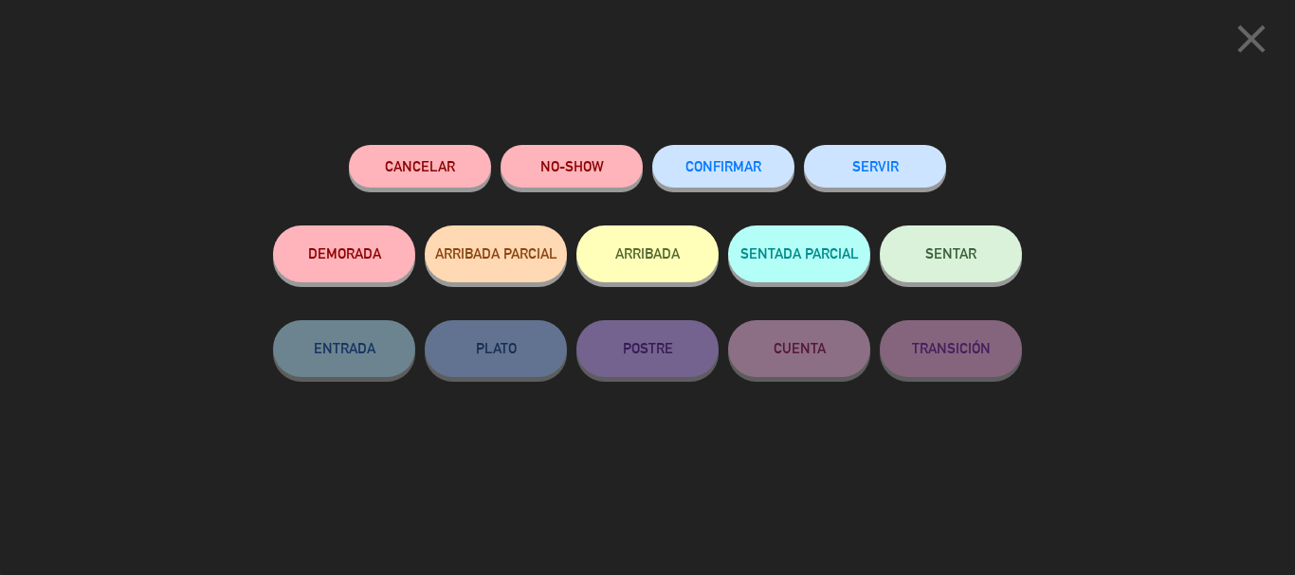
click at [754, 174] on button "CONFIRMAR" at bounding box center [723, 166] width 142 height 43
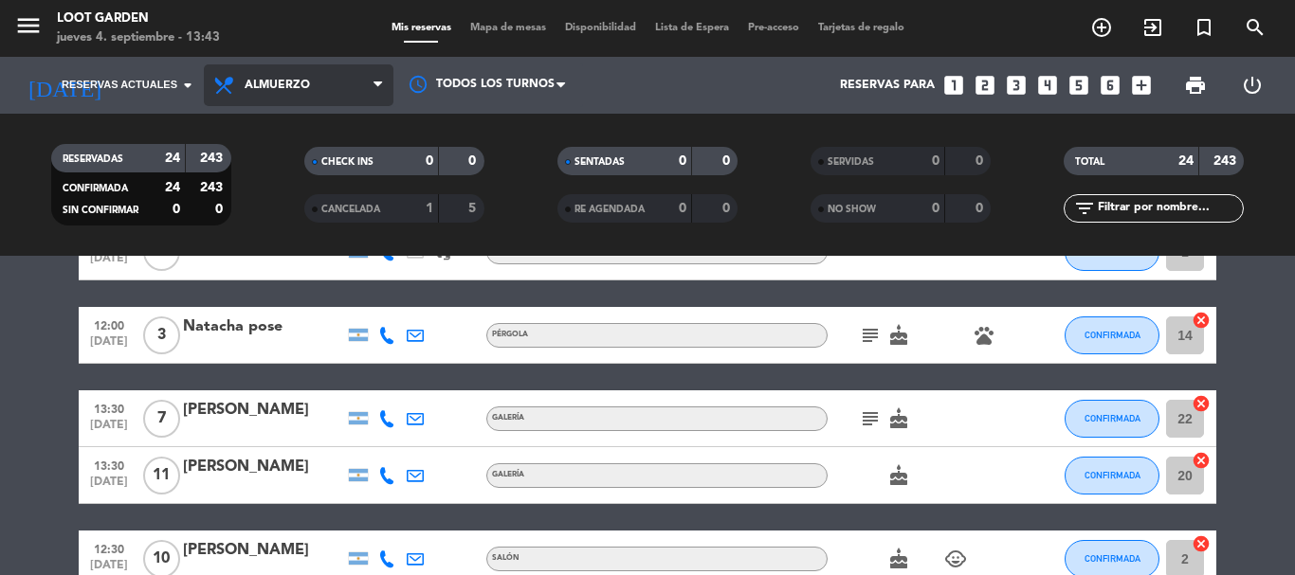
click at [287, 90] on span "Almuerzo" at bounding box center [277, 85] width 65 height 13
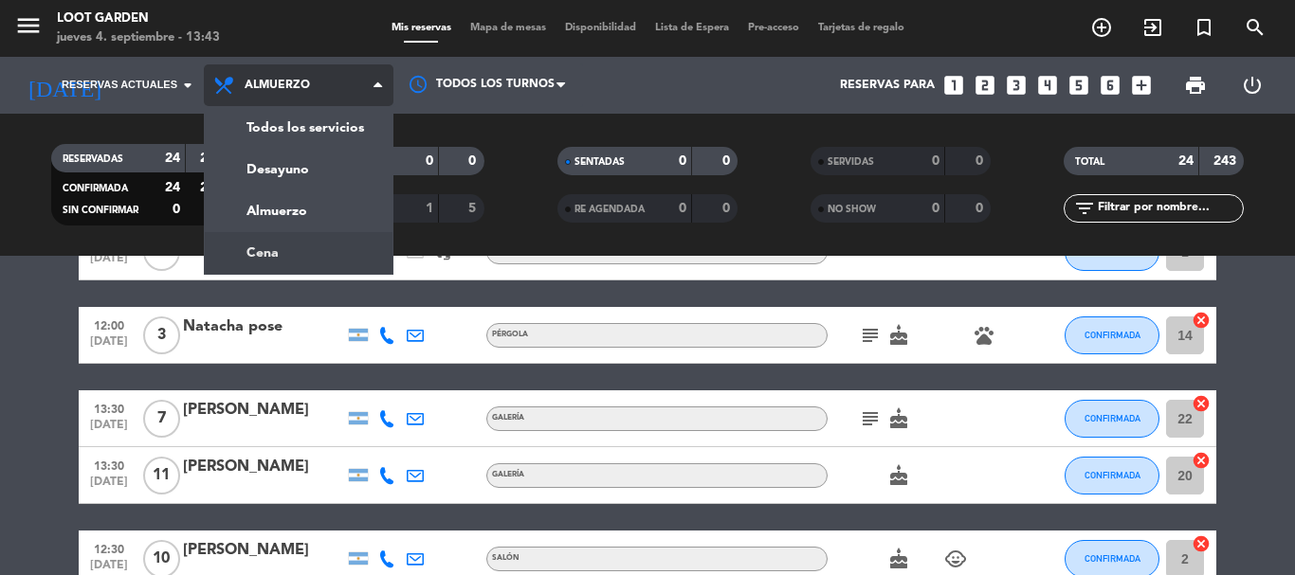
click at [282, 236] on div "menu Loot Garden jueves 4. septiembre - 13:43 Mis reservas Mapa de mesas Dispon…" at bounding box center [647, 128] width 1295 height 256
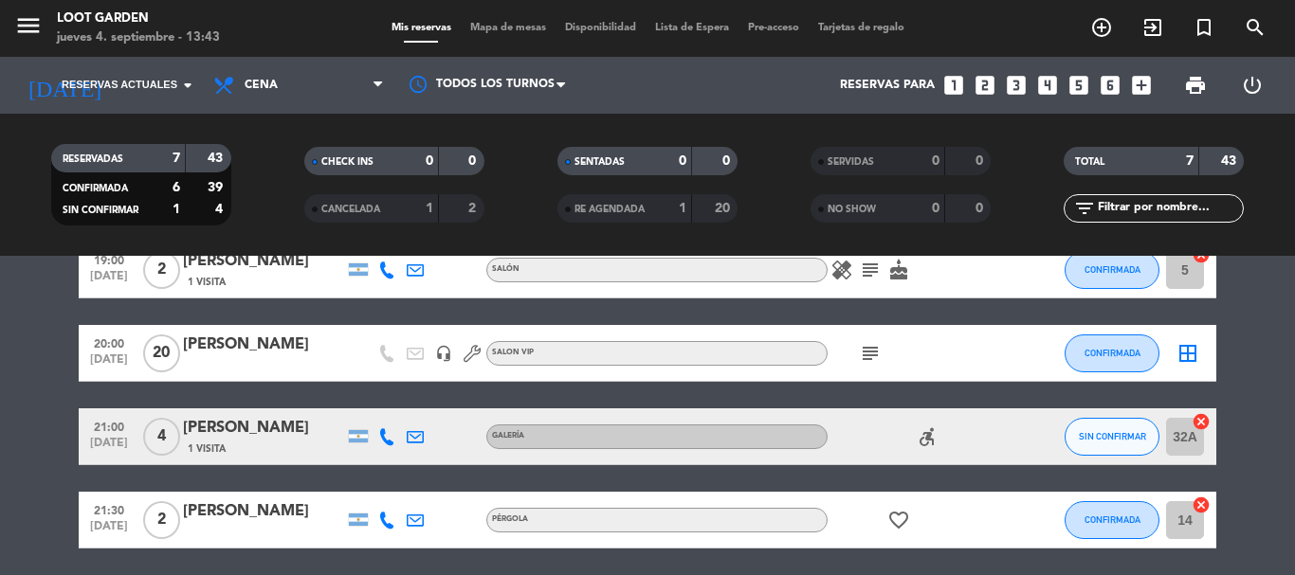
scroll to position [0, 0]
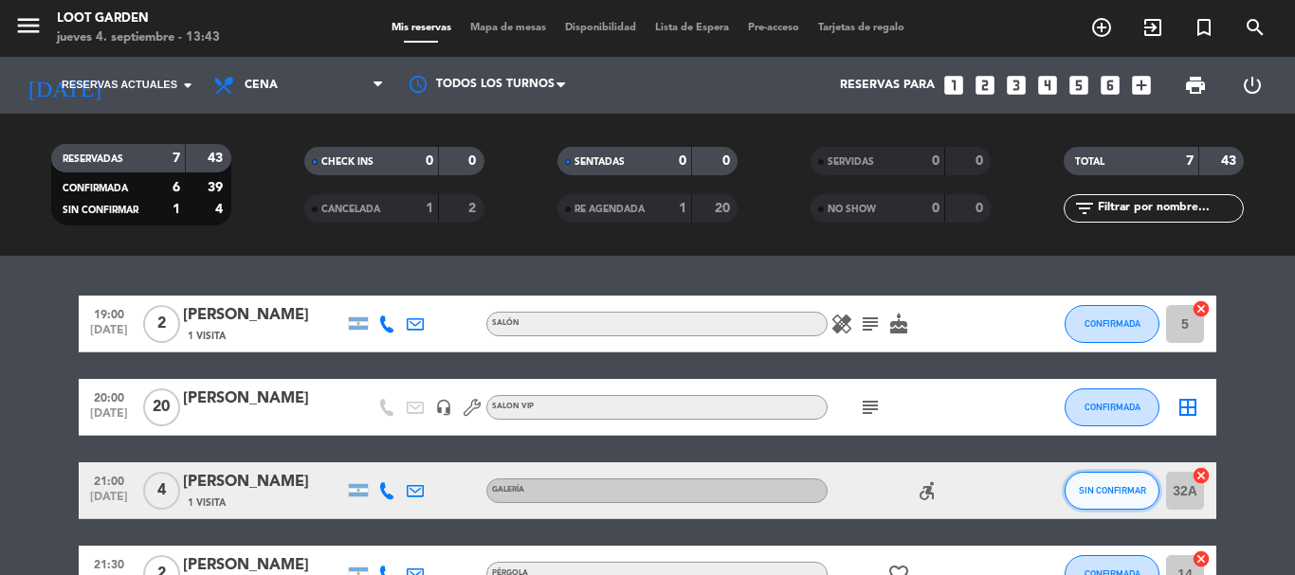
click at [1112, 494] on span "SIN CONFIRMAR" at bounding box center [1112, 490] width 67 height 10
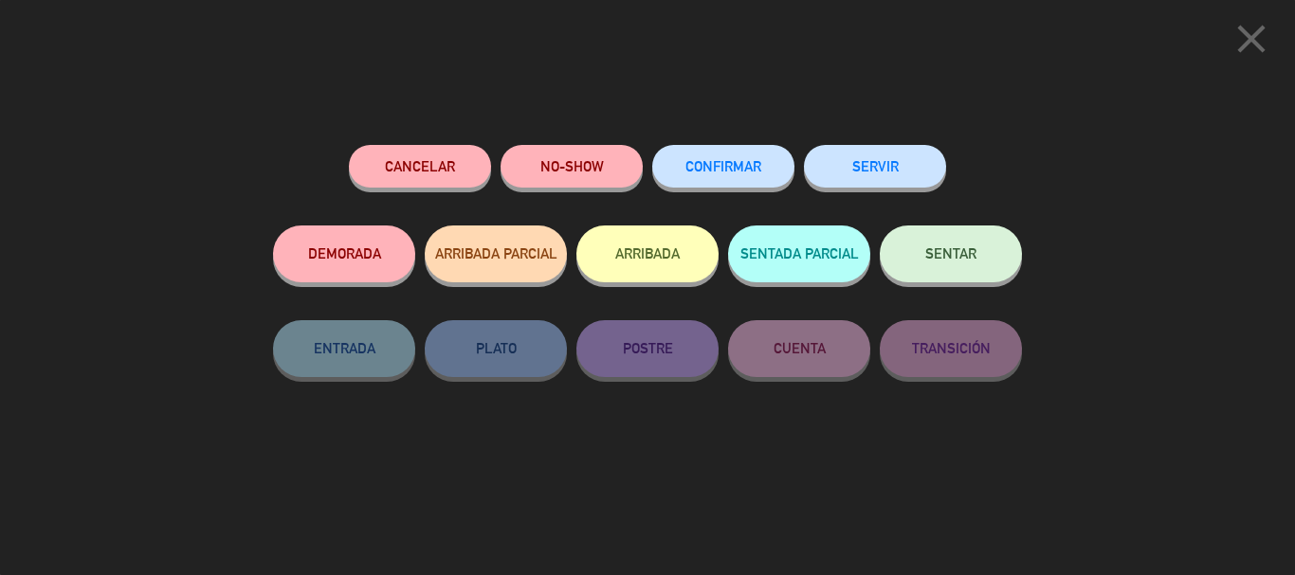
click at [710, 171] on span "CONFIRMAR" at bounding box center [723, 166] width 76 height 16
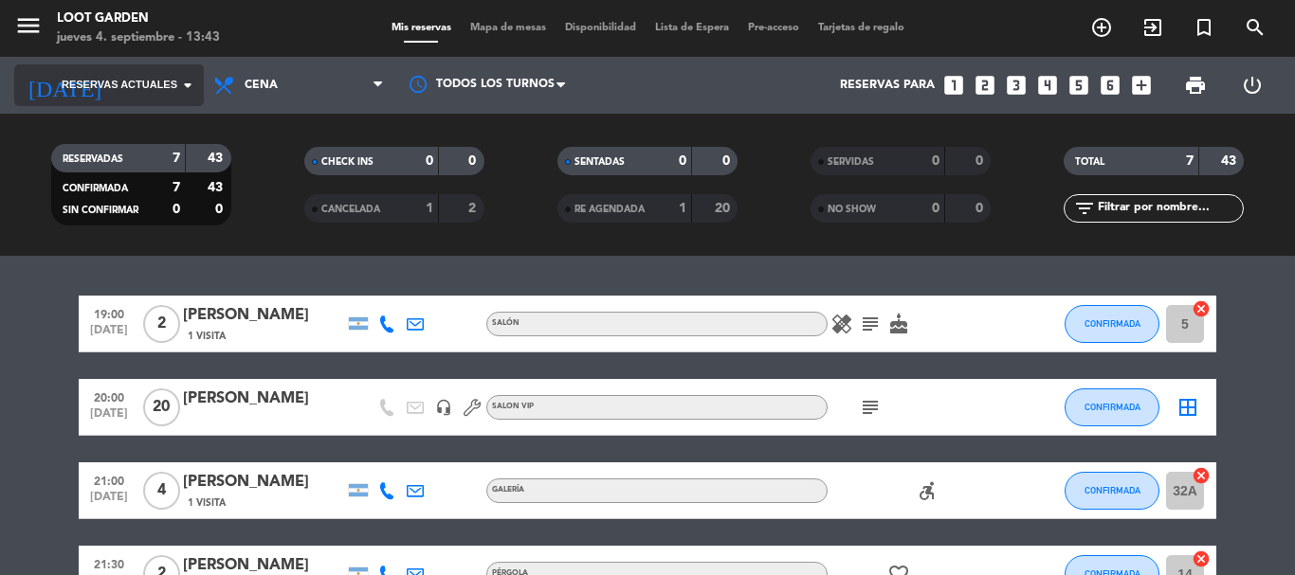
click at [175, 85] on span "Reservas actuales" at bounding box center [120, 85] width 116 height 17
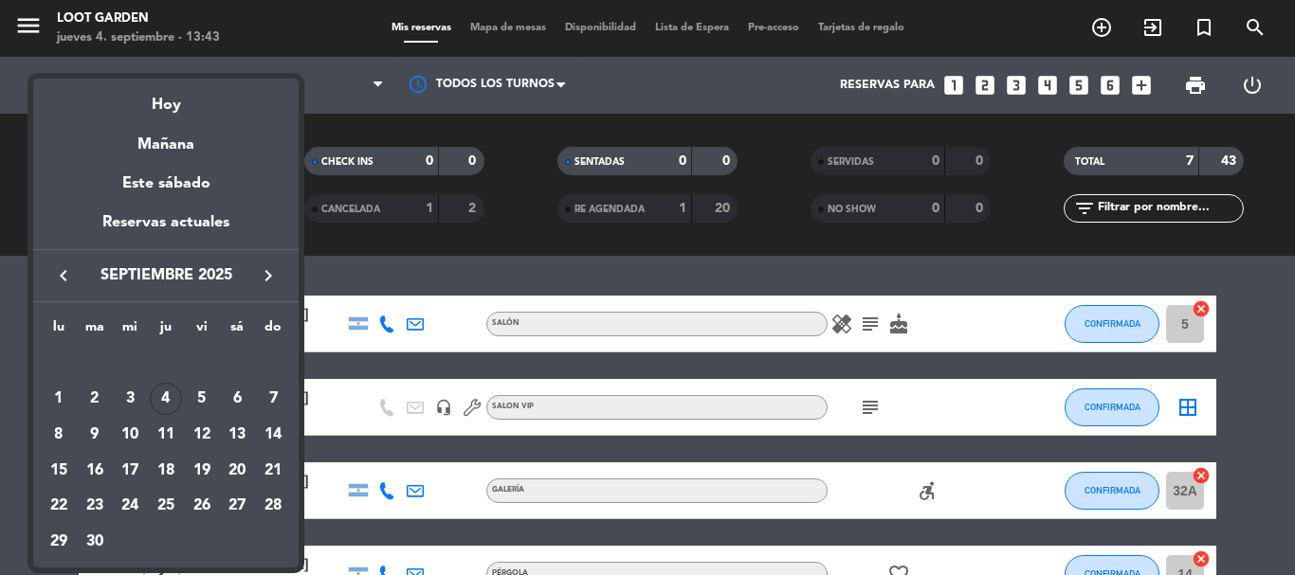
click at [239, 370] on td "SEP." at bounding box center [166, 364] width 250 height 36
click at [225, 397] on div "6" at bounding box center [237, 399] width 32 height 32
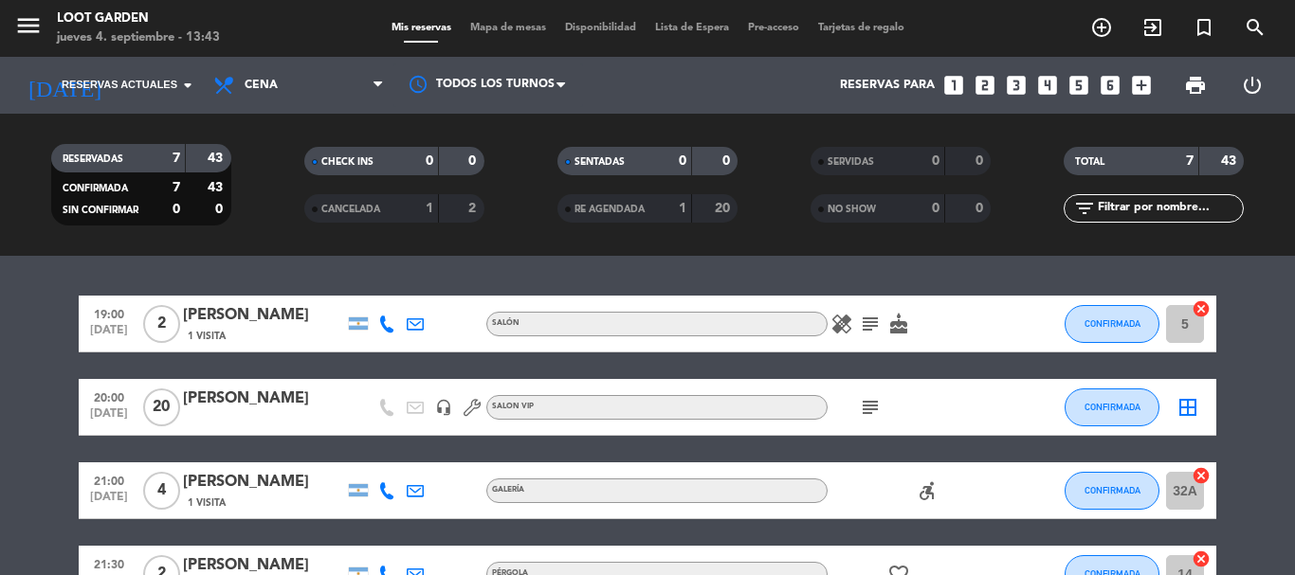
type input "sáb. [DATE]"
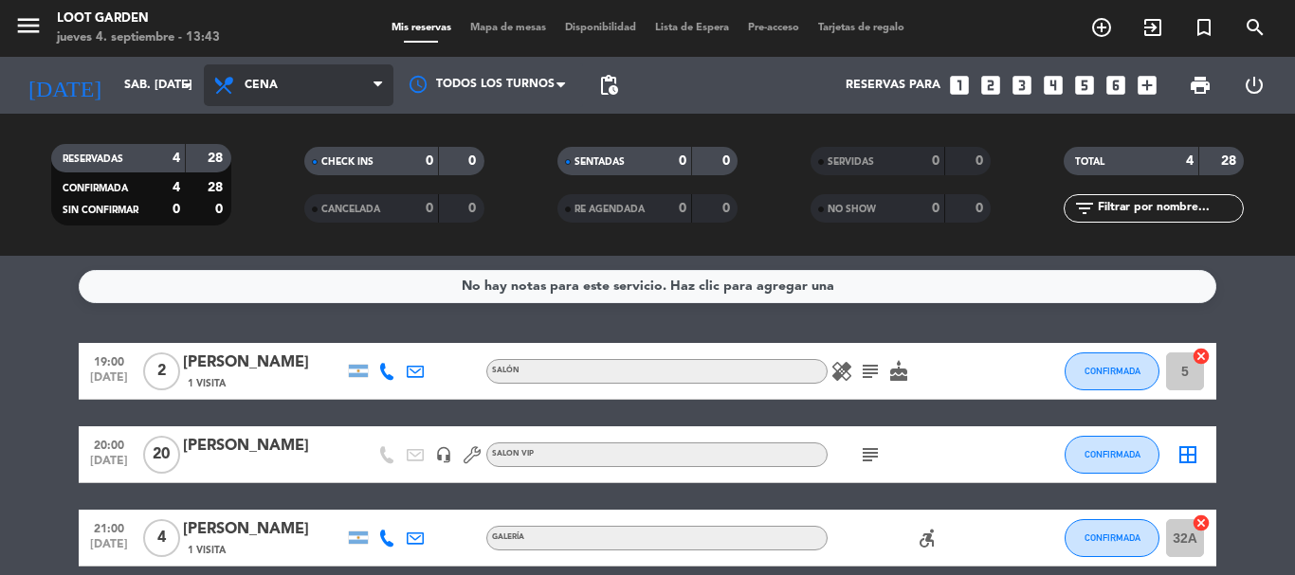
click at [315, 89] on span "Cena" at bounding box center [299, 85] width 190 height 42
click at [291, 210] on div "menu Loot Garden jueves 4. septiembre - 13:43 Mis reservas Mapa de mesas Dispon…" at bounding box center [647, 128] width 1295 height 256
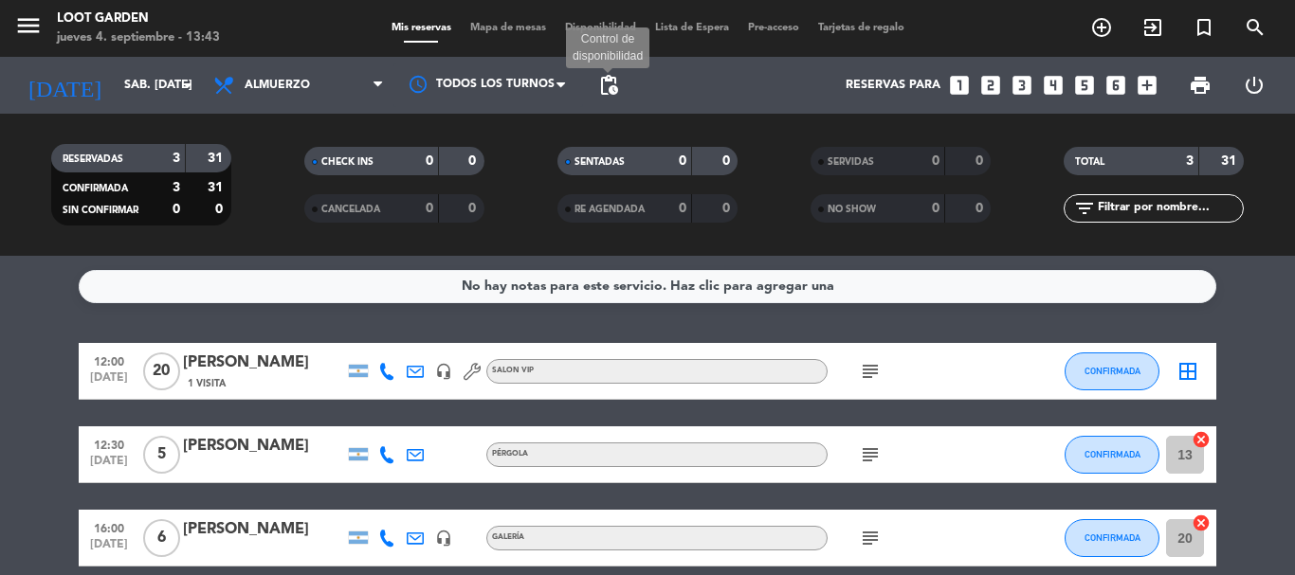
click at [608, 83] on span "pending_actions" at bounding box center [608, 85] width 23 height 23
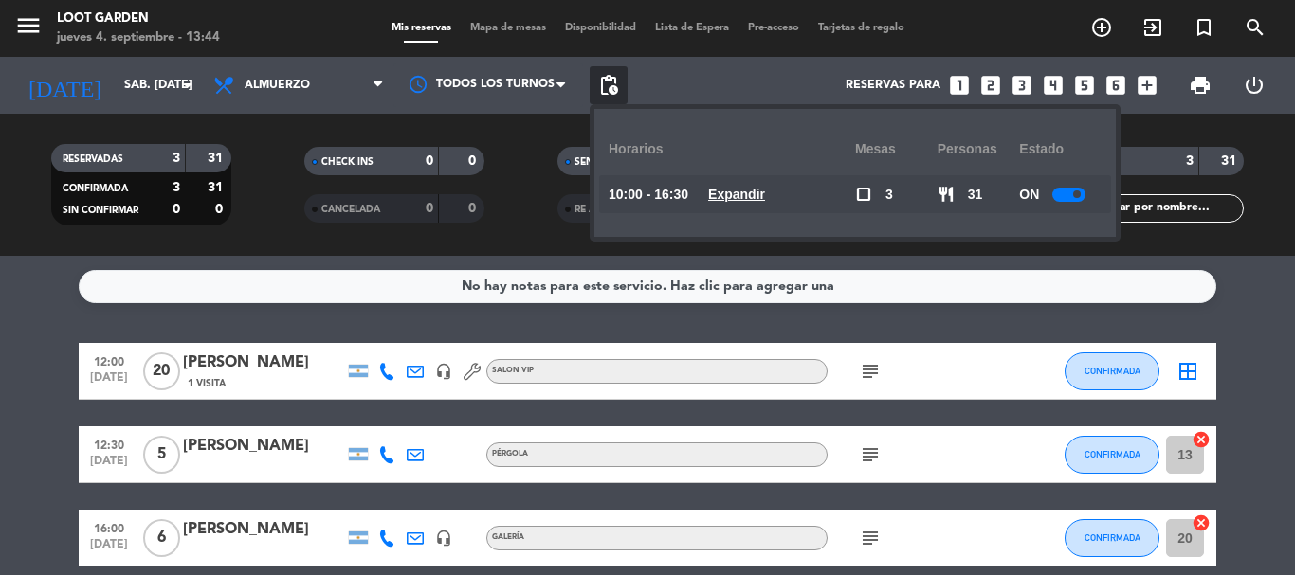
click at [765, 187] on u "Expandir" at bounding box center [736, 194] width 57 height 15
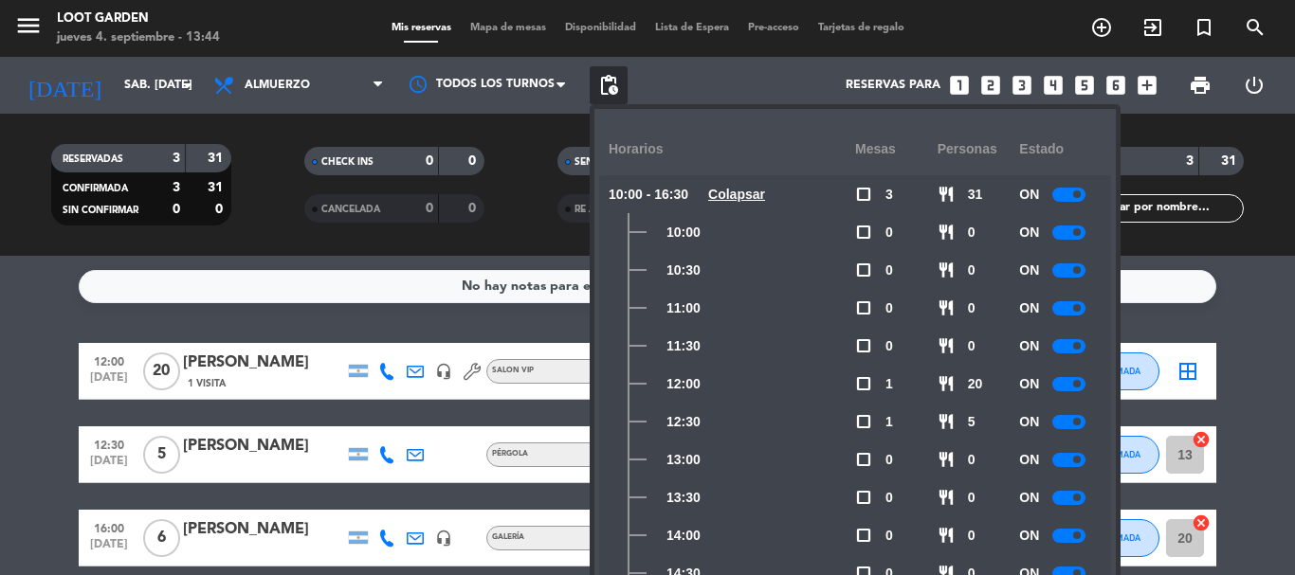
scroll to position [90, 0]
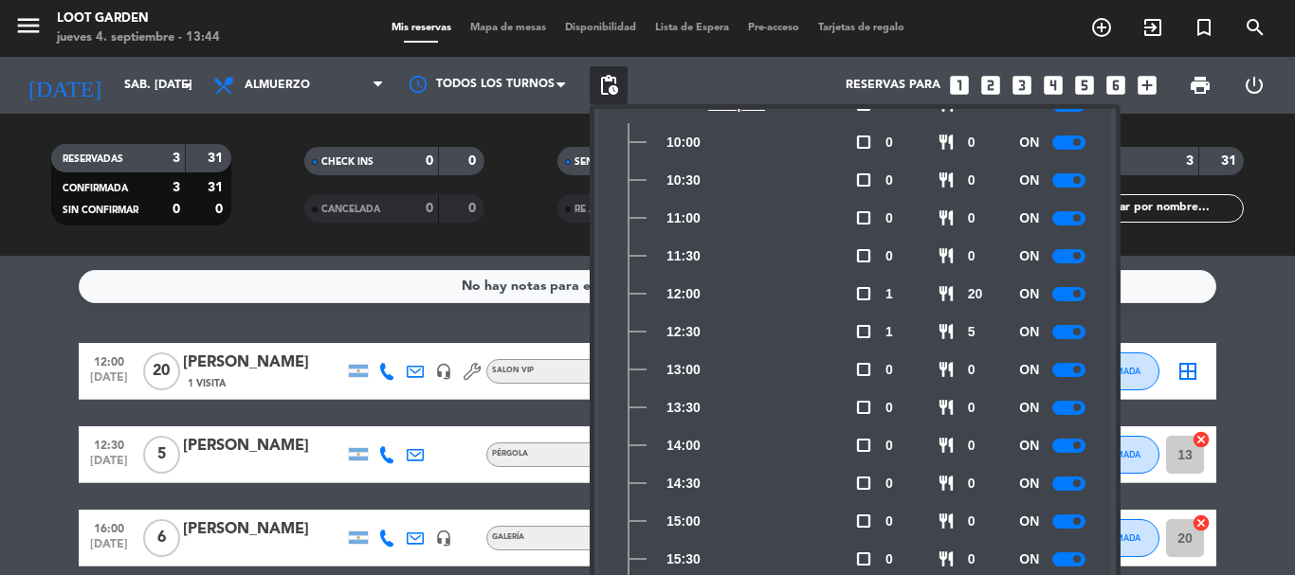
click at [0, 310] on div "No hay notas para este servicio. Haz clic para agregar una 12:00 [DATE] [PERSON…" at bounding box center [647, 415] width 1295 height 319
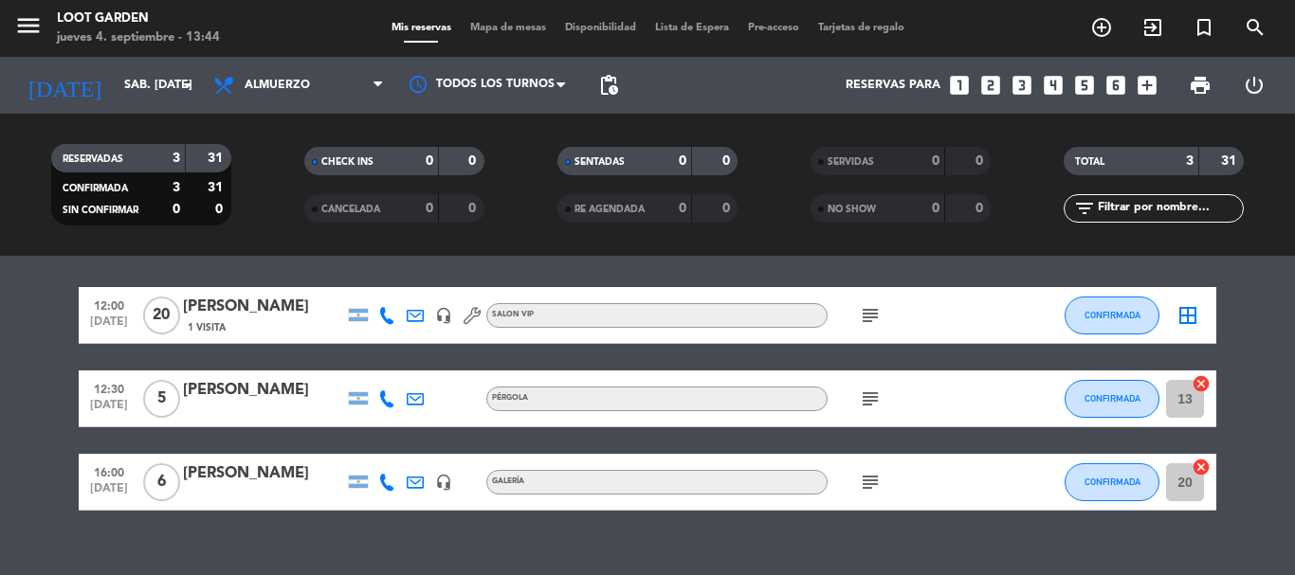
scroll to position [86, 0]
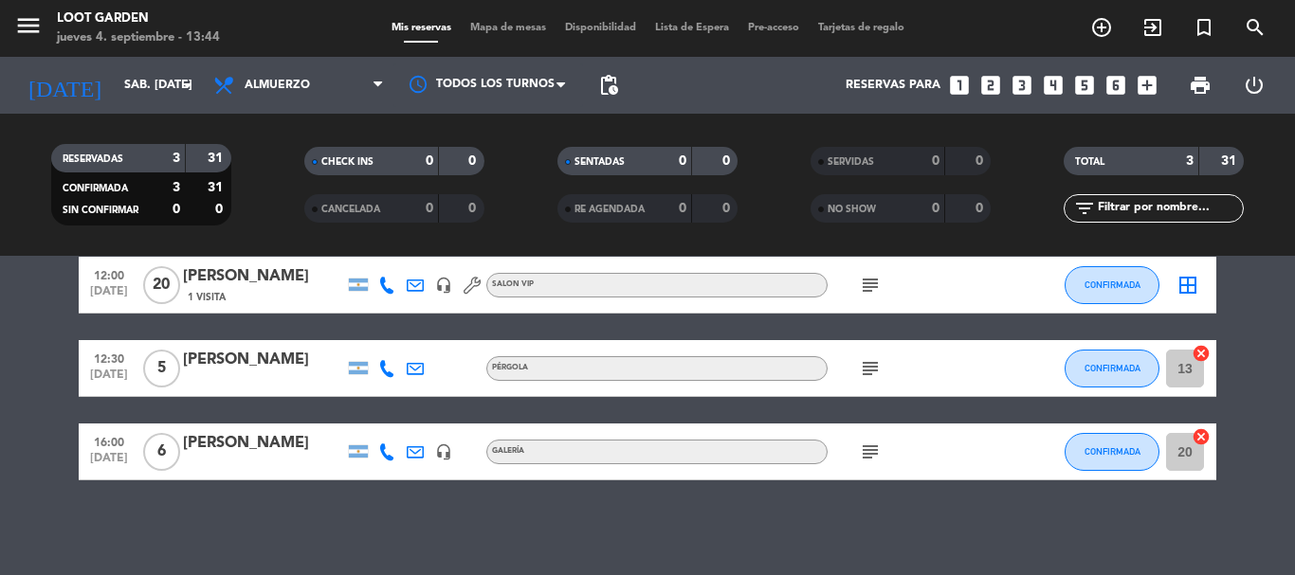
click at [235, 456] on div "[PERSON_NAME]" at bounding box center [263, 443] width 161 height 25
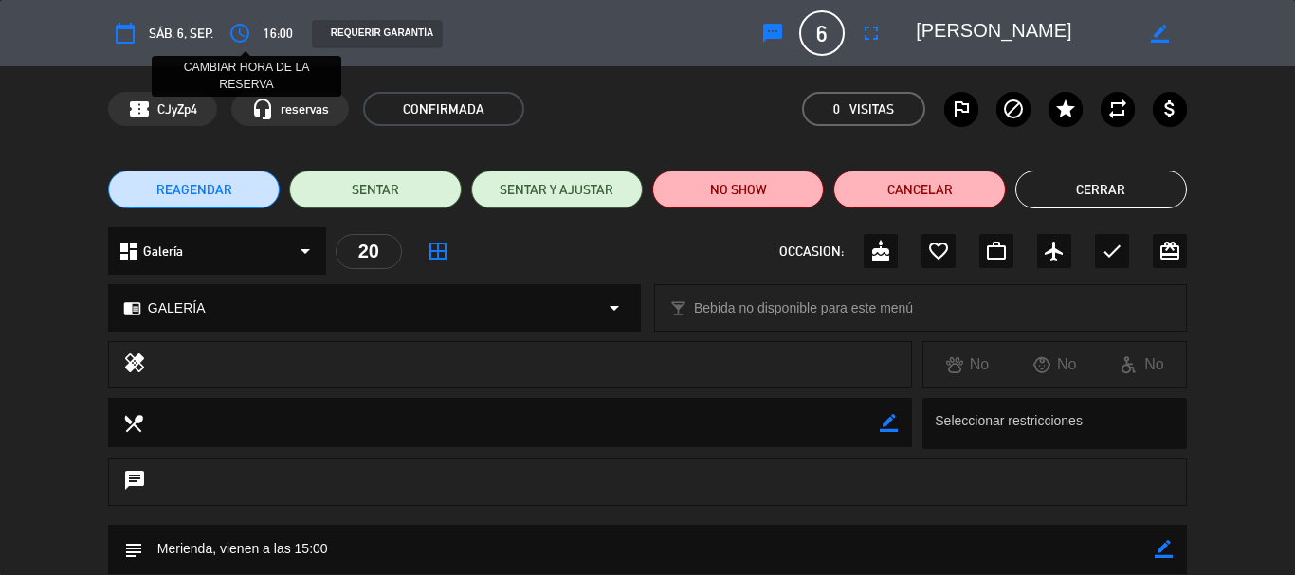
click at [248, 27] on icon "access_time" at bounding box center [239, 33] width 23 height 23
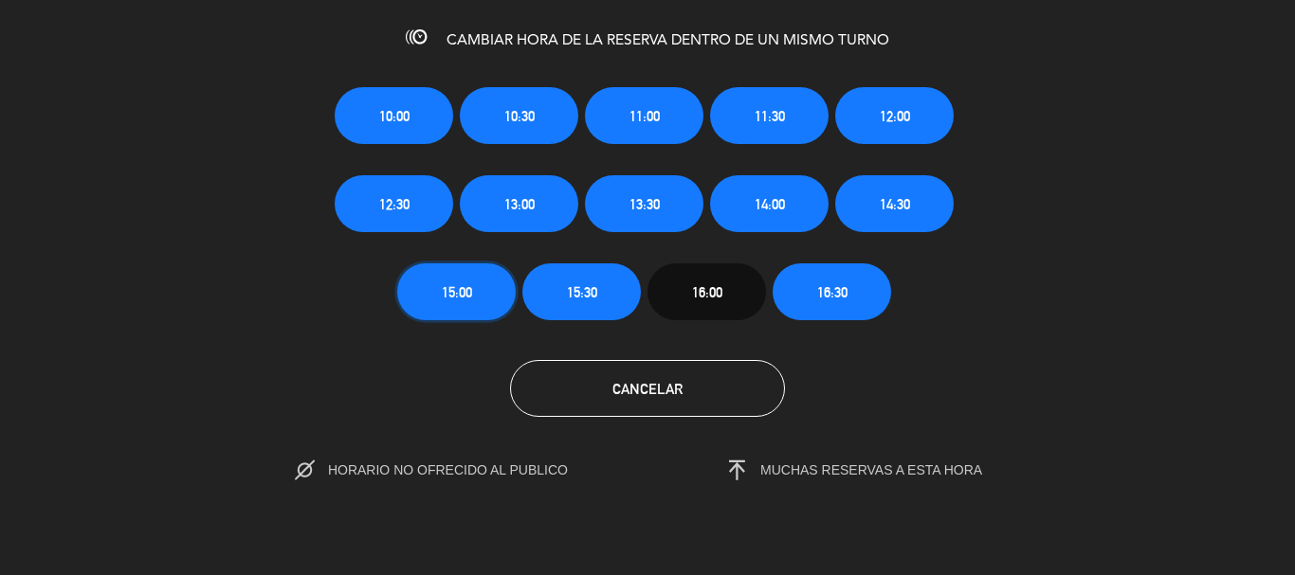
click at [468, 283] on span "15:00" at bounding box center [457, 293] width 30 height 22
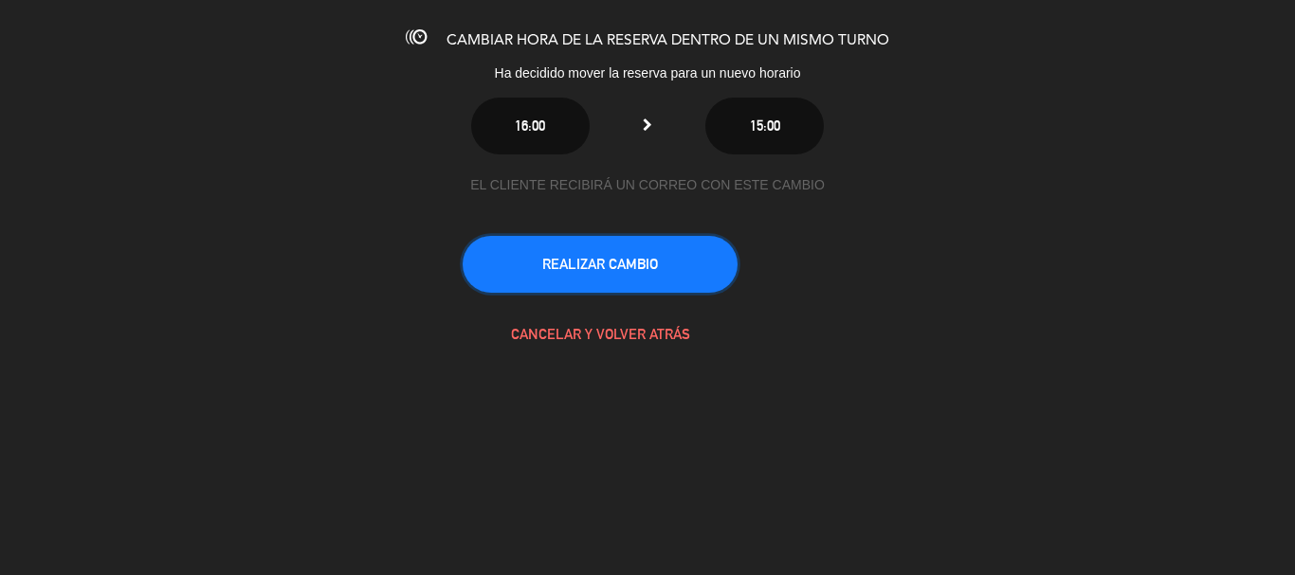
click at [679, 270] on button "REALIZAR CAMBIO" at bounding box center [600, 264] width 275 height 57
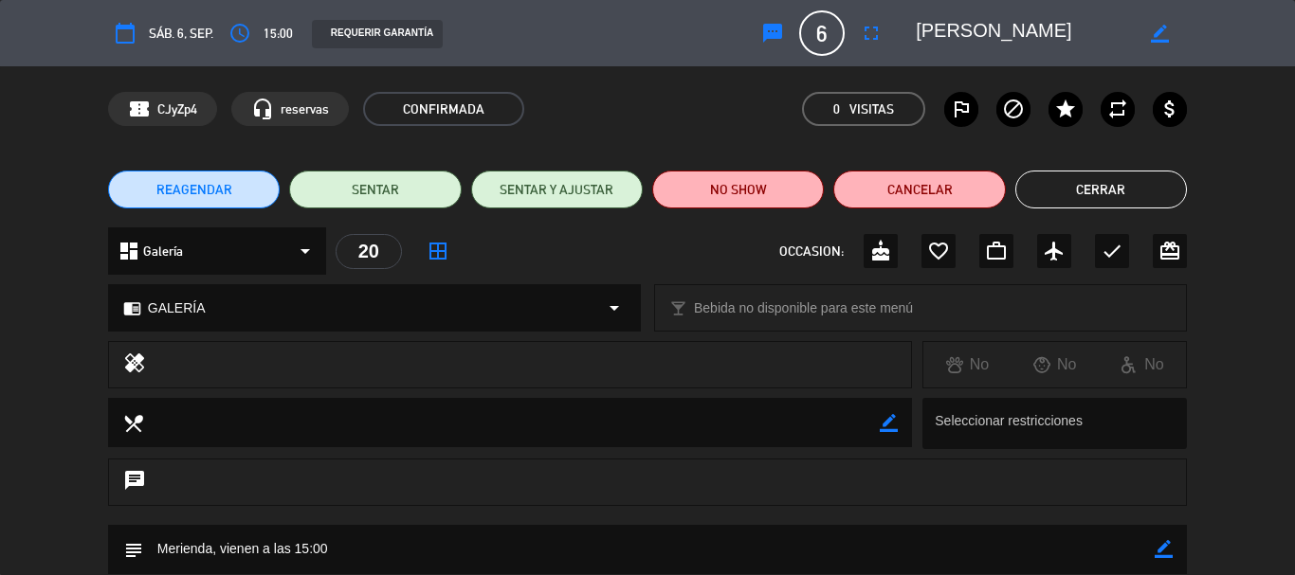
scroll to position [190, 0]
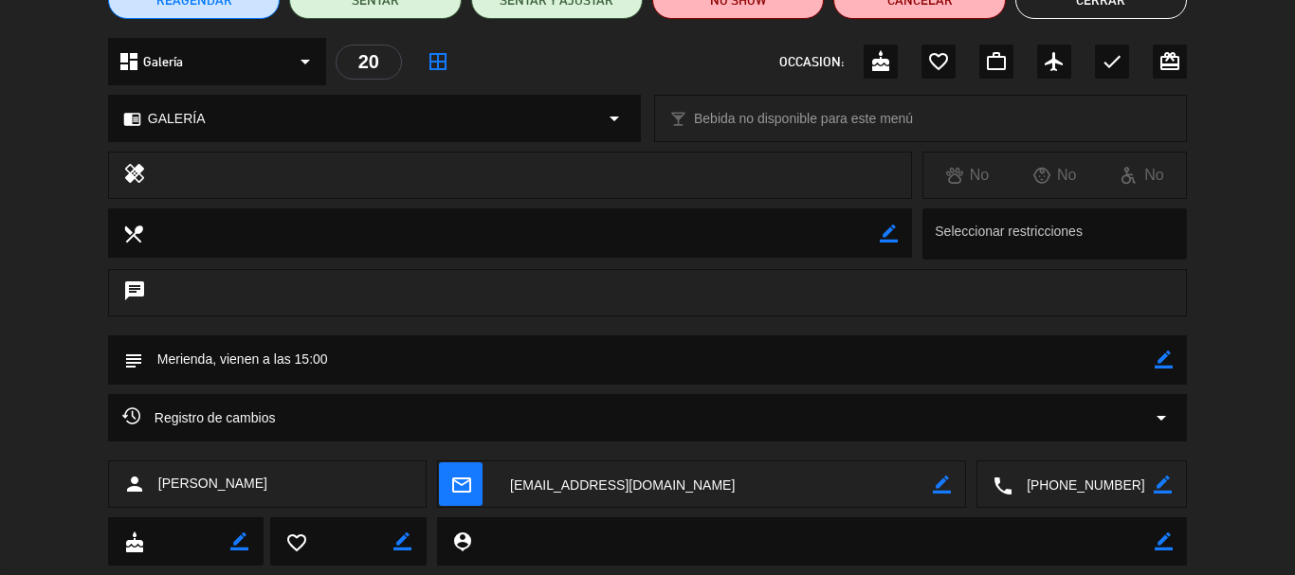
click at [1158, 354] on icon "border_color" at bounding box center [1163, 360] width 18 height 18
drag, startPoint x: 211, startPoint y: 358, endPoint x: 506, endPoint y: 348, distance: 295.0
click at [506, 348] on textarea at bounding box center [648, 360] width 1011 height 48
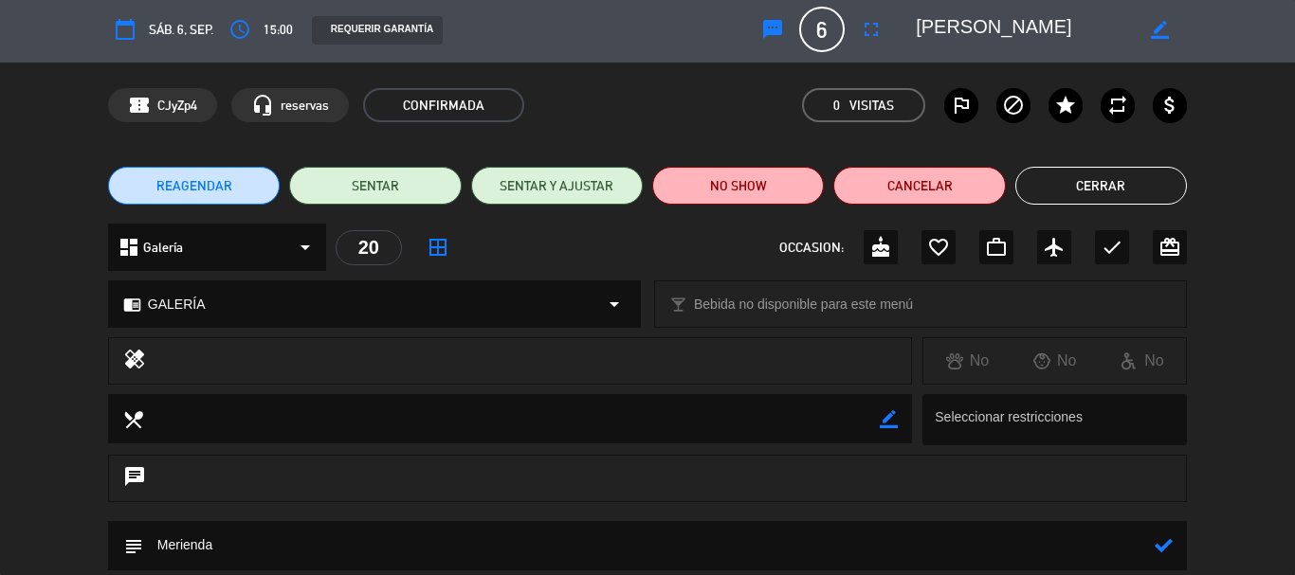
scroll to position [0, 0]
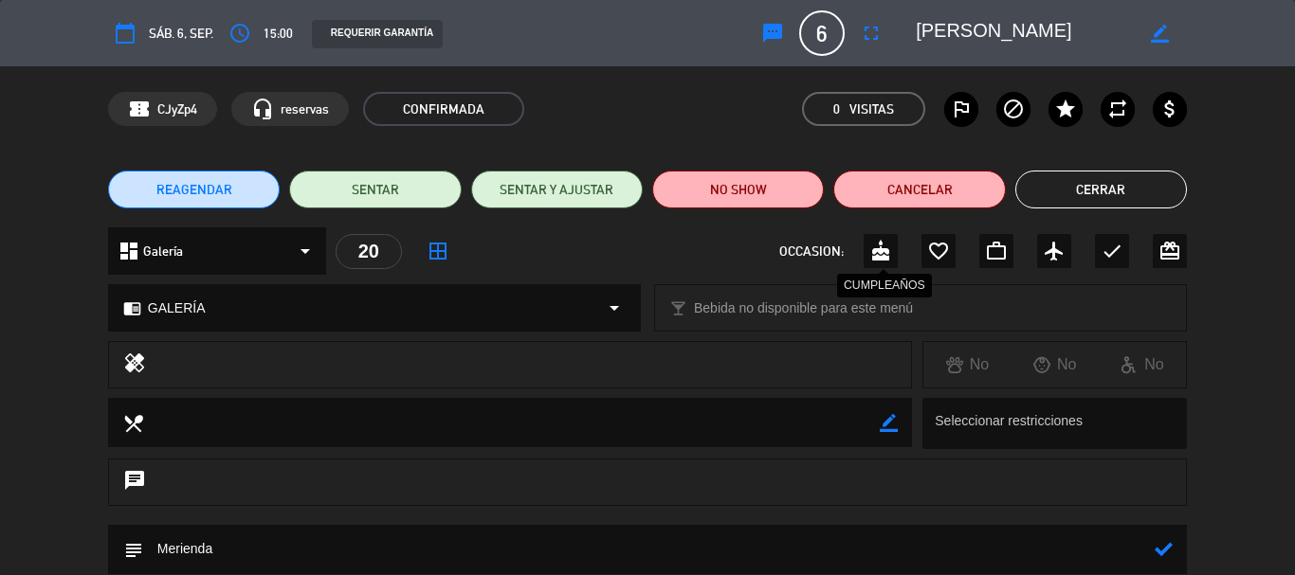
type textarea "Merienda"
click at [874, 241] on icon "cake" at bounding box center [880, 251] width 23 height 23
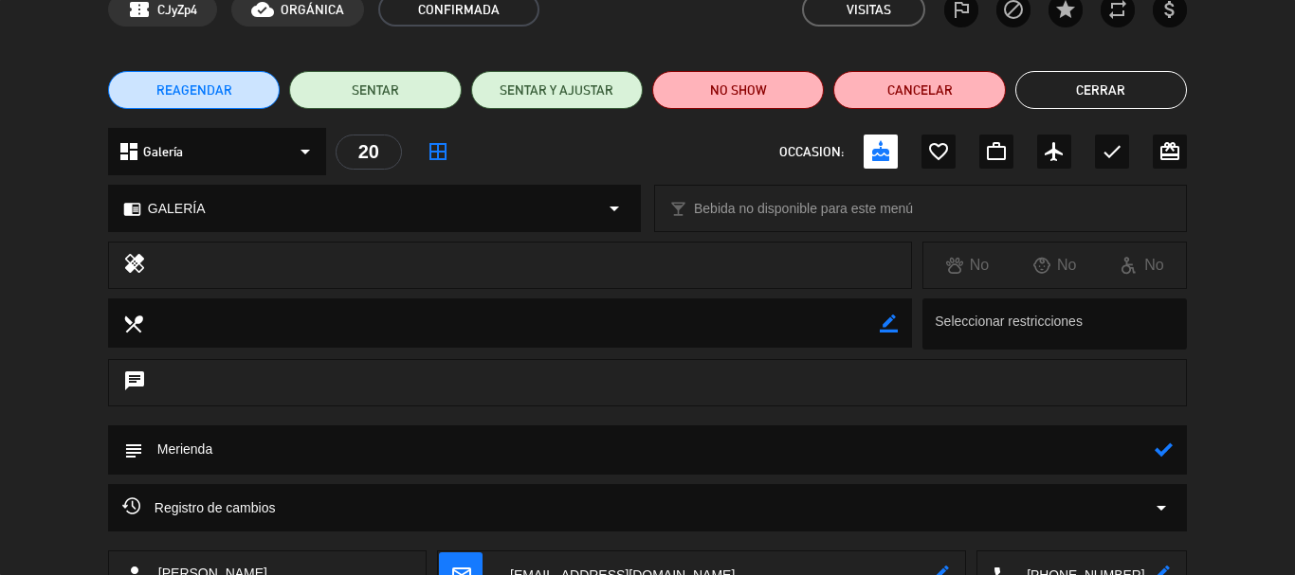
scroll to position [237, 0]
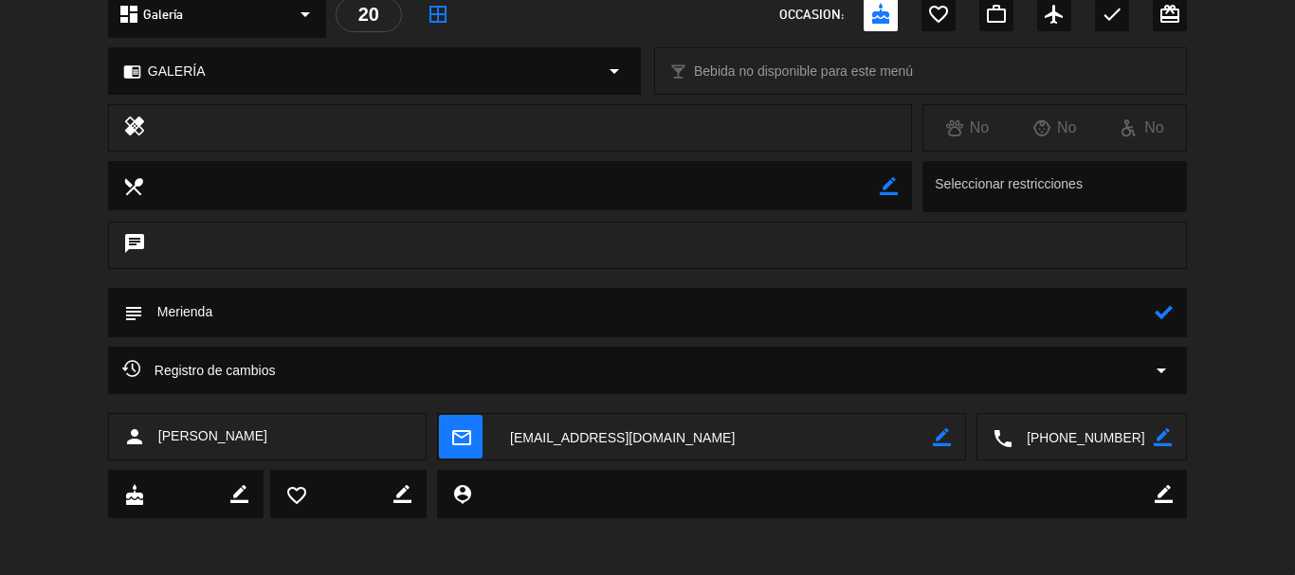
click at [1157, 316] on icon at bounding box center [1163, 312] width 18 height 18
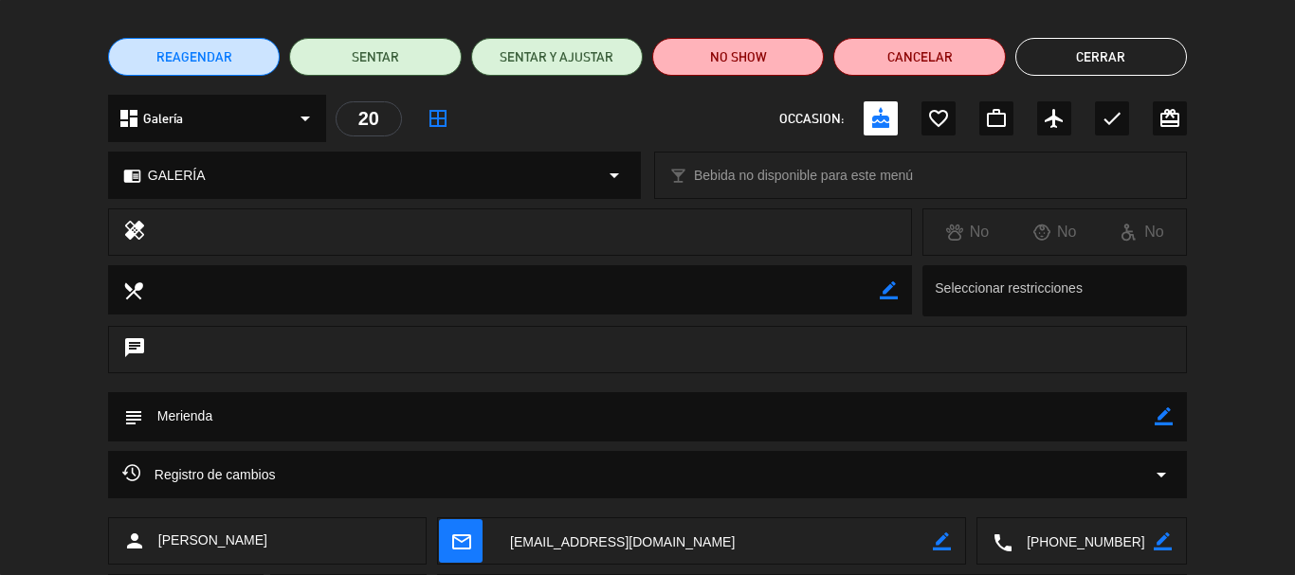
scroll to position [0, 0]
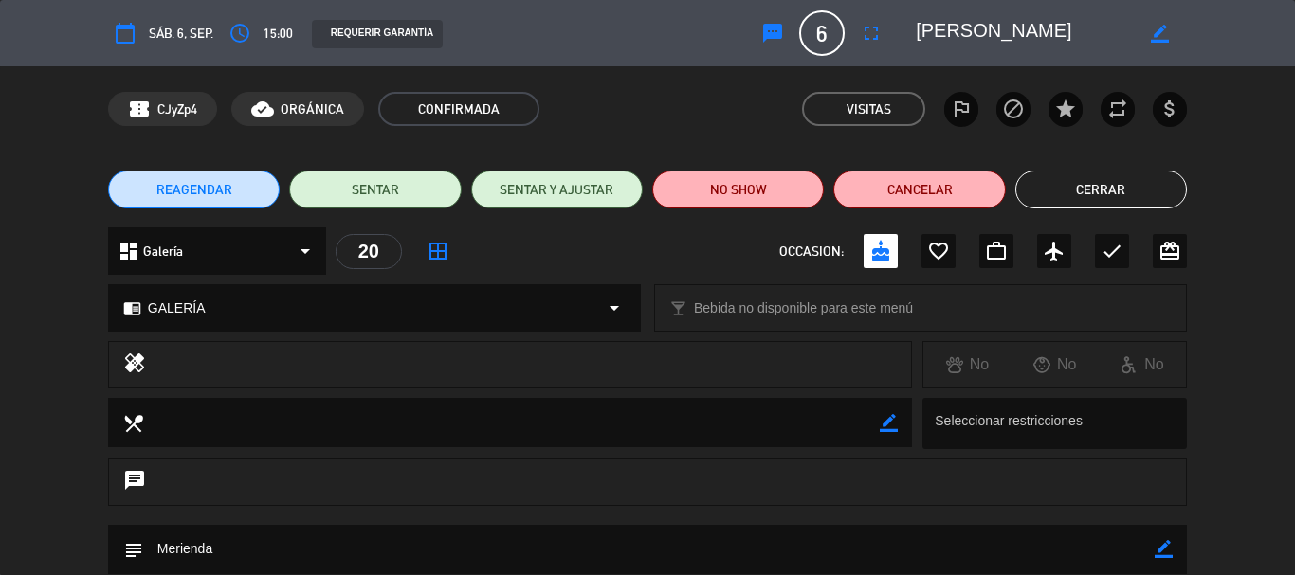
click at [1079, 183] on button "Cerrar" at bounding box center [1101, 190] width 172 height 38
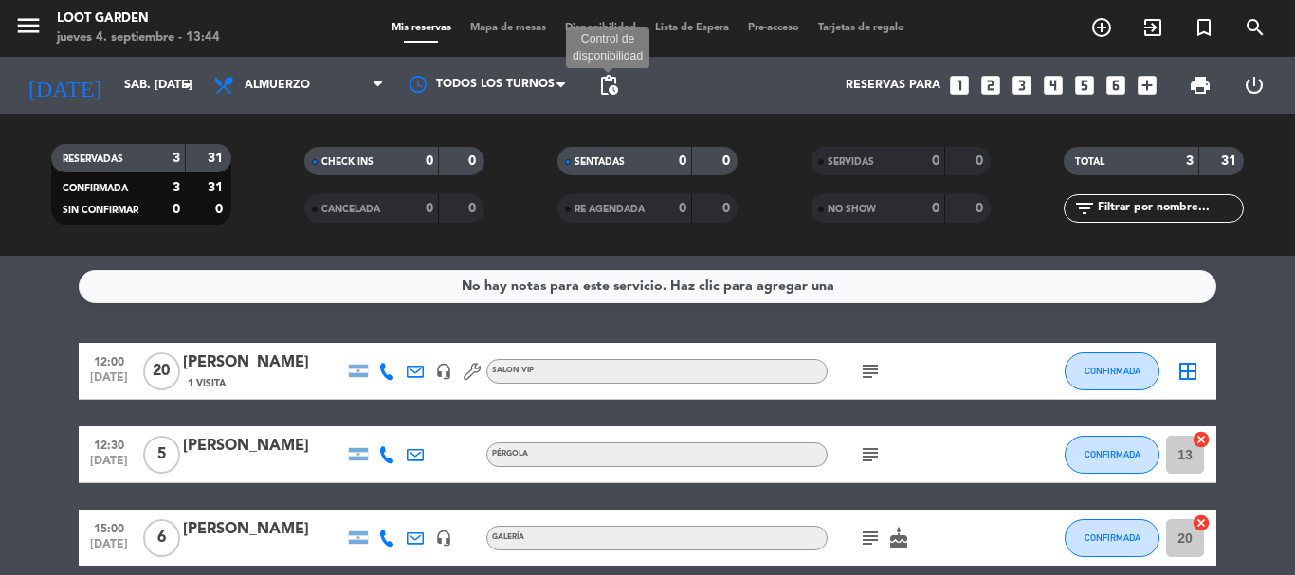
click at [604, 91] on span "pending_actions" at bounding box center [608, 85] width 23 height 23
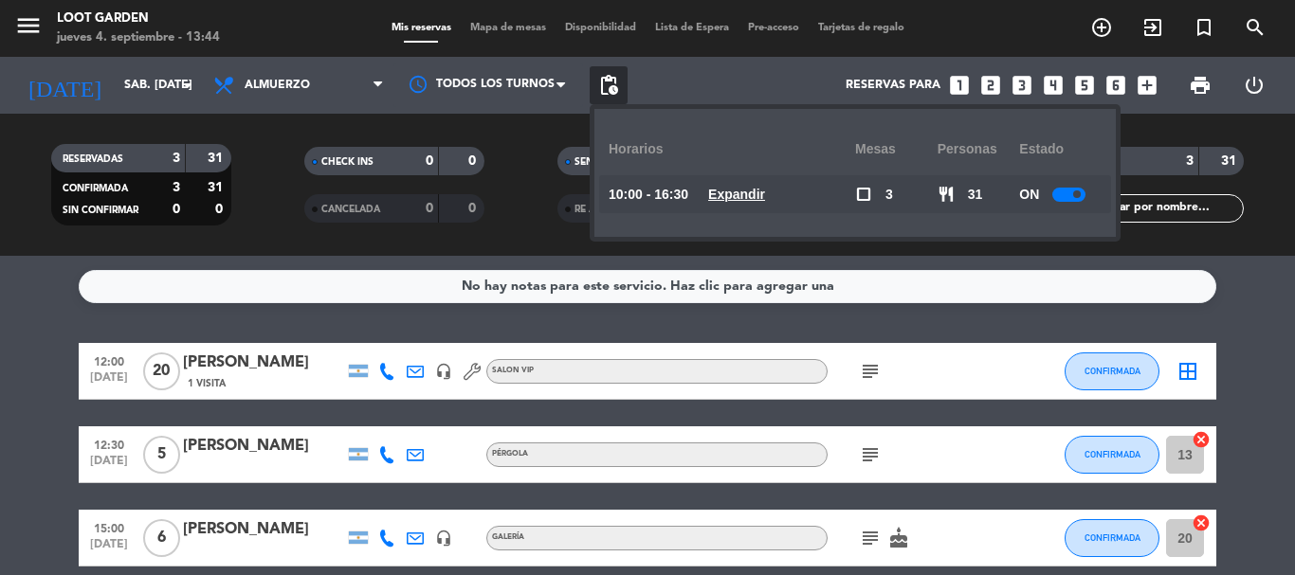
click at [752, 190] on u "Expandir" at bounding box center [736, 194] width 57 height 15
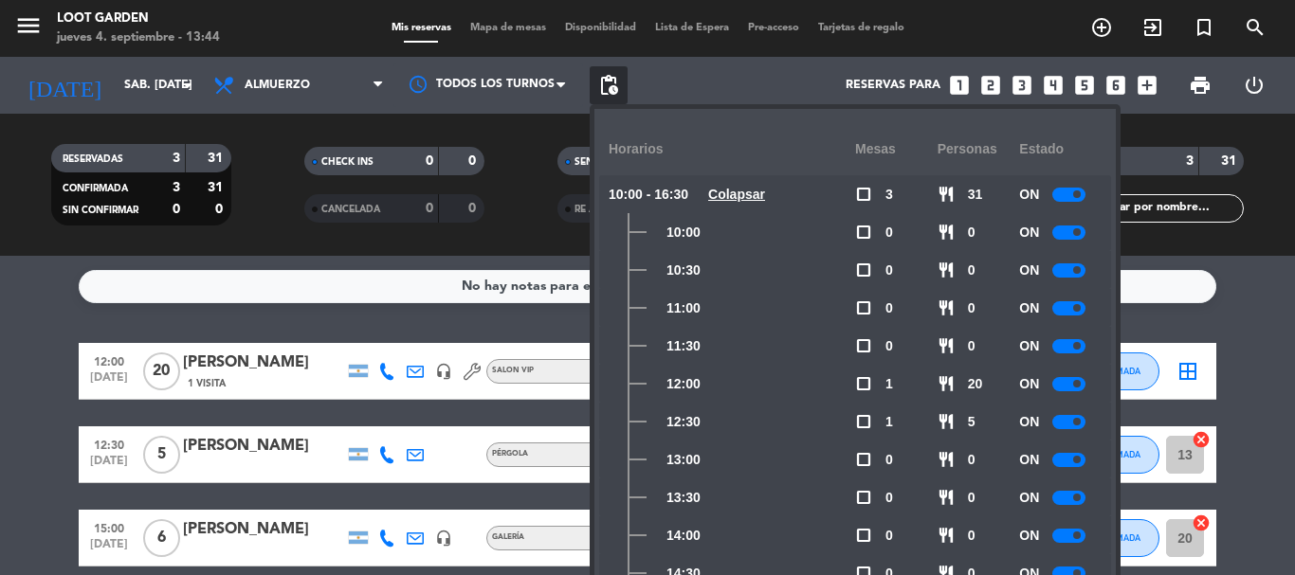
click at [757, 198] on u "Colapsar" at bounding box center [736, 194] width 57 height 15
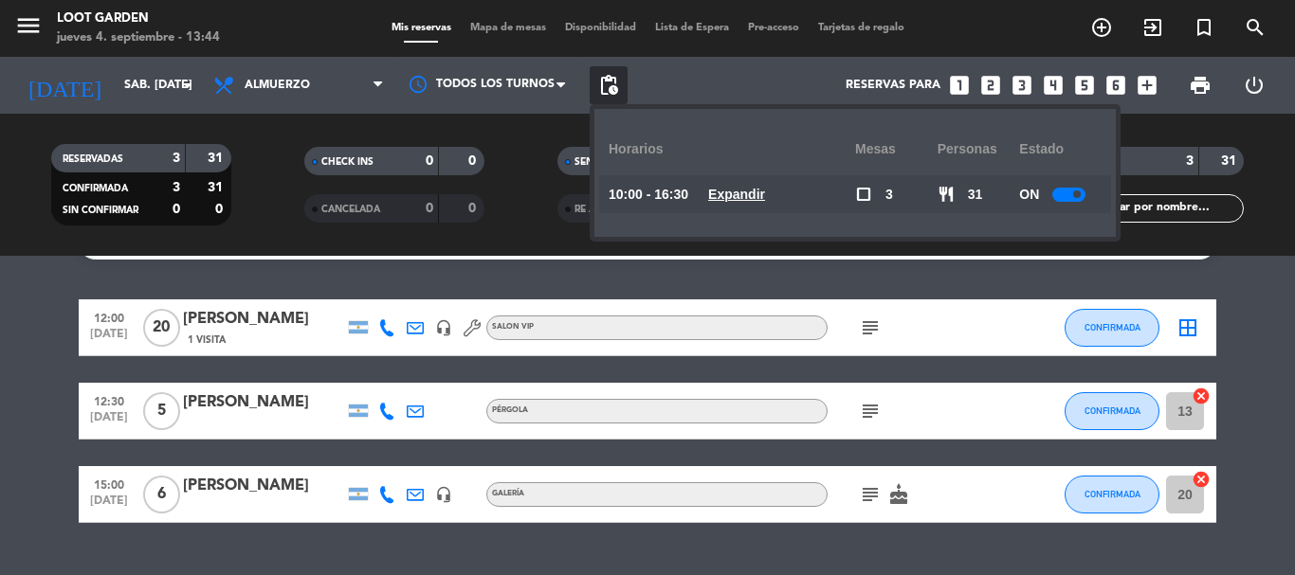
scroll to position [86, 0]
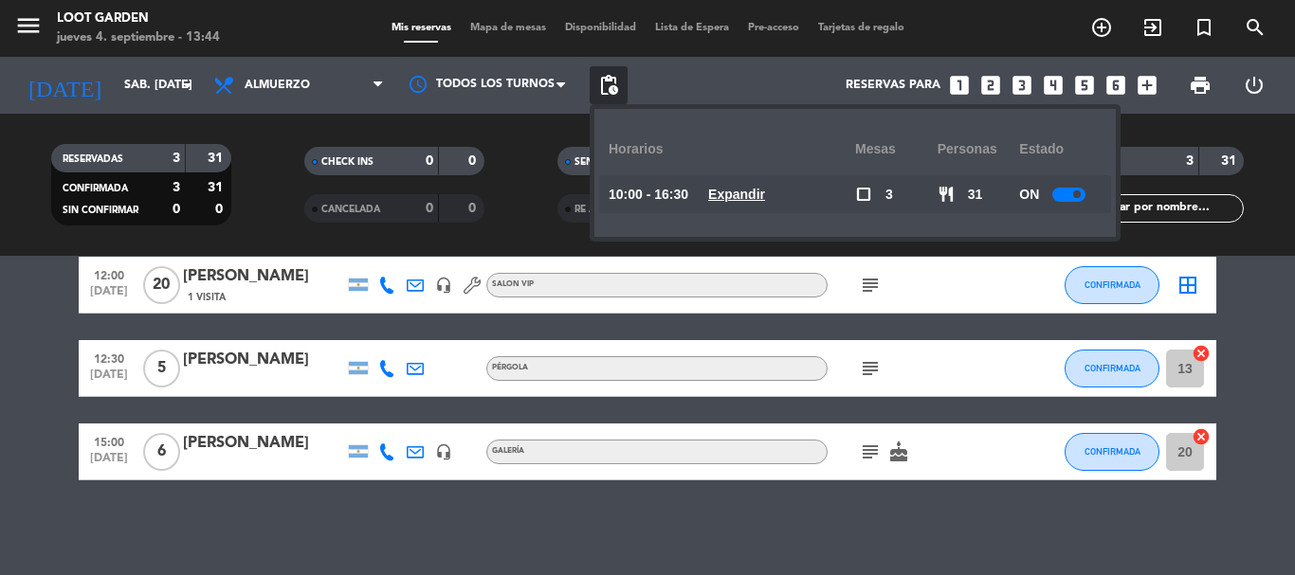
click at [0, 401] on bookings-row "12:00 [DATE] [PERSON_NAME] 1 Visita headset_mic SALON VIP subject CONFIRMADA bo…" at bounding box center [647, 369] width 1295 height 224
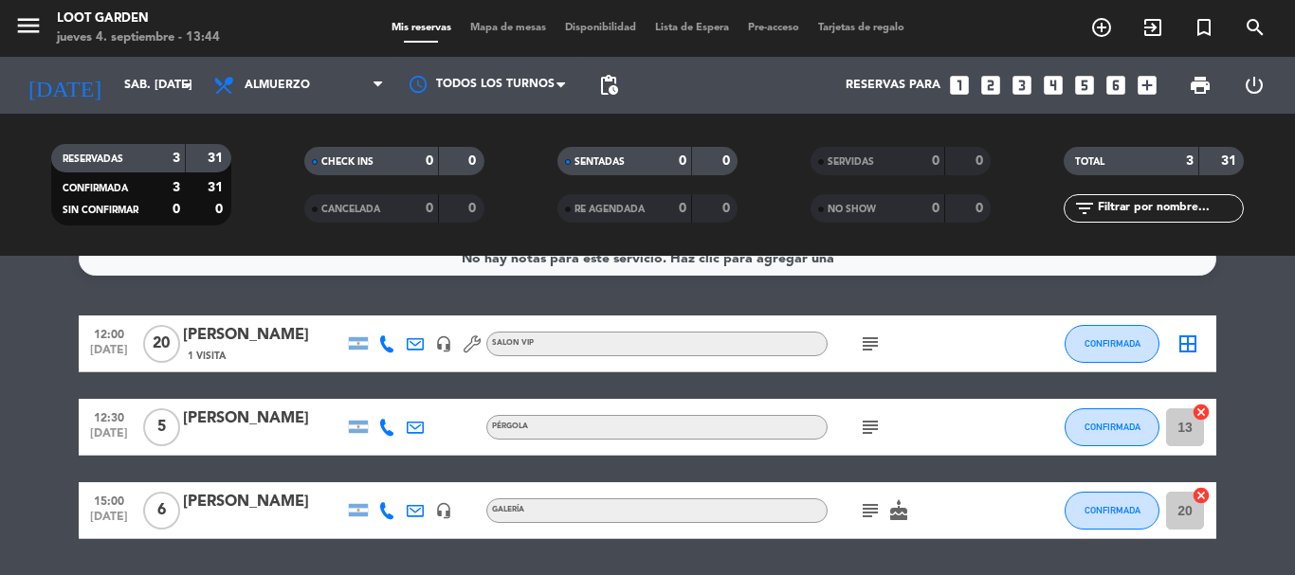
scroll to position [0, 0]
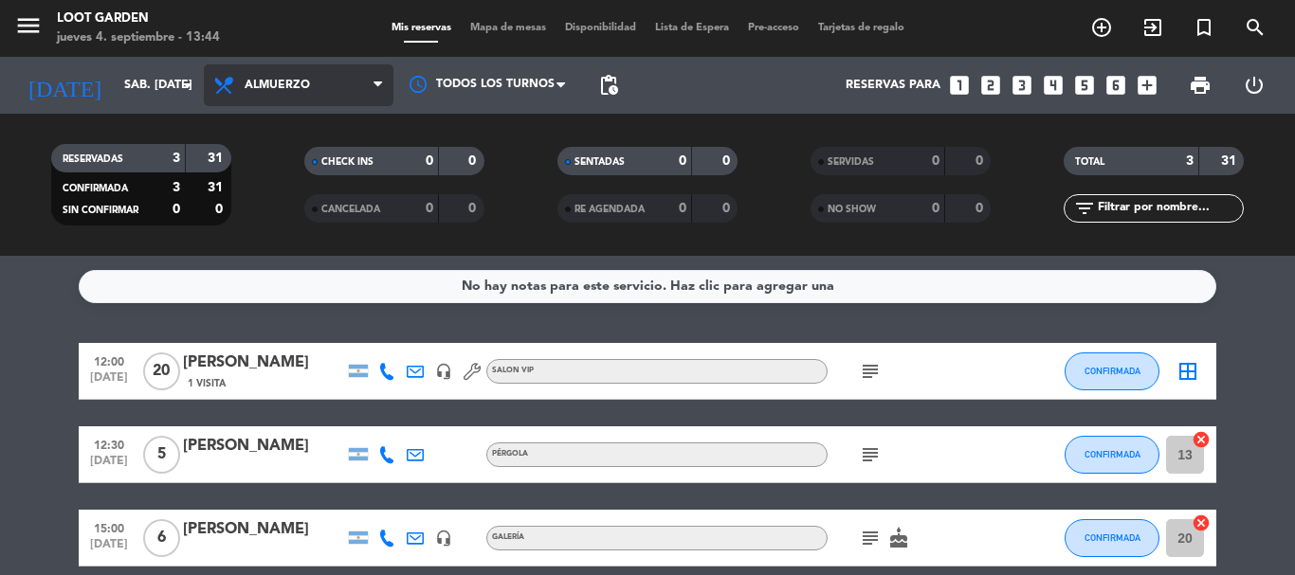
click at [250, 88] on span "Almuerzo" at bounding box center [277, 85] width 65 height 13
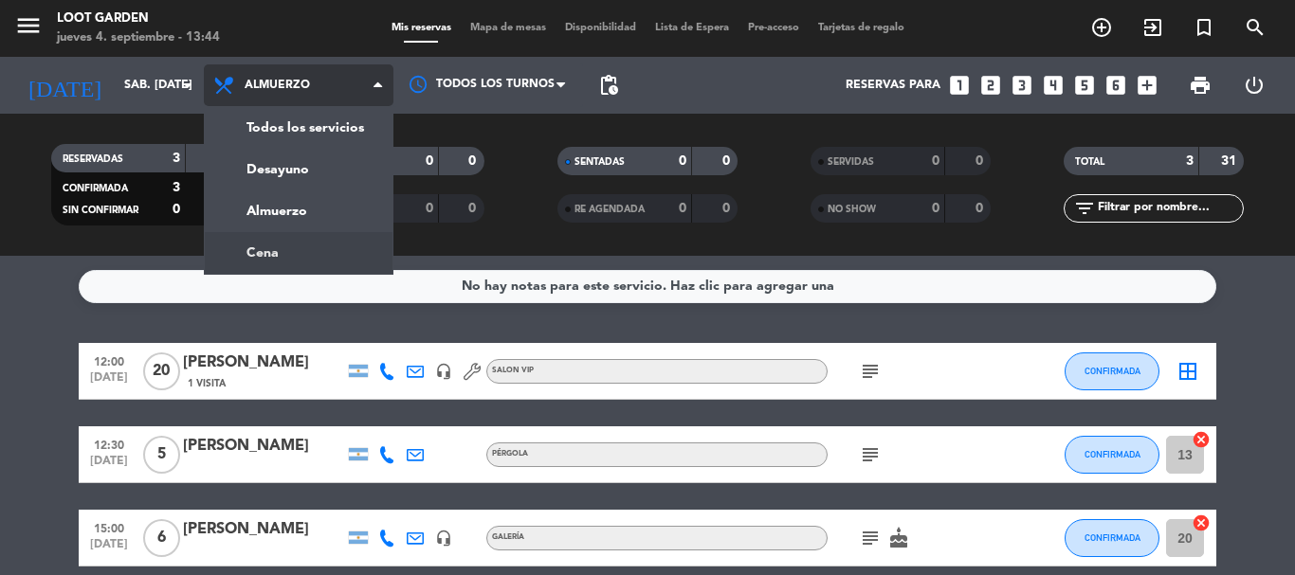
click at [265, 261] on ng-component "menu Loot Garden jueves 4. septiembre - 13:44 Mis reservas Mapa de mesas Dispon…" at bounding box center [647, 287] width 1295 height 575
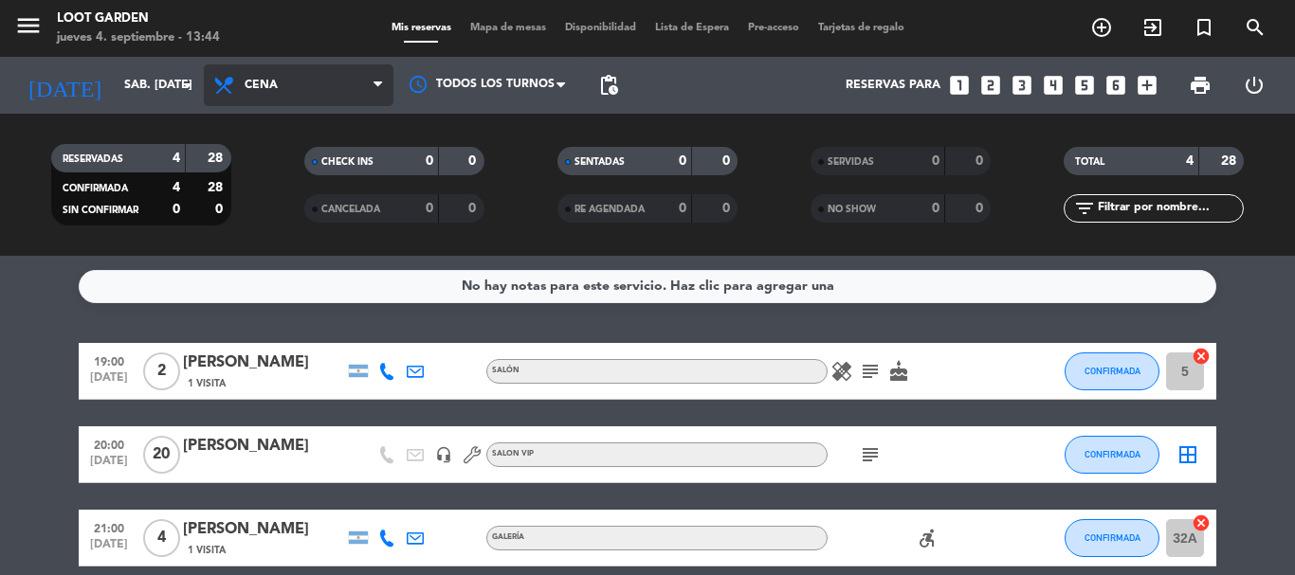
click at [294, 84] on span "Cena" at bounding box center [299, 85] width 190 height 42
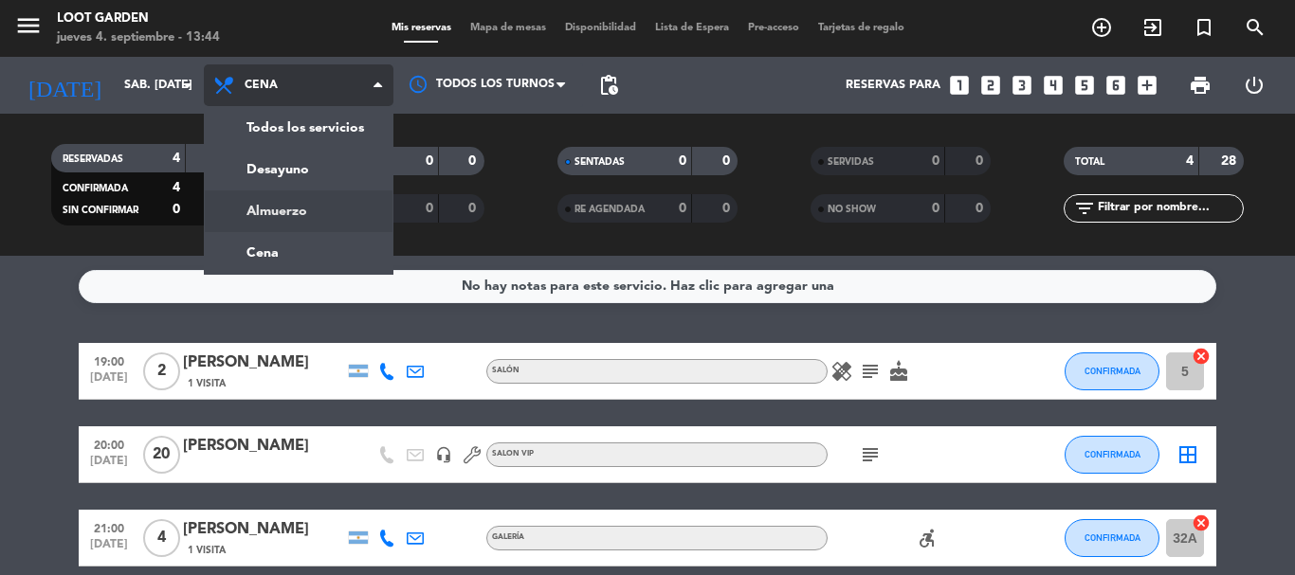
click at [280, 215] on div "menu Loot Garden jueves 4. septiembre - 13:44 Mis reservas Mapa de mesas Dispon…" at bounding box center [647, 128] width 1295 height 256
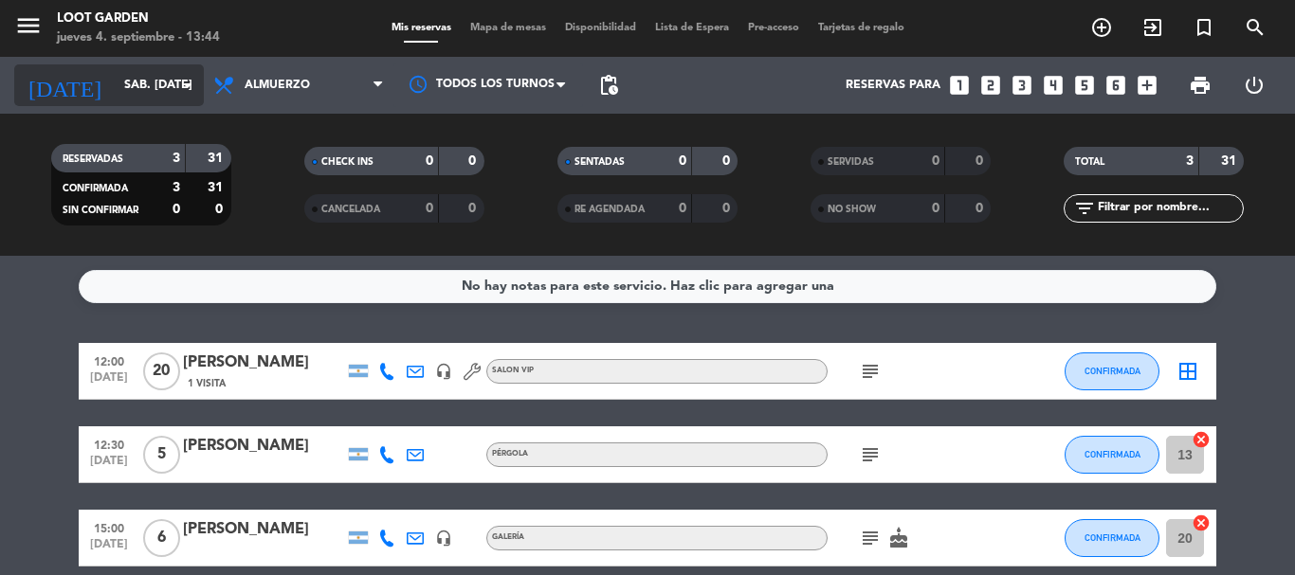
click at [157, 85] on input "sáb. [DATE]" at bounding box center [195, 85] width 160 height 32
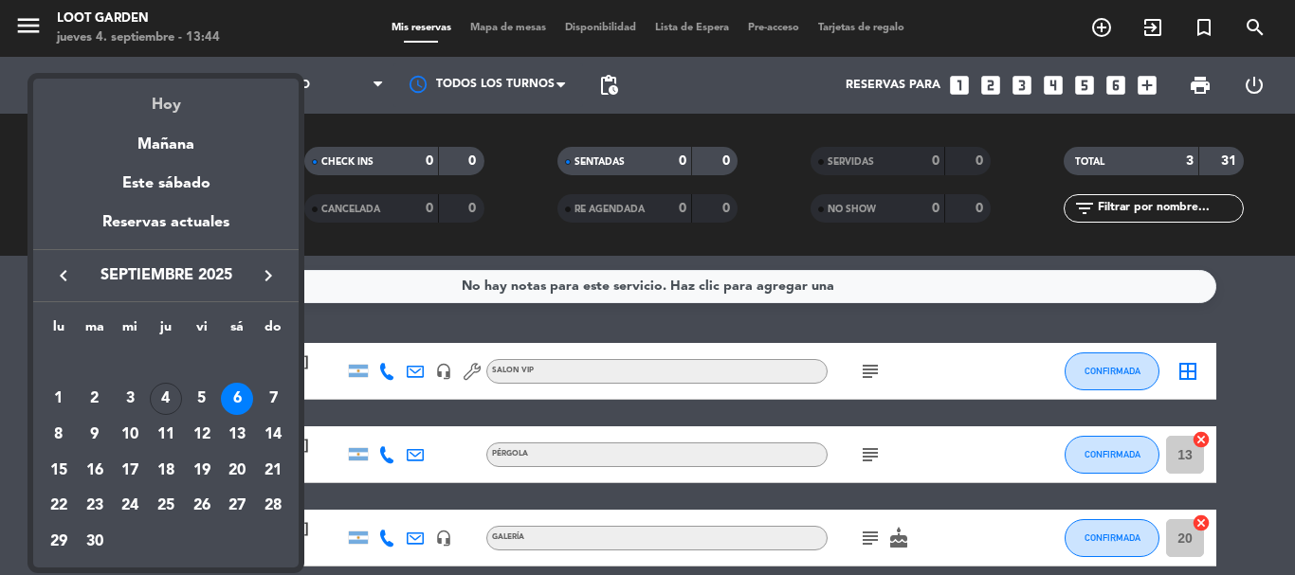
click at [189, 109] on div "Hoy" at bounding box center [165, 98] width 265 height 39
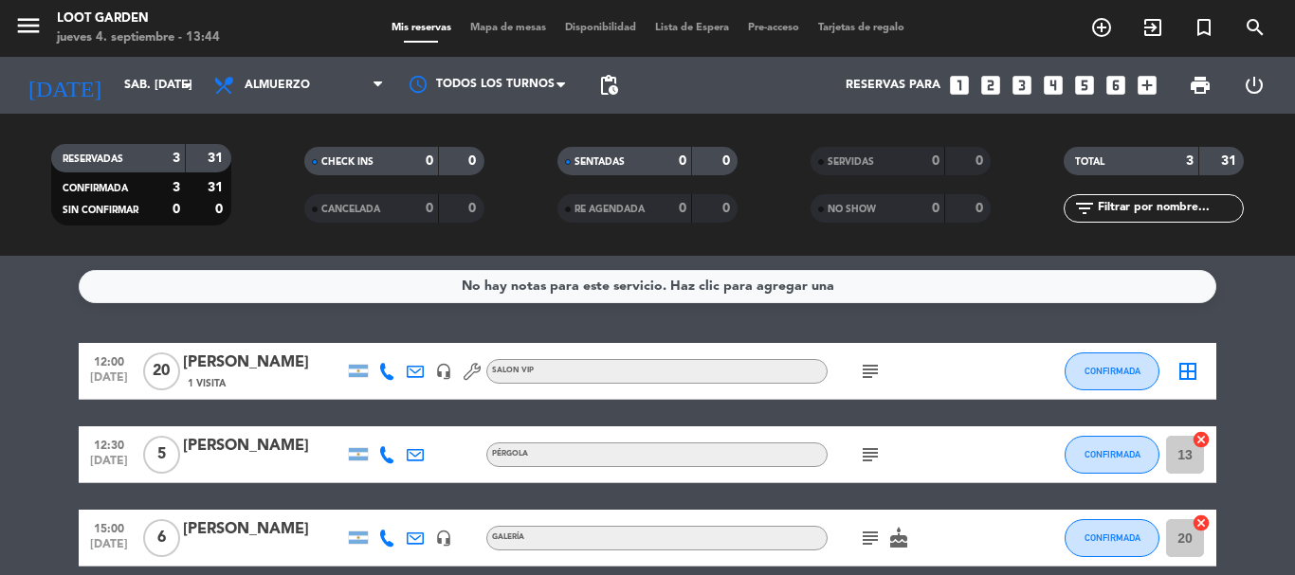
type input "[DEMOGRAPHIC_DATA] [DATE]"
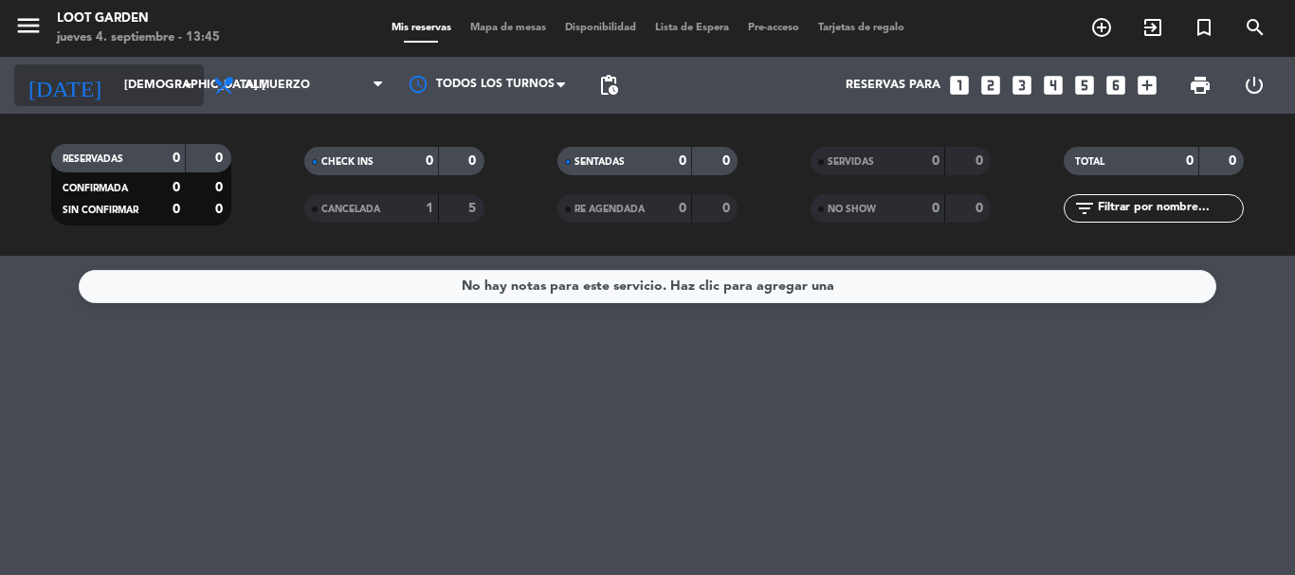
click at [155, 100] on input "[DEMOGRAPHIC_DATA] [DATE]" at bounding box center [195, 85] width 160 height 32
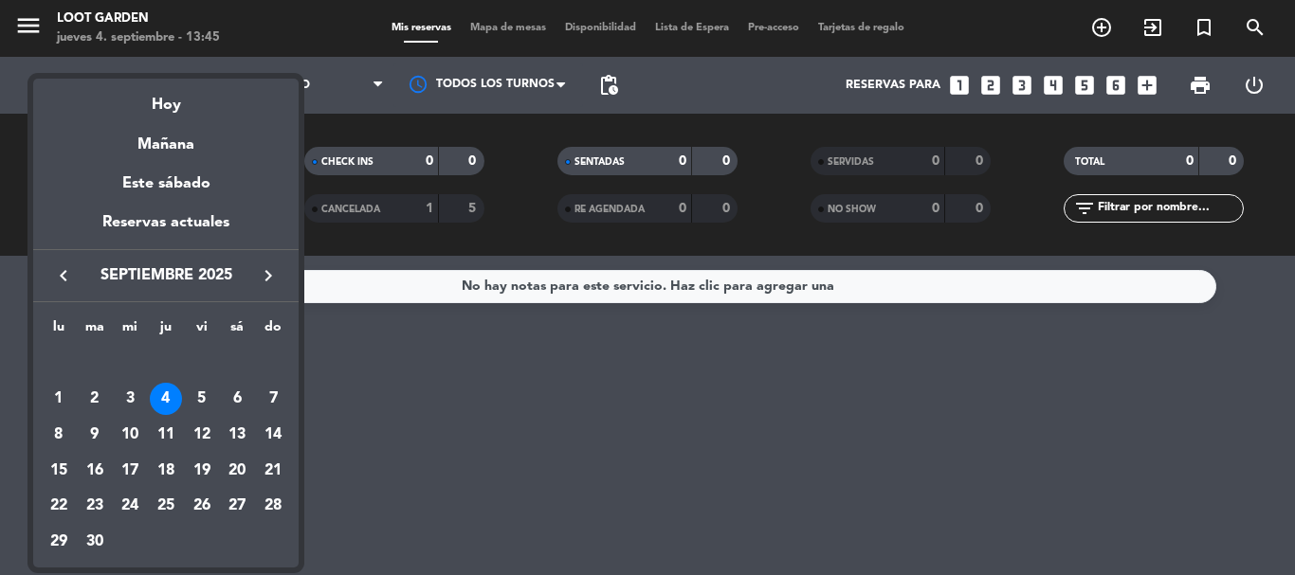
click at [365, 94] on div at bounding box center [647, 287] width 1295 height 575
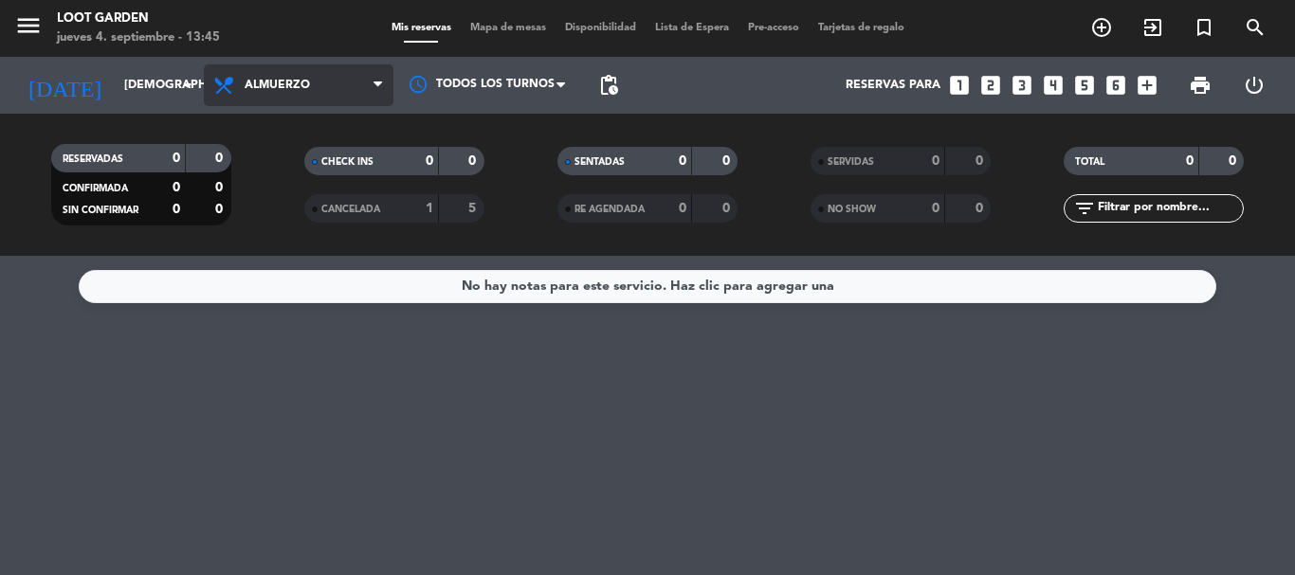
click at [365, 87] on span "Almuerzo" at bounding box center [299, 85] width 190 height 42
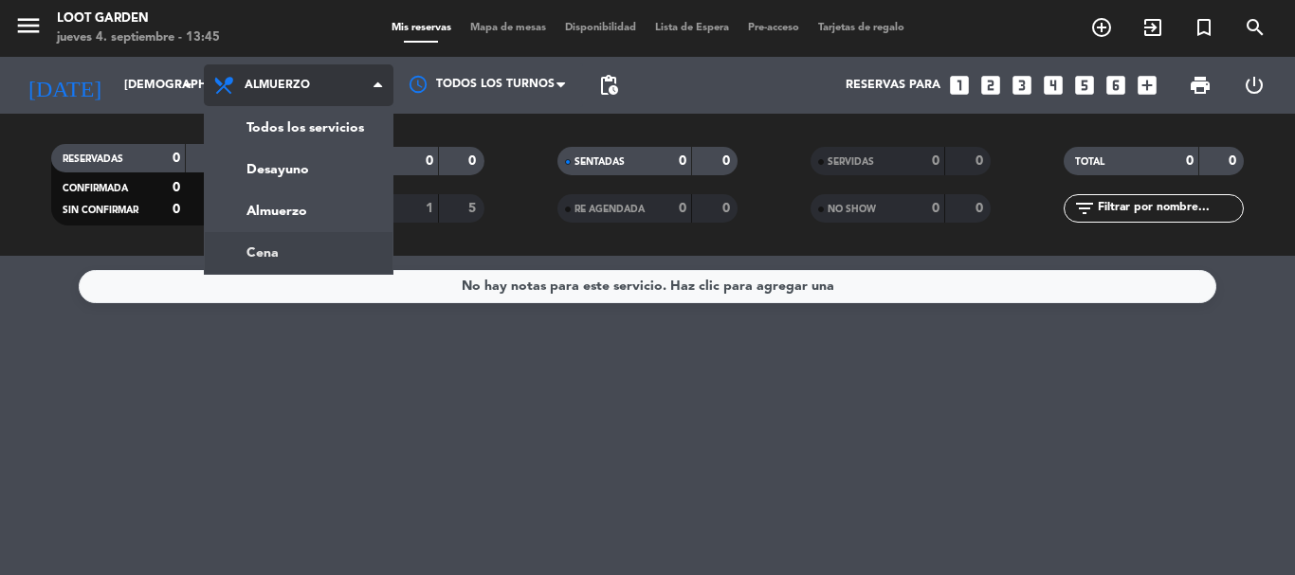
click at [295, 249] on div "menu Loot Garden jueves 4. septiembre - 13:45 Mis reservas Mapa de mesas Dispon…" at bounding box center [647, 128] width 1295 height 256
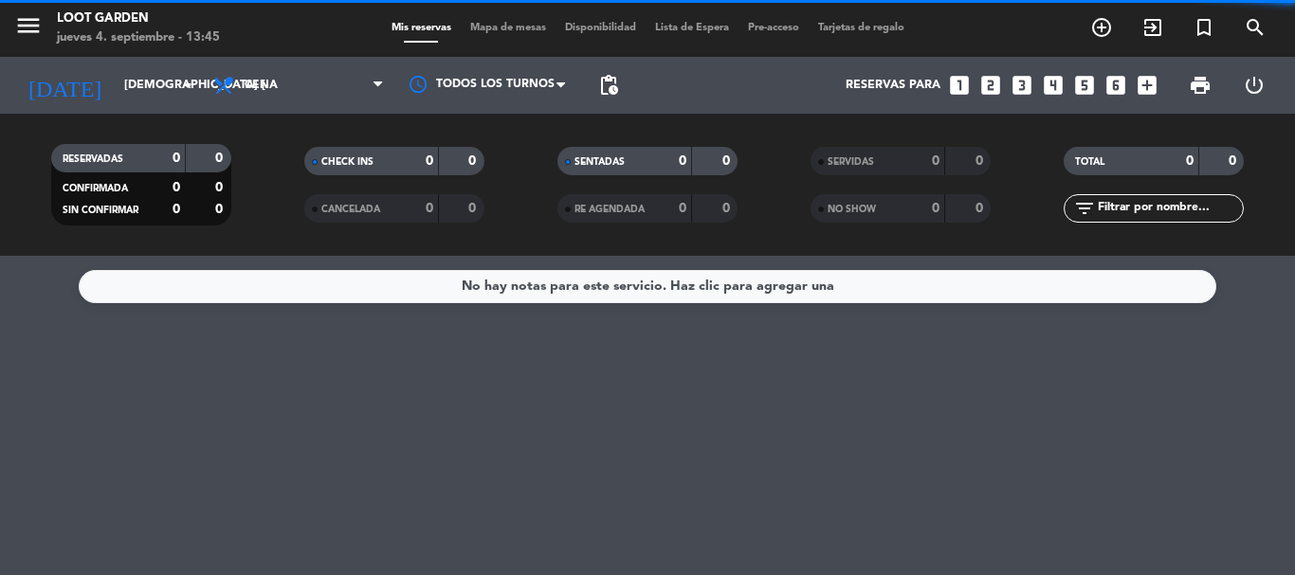
click at [307, 97] on span "Cena" at bounding box center [299, 85] width 190 height 42
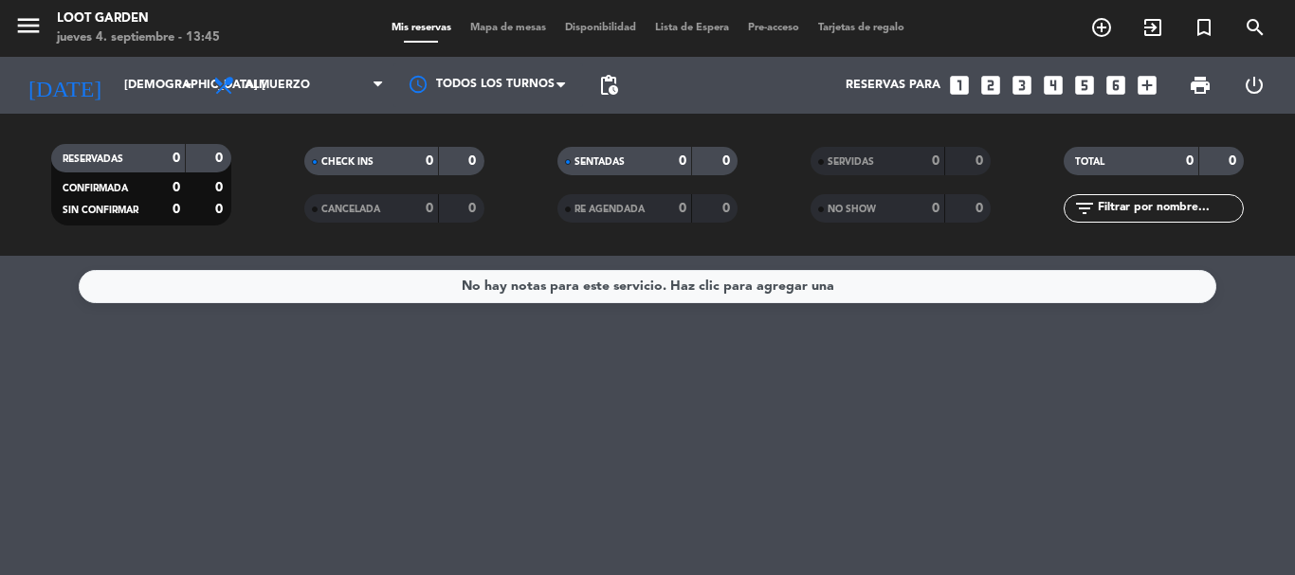
drag, startPoint x: 326, startPoint y: 205, endPoint x: 344, endPoint y: 199, distance: 18.9
click at [327, 205] on div "menu Loot Garden jueves 4. septiembre - 13:45 Mis reservas Mapa de mesas Dispon…" at bounding box center [647, 128] width 1295 height 256
click at [990, 88] on icon "looks_two" at bounding box center [990, 85] width 25 height 25
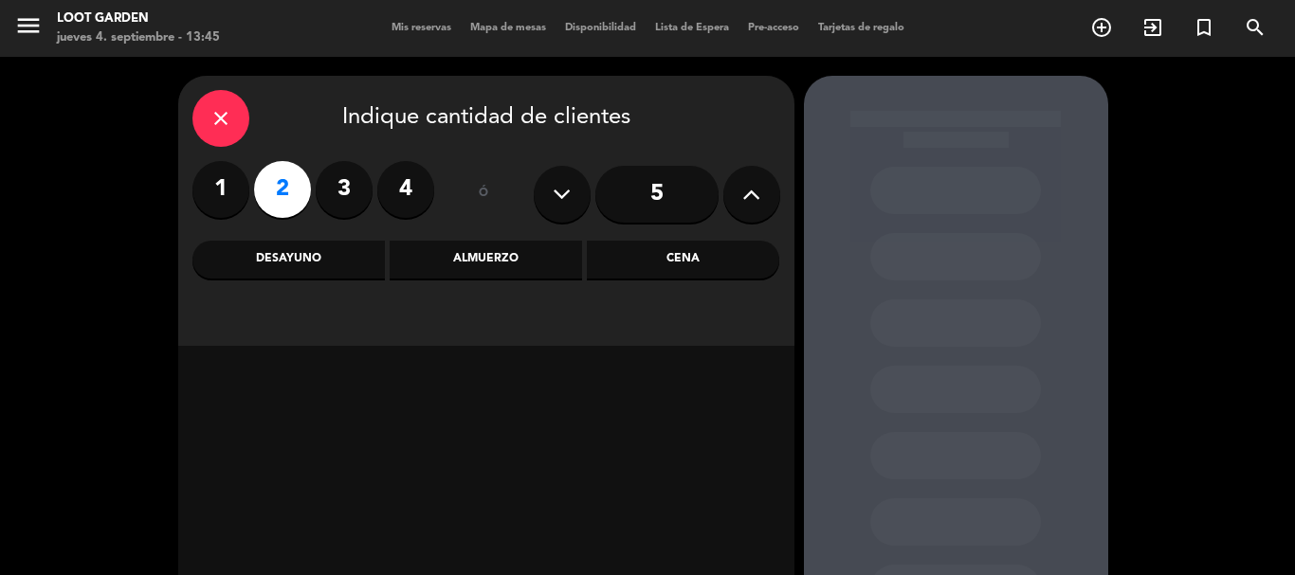
click at [445, 255] on div "Almuerzo" at bounding box center [486, 260] width 192 height 38
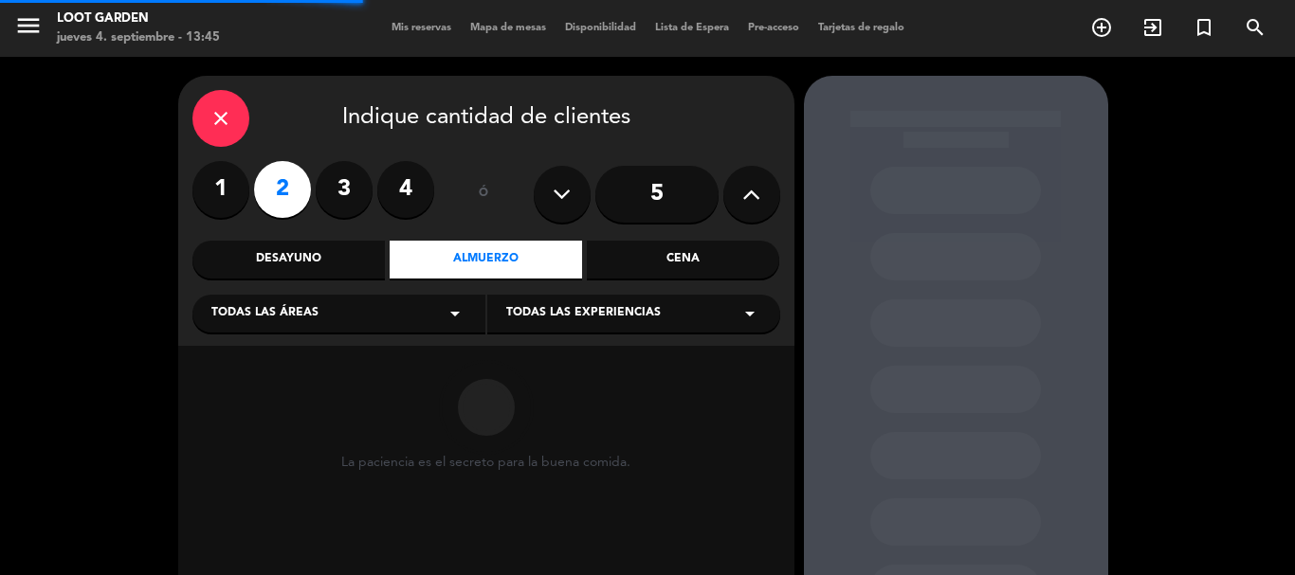
scroll to position [95, 0]
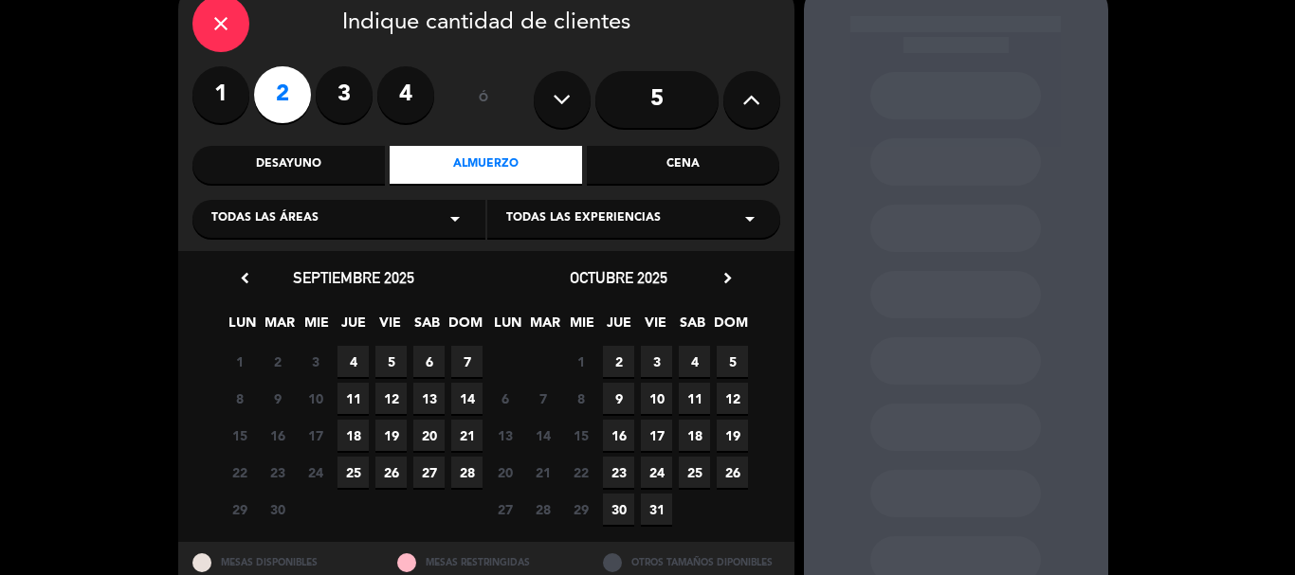
click at [434, 371] on span "6" at bounding box center [428, 361] width 31 height 31
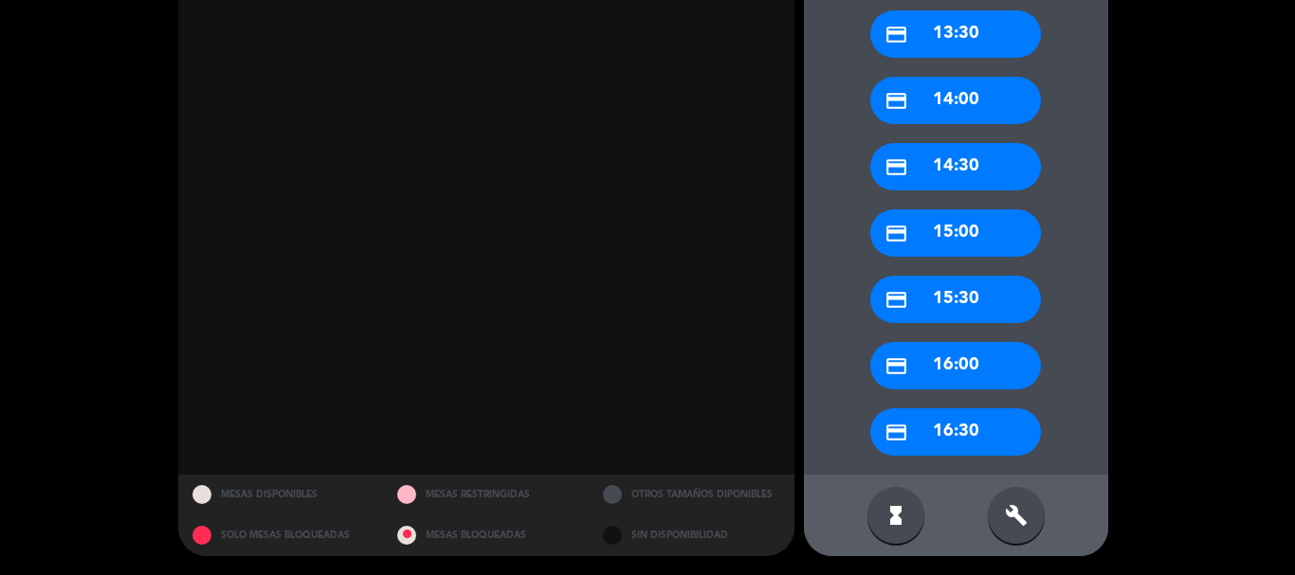
scroll to position [0, 0]
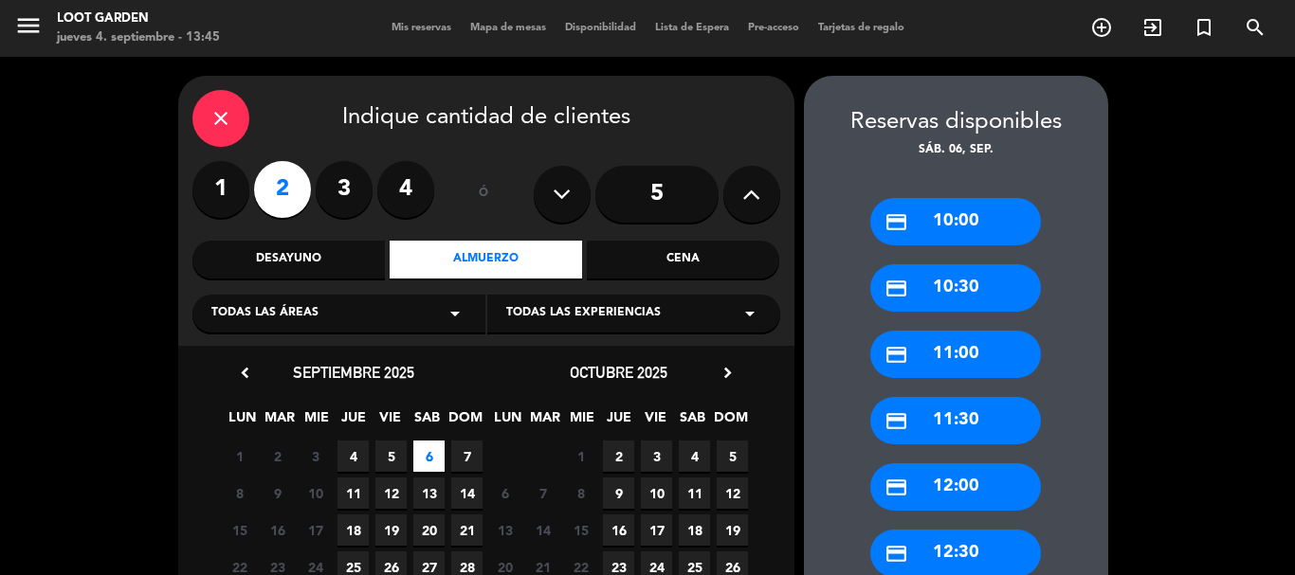
click at [213, 114] on icon "close" at bounding box center [220, 118] width 23 height 23
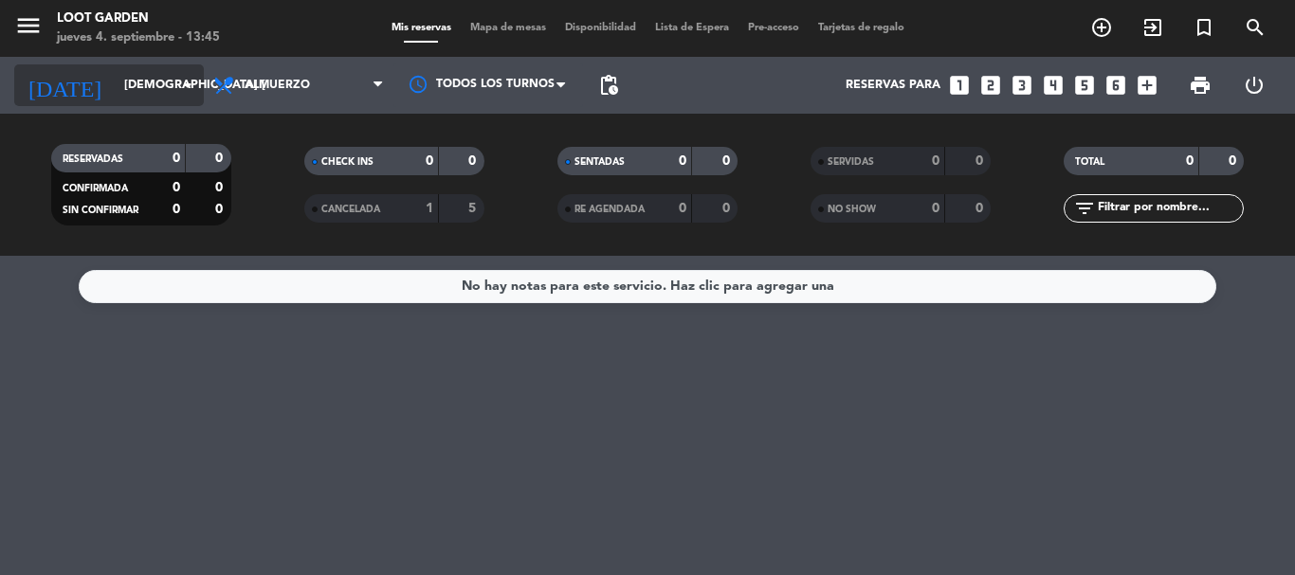
click at [115, 77] on input "[DEMOGRAPHIC_DATA] [DATE]" at bounding box center [195, 85] width 160 height 32
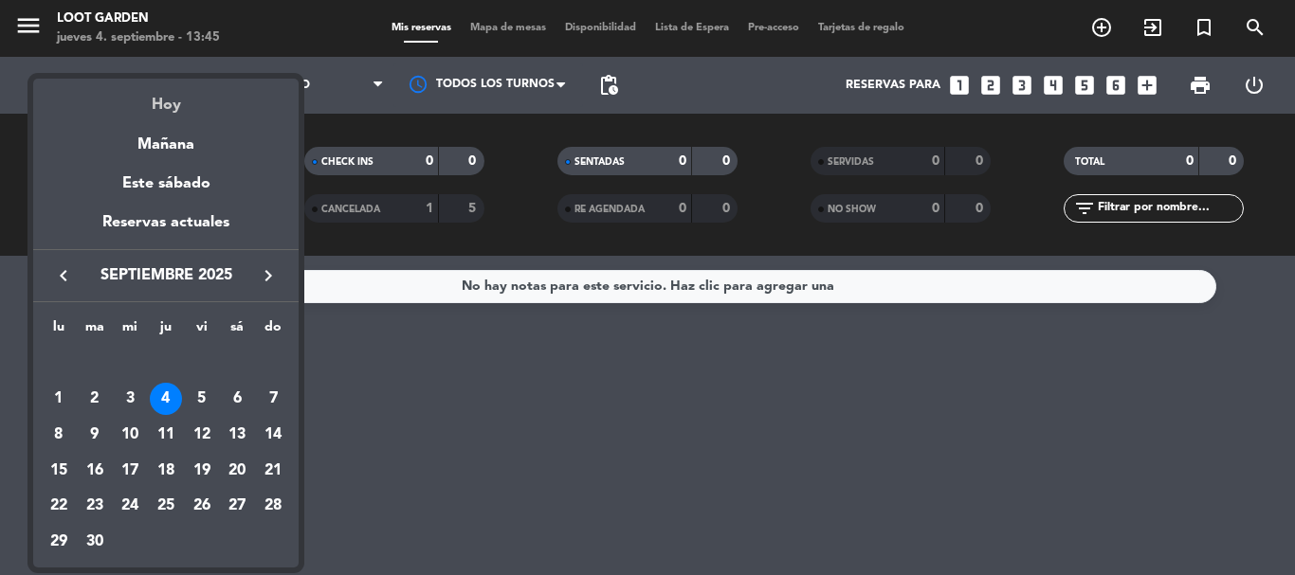
click at [174, 102] on div "Hoy" at bounding box center [165, 98] width 265 height 39
